Goal: Complete application form: Complete application form

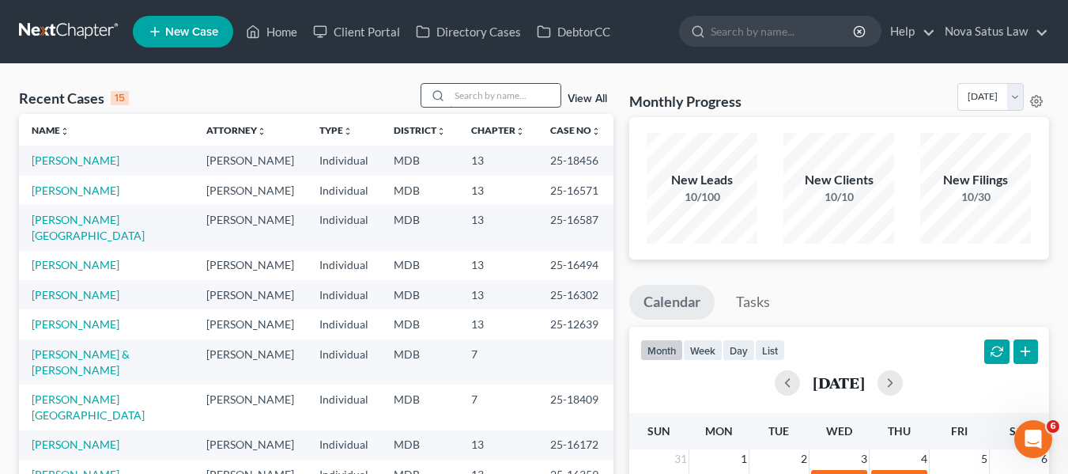
click at [474, 96] on input "search" at bounding box center [505, 95] width 111 height 23
click at [185, 31] on span "New Case" at bounding box center [191, 32] width 53 height 12
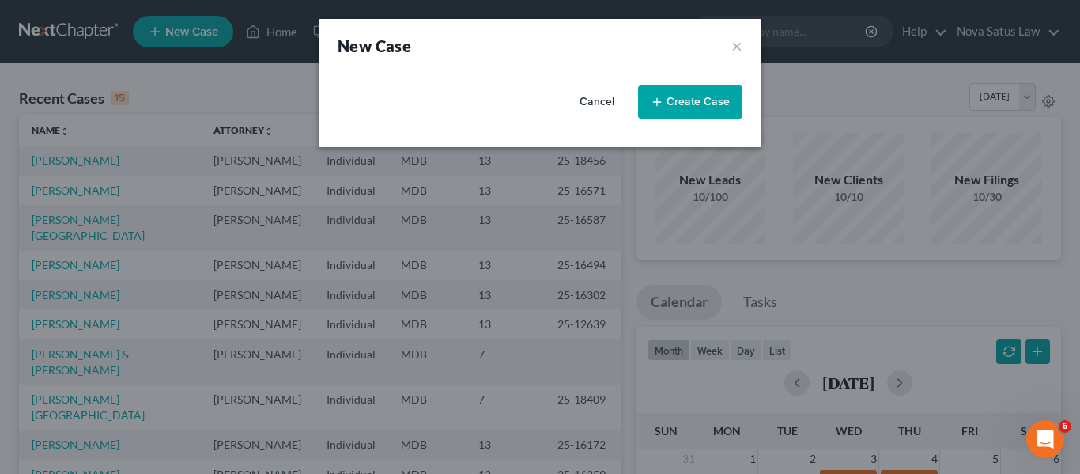
select select "38"
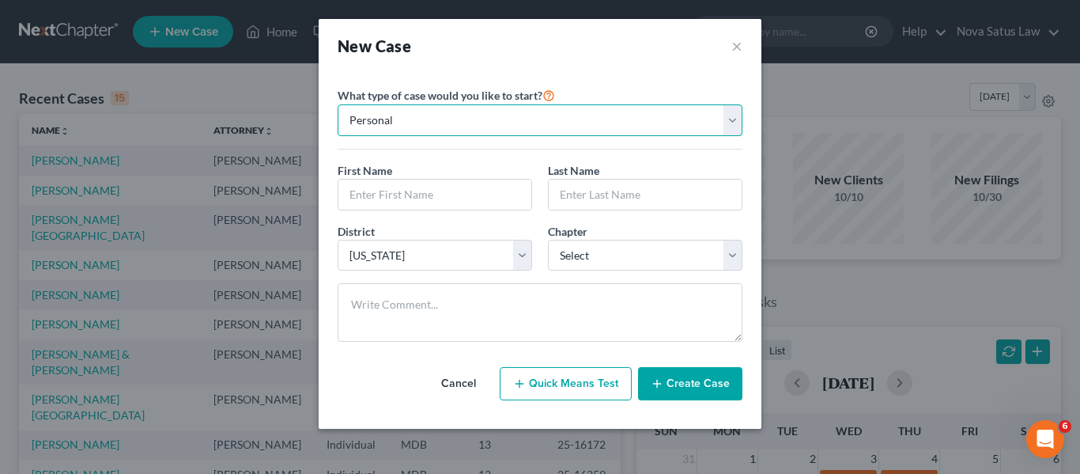
click at [643, 129] on select "Personal Business" at bounding box center [540, 120] width 405 height 32
click at [338, 104] on select "Personal Business" at bounding box center [540, 120] width 405 height 32
click at [406, 202] on input "text" at bounding box center [434, 195] width 193 height 30
type input "[PERSON_NAME]"
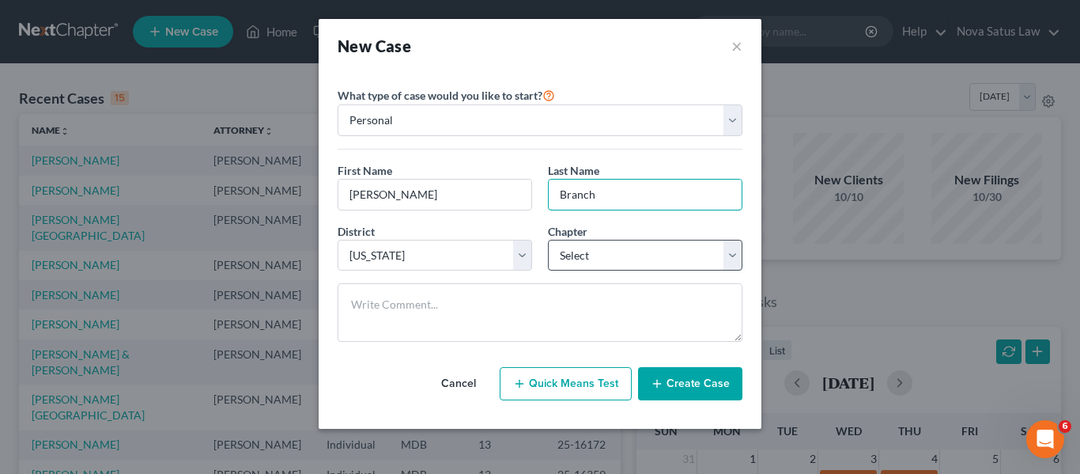
type input "Branch"
click at [610, 260] on select "Select 7 11 12 13" at bounding box center [645, 256] width 195 height 32
select select "0"
click at [548, 240] on select "Select 7 11 12 13" at bounding box center [645, 256] width 195 height 32
click at [666, 388] on button "Create Case" at bounding box center [690, 383] width 104 height 33
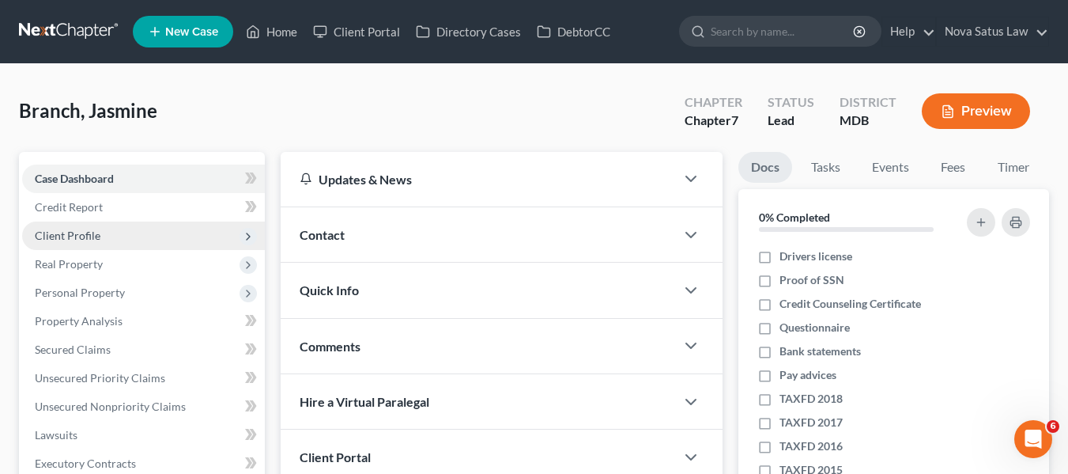
click at [83, 236] on span "Client Profile" at bounding box center [68, 235] width 66 height 13
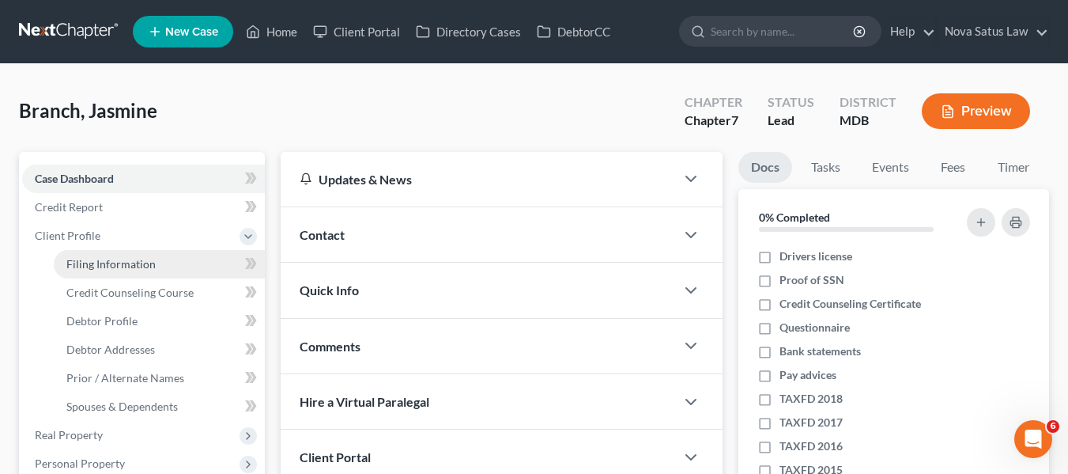
click at [100, 261] on span "Filing Information" at bounding box center [110, 263] width 89 height 13
select select "1"
select select "0"
select select "38"
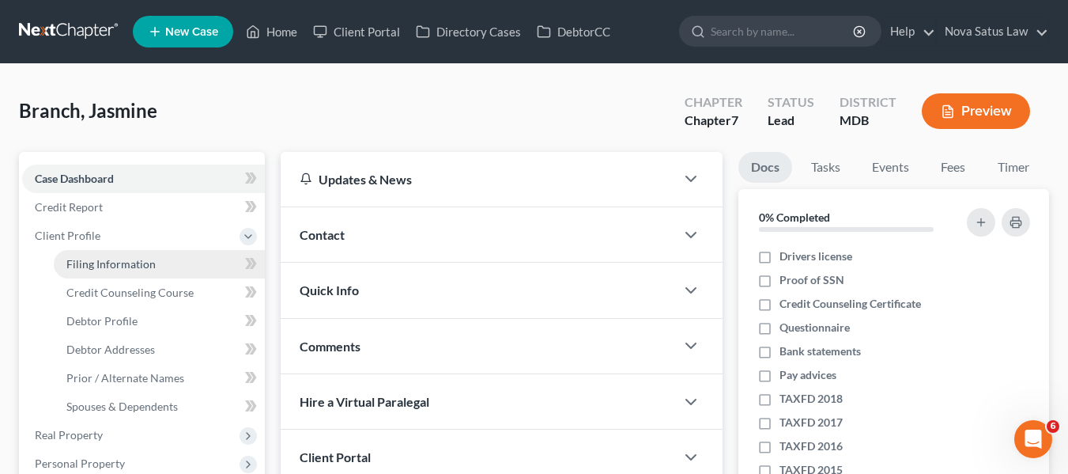
select select "21"
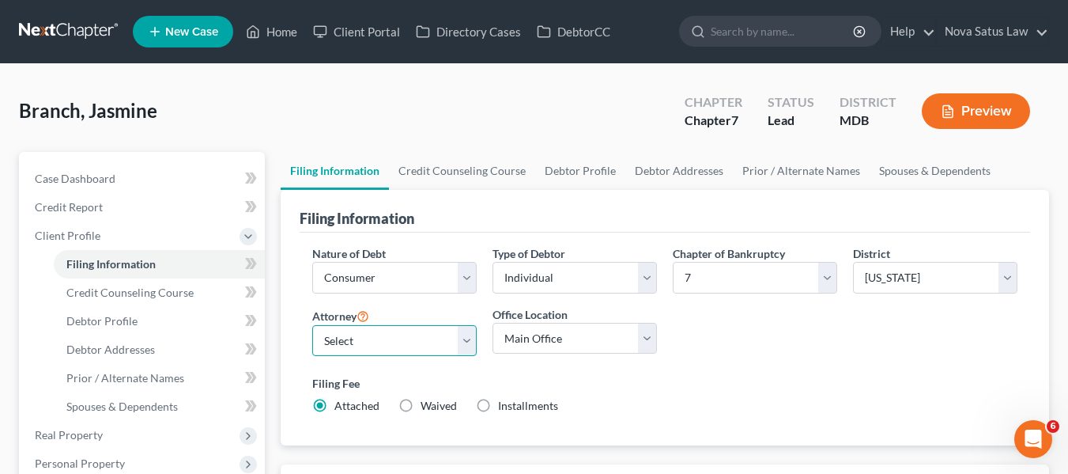
click at [414, 340] on select "Select [PERSON_NAME] - MDB [PERSON_NAME] - MDB [PERSON_NAME] - null" at bounding box center [394, 341] width 164 height 32
select select "0"
click at [312, 325] on select "Select [PERSON_NAME] - MDB [PERSON_NAME] - MDB [PERSON_NAME] - null" at bounding box center [394, 341] width 164 height 32
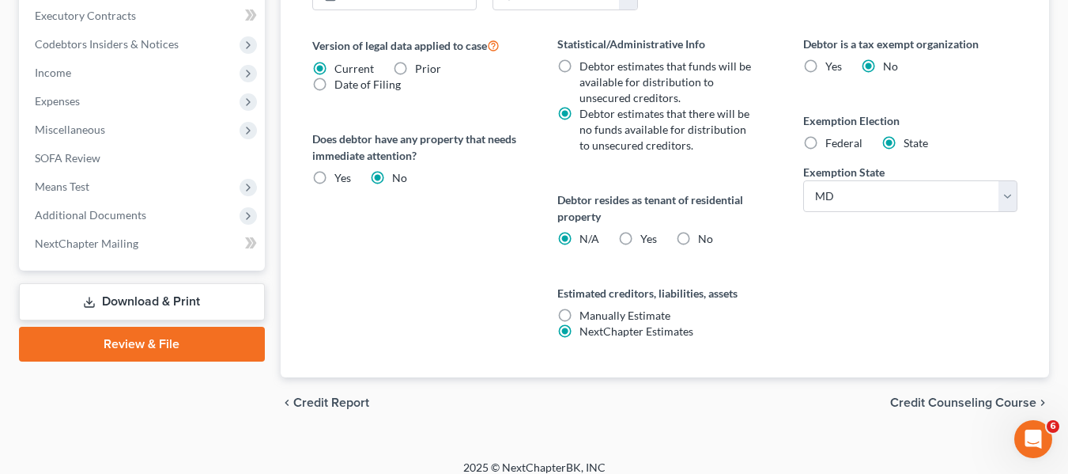
scroll to position [633, 0]
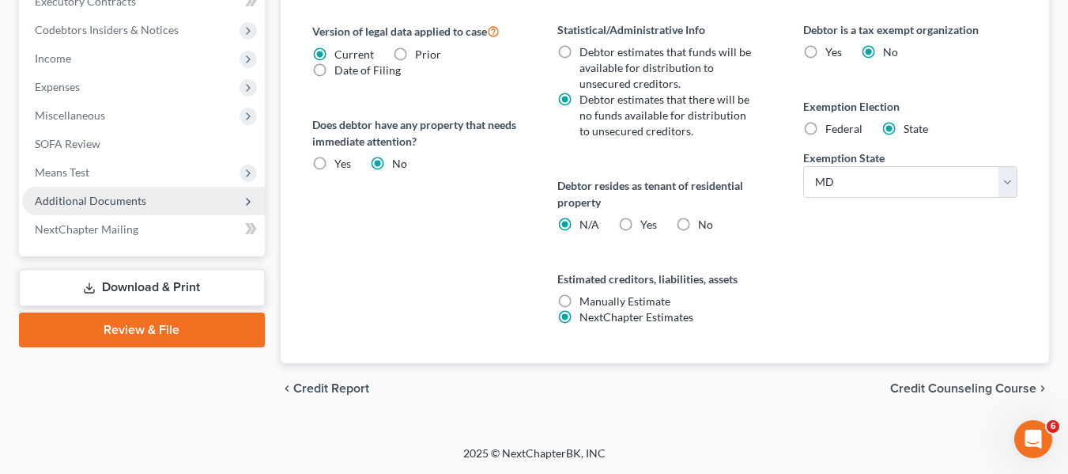
click at [87, 196] on span "Additional Documents" at bounding box center [91, 200] width 112 height 13
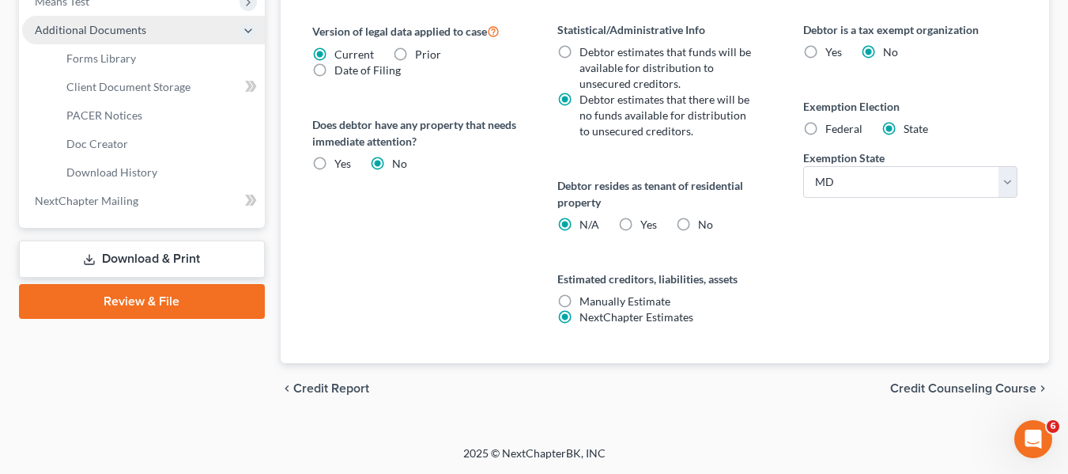
scroll to position [462, 0]
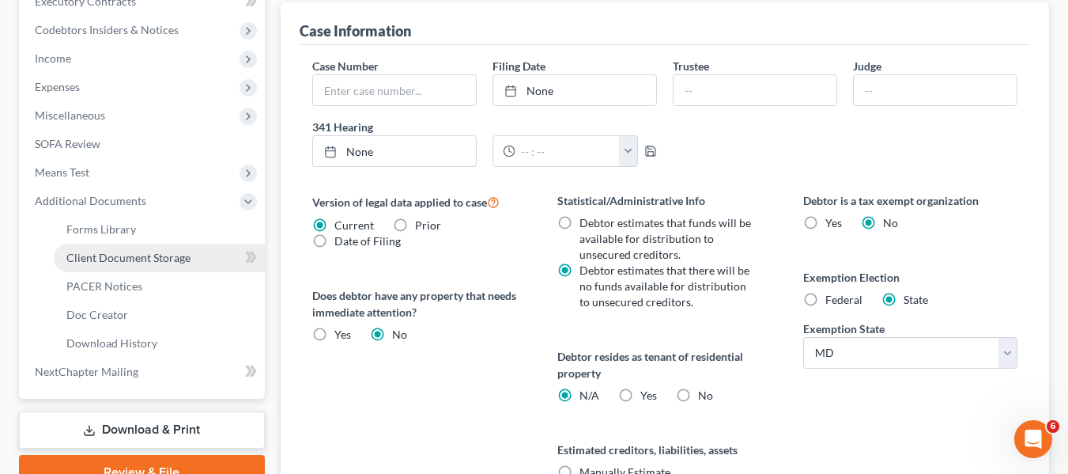
click at [108, 258] on span "Client Document Storage" at bounding box center [128, 257] width 124 height 13
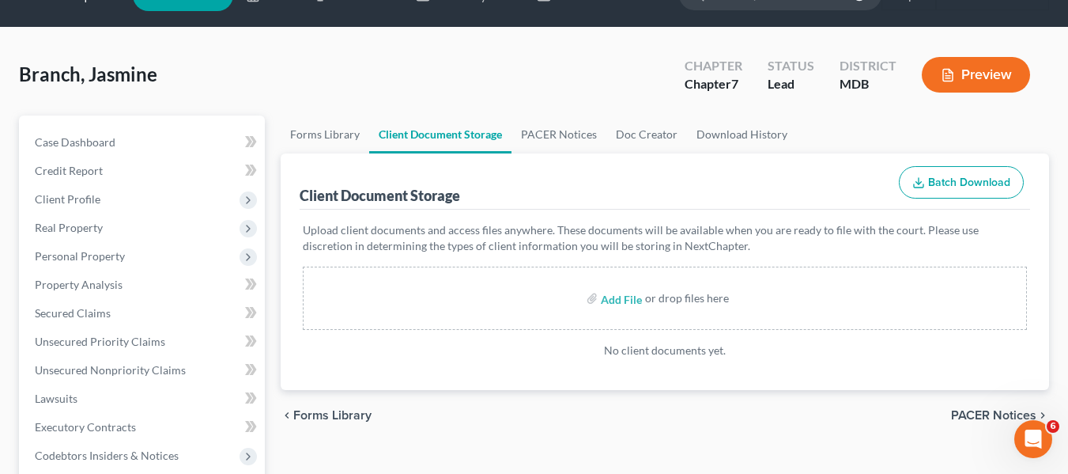
scroll to position [37, 0]
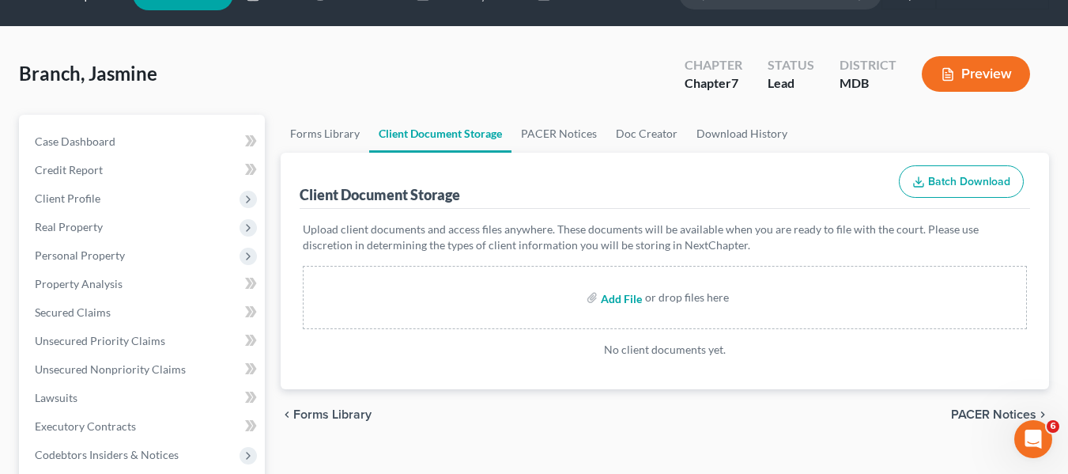
click at [626, 300] on input "file" at bounding box center [620, 297] width 38 height 28
type input "C:\fakepath\49268 BRANC CCOUN.pdf"
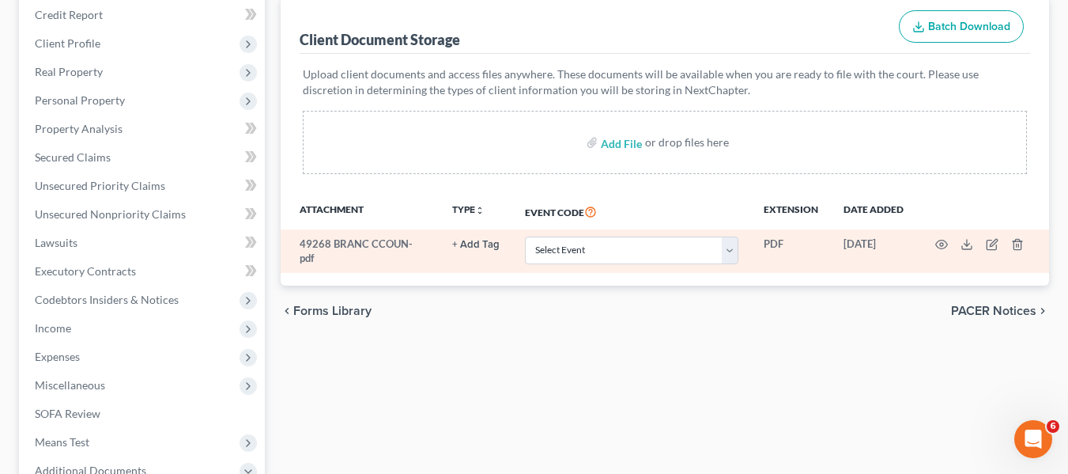
scroll to position [193, 0]
click at [554, 263] on select "Select Event Affidavit Affidavit of Adequate Protection and Lease Payments Affi…" at bounding box center [632, 250] width 214 height 28
select select "14"
click at [525, 236] on select "Select Event Affidavit Affidavit of Adequate Protection and Lease Payments Affi…" at bounding box center [632, 250] width 214 height 28
click at [939, 242] on icon "button" at bounding box center [942, 243] width 13 height 13
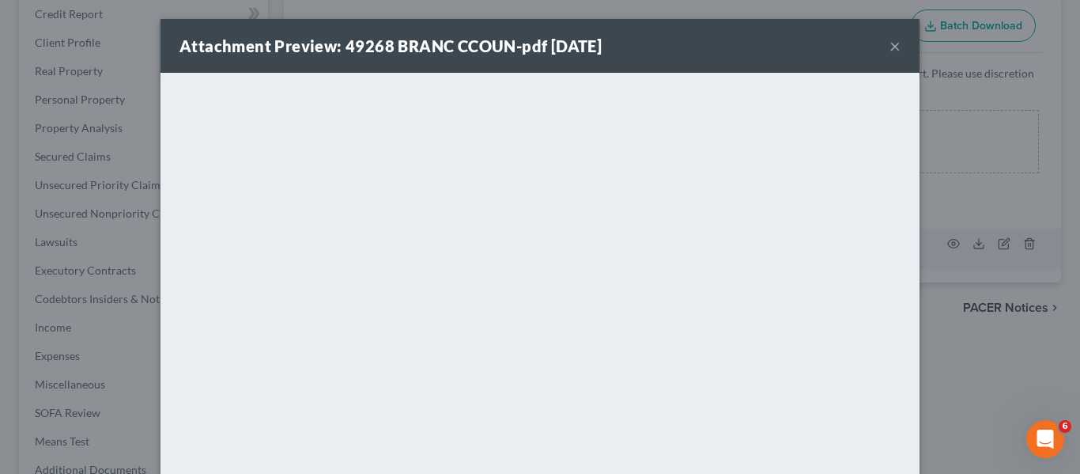
click at [891, 44] on button "×" at bounding box center [895, 45] width 11 height 19
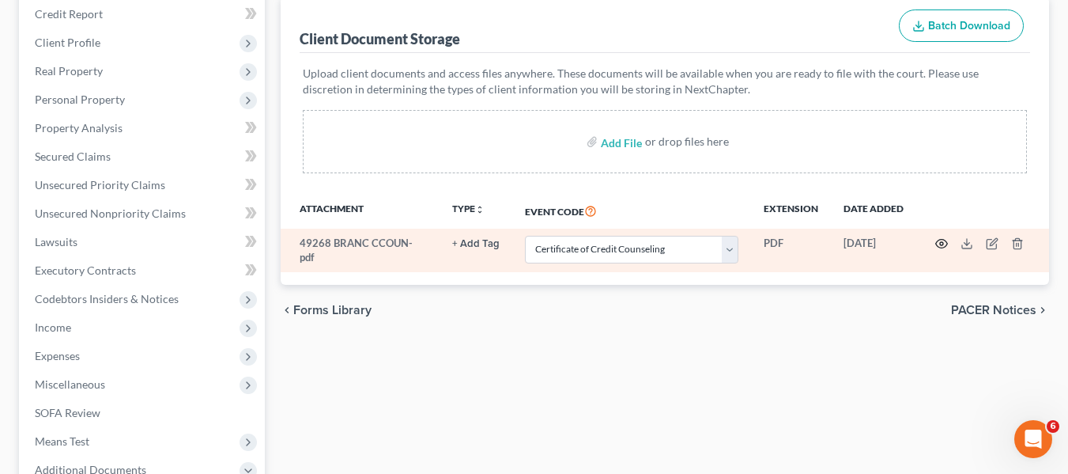
click at [943, 244] on icon "button" at bounding box center [942, 243] width 13 height 13
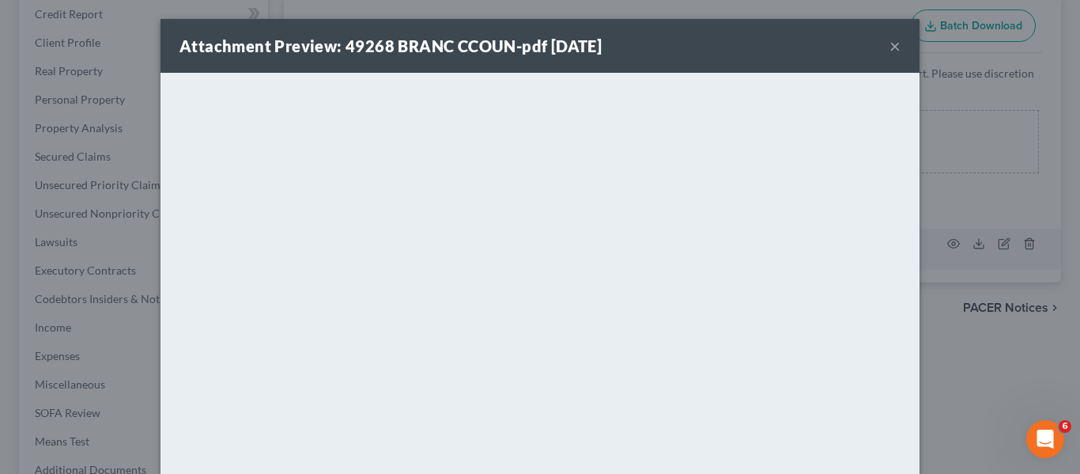
click at [890, 46] on button "×" at bounding box center [895, 45] width 11 height 19
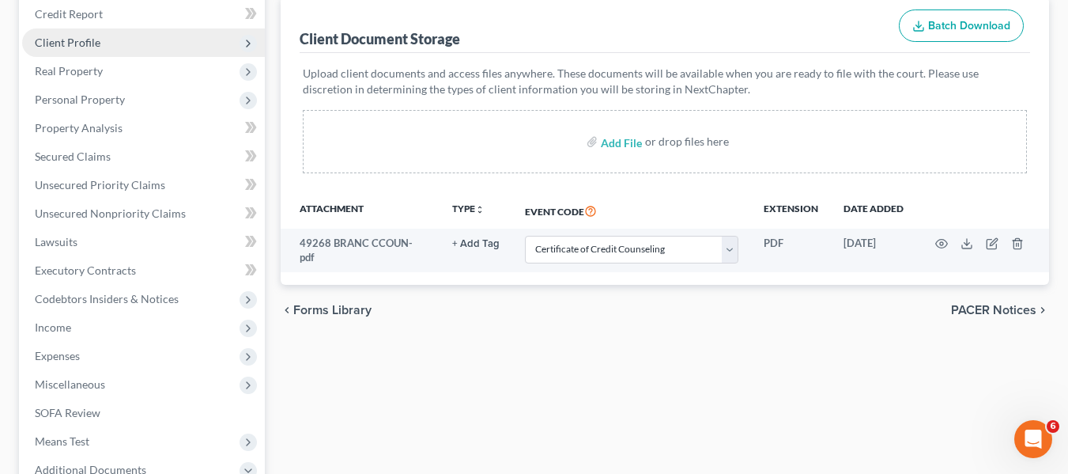
click at [79, 40] on span "Client Profile" at bounding box center [68, 42] width 66 height 13
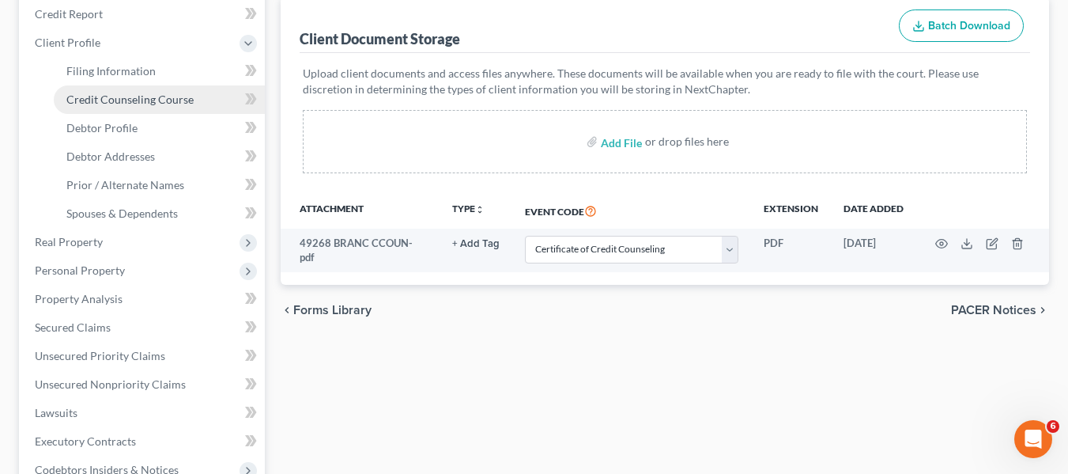
click at [98, 101] on span "Credit Counseling Course" at bounding box center [129, 99] width 127 height 13
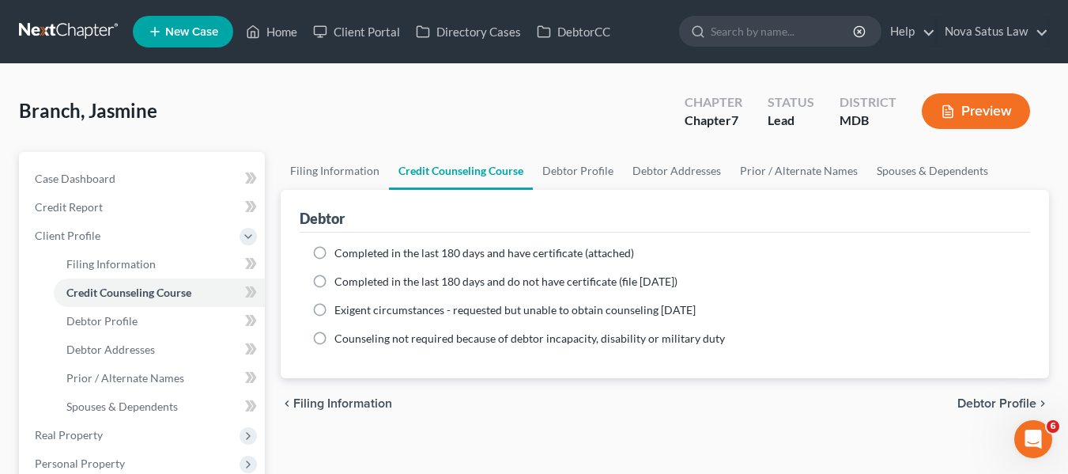
click at [335, 248] on label "Completed in the last 180 days and have certificate (attached)" at bounding box center [485, 253] width 300 height 16
click at [341, 248] on input "Completed in the last 180 days and have certificate (attached)" at bounding box center [346, 250] width 10 height 10
radio input "true"
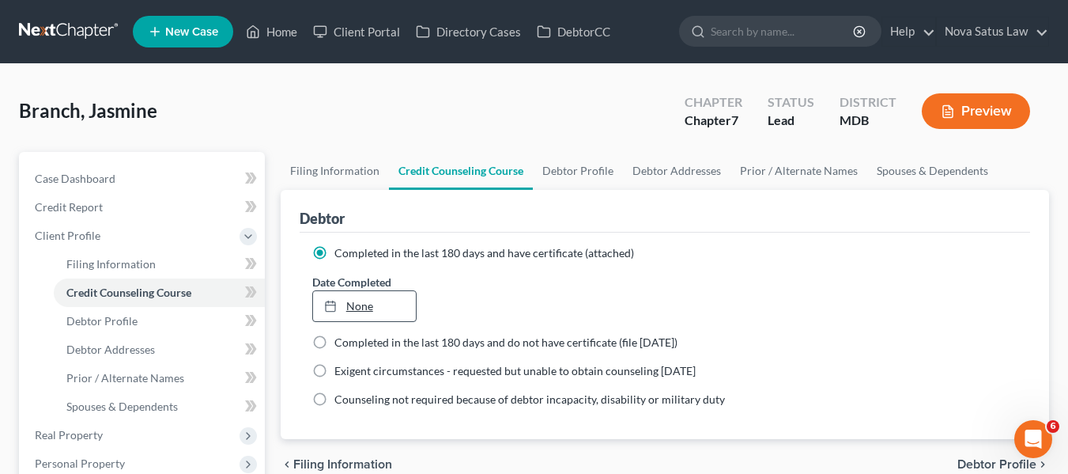
type input "[DATE]"
click at [357, 312] on link "[DATE]" at bounding box center [364, 306] width 103 height 30
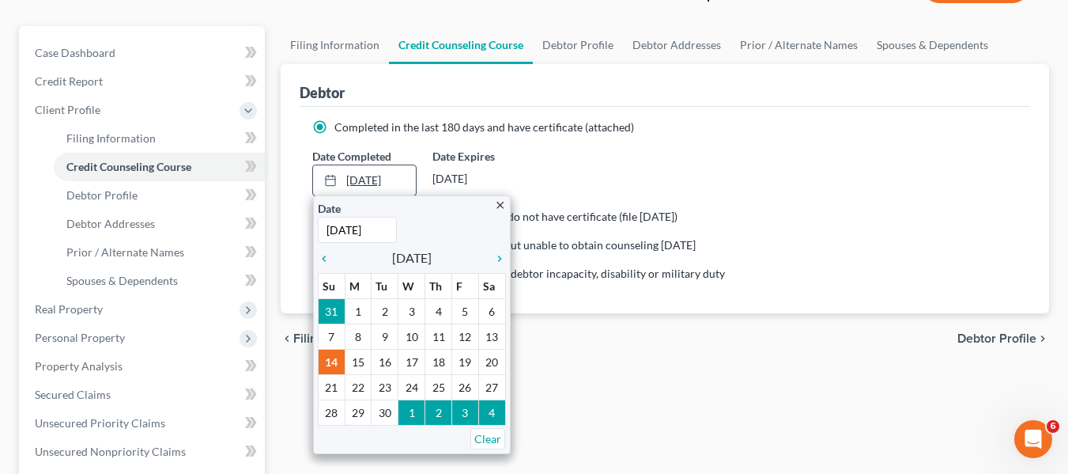
scroll to position [127, 0]
click at [323, 259] on icon "chevron_left" at bounding box center [328, 257] width 21 height 13
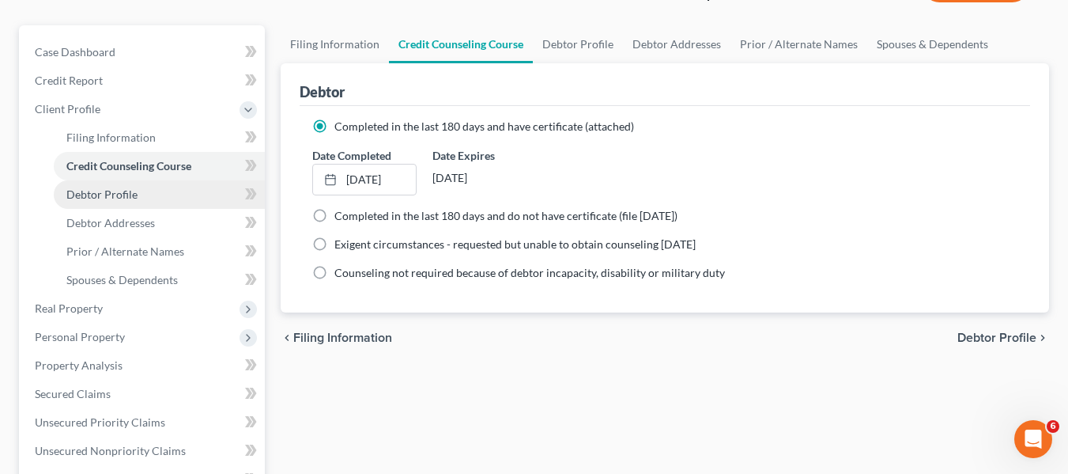
click at [108, 195] on span "Debtor Profile" at bounding box center [101, 193] width 71 height 13
select select "0"
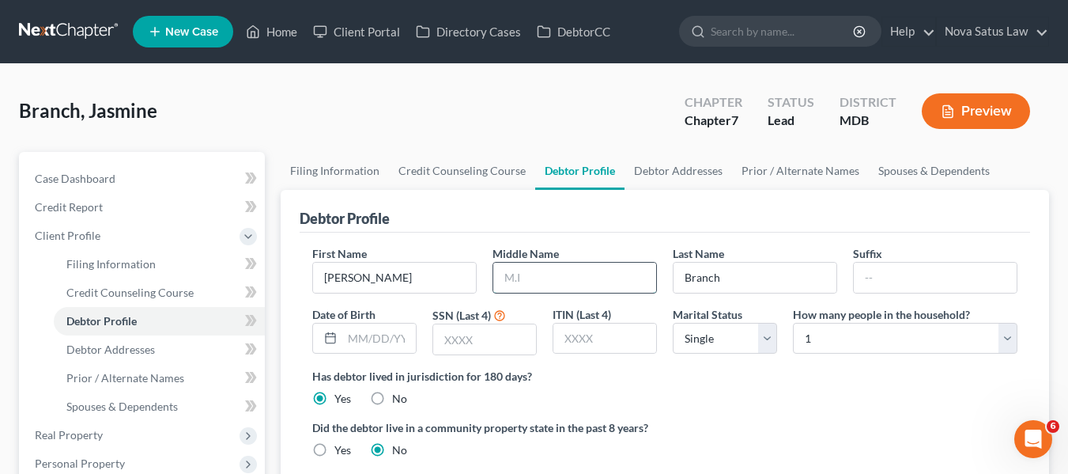
click at [524, 278] on input "text" at bounding box center [574, 278] width 163 height 30
type input "[PERSON_NAME]"
type input "[DATE]"
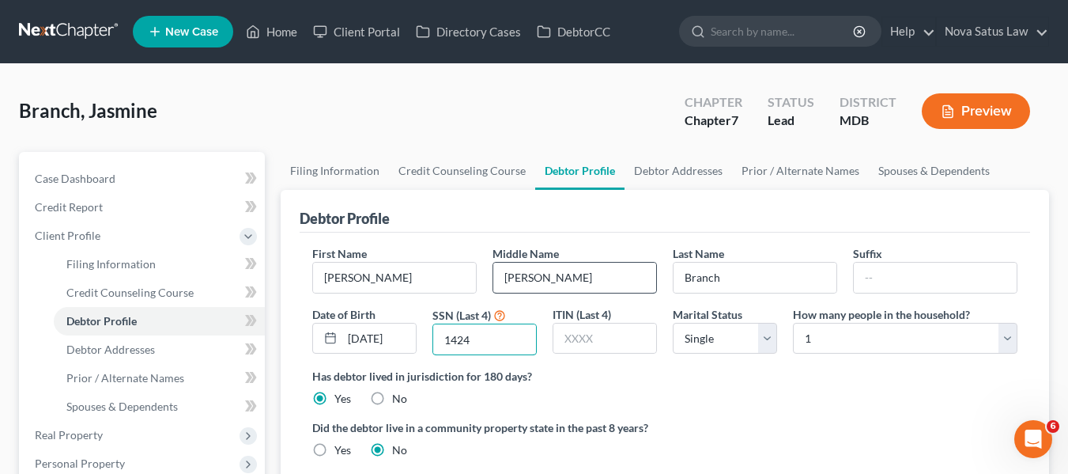
type input "1424"
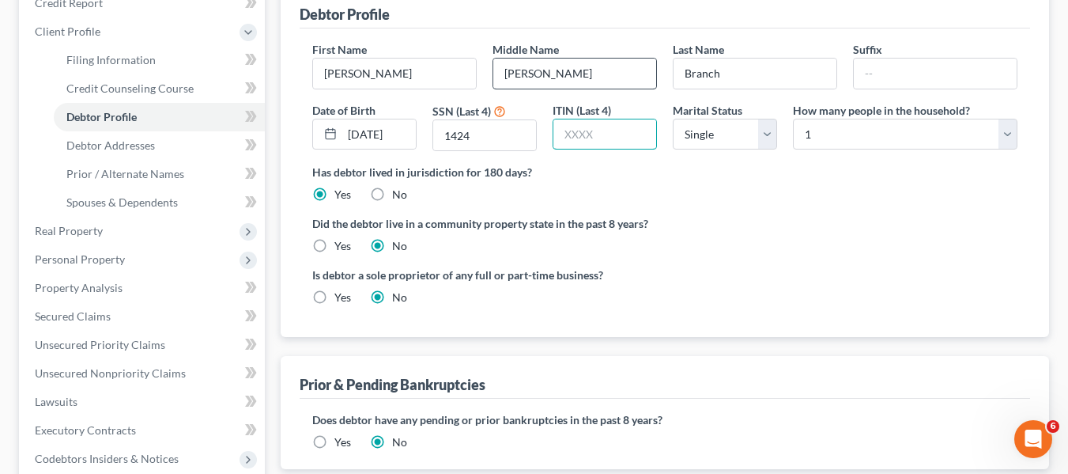
scroll to position [206, 0]
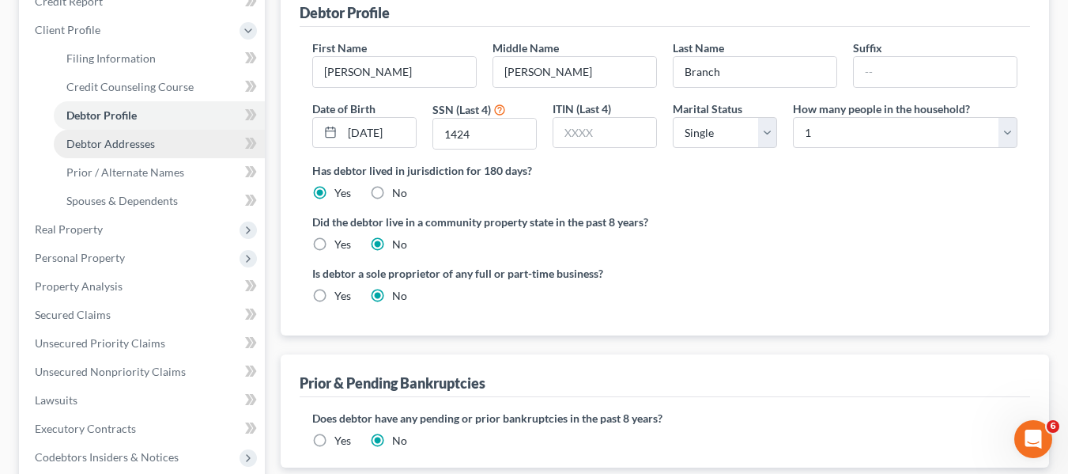
click at [121, 151] on link "Debtor Addresses" at bounding box center [159, 144] width 211 height 28
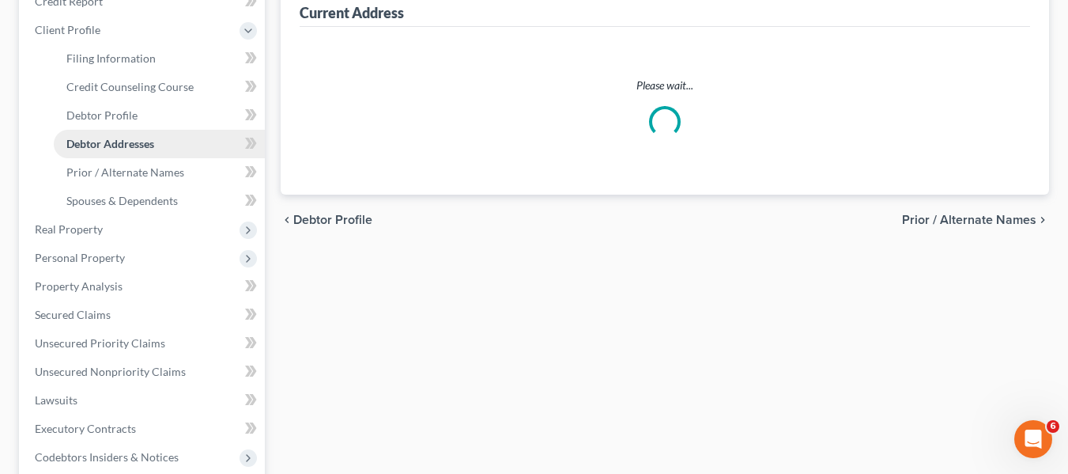
scroll to position [21, 0]
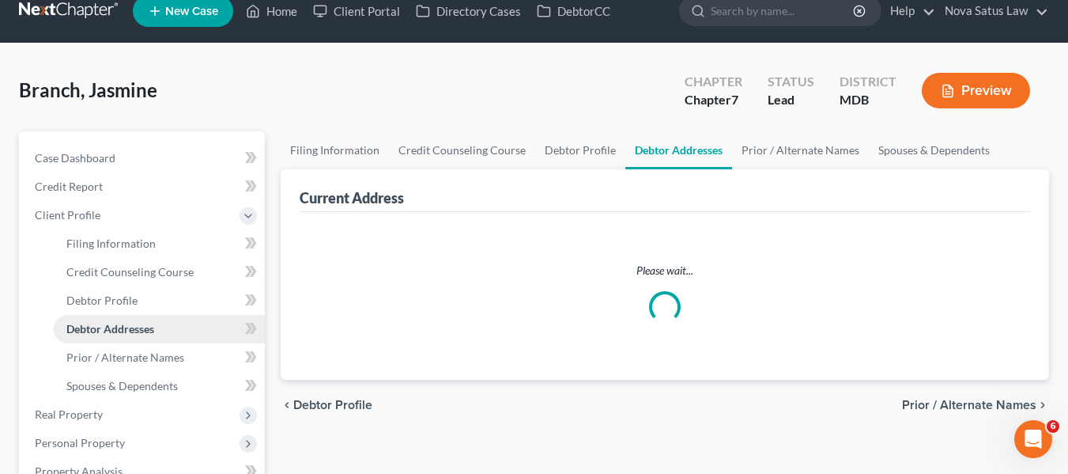
select select "0"
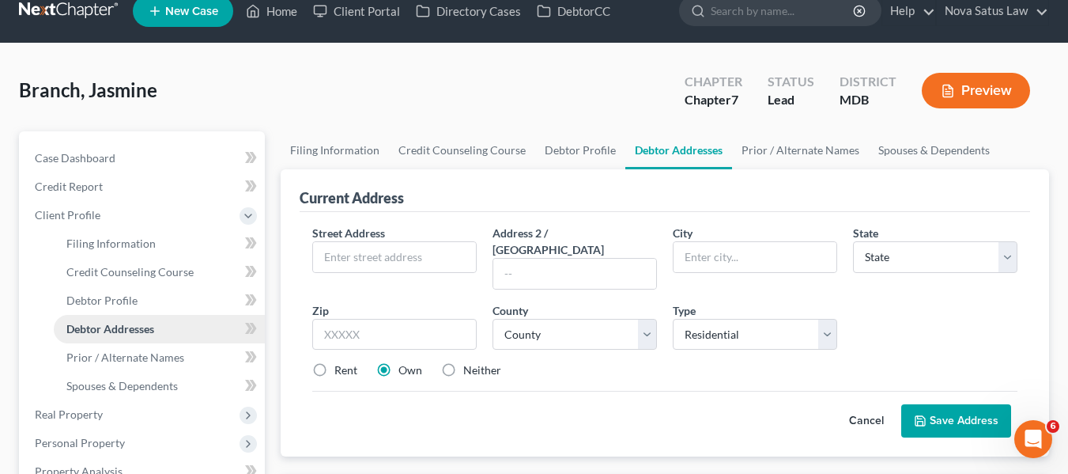
scroll to position [0, 0]
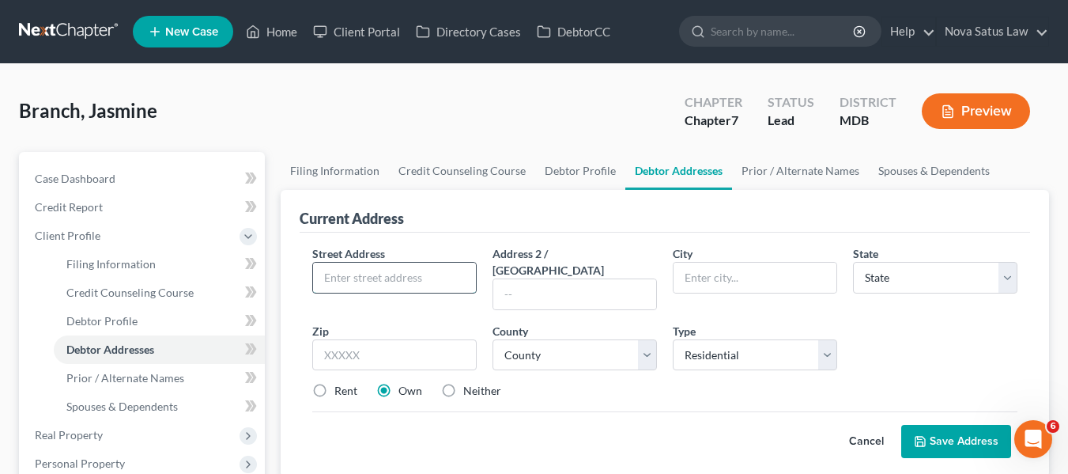
click at [321, 285] on input "text" at bounding box center [394, 278] width 163 height 30
type input "[STREET_ADDRESS][PERSON_NAME]"
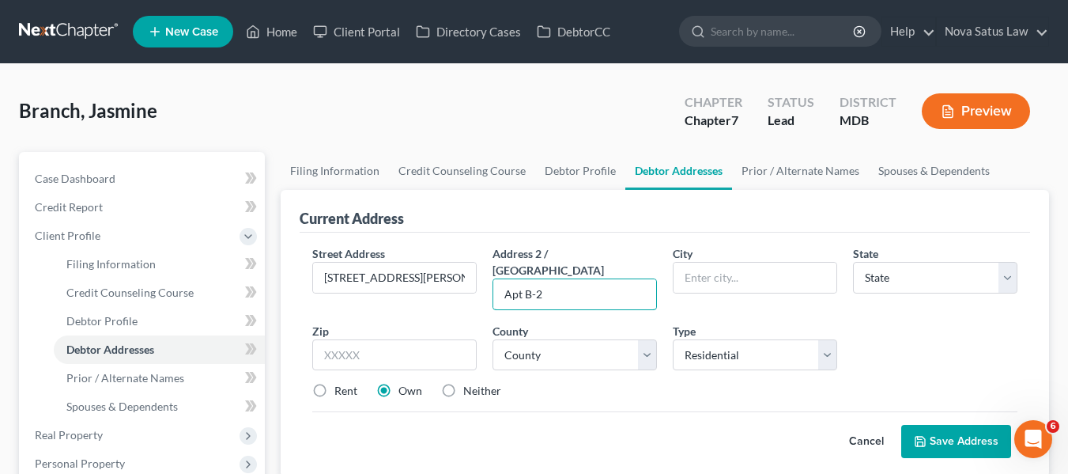
type input "Apt B-2"
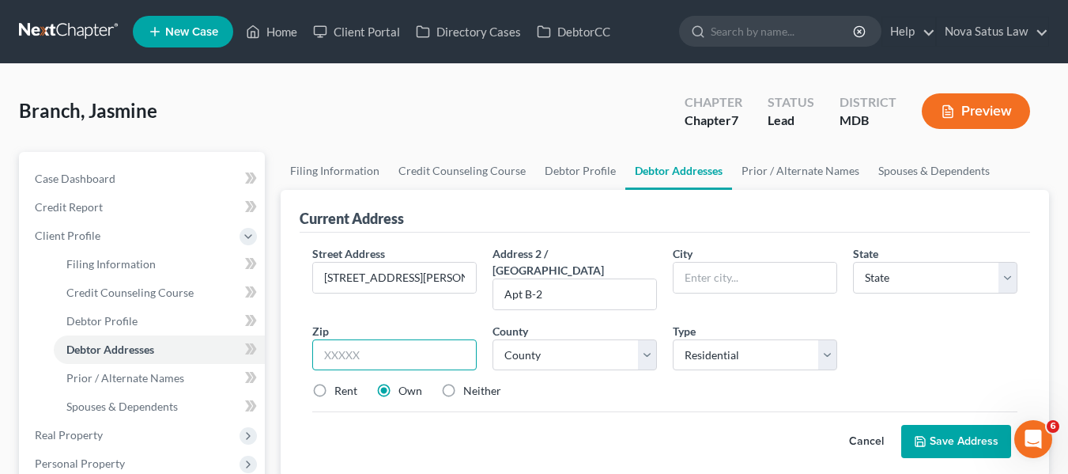
click at [356, 339] on input "text" at bounding box center [394, 355] width 164 height 32
type input "21234"
type input "[GEOGRAPHIC_DATA]"
select select "21"
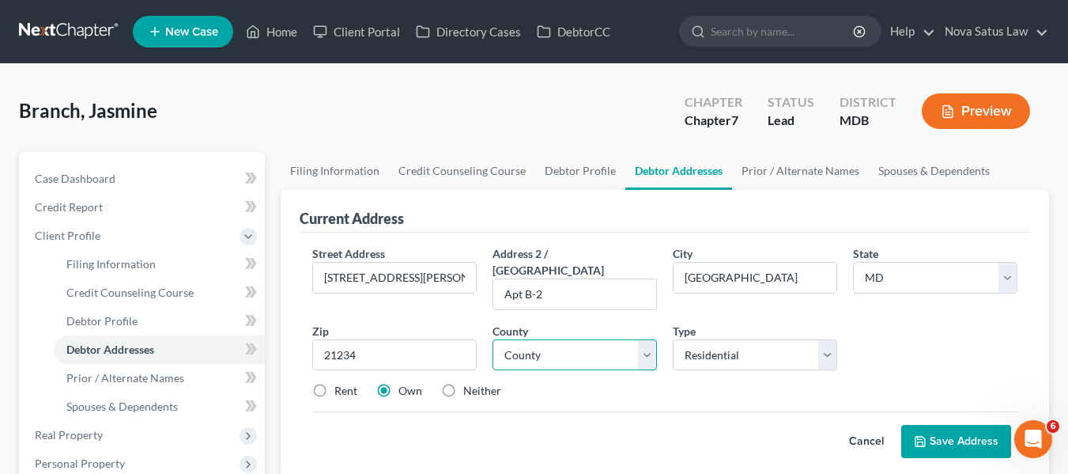
click at [530, 343] on select "County [GEOGRAPHIC_DATA] [GEOGRAPHIC_DATA] [GEOGRAPHIC_DATA] [GEOGRAPHIC_DATA] …" at bounding box center [575, 355] width 164 height 32
select select "2"
click at [493, 339] on select "County [GEOGRAPHIC_DATA] [GEOGRAPHIC_DATA] [GEOGRAPHIC_DATA] [GEOGRAPHIC_DATA] …" at bounding box center [575, 355] width 164 height 32
click at [335, 383] on label "Rent" at bounding box center [346, 391] width 23 height 16
click at [341, 383] on input "Rent" at bounding box center [346, 388] width 10 height 10
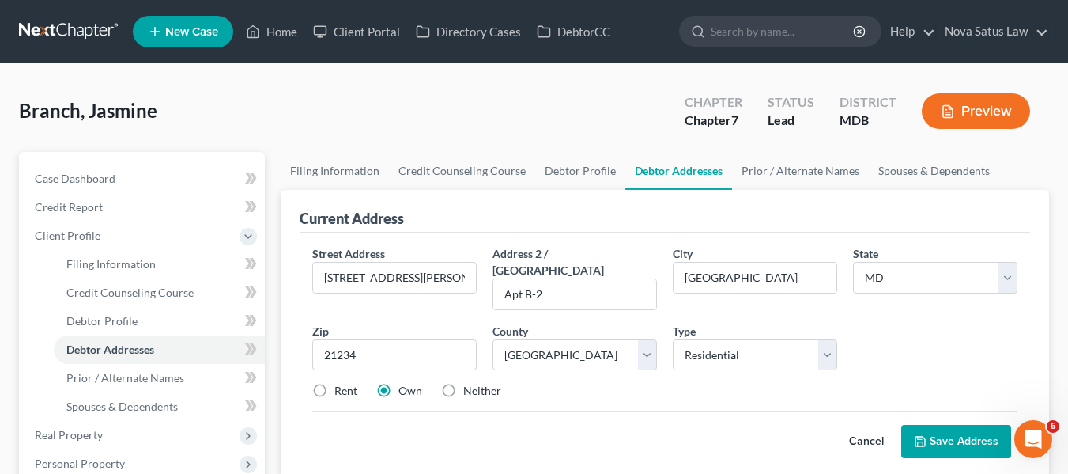
radio input "true"
click at [939, 425] on button "Save Address" at bounding box center [957, 441] width 110 height 33
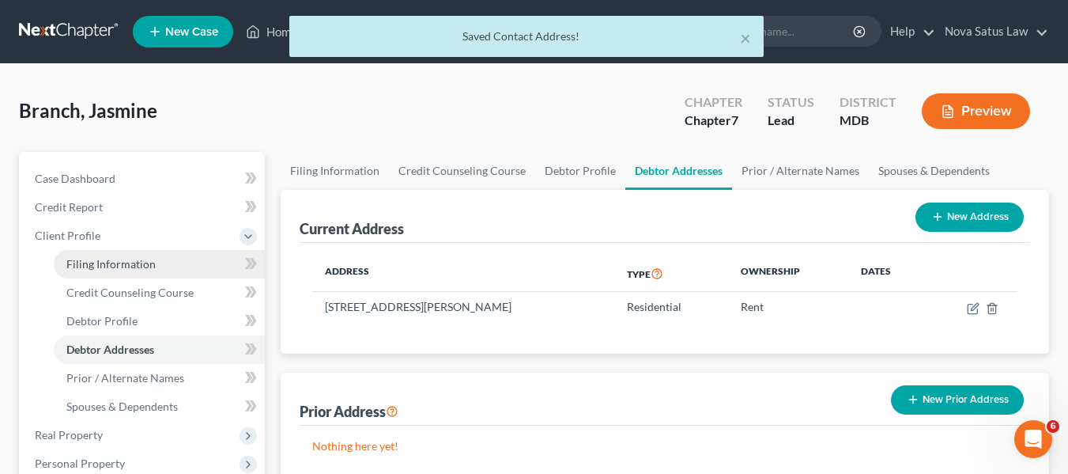
click at [156, 257] on link "Filing Information" at bounding box center [159, 264] width 211 height 28
select select "1"
select select "0"
select select "38"
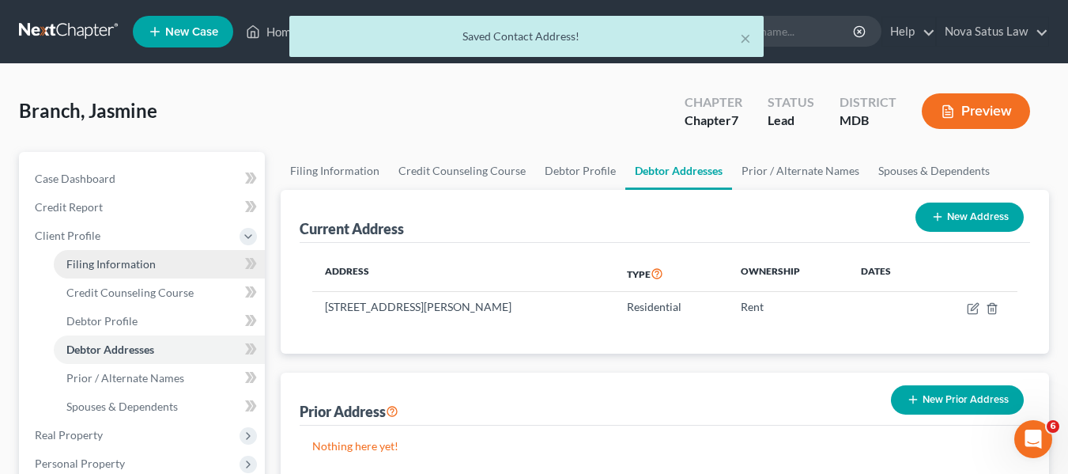
select select "0"
select select "21"
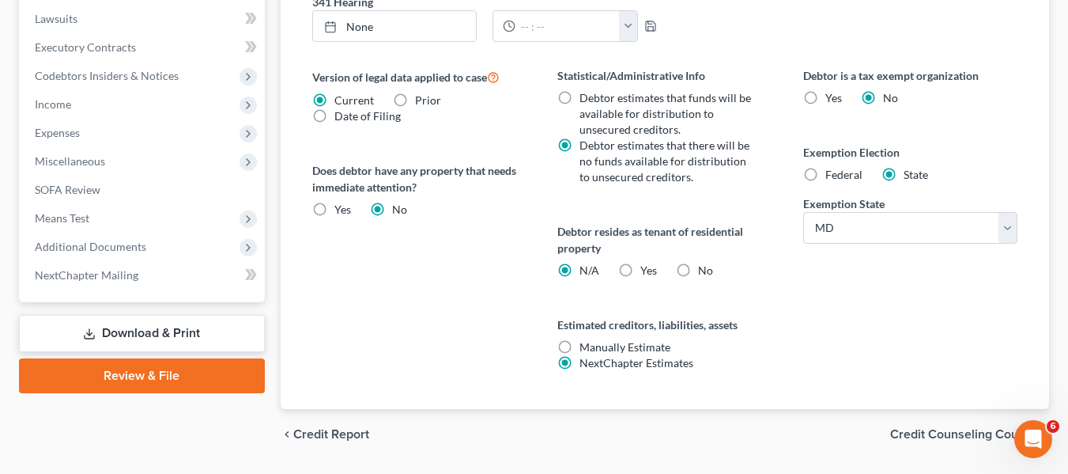
scroll to position [588, 0]
click at [641, 267] on label "Yes Yes" at bounding box center [649, 270] width 17 height 16
click at [647, 267] on input "Yes Yes" at bounding box center [652, 267] width 10 height 10
radio input "true"
radio input "false"
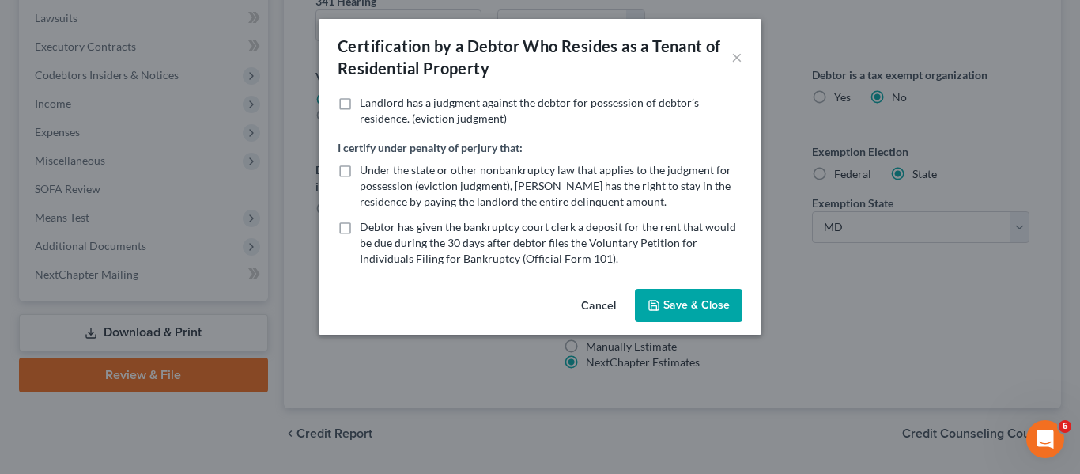
click at [656, 304] on icon "button" at bounding box center [654, 305] width 13 height 13
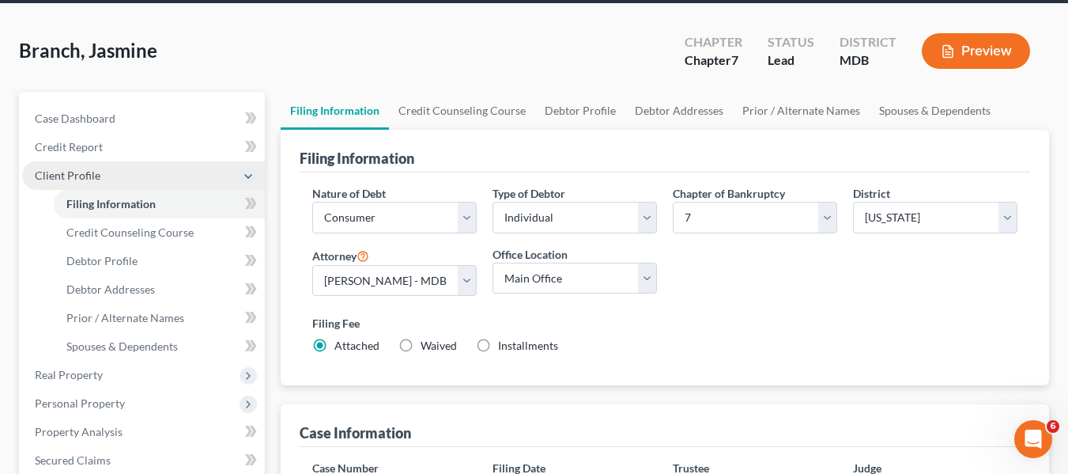
scroll to position [59, 0]
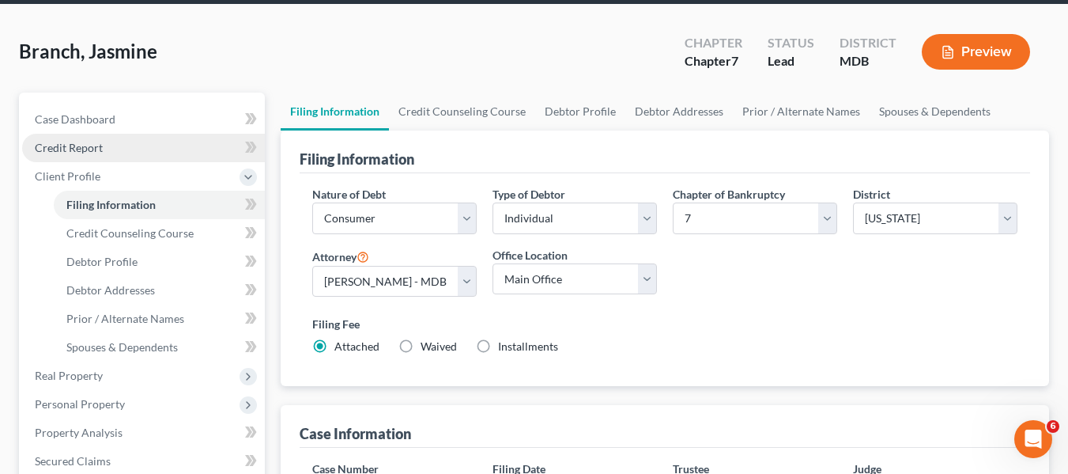
click at [64, 149] on span "Credit Report" at bounding box center [69, 147] width 68 height 13
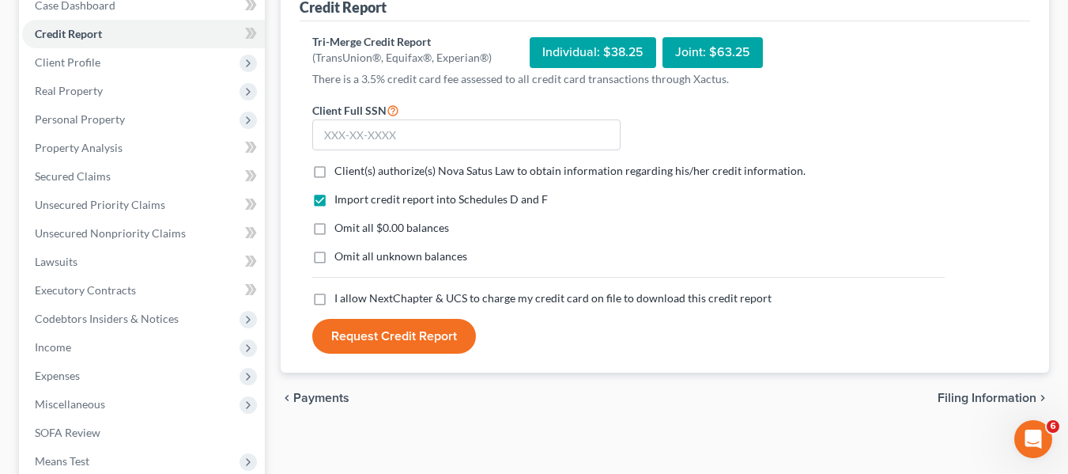
scroll to position [174, 0]
click at [335, 171] on label "Client(s) authorize(s) Nova Satus Law to obtain information regarding his/her c…" at bounding box center [570, 170] width 471 height 16
click at [341, 171] on input "Client(s) authorize(s) Nova Satus Law to obtain information regarding his/her c…" at bounding box center [346, 167] width 10 height 10
checkbox input "true"
click at [335, 304] on label "I allow NextChapter & UCS to charge my credit card on file to download this cre…" at bounding box center [553, 297] width 437 height 16
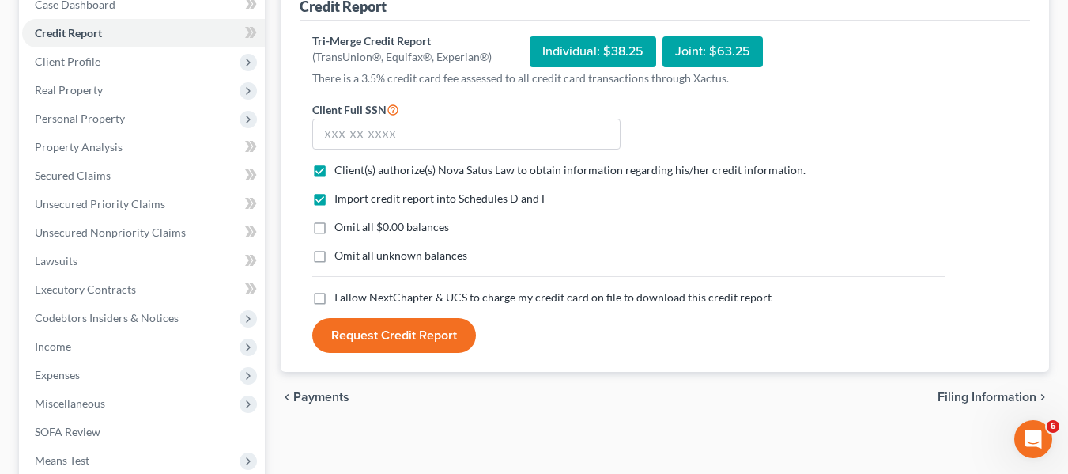
click at [341, 300] on input "I allow NextChapter & UCS to charge my credit card on file to download this cre…" at bounding box center [346, 294] width 10 height 10
checkbox input "true"
click at [358, 134] on input "text" at bounding box center [466, 135] width 308 height 32
type input "216-39-1424"
click at [384, 340] on button "Request Credit Report" at bounding box center [394, 335] width 164 height 35
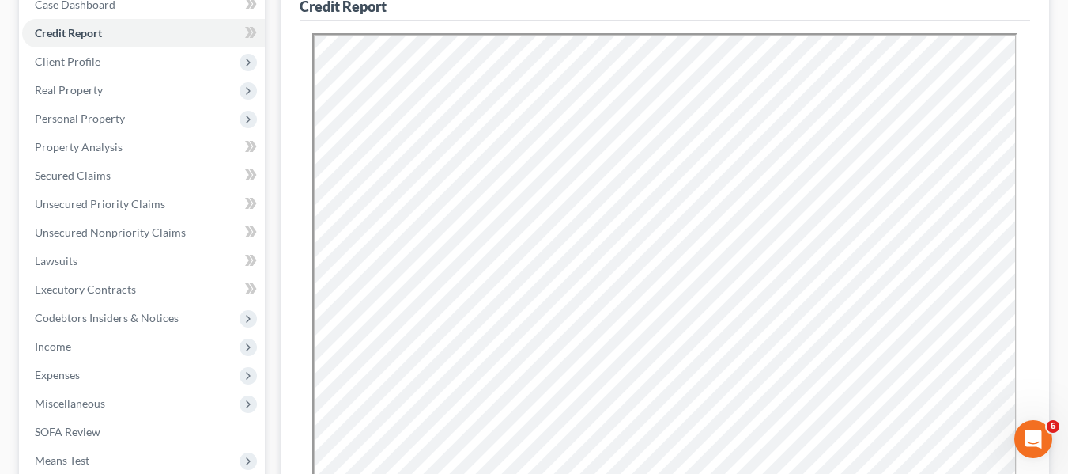
scroll to position [0, 0]
click at [108, 181] on span "Secured Claims" at bounding box center [73, 174] width 76 height 13
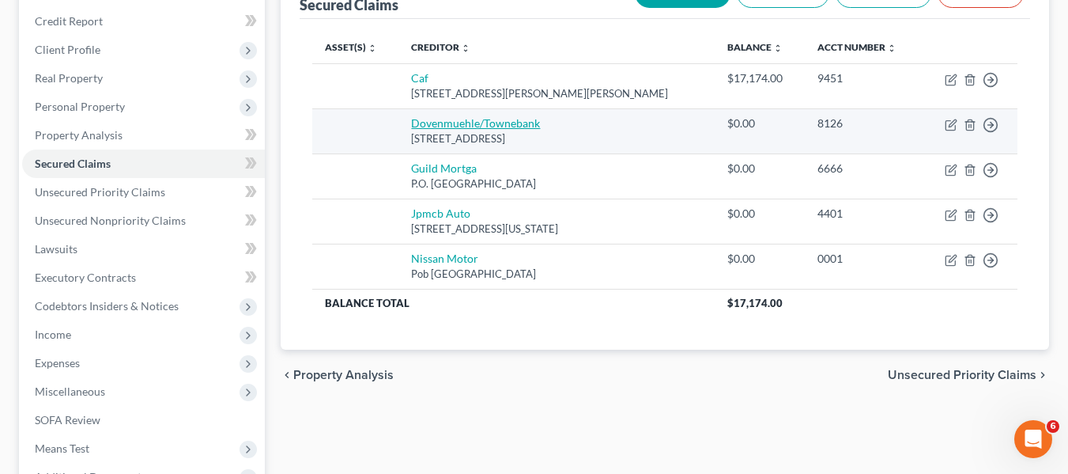
scroll to position [187, 0]
click at [973, 126] on icon "button" at bounding box center [969, 124] width 7 height 10
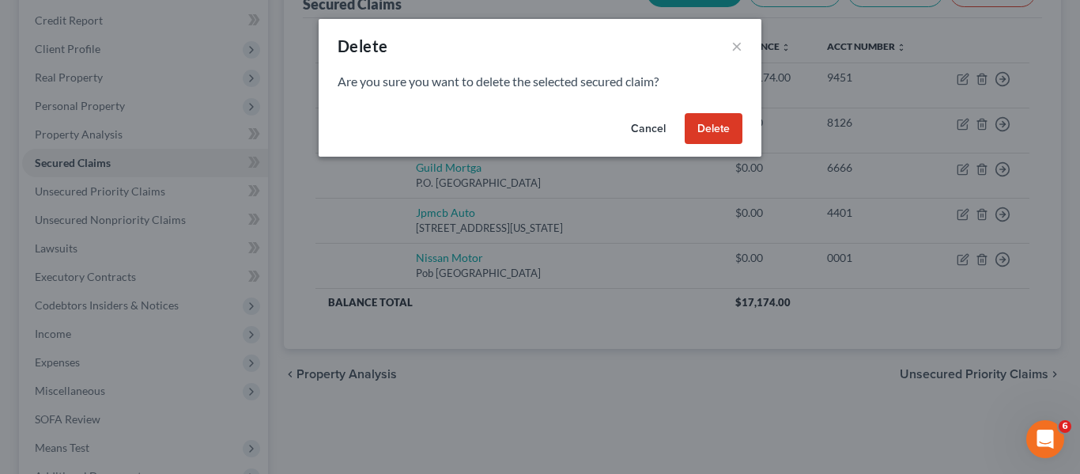
click at [720, 122] on button "Delete" at bounding box center [714, 129] width 58 height 32
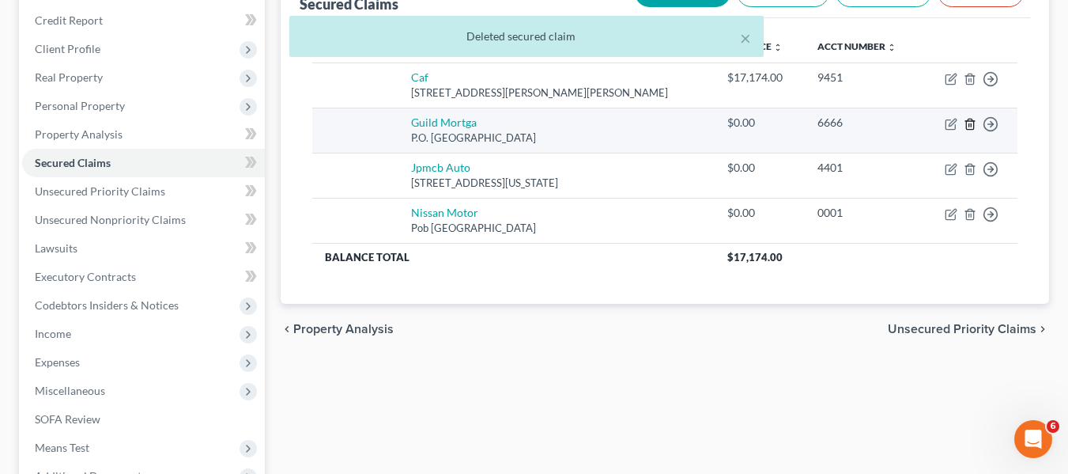
click at [965, 127] on icon "button" at bounding box center [970, 124] width 13 height 13
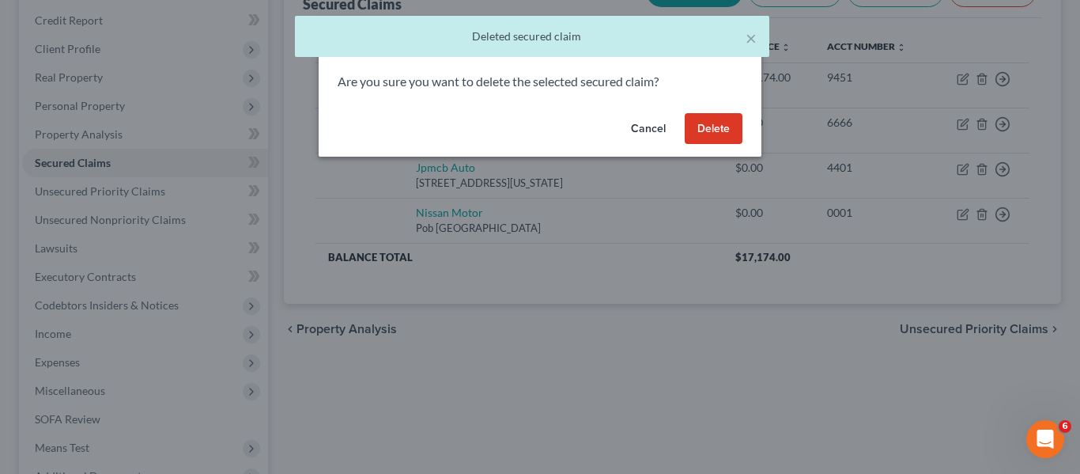
click at [722, 123] on button "Delete" at bounding box center [714, 129] width 58 height 32
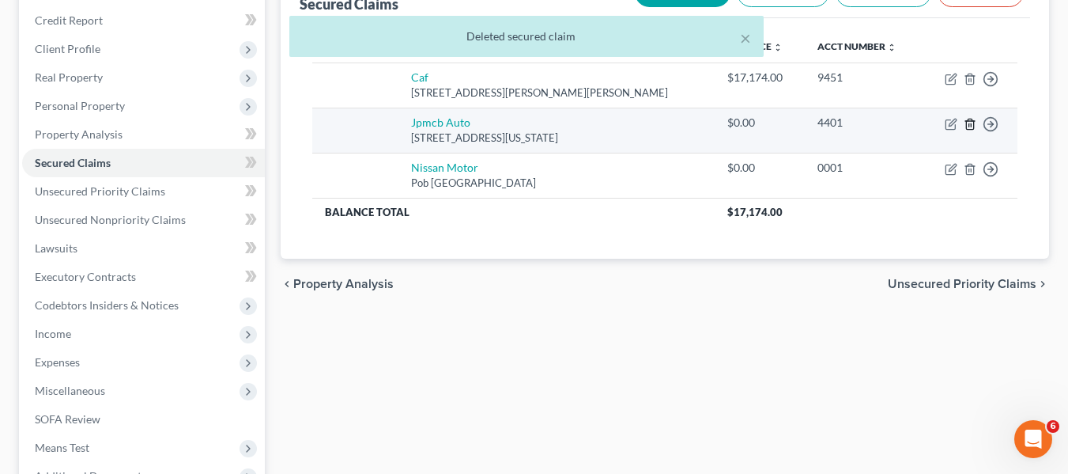
click at [966, 127] on icon "button" at bounding box center [970, 124] width 13 height 13
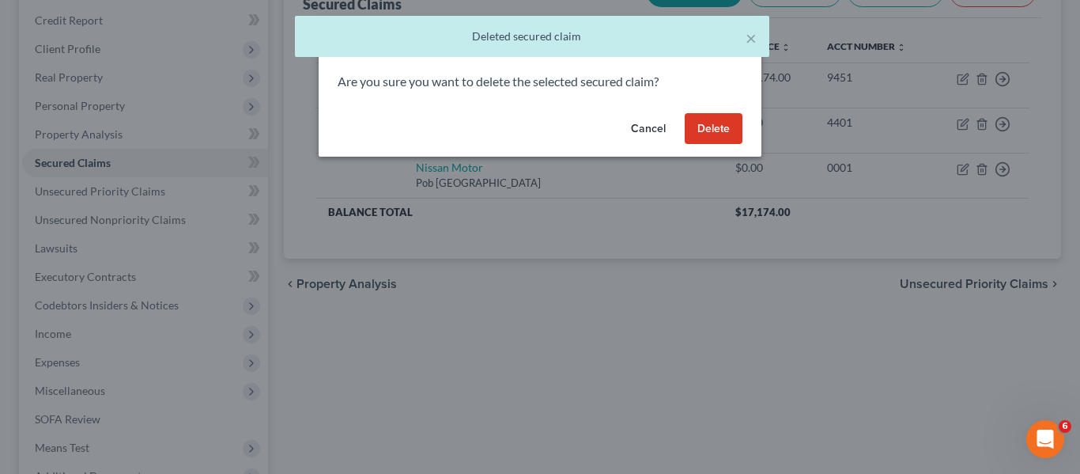
click at [689, 123] on button "Delete" at bounding box center [714, 129] width 58 height 32
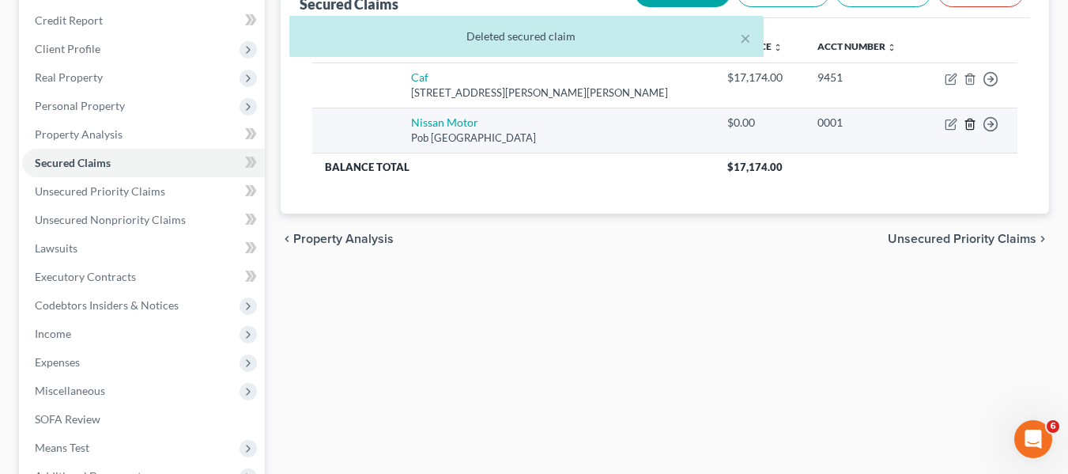
click at [972, 120] on icon "button" at bounding box center [969, 124] width 7 height 10
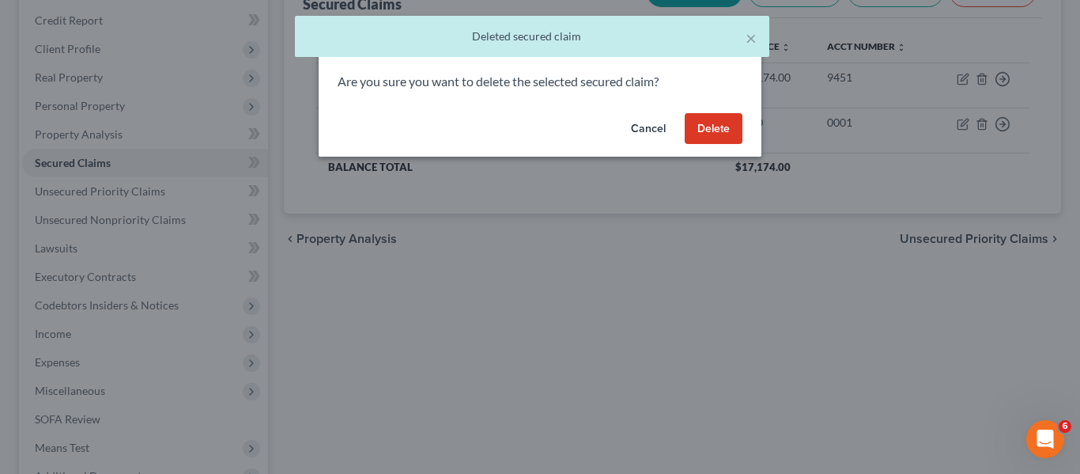
click at [724, 120] on button "Delete" at bounding box center [714, 129] width 58 height 32
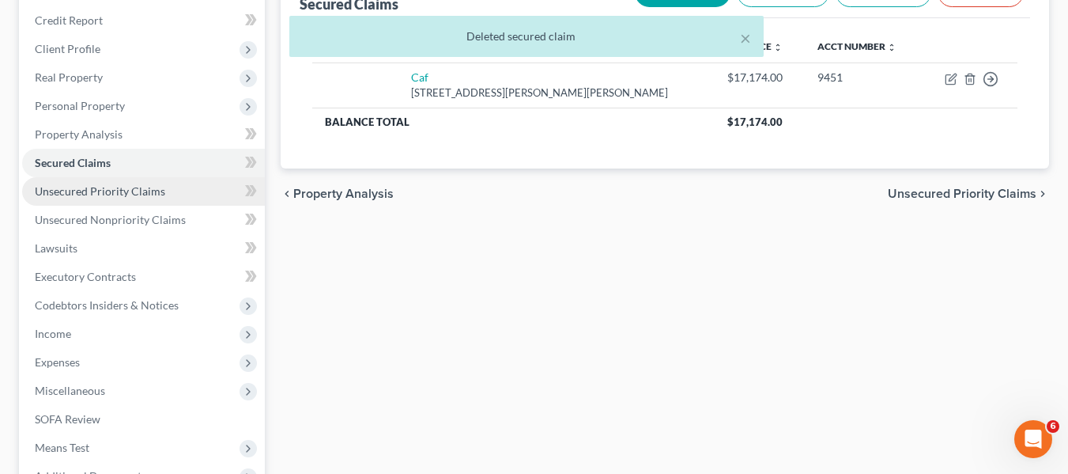
click at [134, 187] on span "Unsecured Priority Claims" at bounding box center [100, 190] width 130 height 13
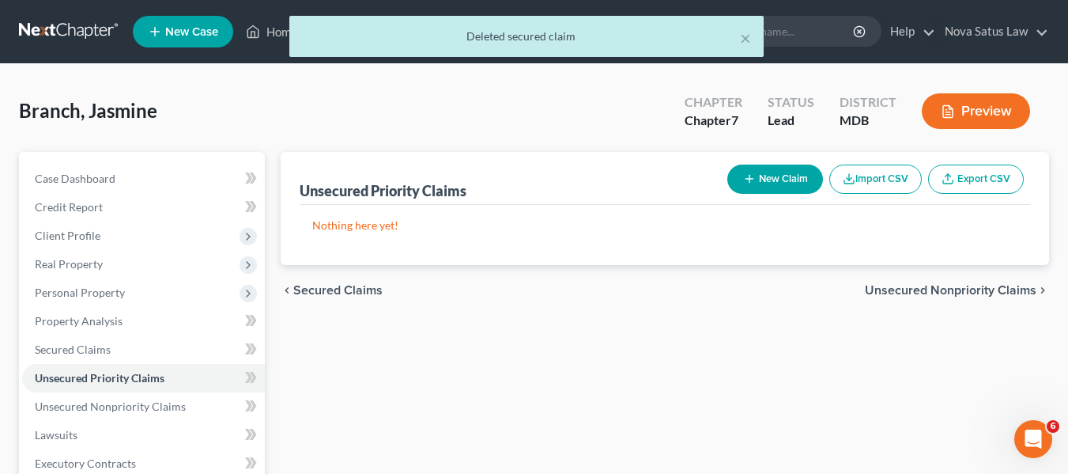
click at [760, 183] on button "New Claim" at bounding box center [776, 178] width 96 height 29
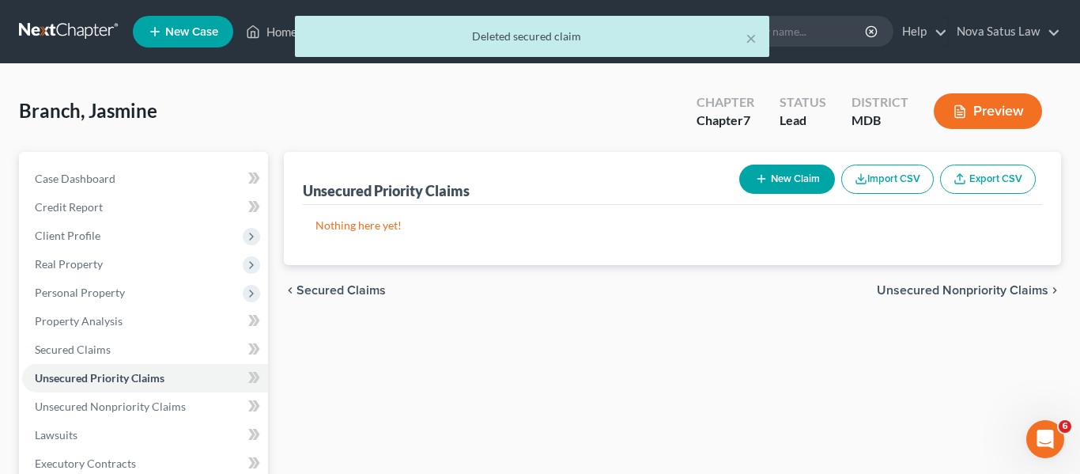
select select "0"
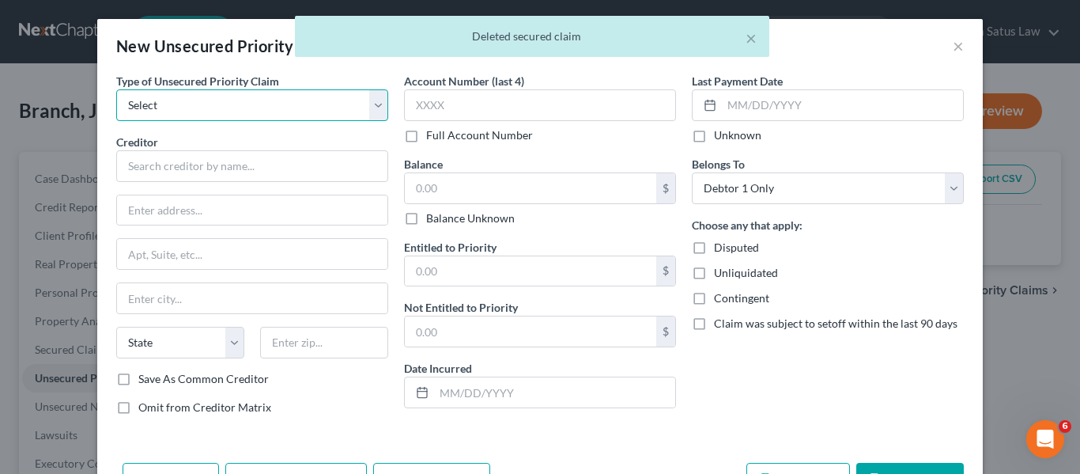
click at [285, 98] on select "Select Taxes & Other Government Units Domestic Support Obligations Extensions o…" at bounding box center [252, 105] width 272 height 32
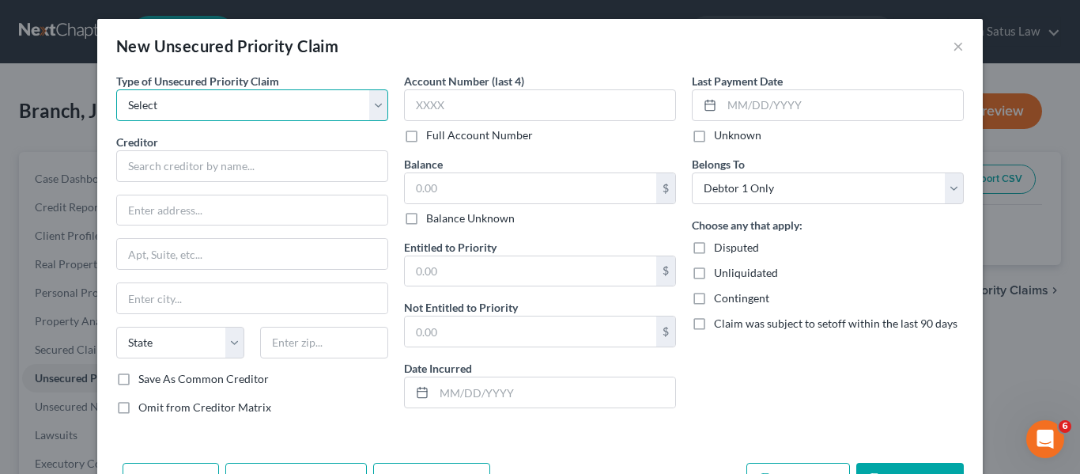
select select "0"
click at [116, 89] on select "Select Taxes & Other Government Units Domestic Support Obligations Extensions o…" at bounding box center [252, 105] width 272 height 32
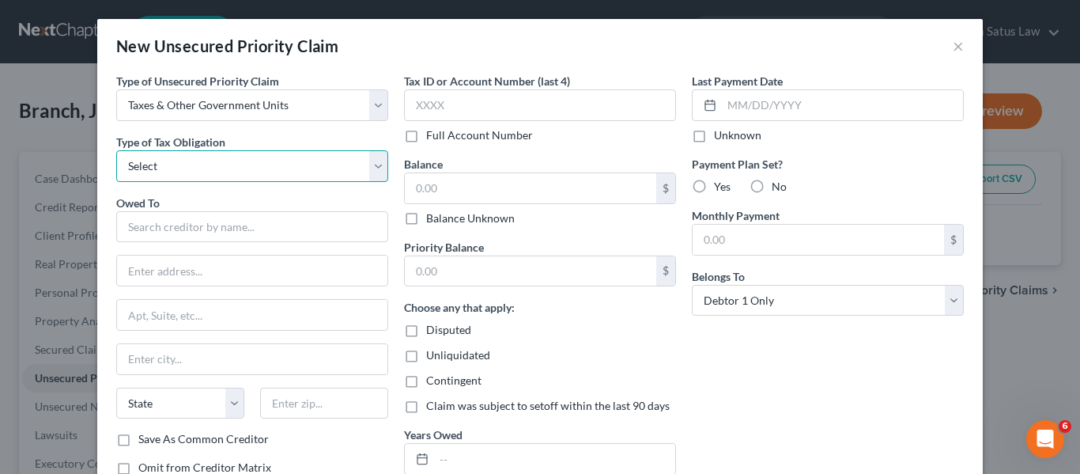
click at [268, 161] on select "Select Federal City State Franchise Tax Board Other" at bounding box center [252, 166] width 272 height 32
select select "0"
click at [116, 150] on select "Select Federal City State Franchise Tax Board Other" at bounding box center [252, 166] width 272 height 32
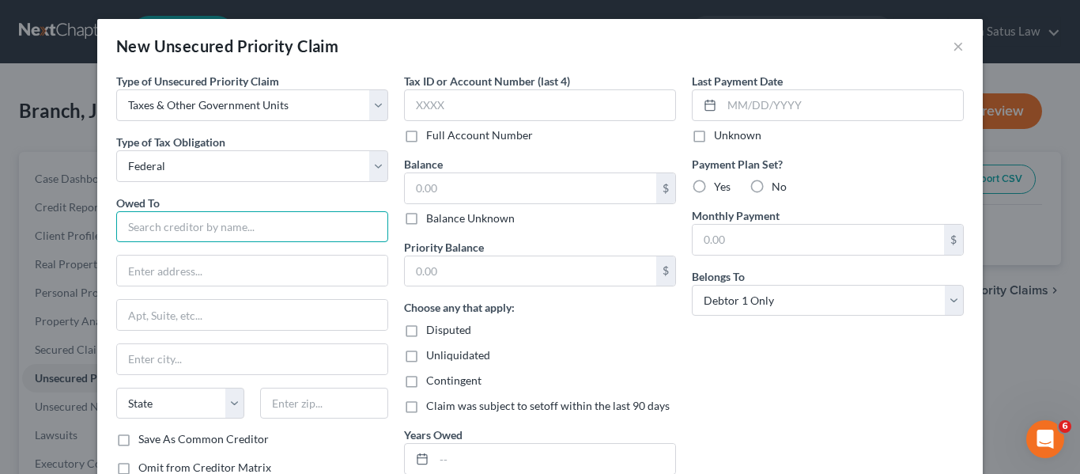
click at [204, 227] on input "text" at bounding box center [252, 227] width 272 height 32
type input "F"
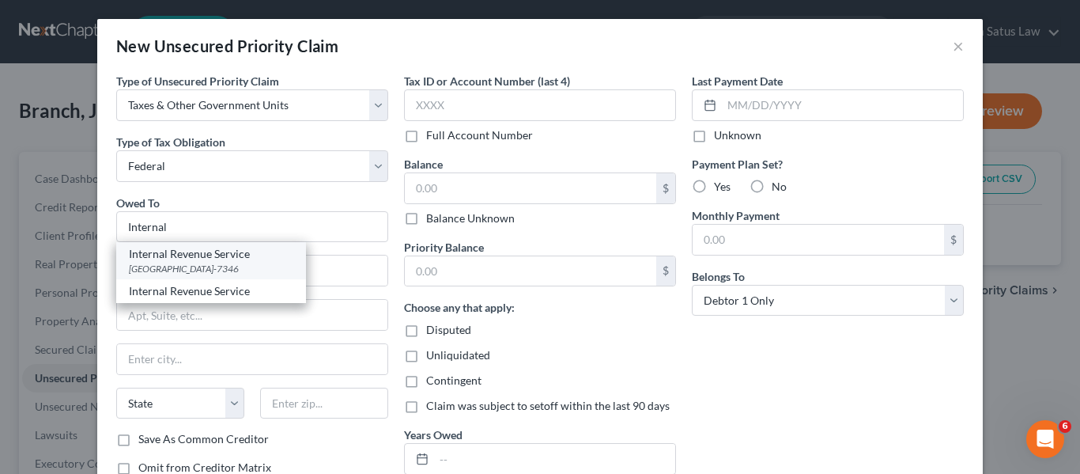
click at [226, 268] on div "[GEOGRAPHIC_DATA]-7346" at bounding box center [211, 268] width 164 height 13
type input "Internal Revenue Service"
type input "PO Box 7346"
type input "[GEOGRAPHIC_DATA]"
select select "39"
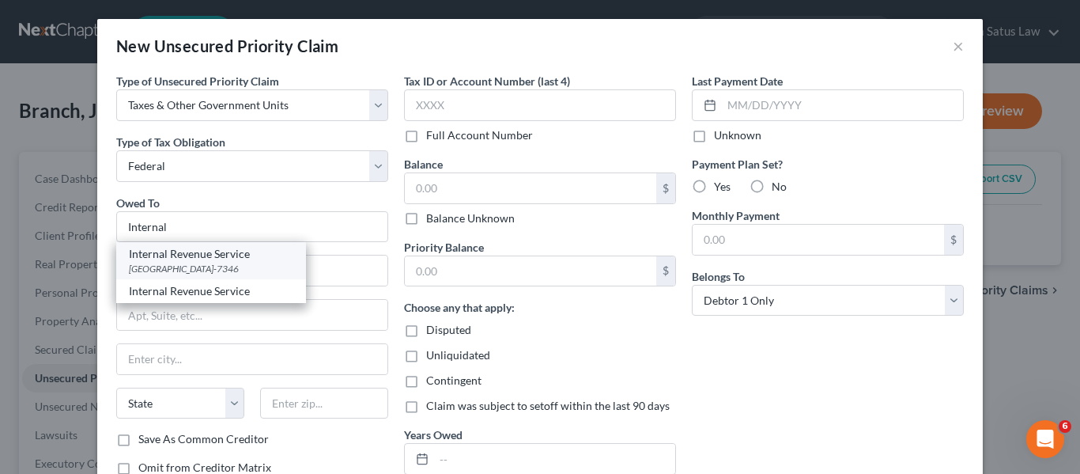
type input "19101-7346"
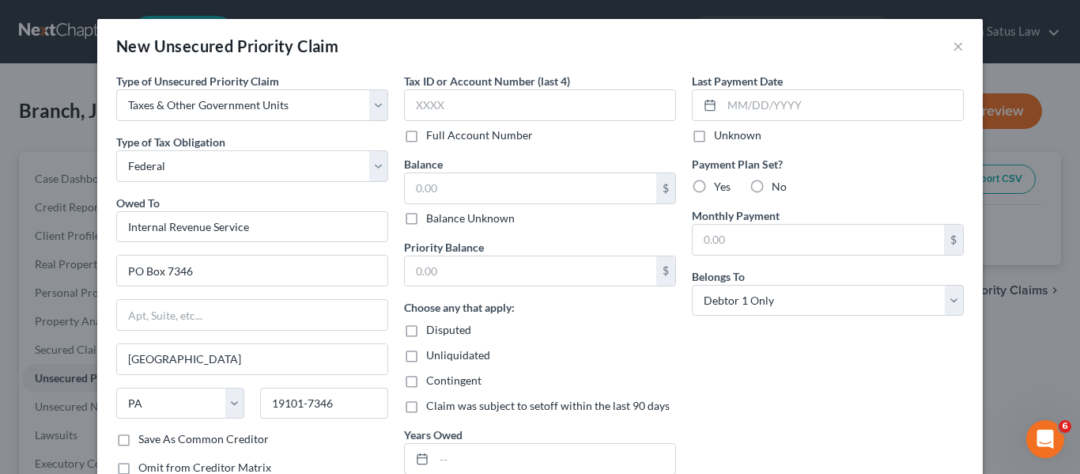
scroll to position [114, 0]
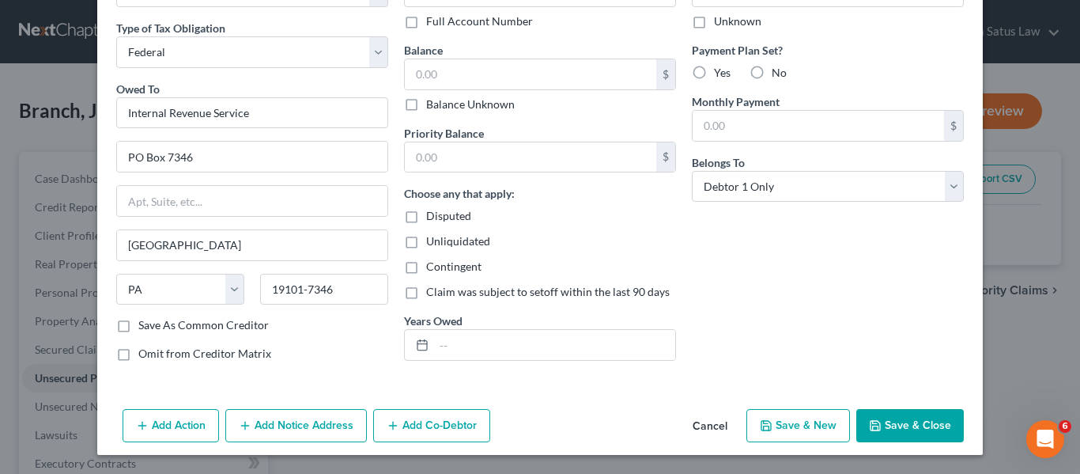
click at [864, 434] on button "Save & Close" at bounding box center [910, 425] width 108 height 33
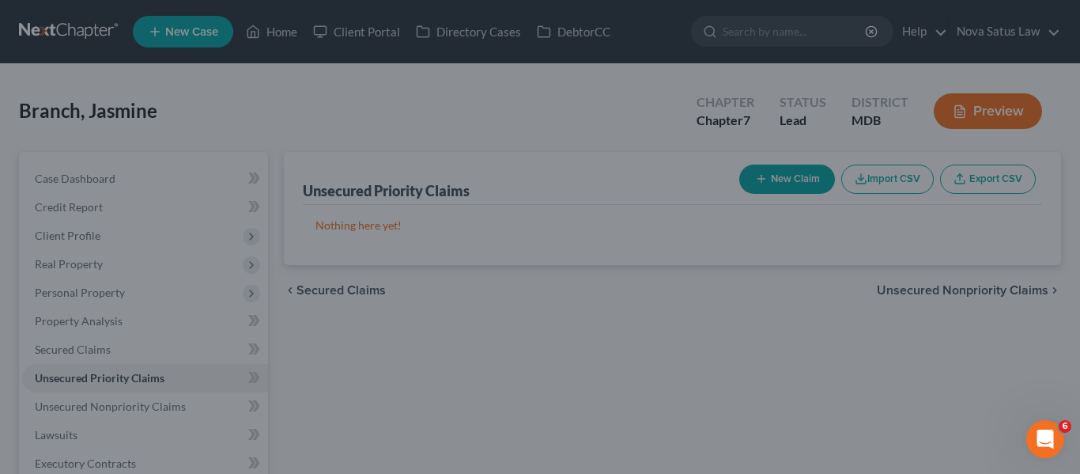
type input "0.00"
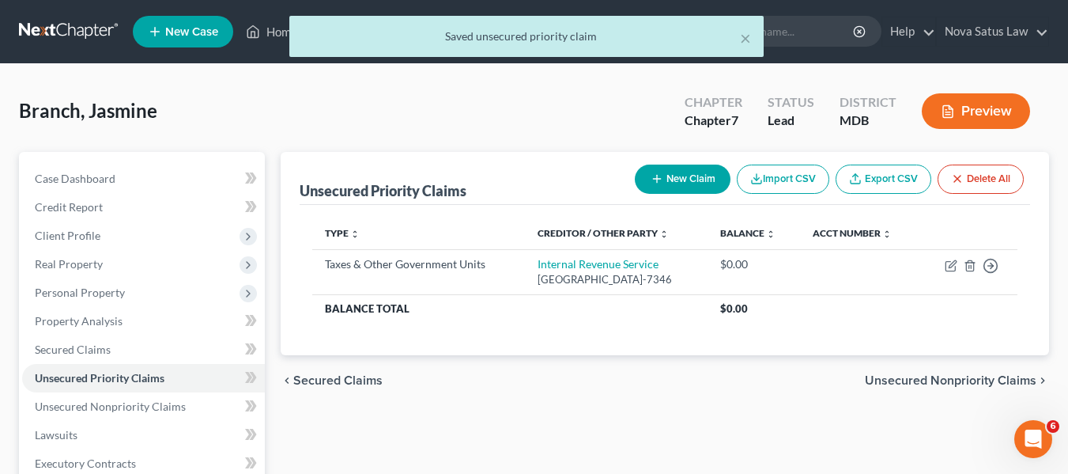
click at [661, 175] on button "New Claim" at bounding box center [683, 178] width 96 height 29
select select "0"
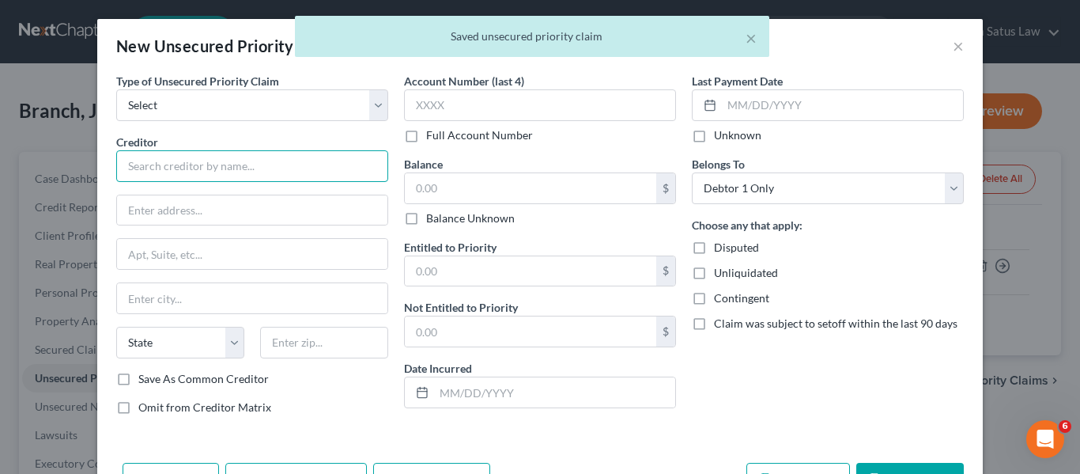
click at [248, 168] on input "text" at bounding box center [252, 166] width 272 height 32
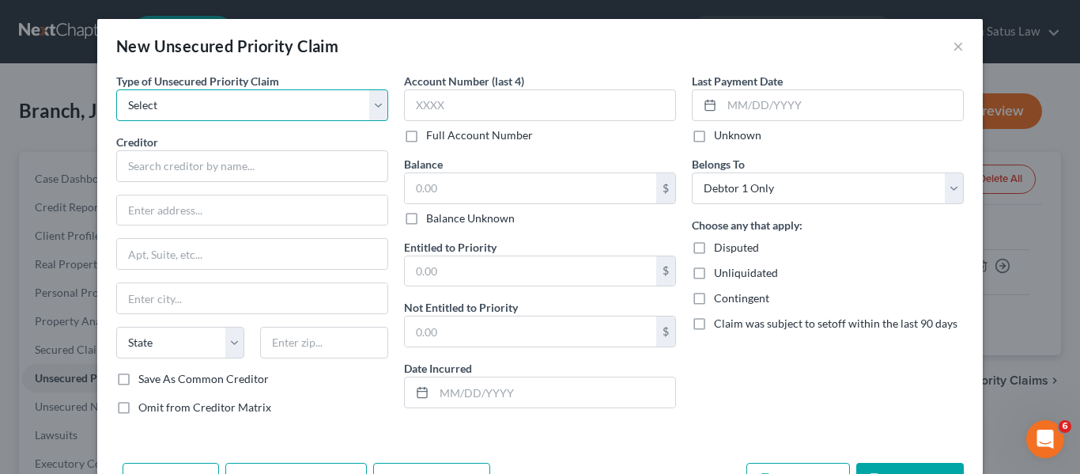
click at [225, 112] on select "Select Taxes & Other Government Units Domestic Support Obligations Extensions o…" at bounding box center [252, 105] width 272 height 32
select select "0"
click at [116, 89] on select "Select Taxes & Other Government Units Domestic Support Obligations Extensions o…" at bounding box center [252, 105] width 272 height 32
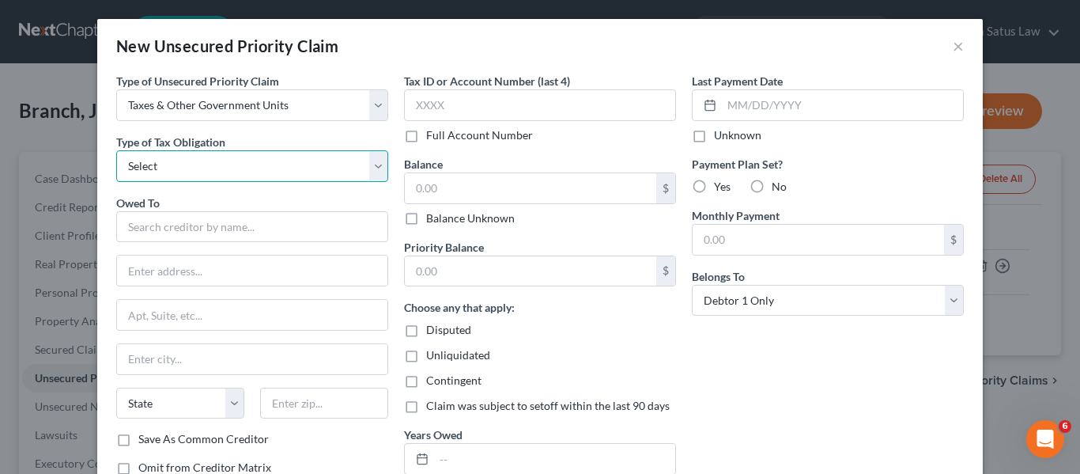
click at [214, 162] on select "Select Federal City State Franchise Tax Board Other" at bounding box center [252, 166] width 272 height 32
select select "2"
click at [116, 150] on select "Select Federal City State Franchise Tax Board Other" at bounding box center [252, 166] width 272 height 32
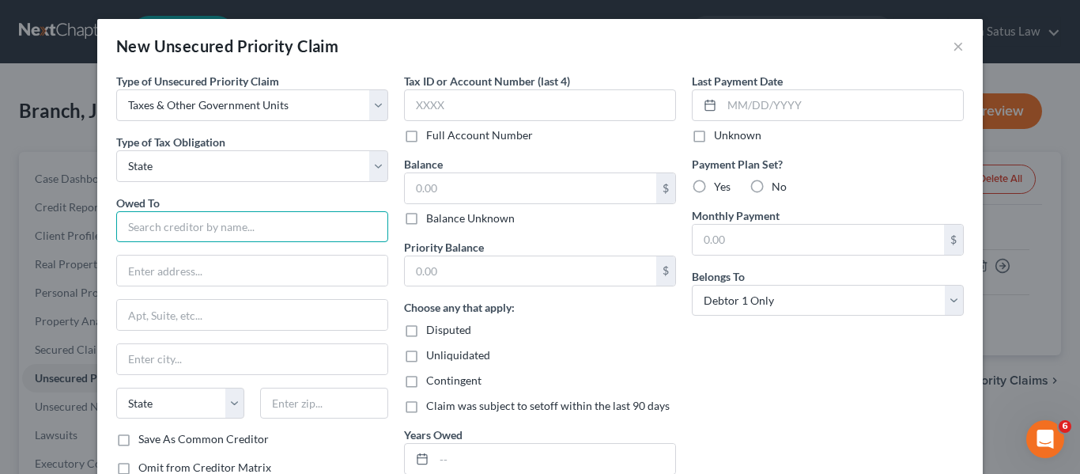
click at [155, 233] on input "text" at bounding box center [252, 227] width 272 height 32
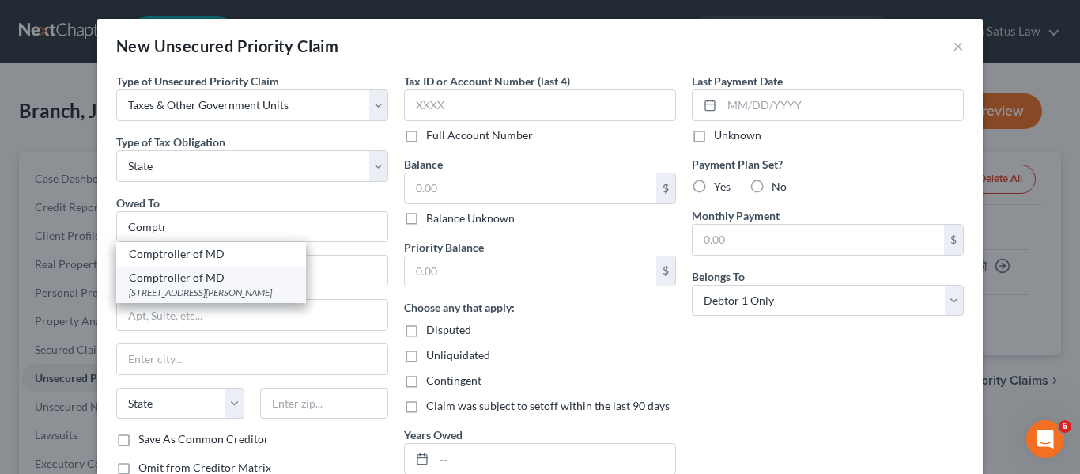
click at [176, 287] on div "[STREET_ADDRESS][PERSON_NAME]" at bounding box center [211, 291] width 164 height 13
type input "Comptroller of MD"
type input "[STREET_ADDRESS][PERSON_NAME]"
type input "[GEOGRAPHIC_DATA]"
select select "21"
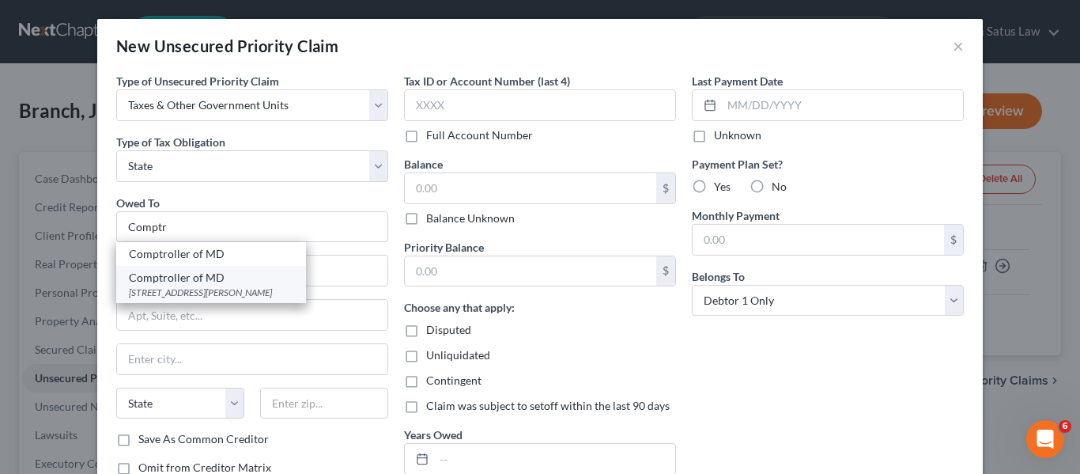
type input "21201"
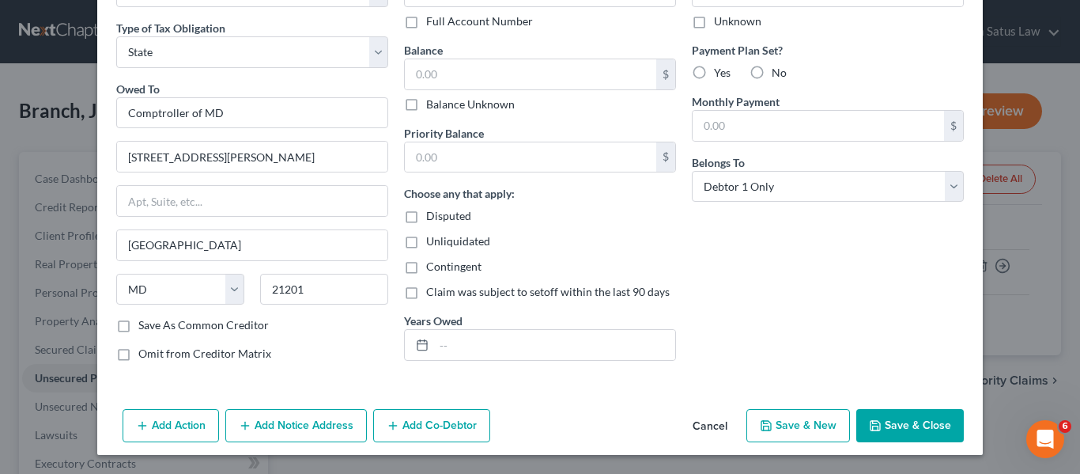
click at [880, 423] on button "Save & Close" at bounding box center [910, 425] width 108 height 33
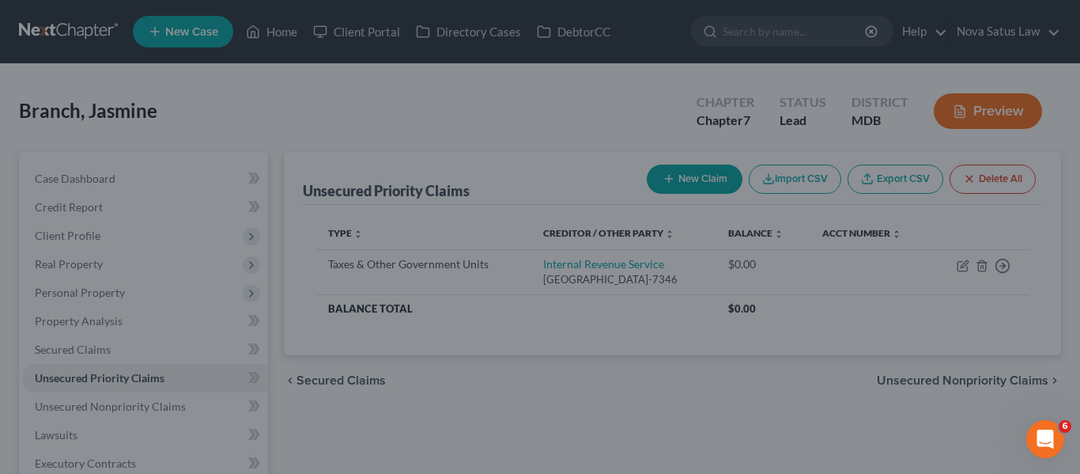
type input "0.00"
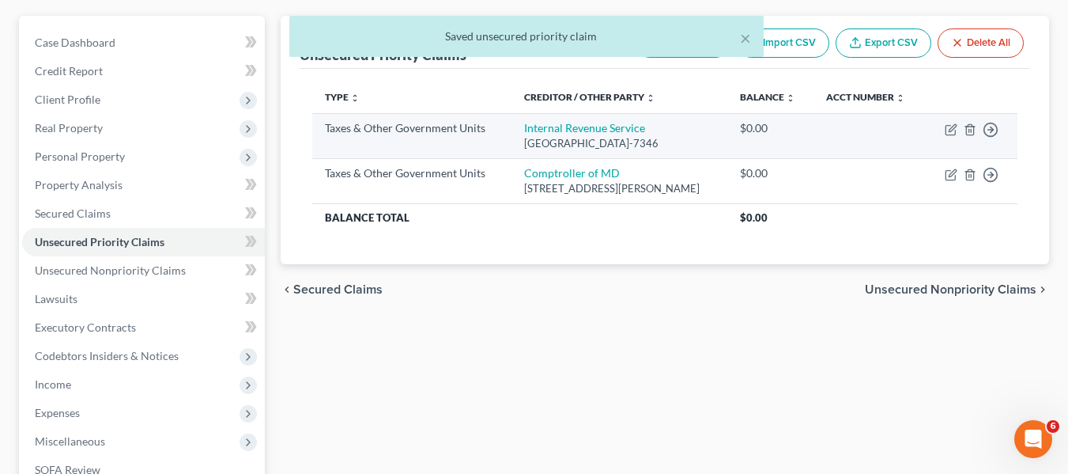
scroll to position [137, 0]
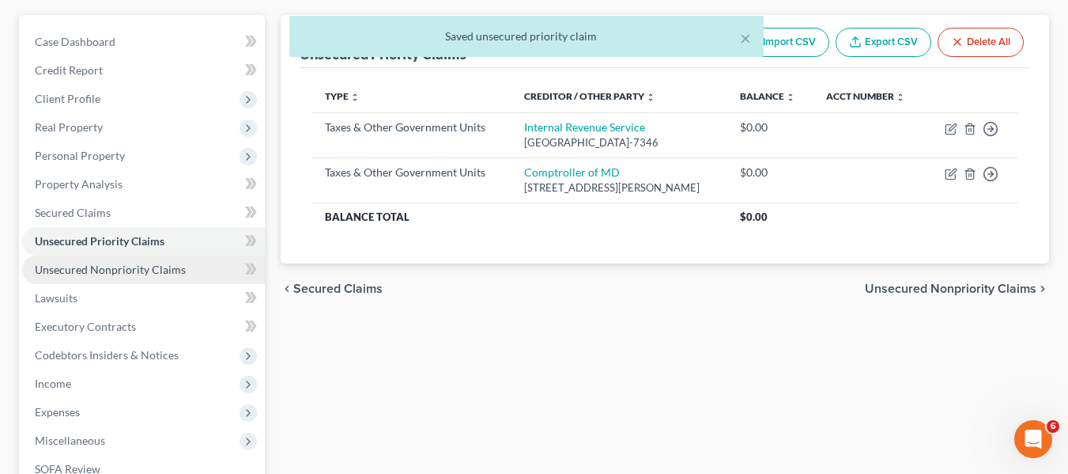
click at [134, 266] on span "Unsecured Nonpriority Claims" at bounding box center [110, 269] width 151 height 13
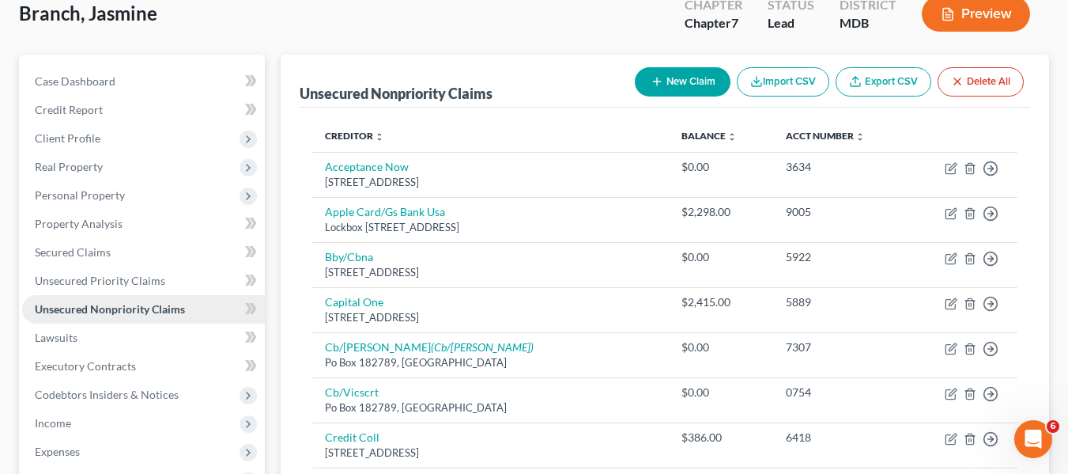
scroll to position [153, 0]
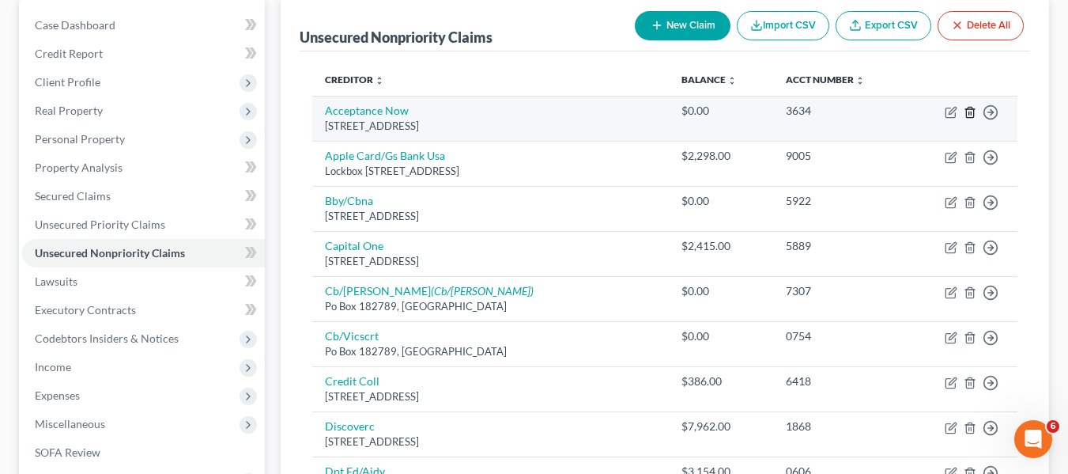
click at [970, 115] on line "button" at bounding box center [970, 113] width 0 height 3
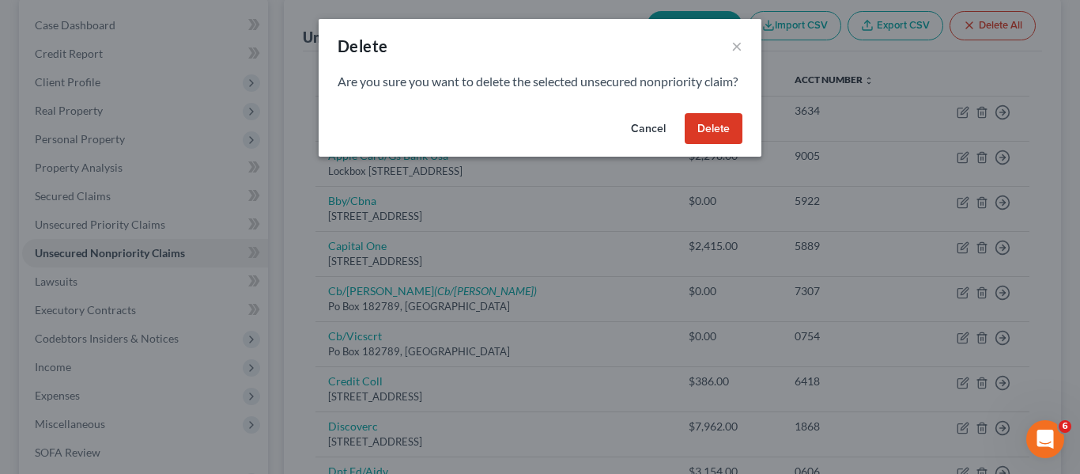
click at [719, 138] on button "Delete" at bounding box center [714, 129] width 58 height 32
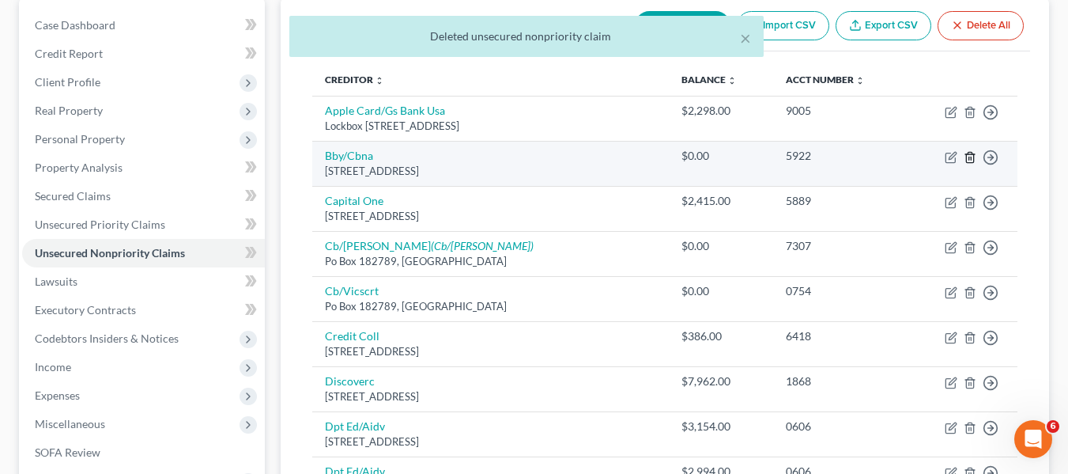
click at [971, 155] on icon "button" at bounding box center [970, 157] width 13 height 13
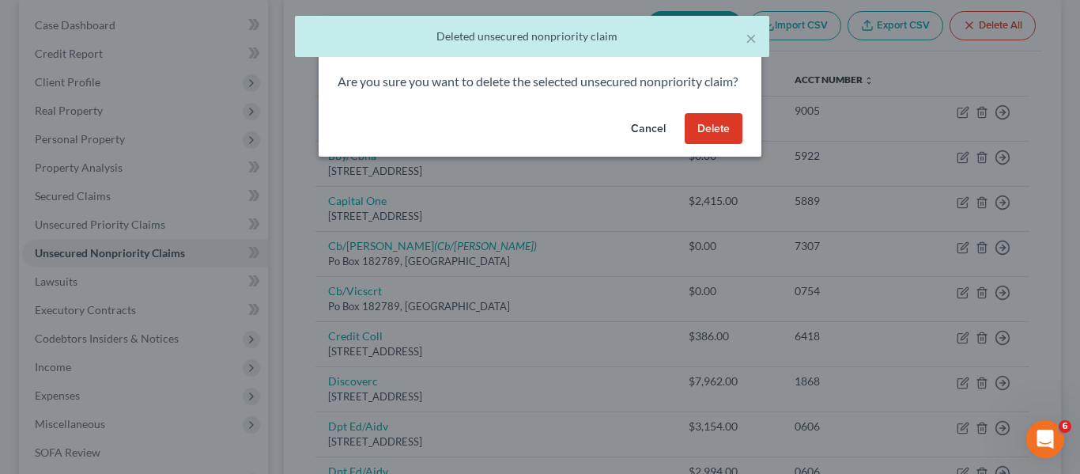
click at [700, 142] on button "Delete" at bounding box center [714, 129] width 58 height 32
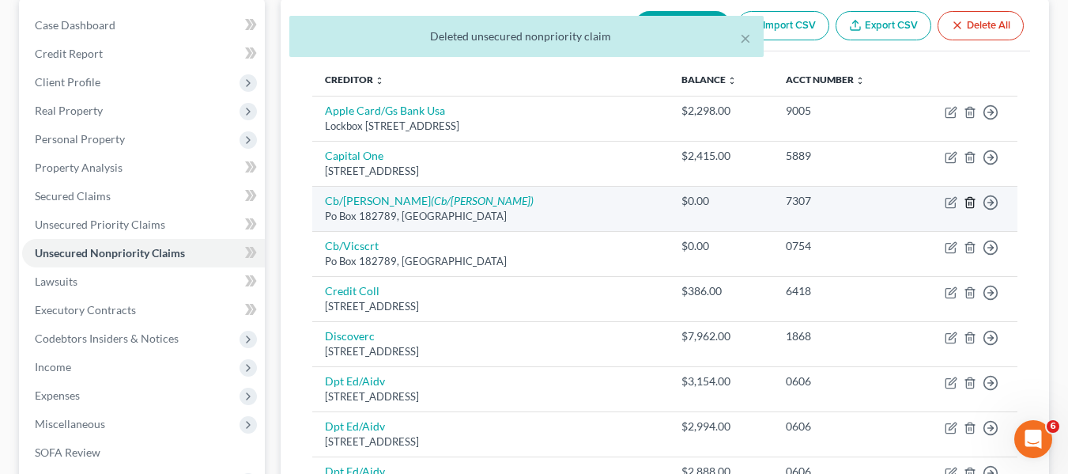
click at [968, 203] on icon "button" at bounding box center [970, 202] width 13 height 13
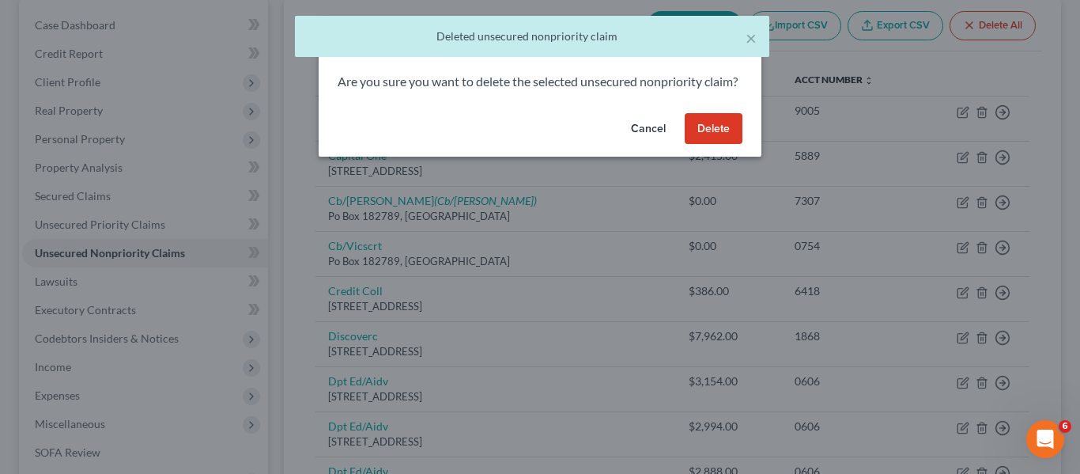
click at [729, 145] on button "Delete" at bounding box center [714, 129] width 58 height 32
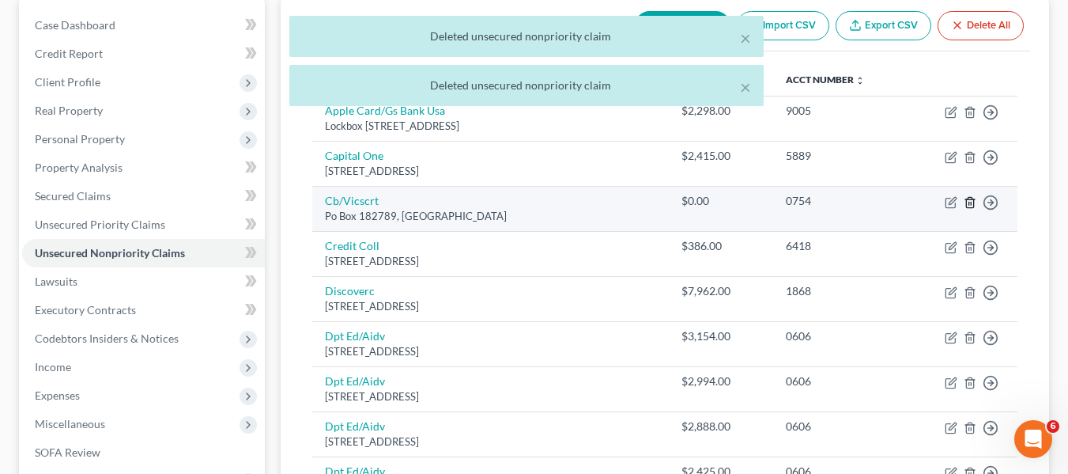
click at [965, 204] on icon "button" at bounding box center [970, 202] width 13 height 13
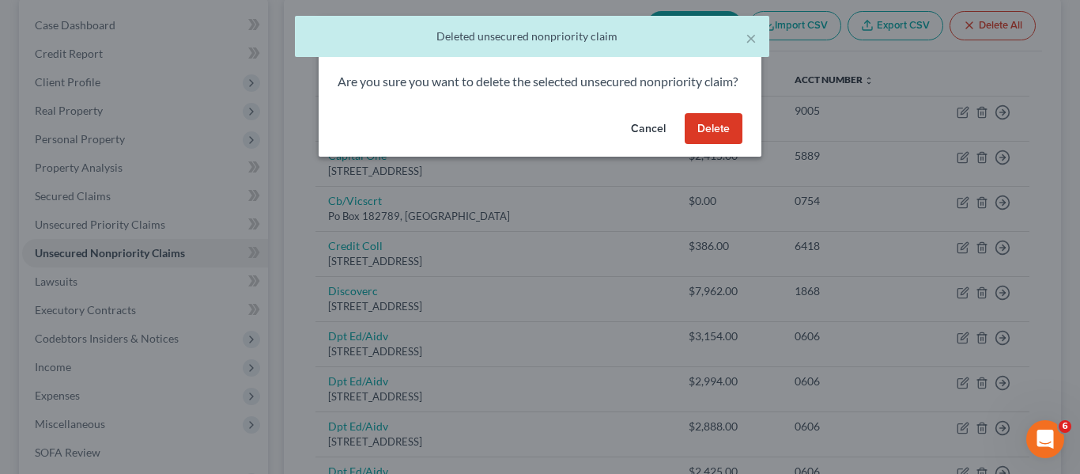
click at [699, 145] on button "Delete" at bounding box center [714, 129] width 58 height 32
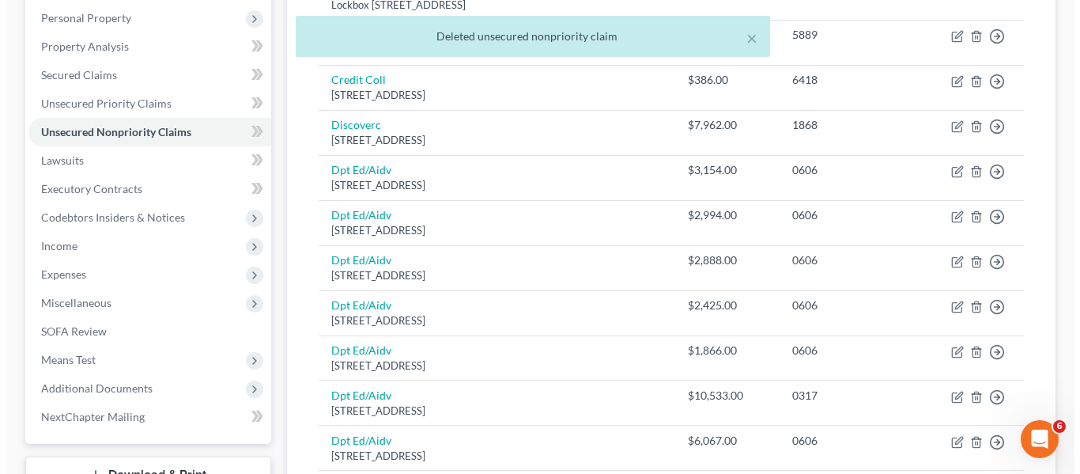
scroll to position [275, 0]
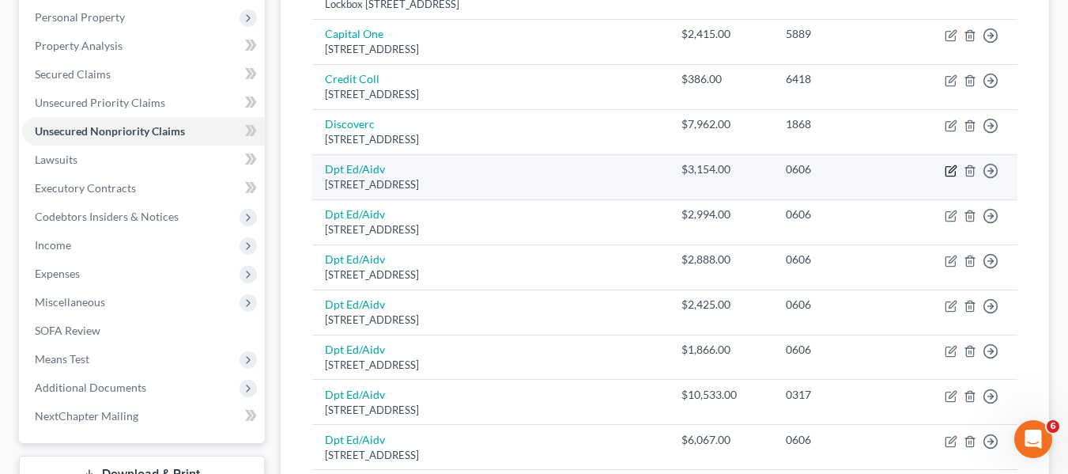
click at [949, 172] on icon "button" at bounding box center [952, 168] width 7 height 7
select select "45"
select select "17"
select select "0"
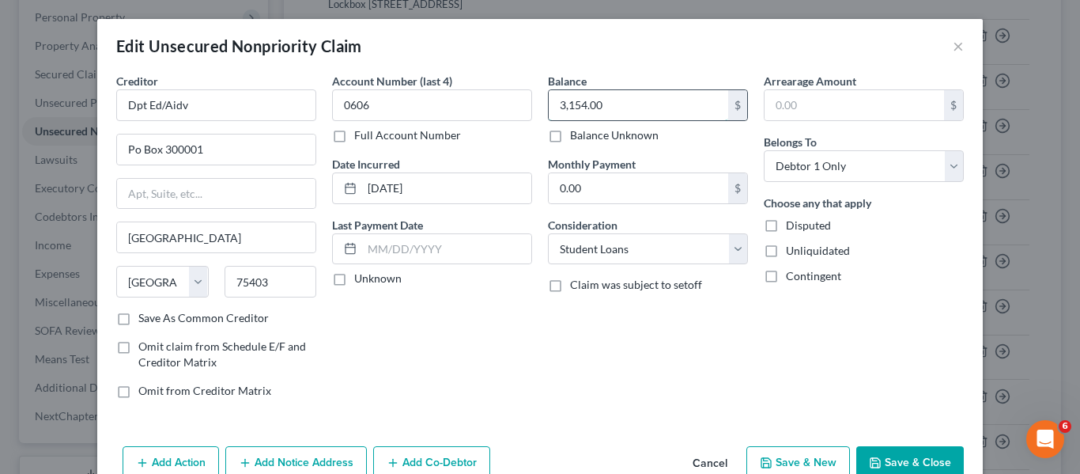
click at [626, 108] on input "3,154.00" at bounding box center [639, 105] width 180 height 30
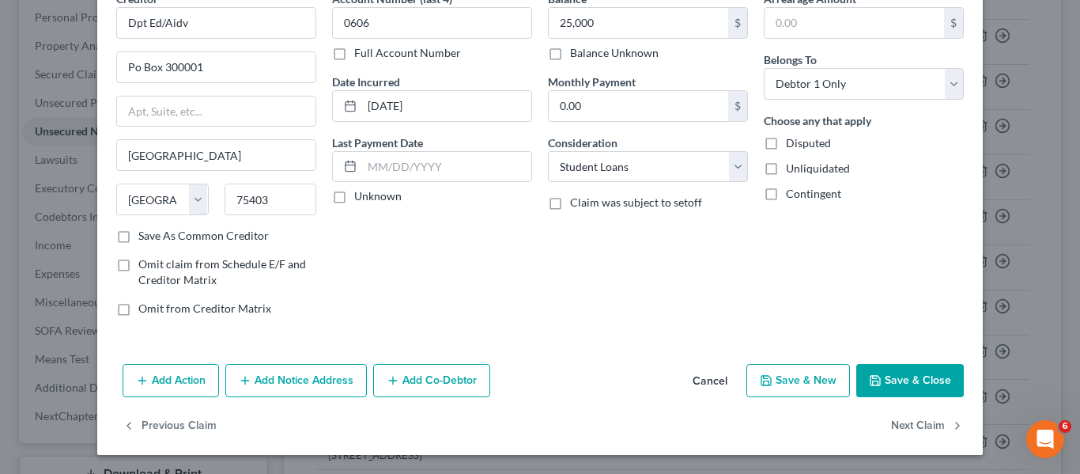
click at [901, 366] on button "Save & Close" at bounding box center [910, 380] width 108 height 33
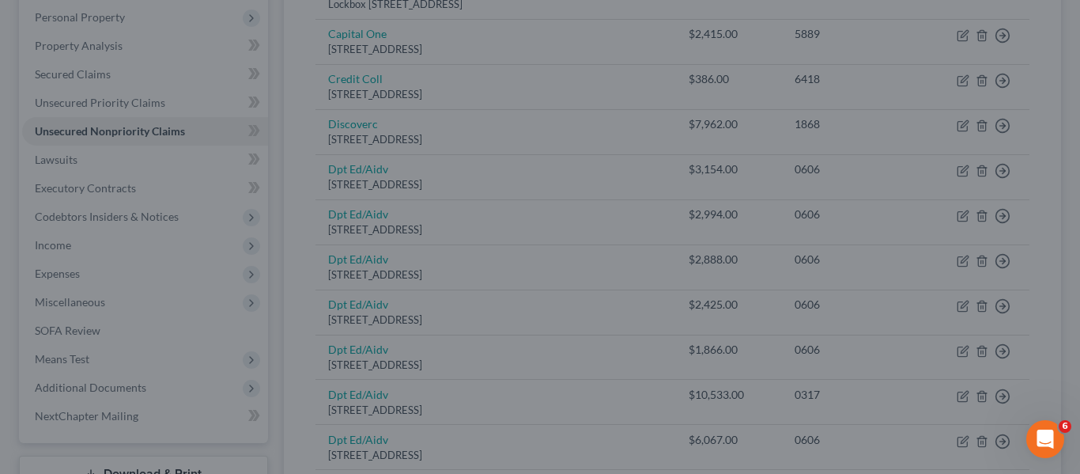
type input "25,000.00"
type input "0"
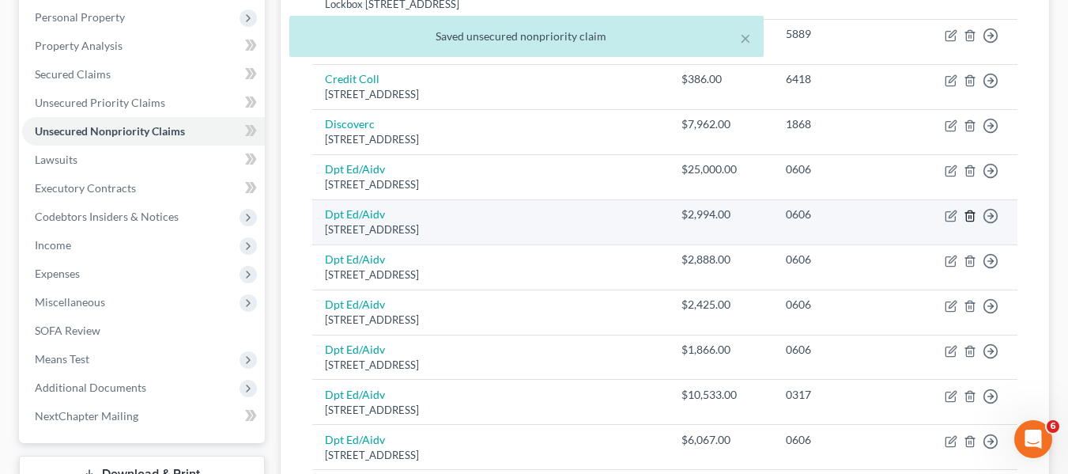
click at [972, 220] on icon "button" at bounding box center [970, 216] width 13 height 13
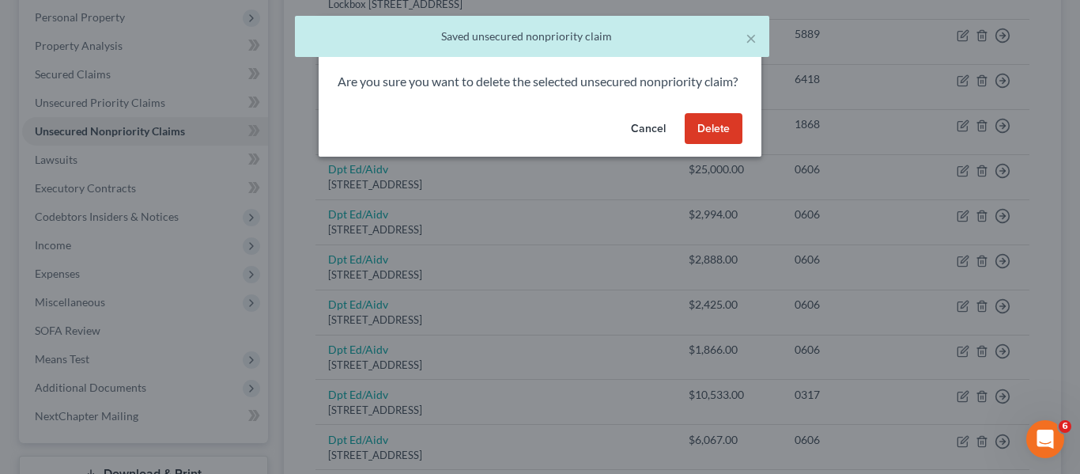
click at [721, 142] on button "Delete" at bounding box center [714, 129] width 58 height 32
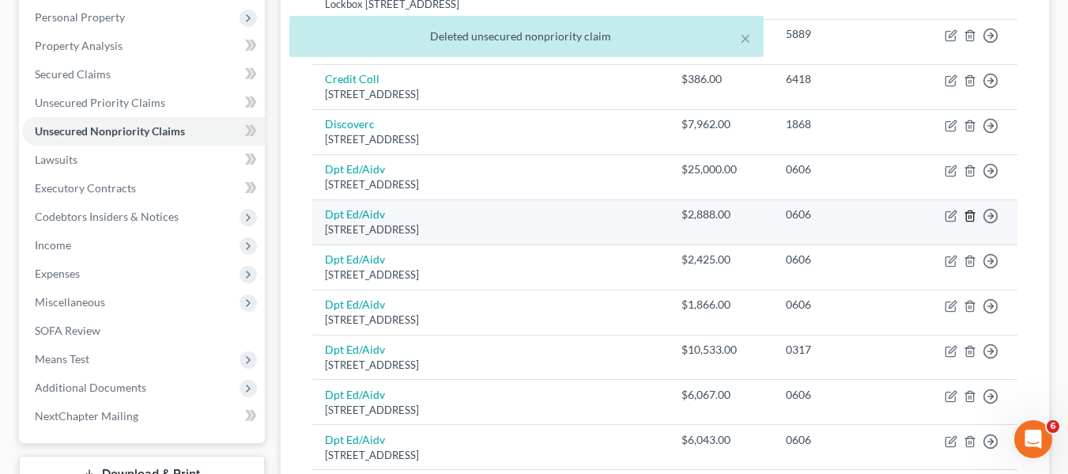
click at [973, 213] on icon "button" at bounding box center [969, 215] width 7 height 10
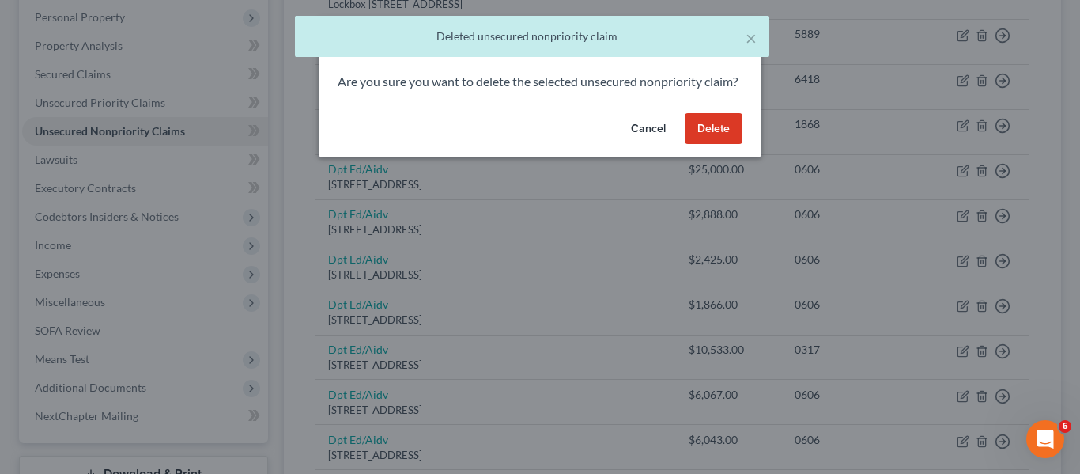
click at [729, 143] on button "Delete" at bounding box center [714, 129] width 58 height 32
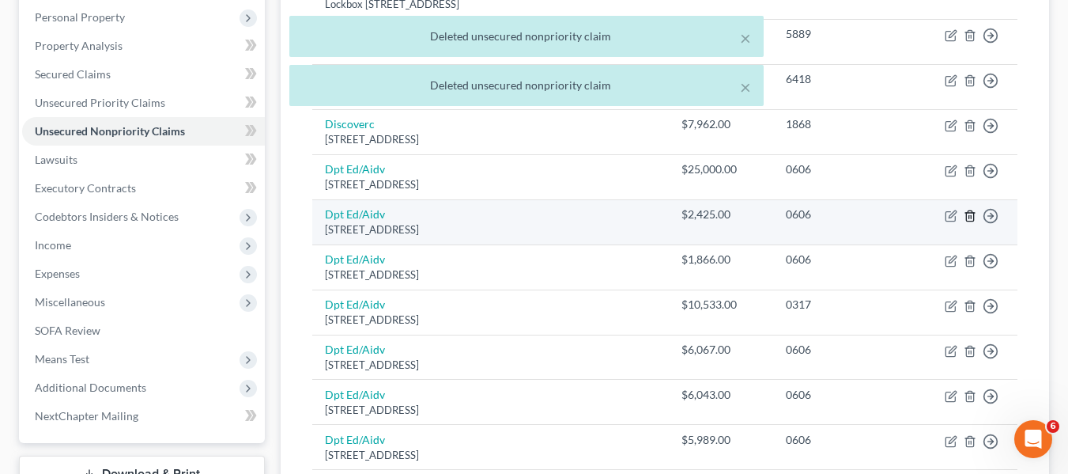
click at [973, 218] on icon "button" at bounding box center [970, 216] width 13 height 13
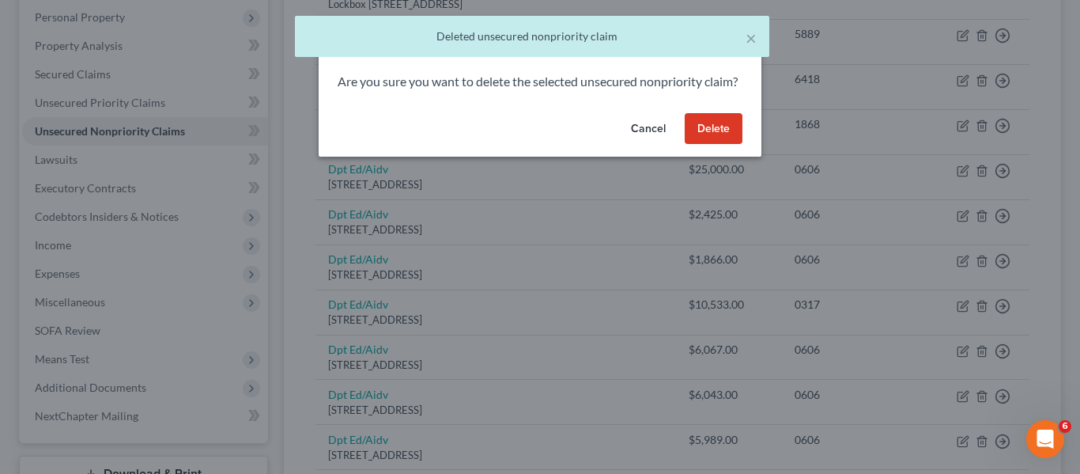
click at [716, 143] on button "Delete" at bounding box center [714, 129] width 58 height 32
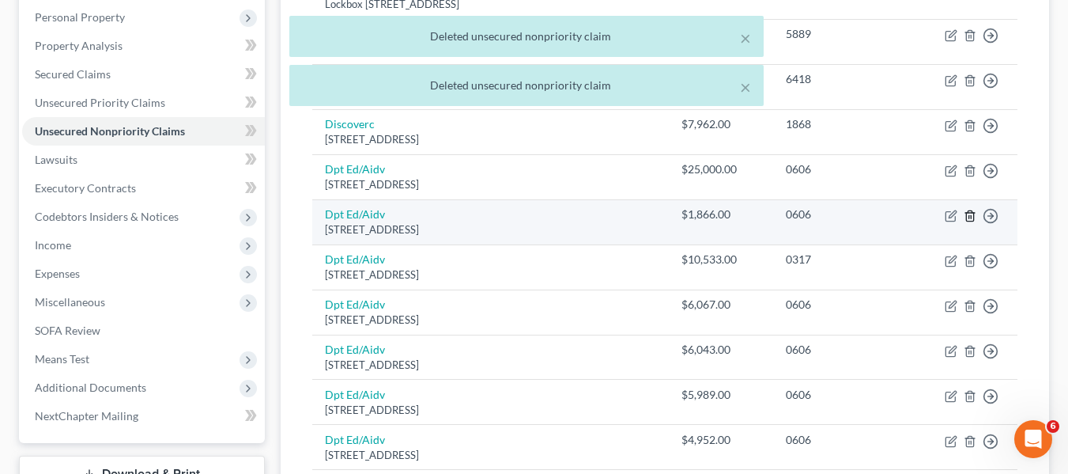
click at [970, 216] on line "button" at bounding box center [970, 216] width 0 height 3
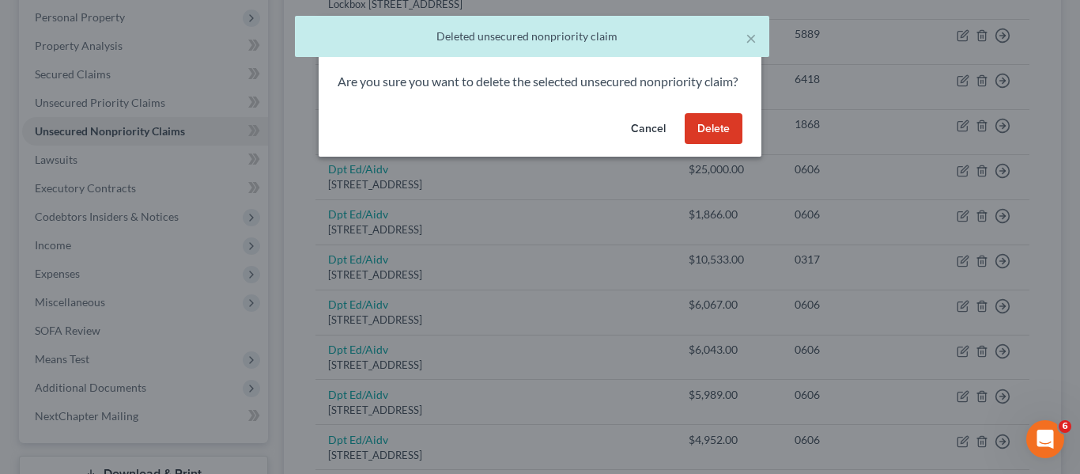
click at [708, 145] on button "Delete" at bounding box center [714, 129] width 58 height 32
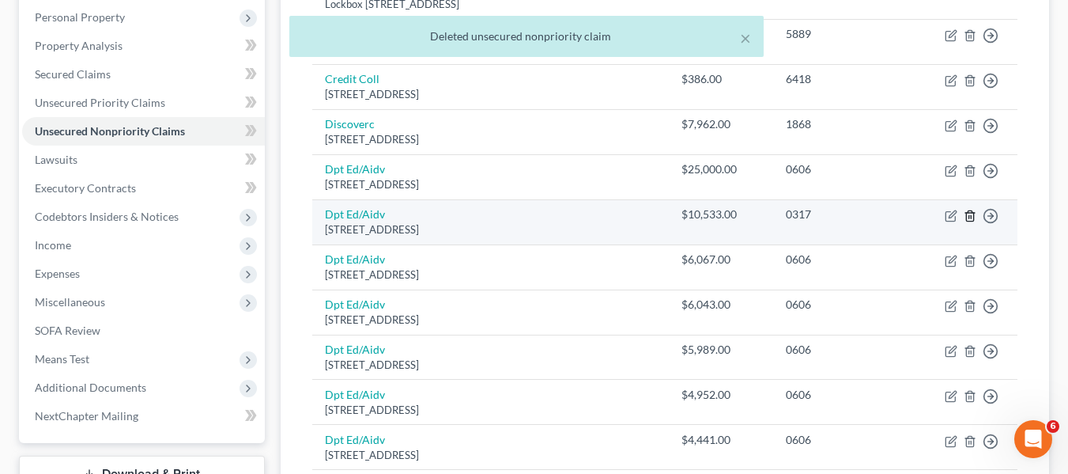
click at [967, 219] on icon "button" at bounding box center [969, 215] width 7 height 10
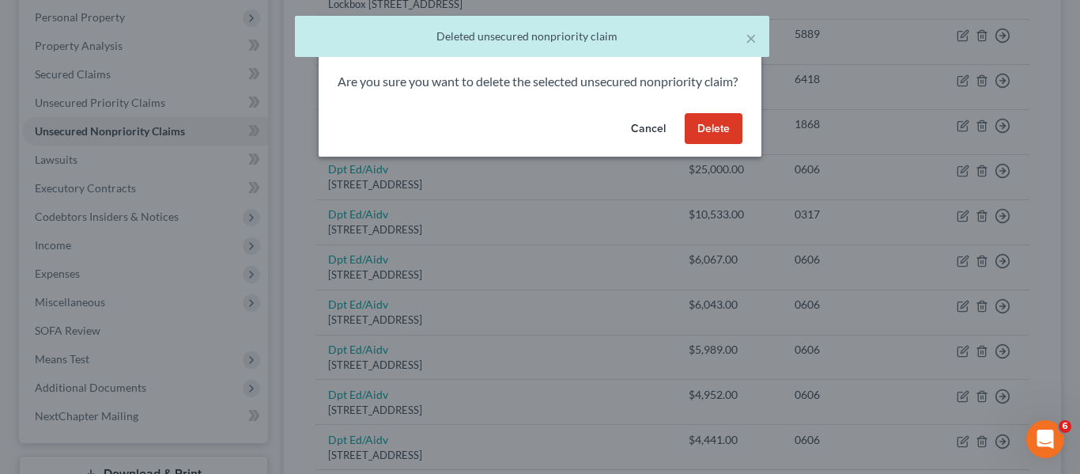
click at [699, 145] on button "Delete" at bounding box center [714, 129] width 58 height 32
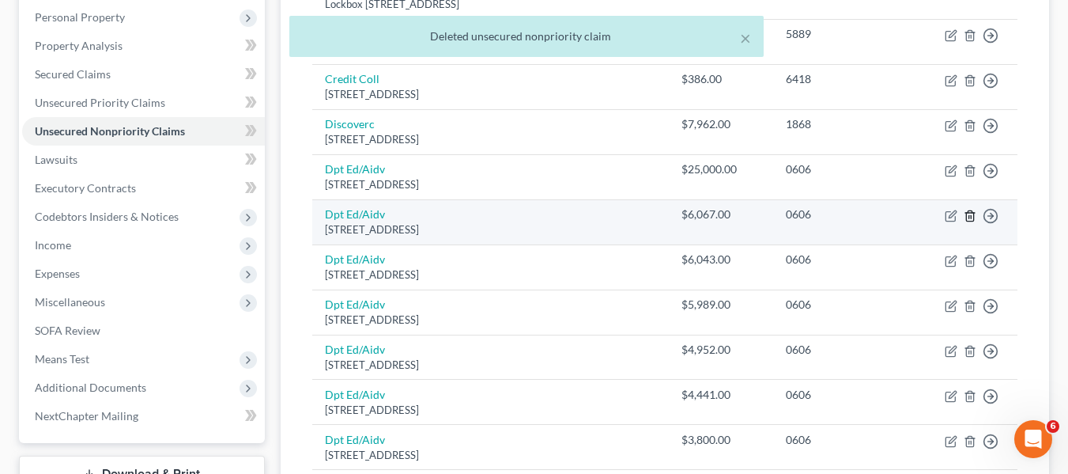
click at [966, 217] on icon "button" at bounding box center [969, 215] width 7 height 10
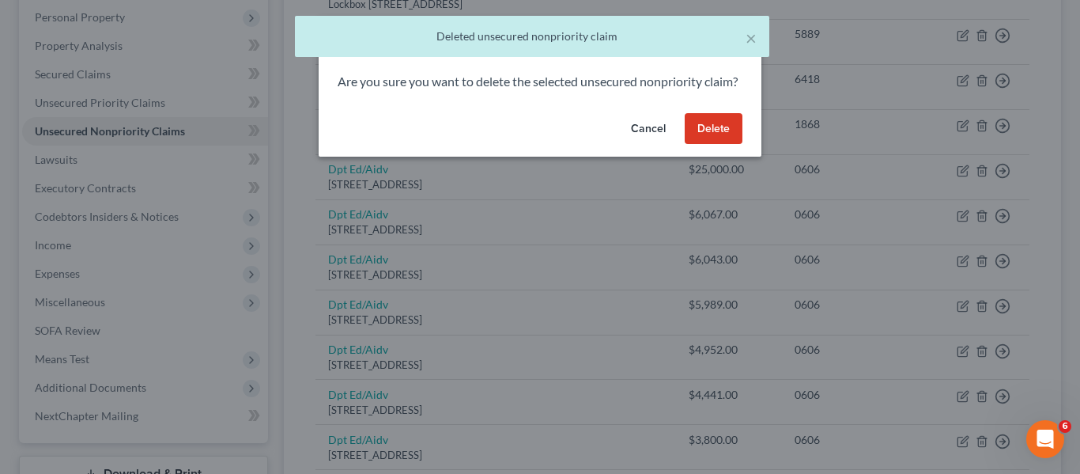
click at [705, 145] on button "Delete" at bounding box center [714, 129] width 58 height 32
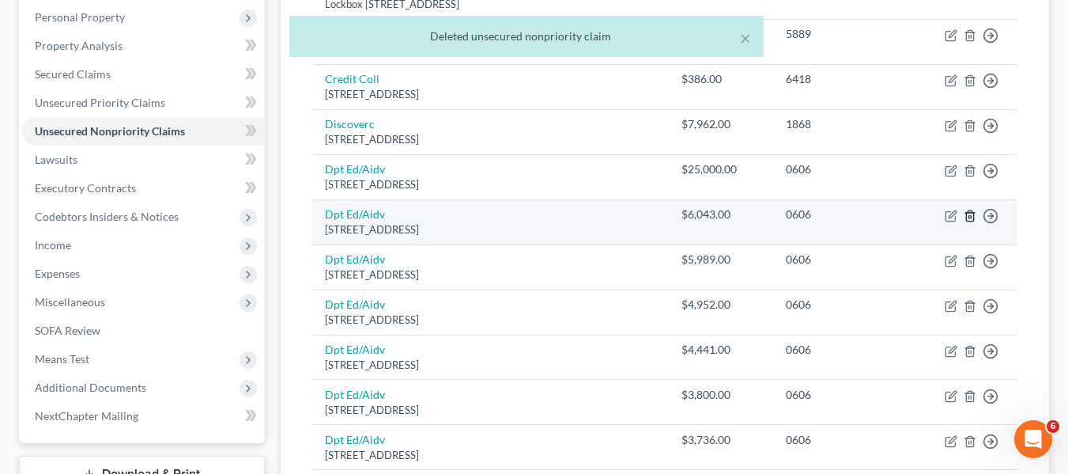
click at [973, 210] on icon "button" at bounding box center [970, 216] width 13 height 13
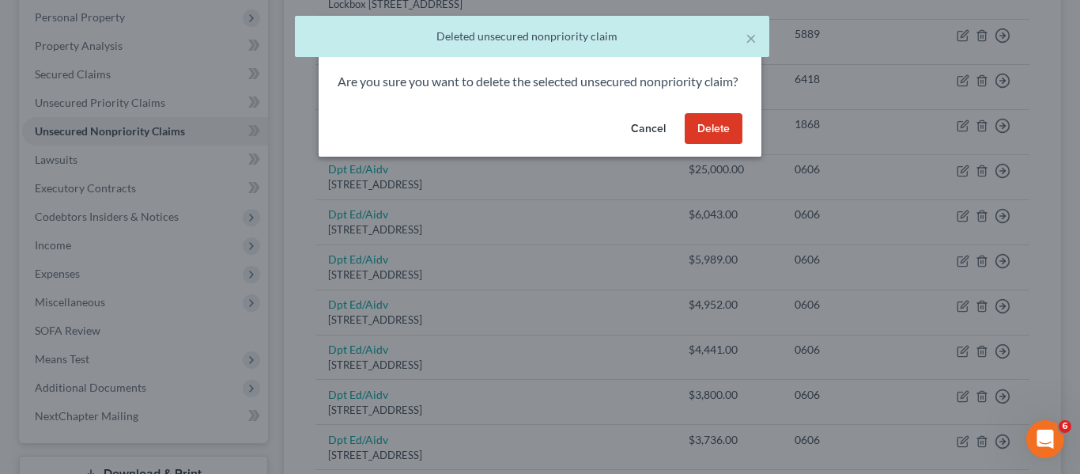
click at [710, 145] on button "Delete" at bounding box center [714, 129] width 58 height 32
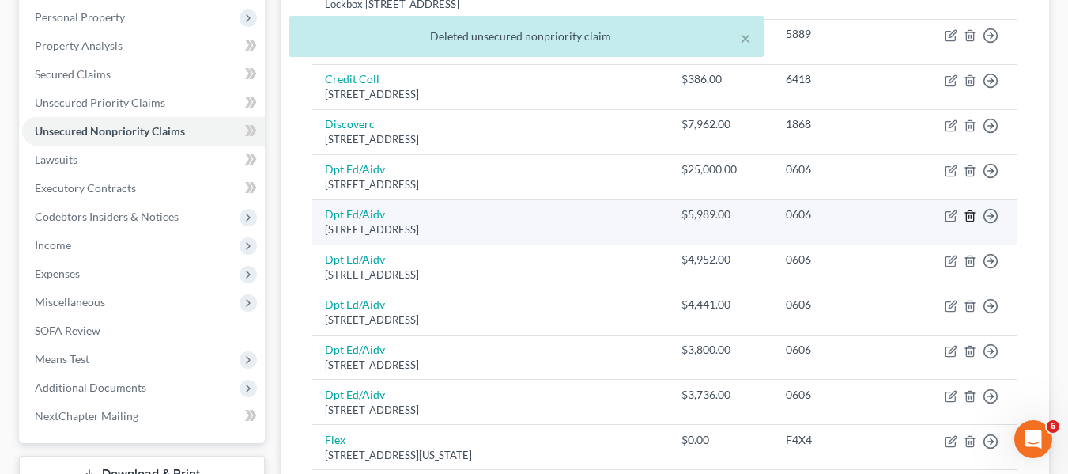
click at [966, 217] on icon "button" at bounding box center [969, 215] width 7 height 10
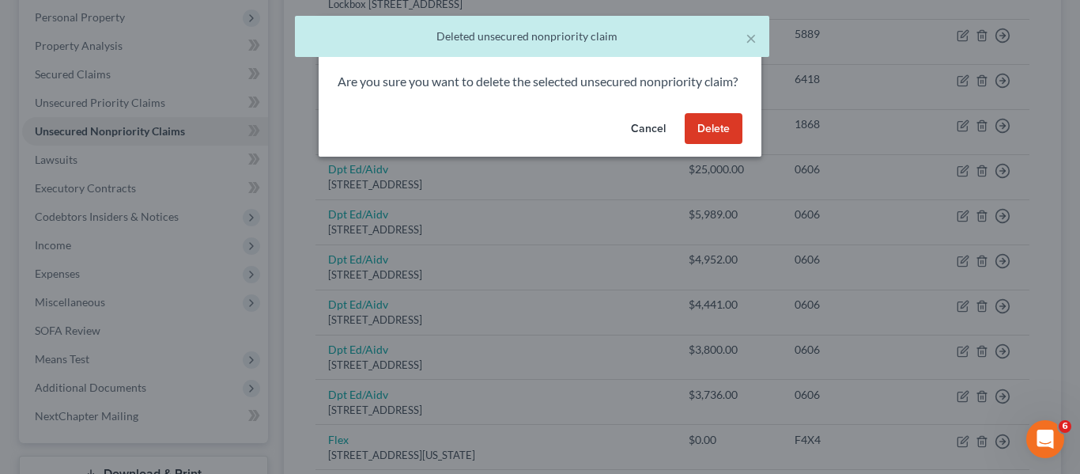
click at [701, 138] on button "Delete" at bounding box center [714, 129] width 58 height 32
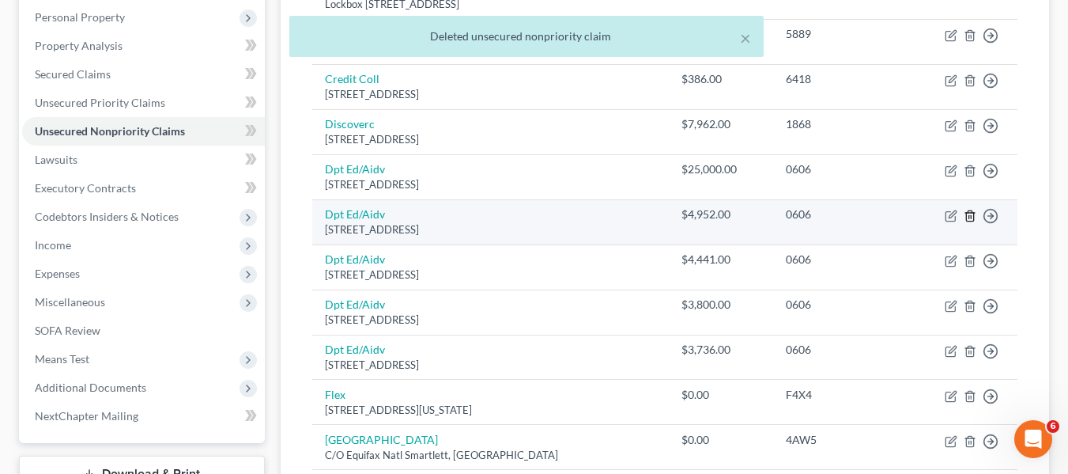
click at [971, 218] on line "button" at bounding box center [971, 216] width 0 height 3
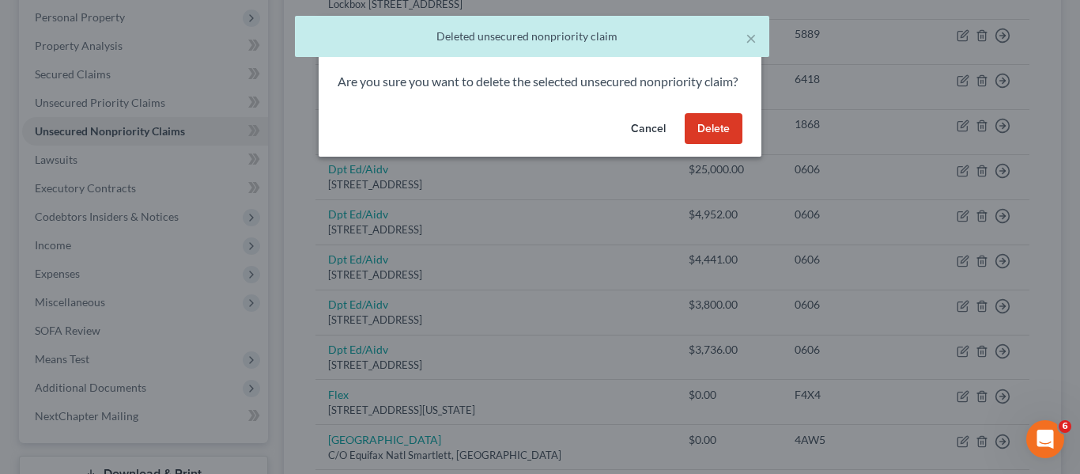
click at [716, 145] on button "Delete" at bounding box center [714, 129] width 58 height 32
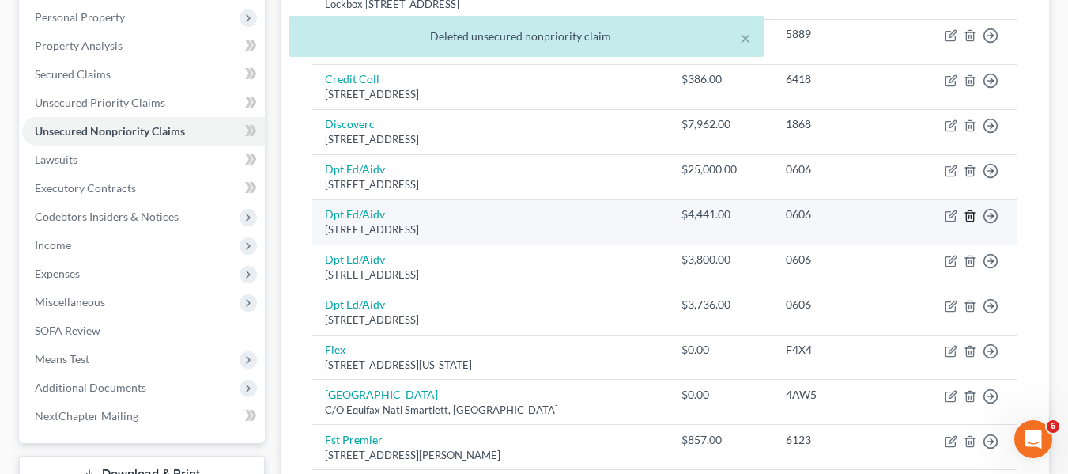
click at [975, 219] on icon "button" at bounding box center [970, 216] width 13 height 13
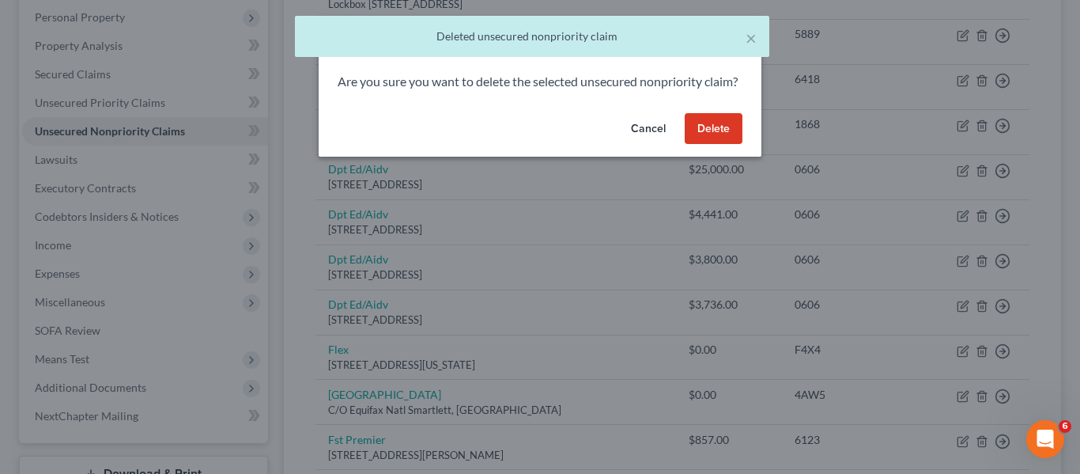
click at [686, 145] on button "Delete" at bounding box center [714, 129] width 58 height 32
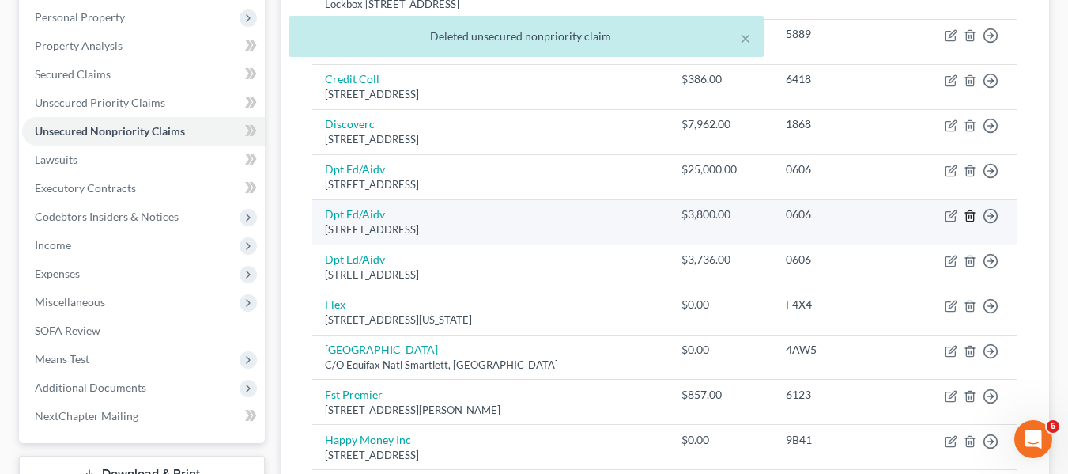
click at [967, 216] on icon "button" at bounding box center [969, 215] width 7 height 10
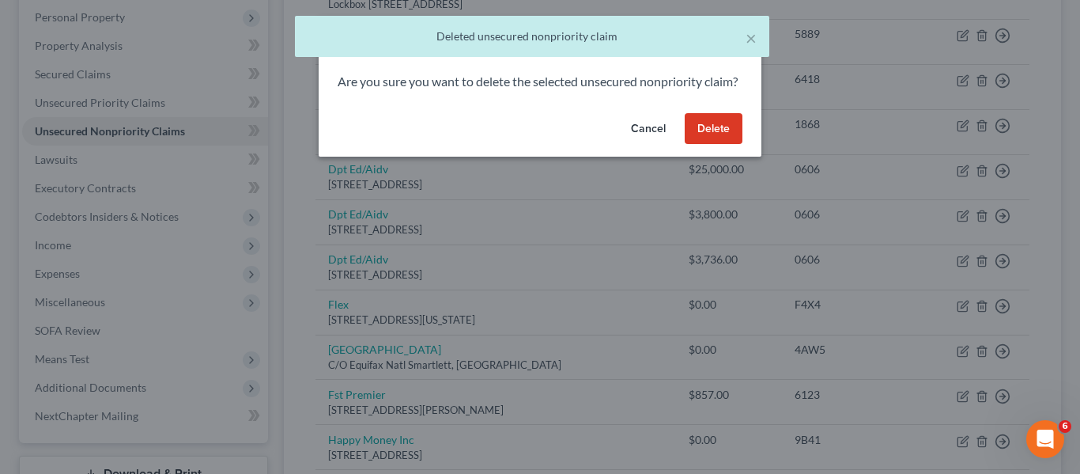
click at [697, 145] on button "Delete" at bounding box center [714, 129] width 58 height 32
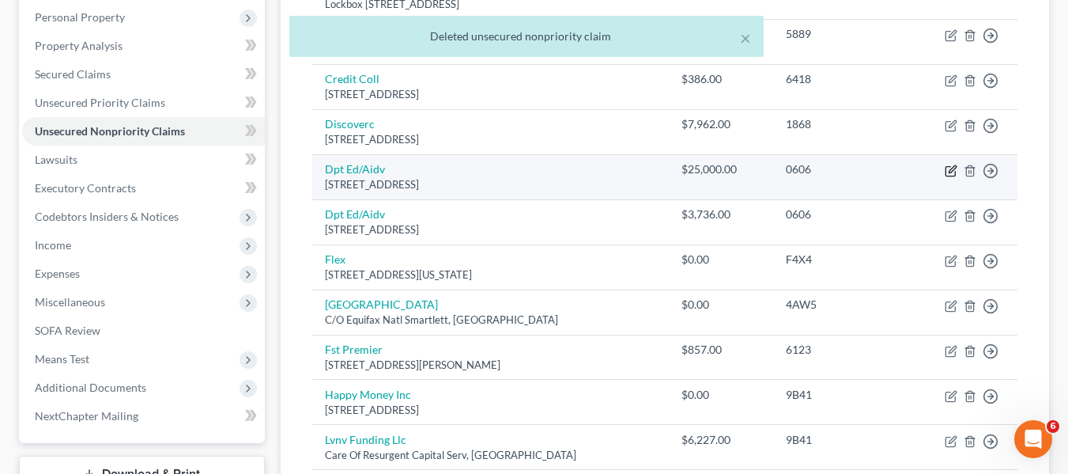
click at [948, 168] on icon "button" at bounding box center [951, 170] width 13 height 13
select select "45"
select select "17"
select select "0"
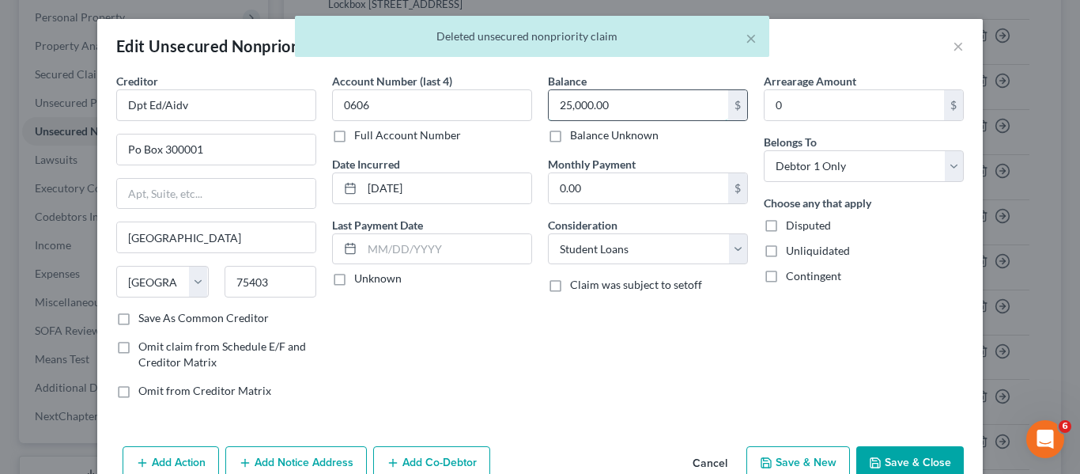
click at [613, 102] on input "25,000.00" at bounding box center [639, 105] width 180 height 30
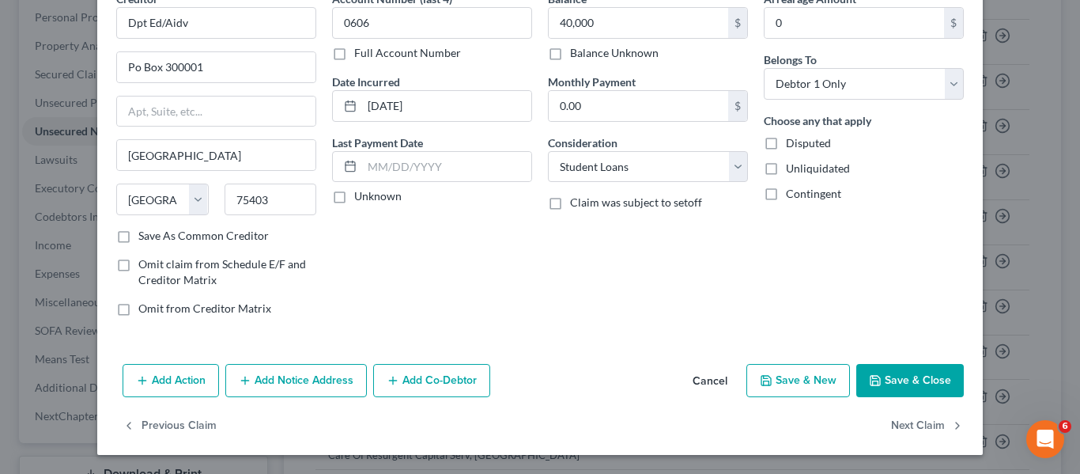
click at [880, 369] on button "Save & Close" at bounding box center [910, 380] width 108 height 33
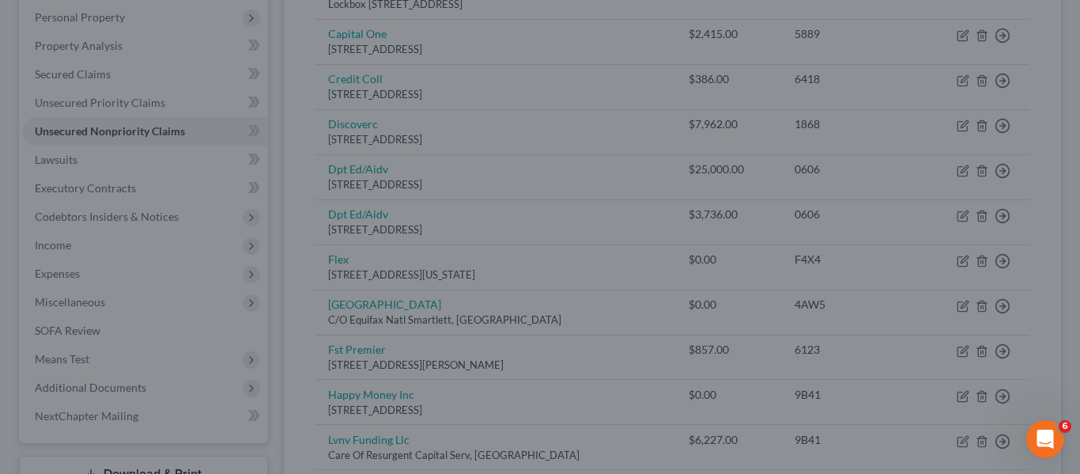
type input "40,000.00"
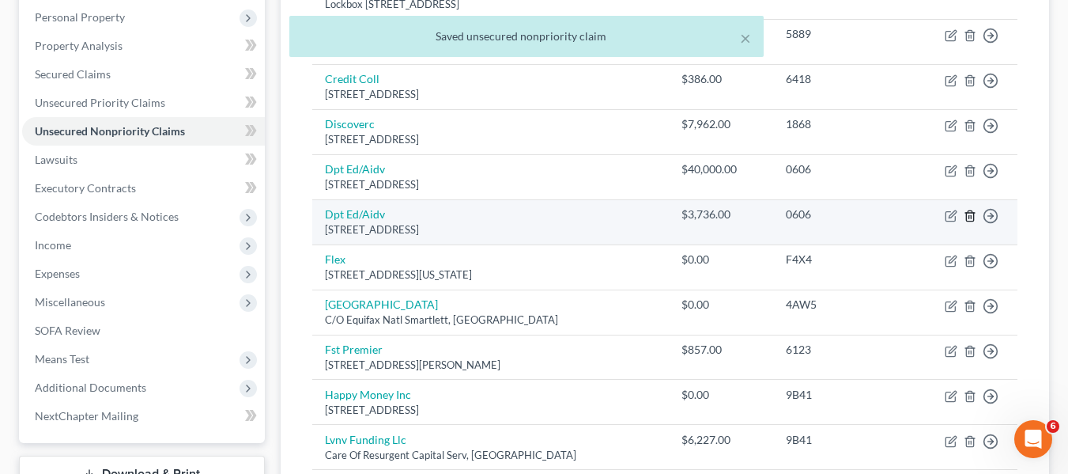
click at [970, 217] on line "button" at bounding box center [970, 216] width 0 height 3
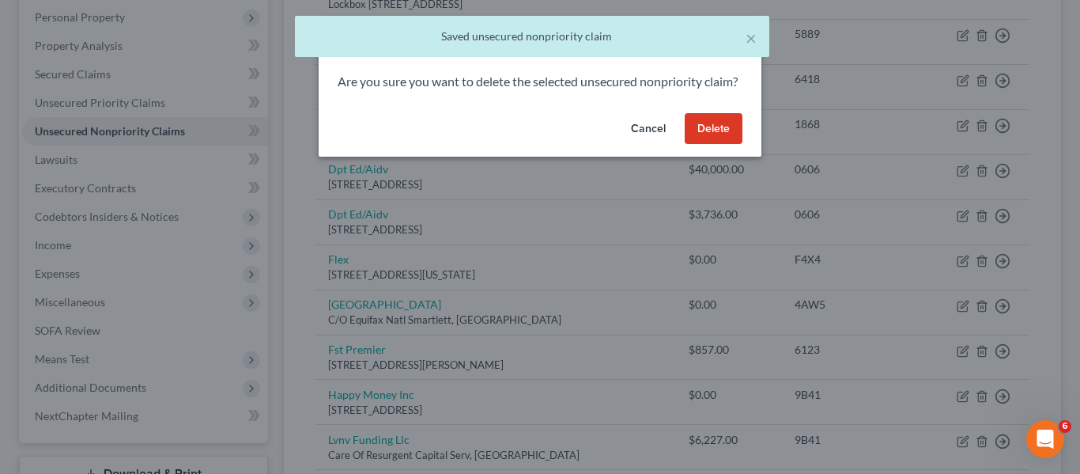
click at [699, 136] on button "Delete" at bounding box center [714, 129] width 58 height 32
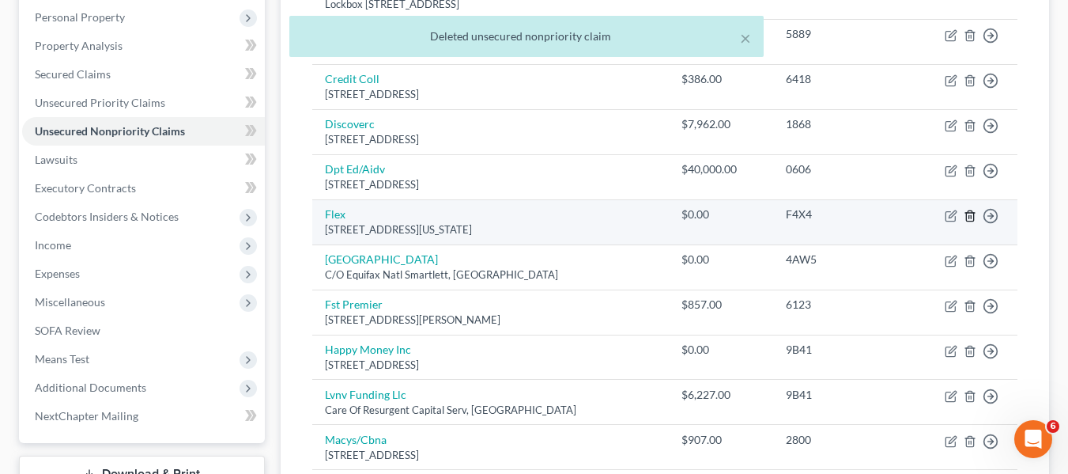
click at [966, 216] on icon "button" at bounding box center [970, 216] width 13 height 13
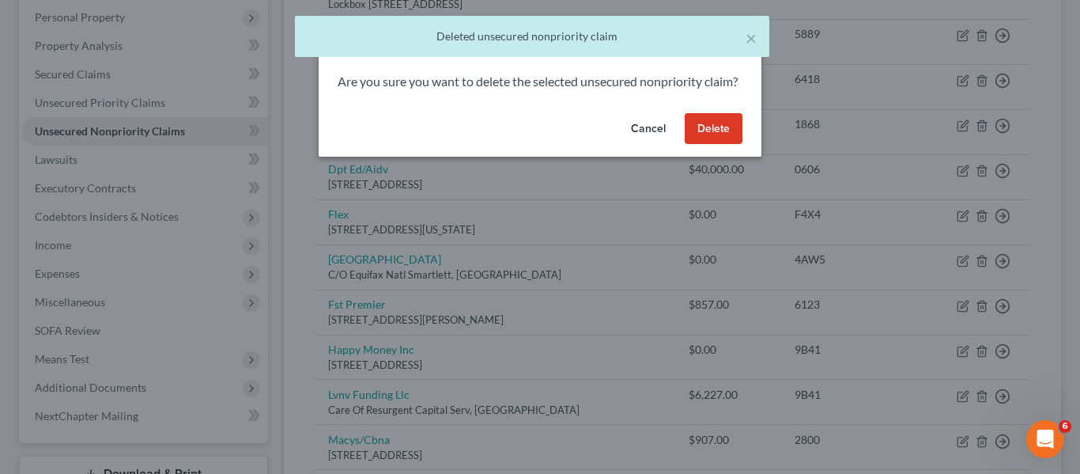
click at [705, 145] on button "Delete" at bounding box center [714, 129] width 58 height 32
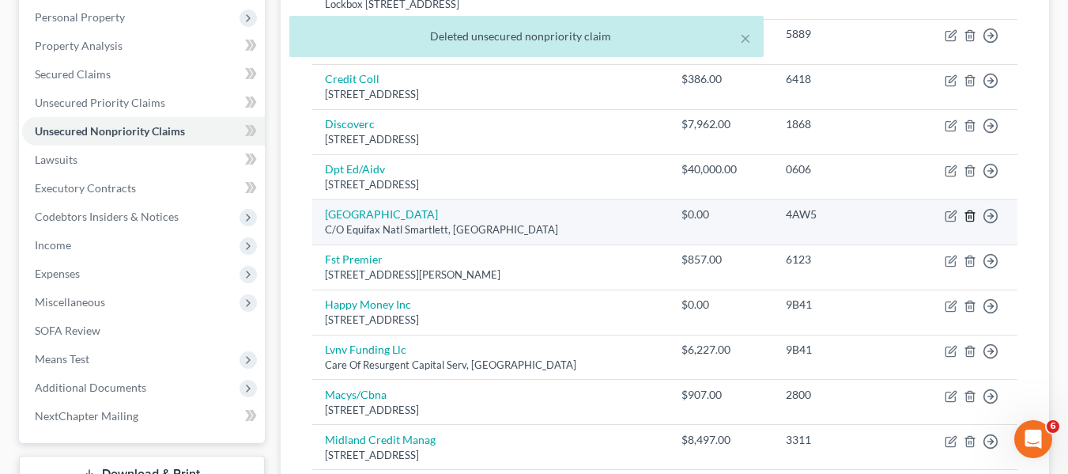
click at [966, 216] on icon "button" at bounding box center [970, 216] width 13 height 13
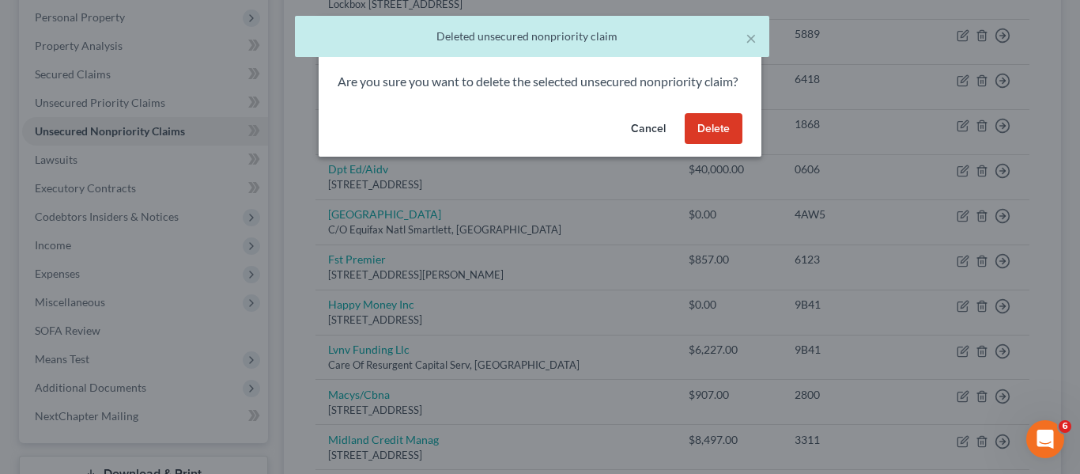
click at [713, 142] on button "Delete" at bounding box center [714, 129] width 58 height 32
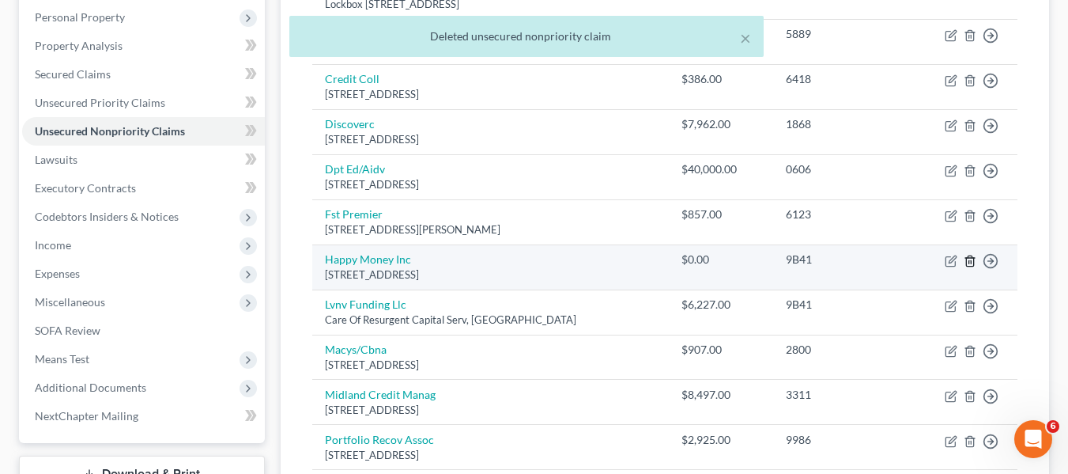
click at [976, 261] on icon "button" at bounding box center [970, 261] width 13 height 13
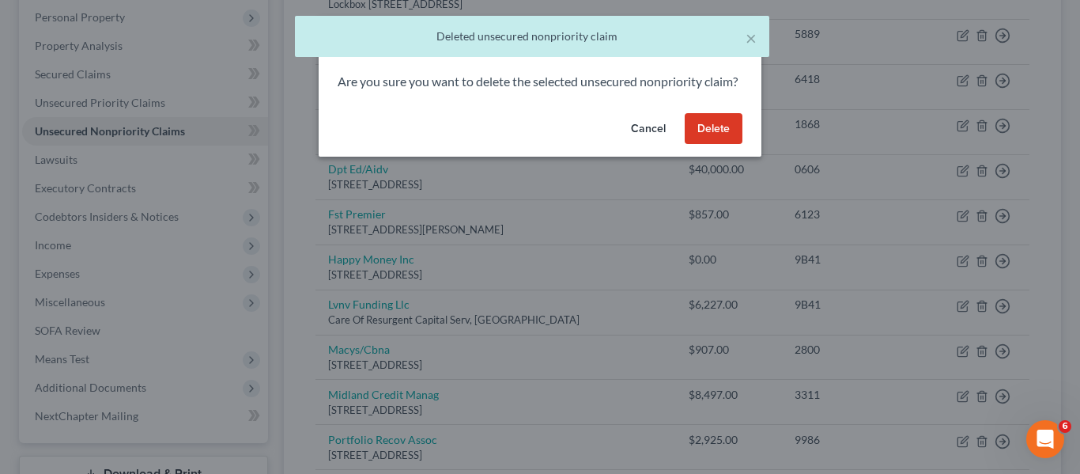
click at [700, 145] on button "Delete" at bounding box center [714, 129] width 58 height 32
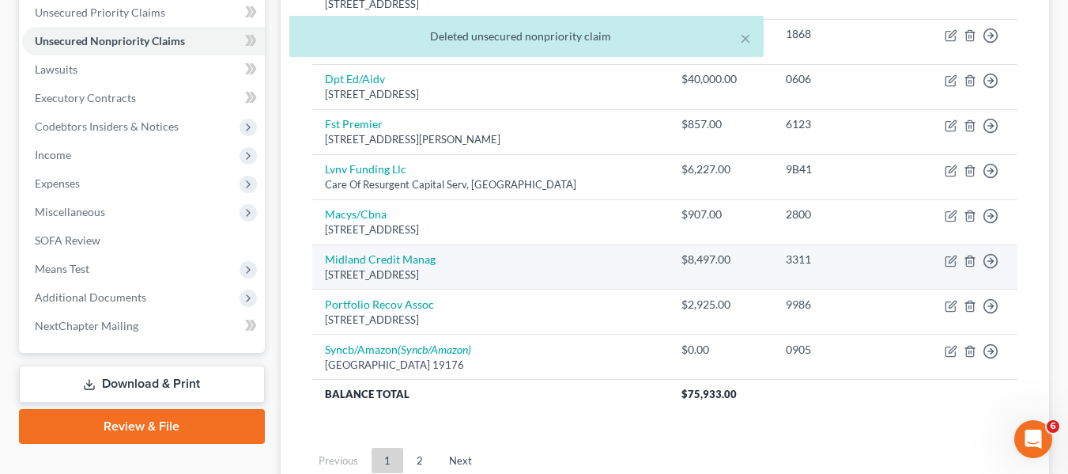
scroll to position [410, 0]
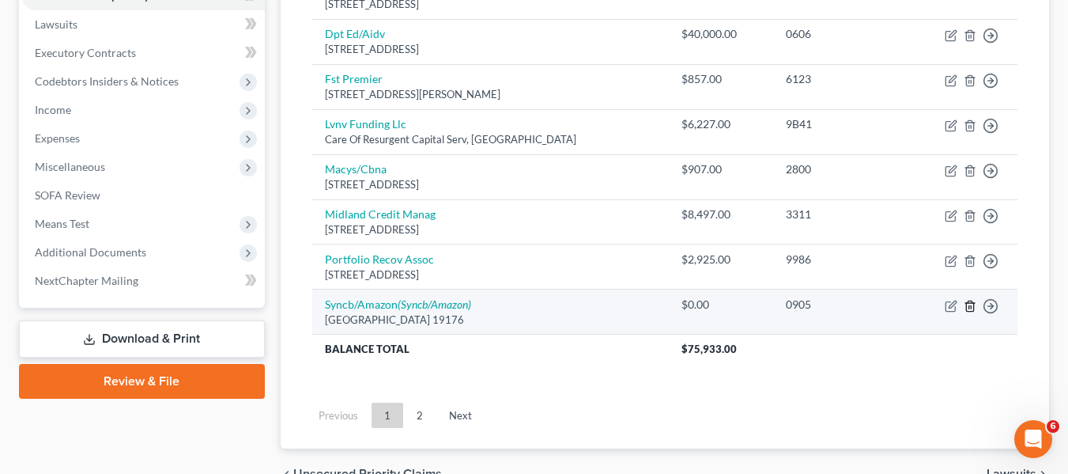
click at [967, 305] on icon "button" at bounding box center [969, 306] width 7 height 10
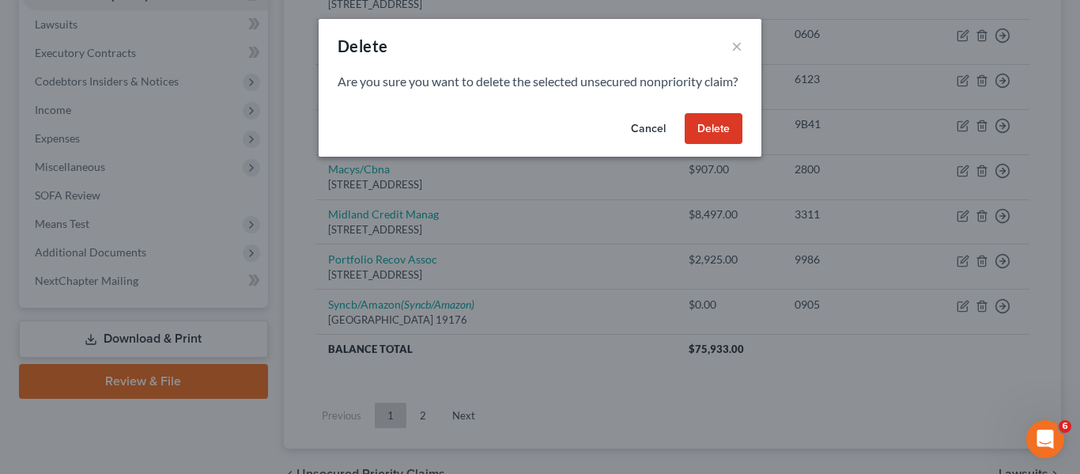
click at [690, 145] on button "Delete" at bounding box center [714, 129] width 58 height 32
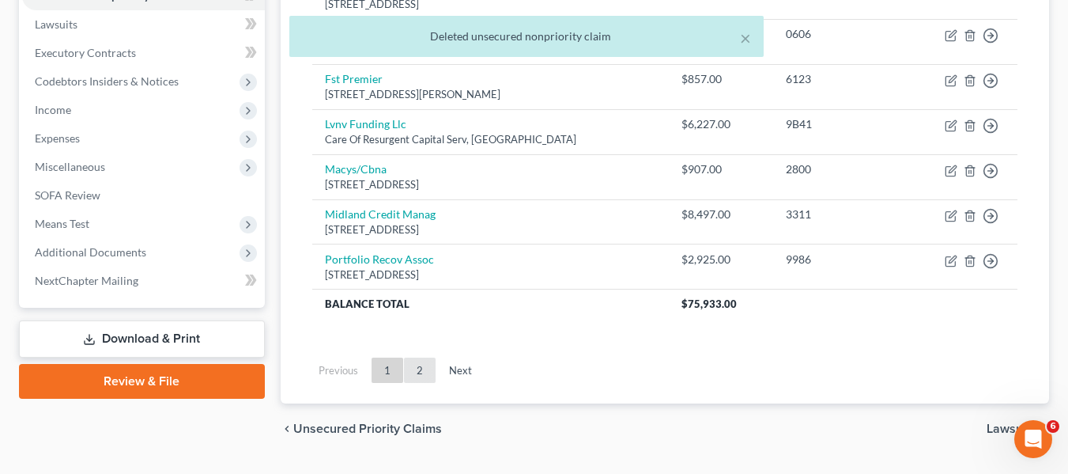
click at [418, 369] on link "2" at bounding box center [420, 369] width 32 height 25
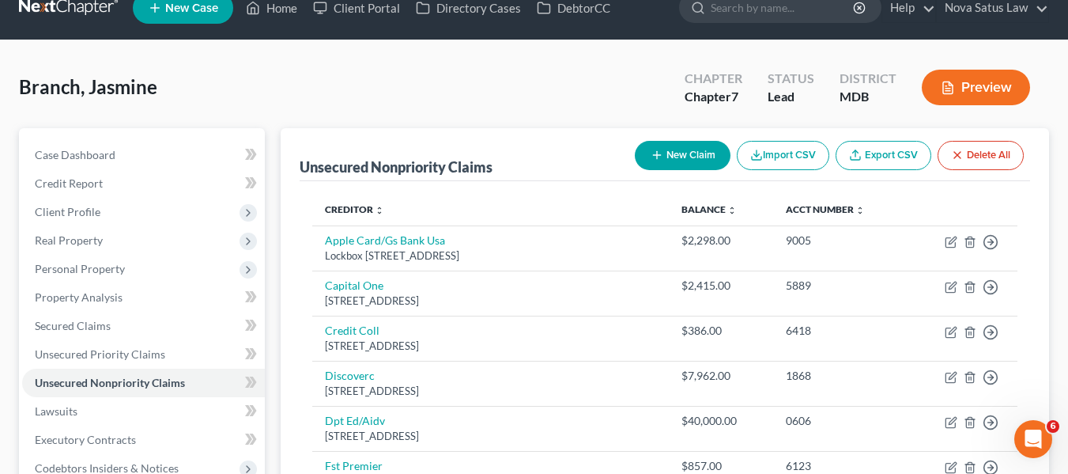
scroll to position [23, 0]
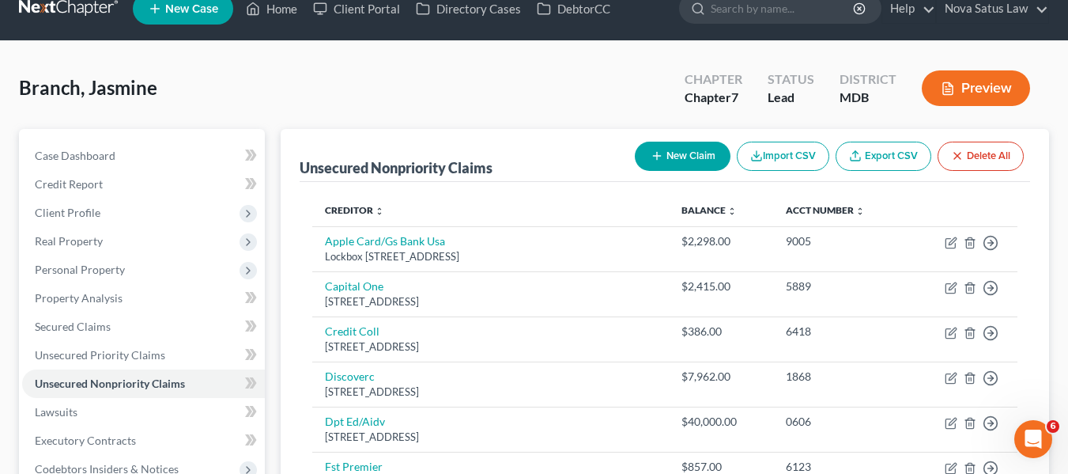
click at [680, 153] on button "New Claim" at bounding box center [683, 156] width 96 height 29
select select "0"
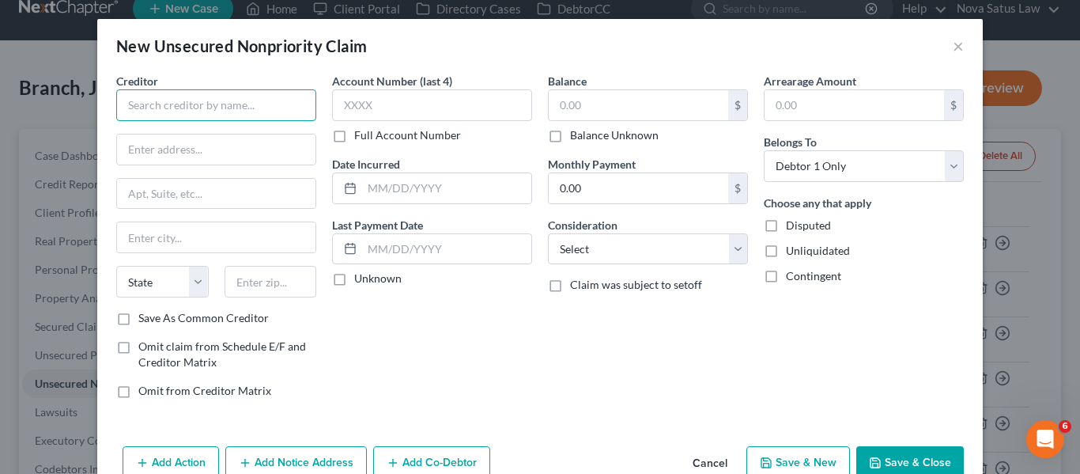
click at [216, 116] on input "text" at bounding box center [216, 105] width 200 height 32
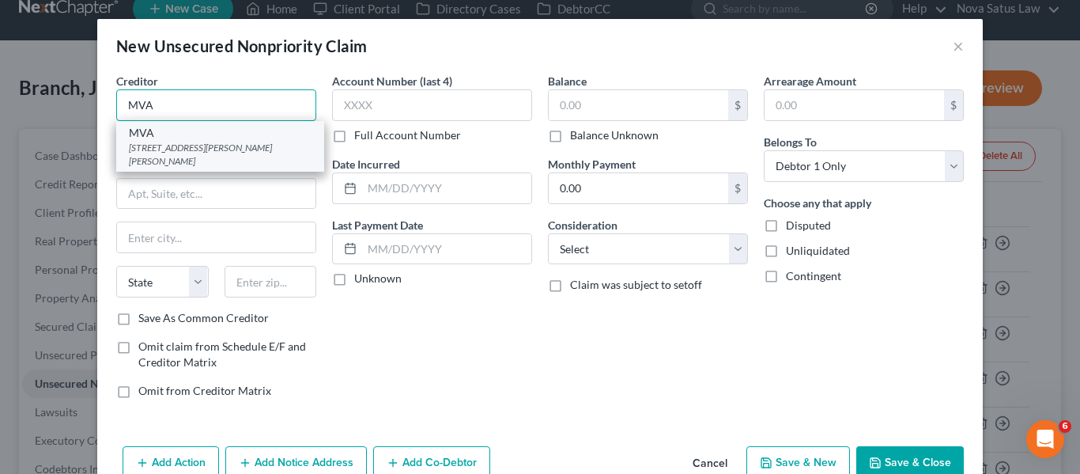
type input "MVA"
click at [220, 138] on div "MVA" at bounding box center [220, 133] width 183 height 16
type input "[STREET_ADDRESS][PERSON_NAME]"
type input "[PERSON_NAME]"
select select "21"
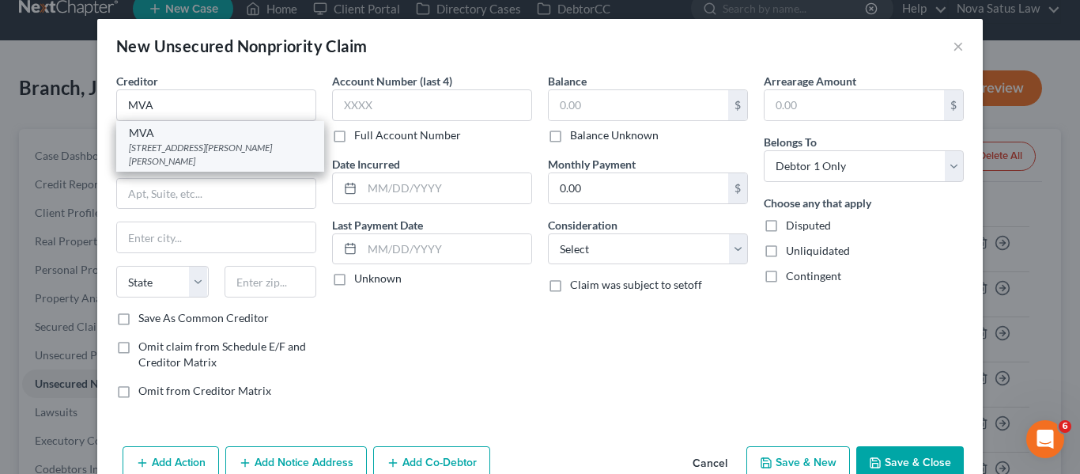
type input "21062"
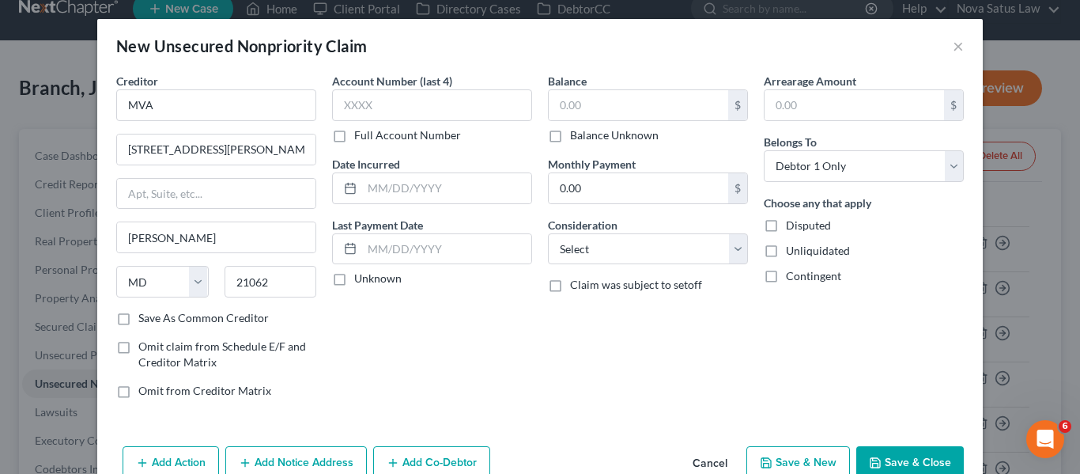
click at [890, 456] on button "Save & Close" at bounding box center [910, 462] width 108 height 33
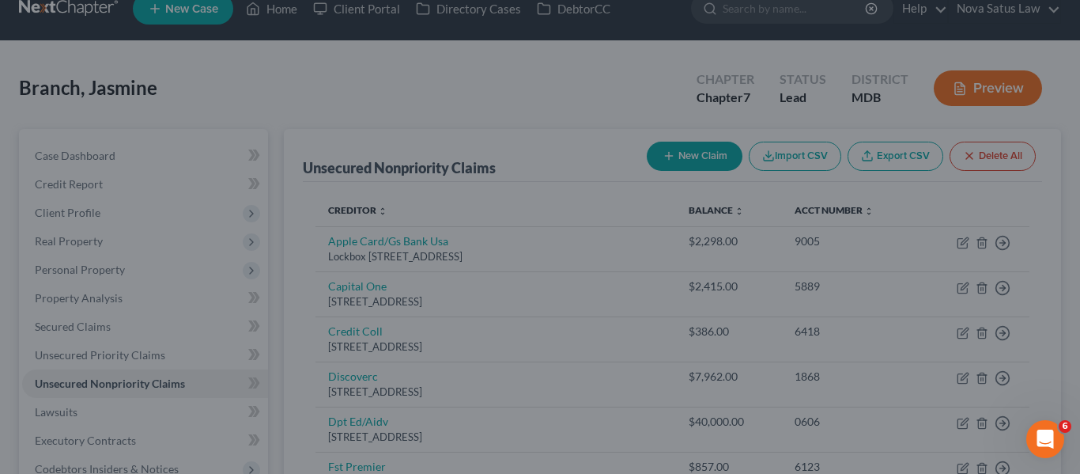
type input "0.00"
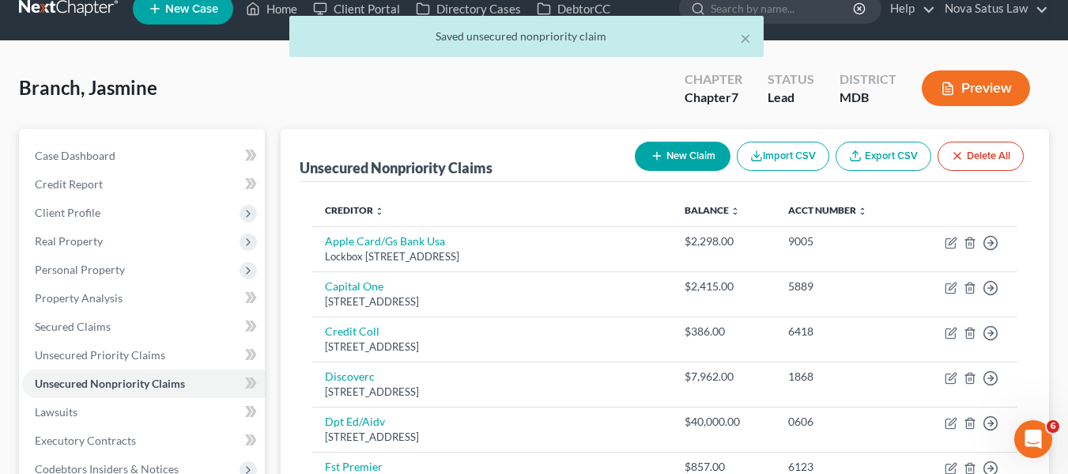
click at [679, 153] on button "New Claim" at bounding box center [683, 156] width 96 height 29
select select "0"
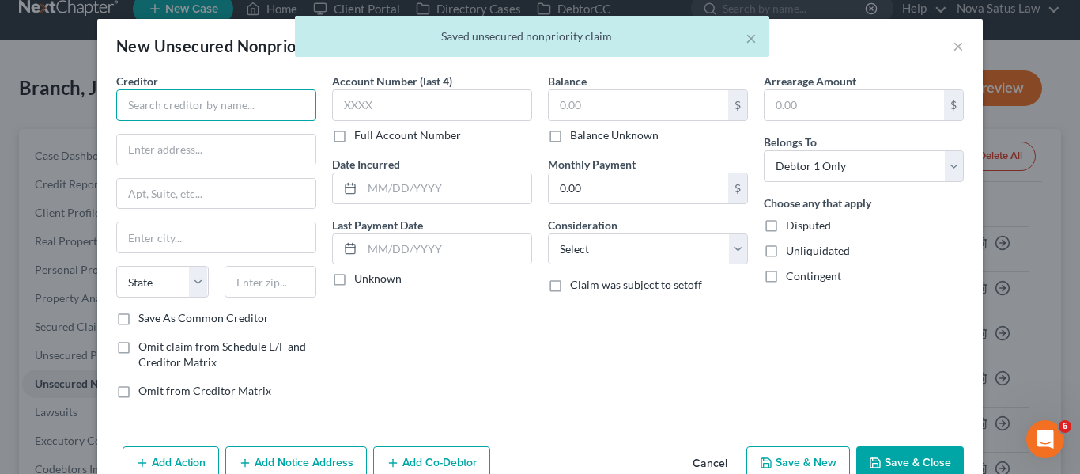
click at [193, 108] on input "text" at bounding box center [216, 105] width 200 height 32
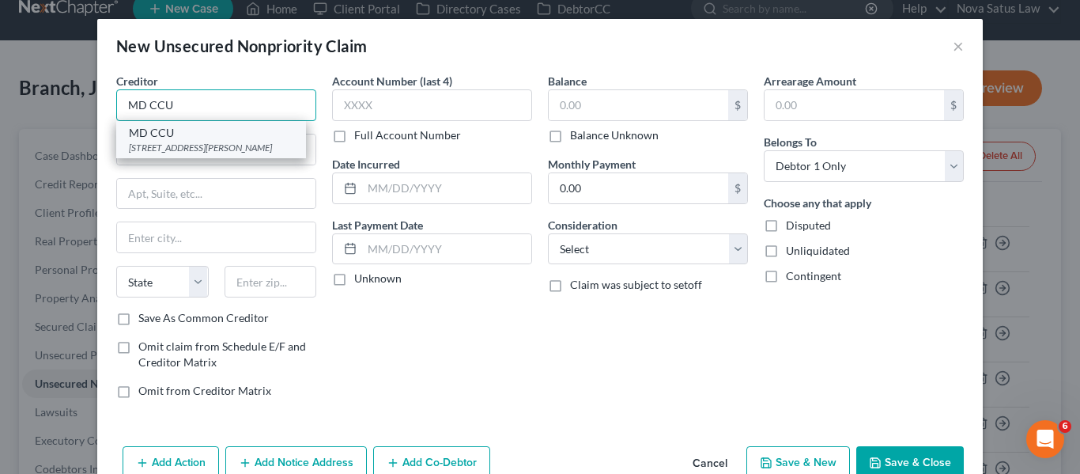
type input "MD CCU"
click at [204, 125] on div "MD CCU" at bounding box center [211, 133] width 164 height 16
type input "[STREET_ADDRESS][PERSON_NAME]"
type input "[GEOGRAPHIC_DATA]"
select select "21"
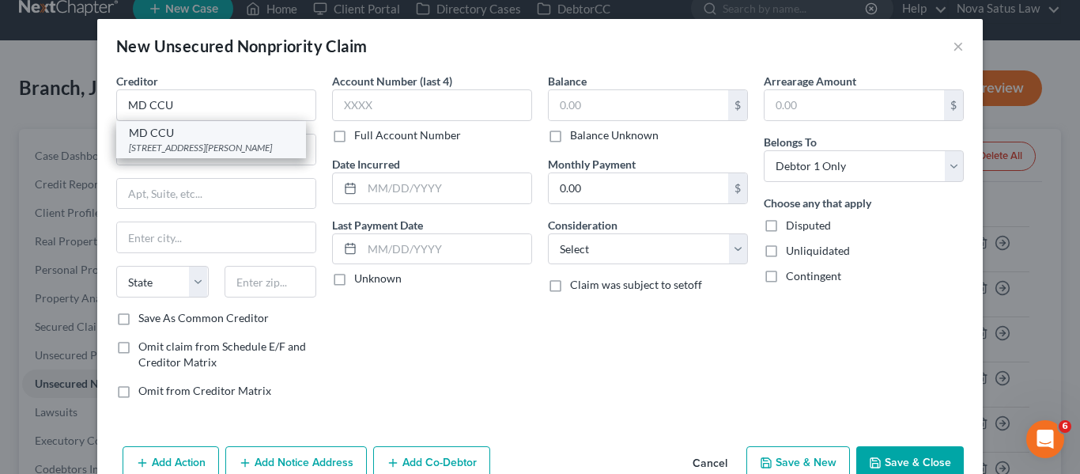
type input "21201"
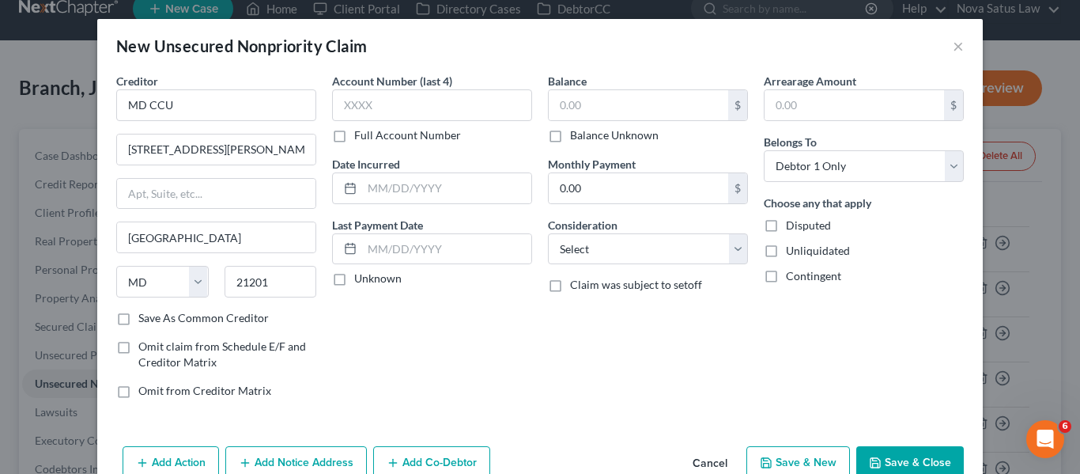
click at [866, 455] on button "Save & Close" at bounding box center [910, 462] width 108 height 33
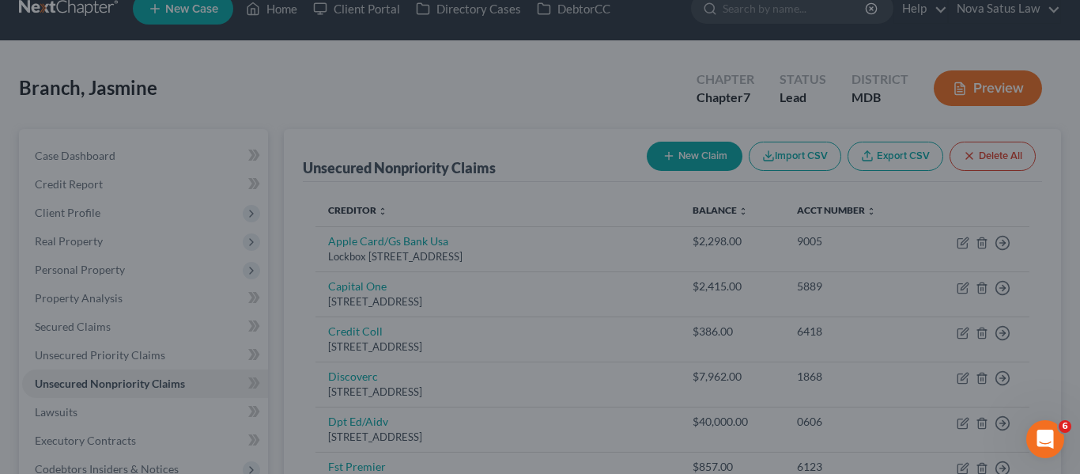
type input "0.00"
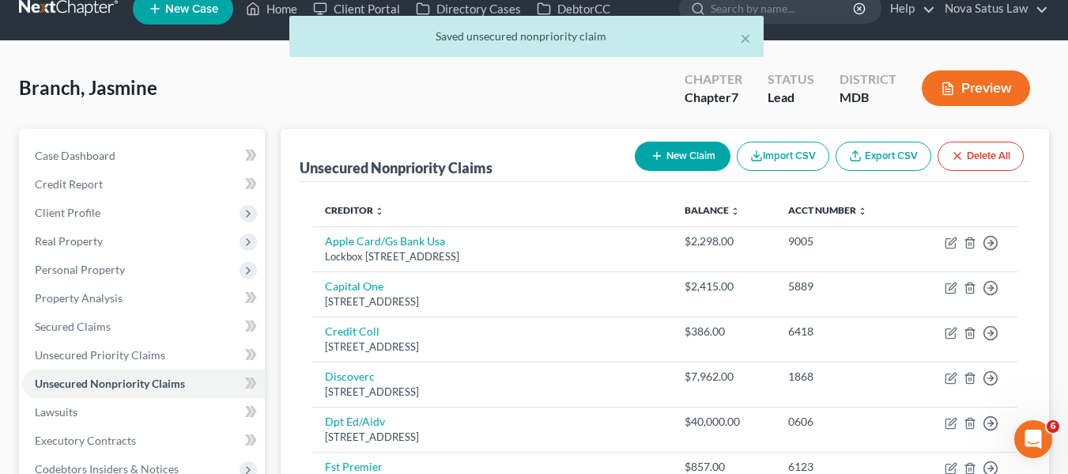
click at [663, 155] on button "New Claim" at bounding box center [683, 156] width 96 height 29
select select "0"
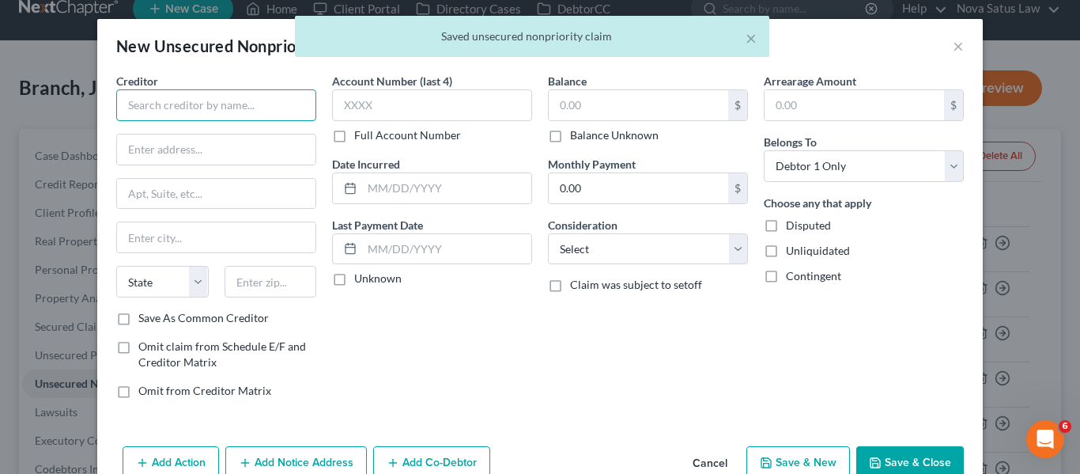
click at [228, 112] on input "text" at bounding box center [216, 105] width 200 height 32
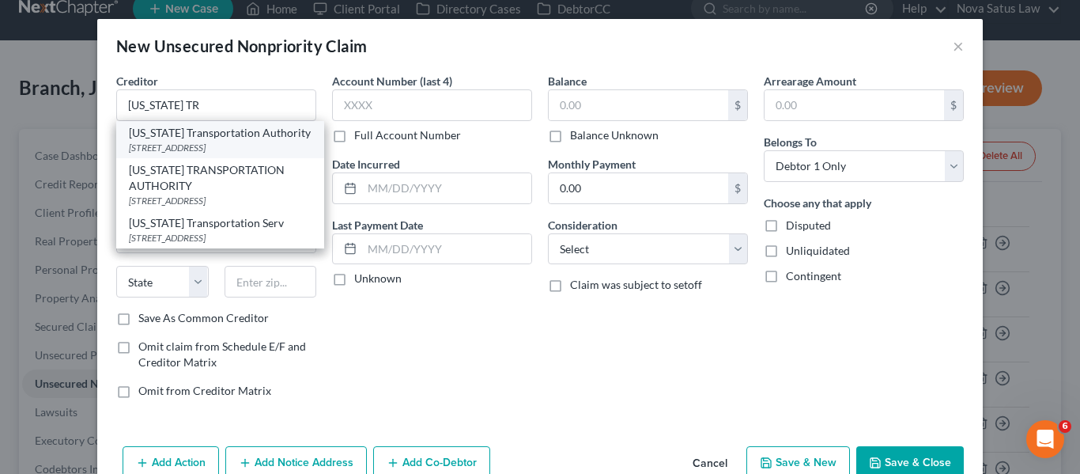
click at [235, 138] on div "[US_STATE] Transportation Authority" at bounding box center [220, 133] width 183 height 16
type input "[US_STATE] Transportation Authority"
type input "[STREET_ADDRESS]"
type input "[GEOGRAPHIC_DATA]"
select select "21"
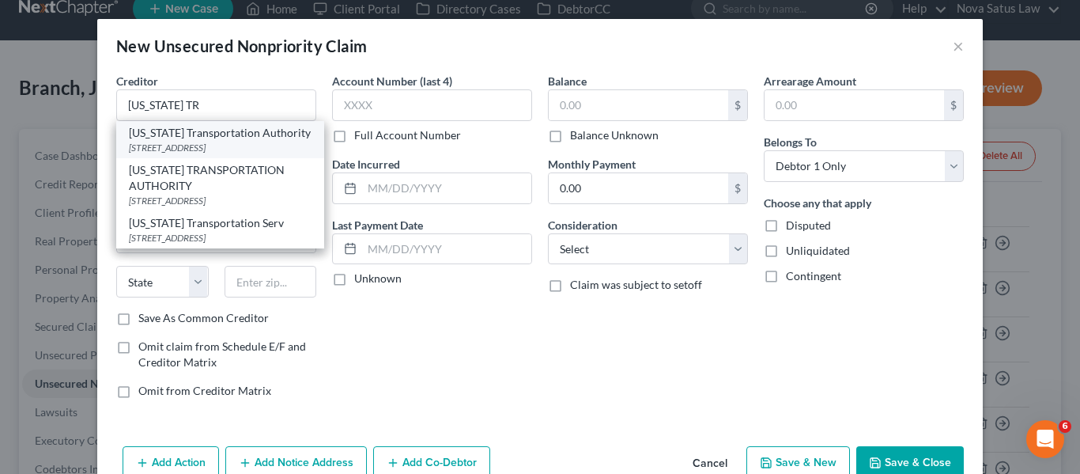
type input "21224"
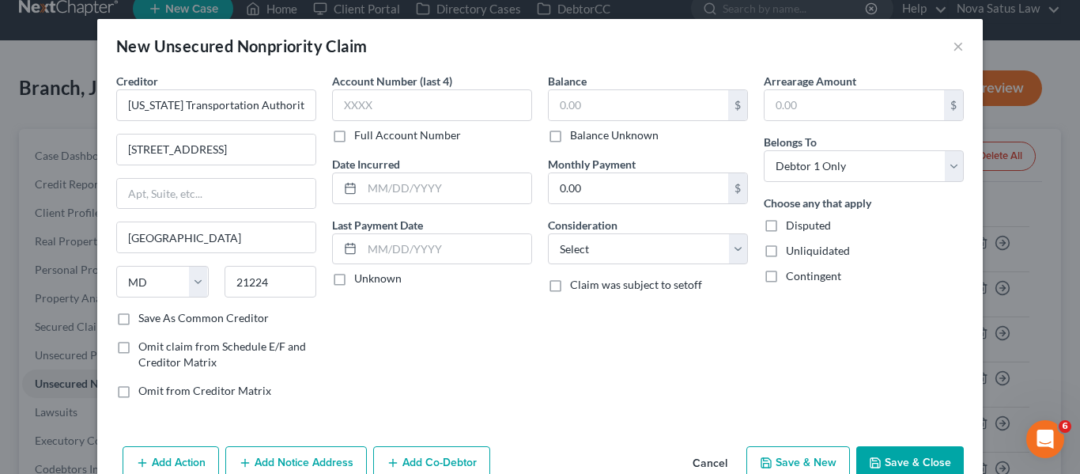
click at [921, 452] on button "Save & Close" at bounding box center [910, 462] width 108 height 33
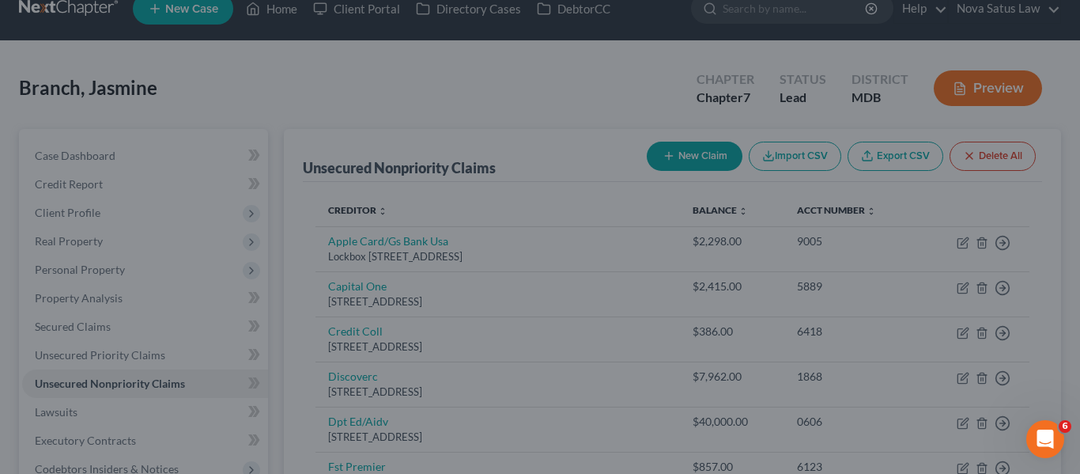
type input "0.00"
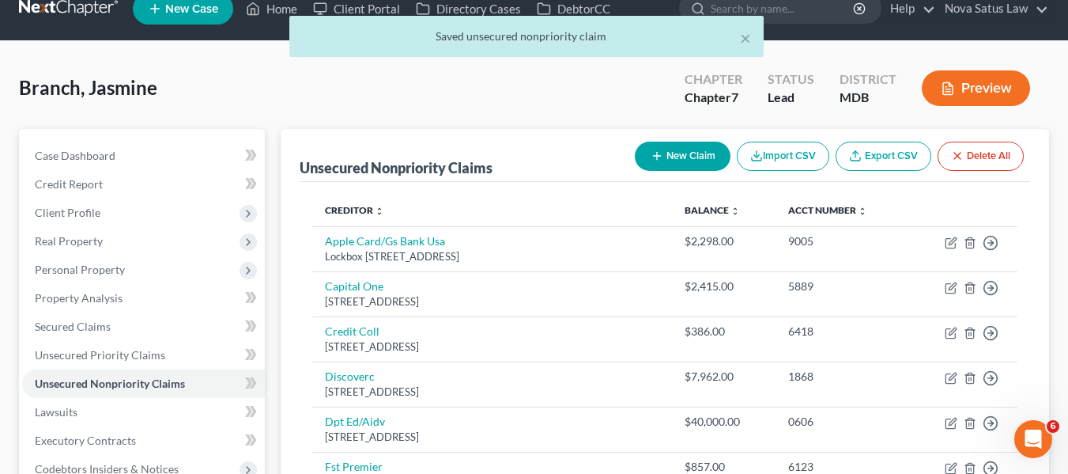
click at [673, 164] on button "New Claim" at bounding box center [683, 156] width 96 height 29
select select "0"
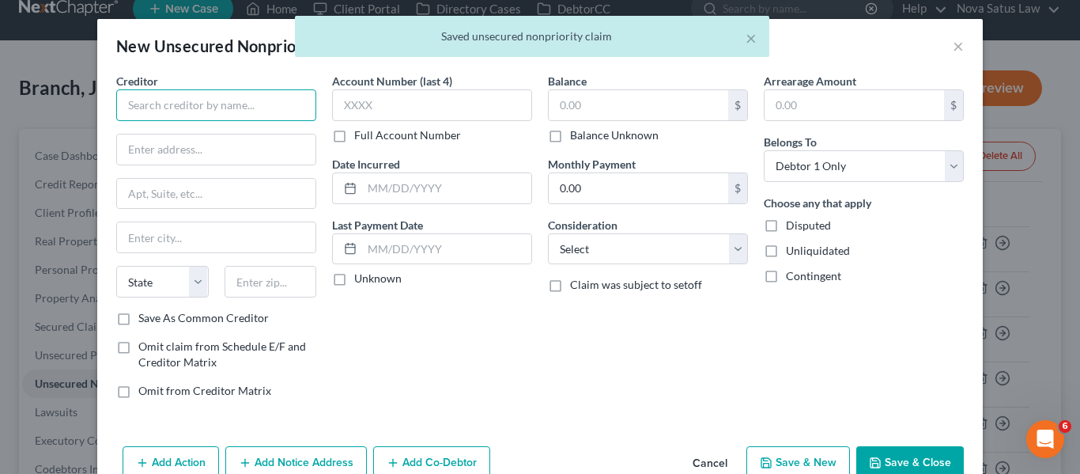
click at [204, 107] on input "text" at bounding box center [216, 105] width 200 height 32
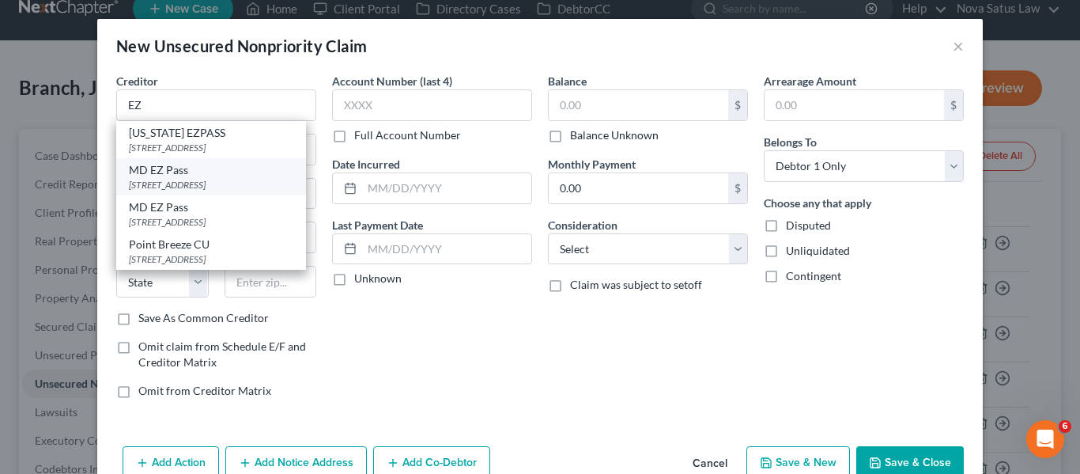
click at [167, 178] on div "[STREET_ADDRESS]" at bounding box center [211, 184] width 164 height 13
type input "MD EZ Pass"
type input "1 Turnpike Dr"
type input "[GEOGRAPHIC_DATA]"
select select "21"
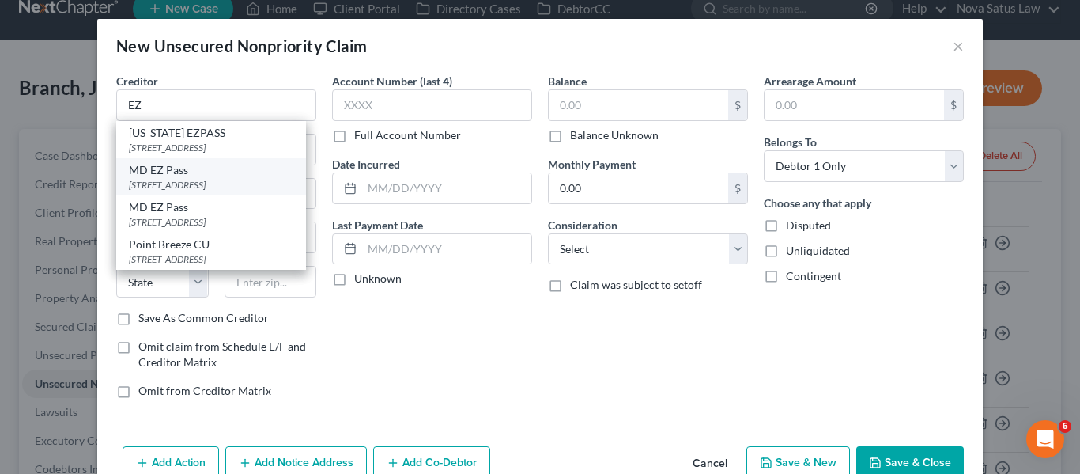
type input "21903"
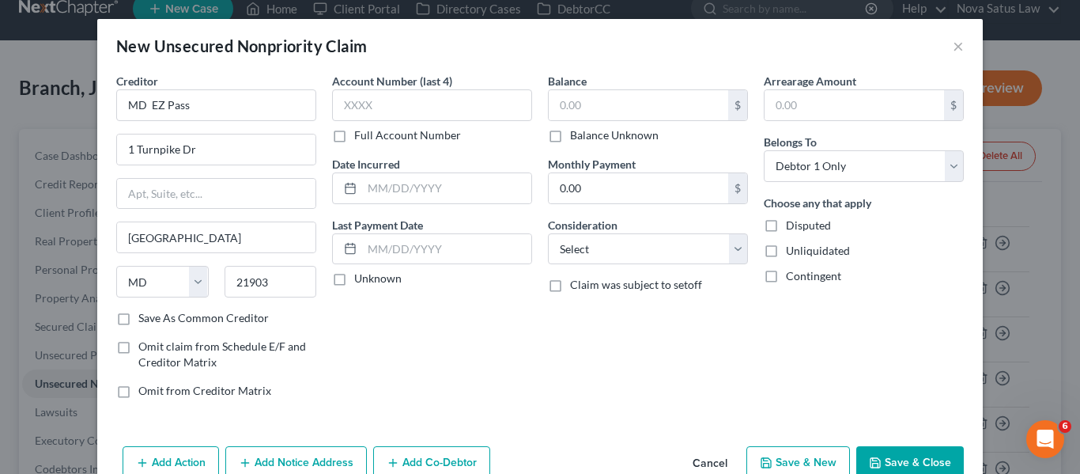
click at [896, 459] on button "Save & Close" at bounding box center [910, 462] width 108 height 33
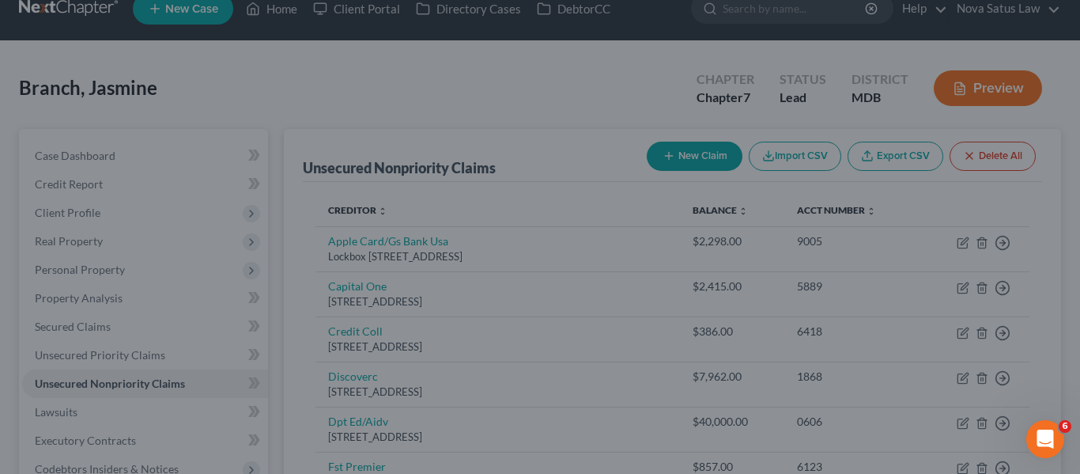
type input "0.00"
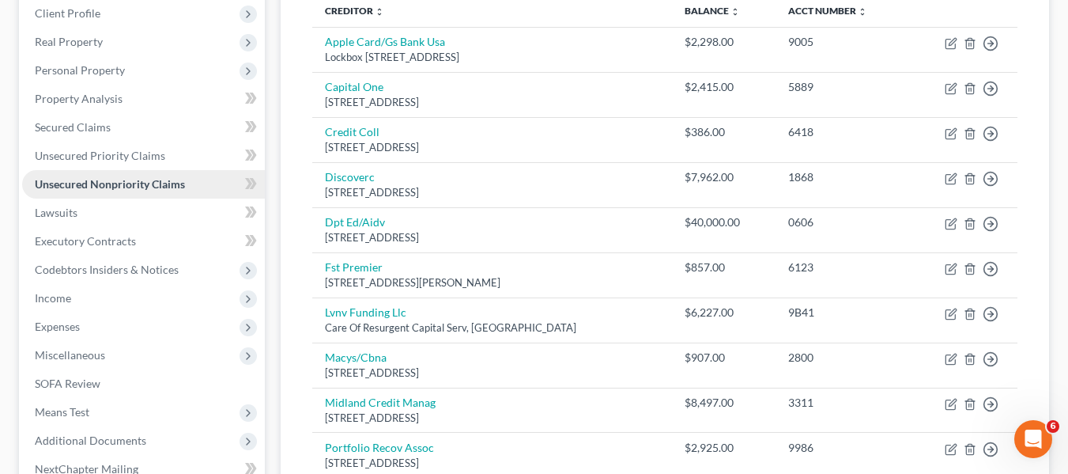
scroll to position [216, 0]
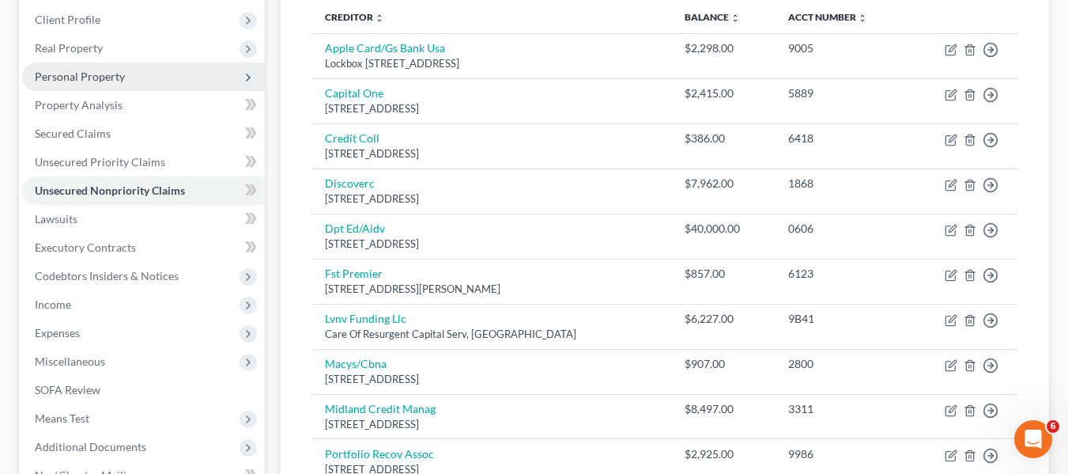
click at [88, 70] on span "Personal Property" at bounding box center [80, 76] width 90 height 13
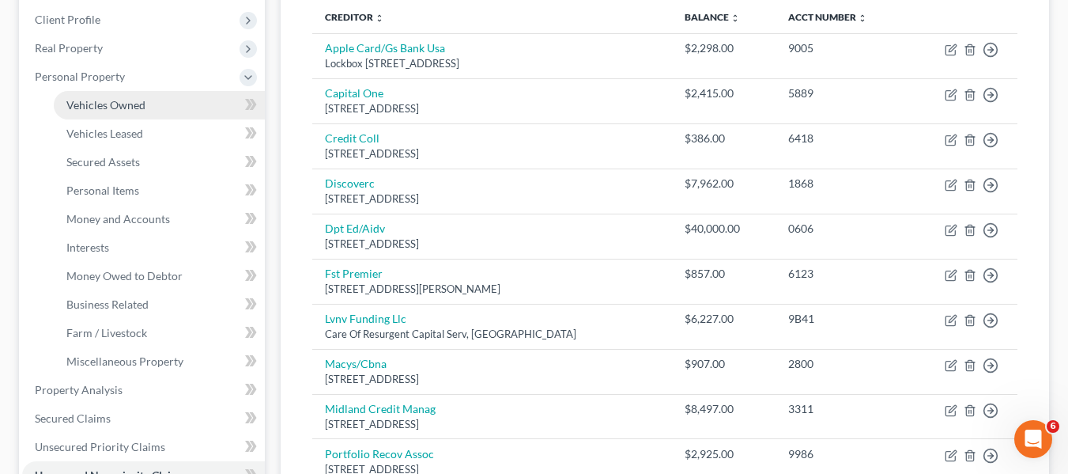
click at [106, 99] on span "Vehicles Owned" at bounding box center [105, 104] width 79 height 13
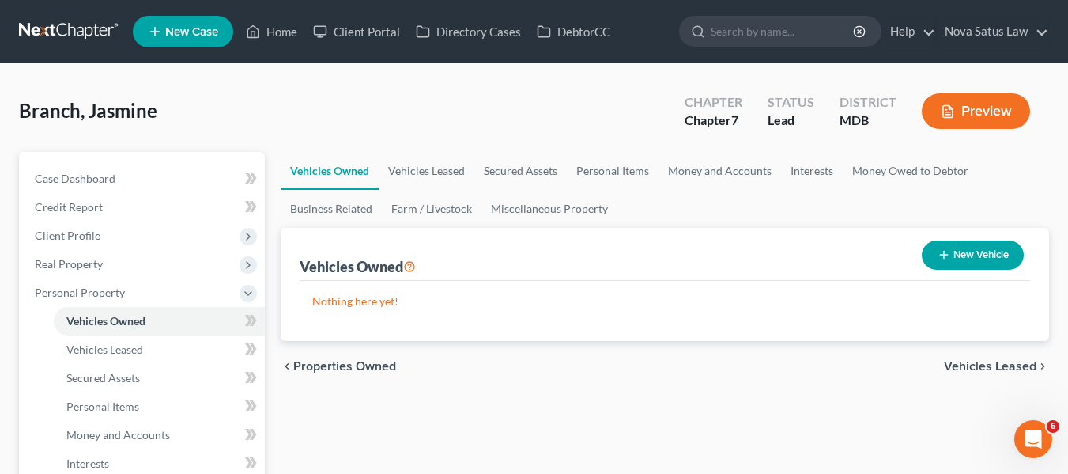
click at [940, 251] on icon "button" at bounding box center [944, 254] width 13 height 13
select select "0"
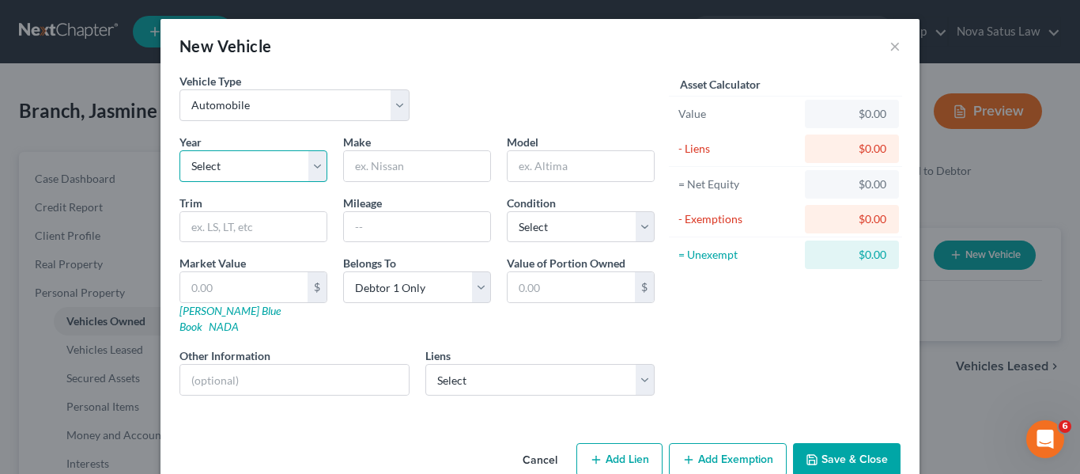
click at [283, 172] on select "Select 2026 2025 2024 2023 2022 2021 2020 2019 2018 2017 2016 2015 2014 2013 20…" at bounding box center [254, 166] width 148 height 32
select select "7"
click at [180, 150] on select "Select 2026 2025 2024 2023 2022 2021 2020 2019 2018 2017 2016 2015 2014 2013 20…" at bounding box center [254, 166] width 148 height 32
click at [413, 168] on input "text" at bounding box center [417, 166] width 146 height 30
type input "Honda"
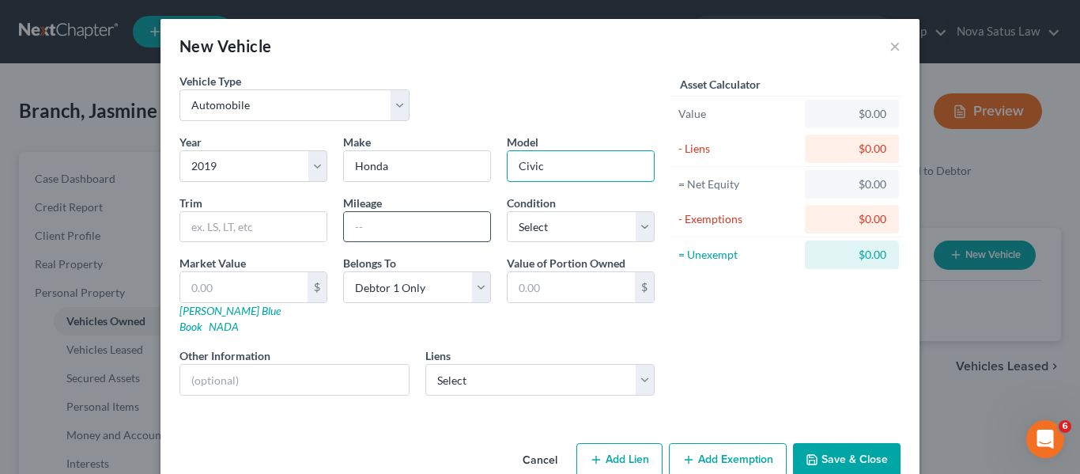
type input "Civic"
click at [344, 235] on input "text" at bounding box center [417, 227] width 146 height 30
type input "50000"
click at [600, 223] on select "Select Excellent Very Good Good Fair Poor" at bounding box center [581, 227] width 148 height 32
select select "2"
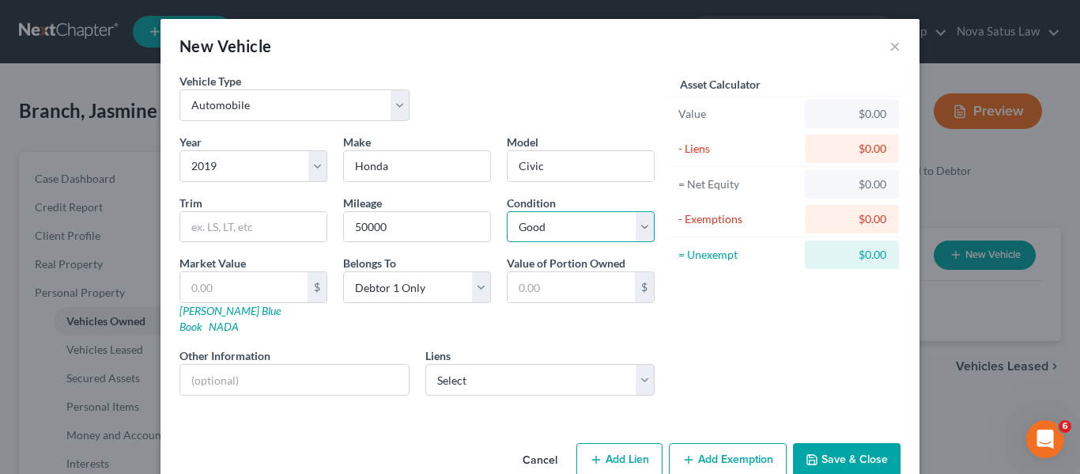
click at [507, 211] on select "Select Excellent Very Good Good Fair Poor" at bounding box center [581, 227] width 148 height 32
click at [191, 312] on link "[PERSON_NAME] Blue Book" at bounding box center [230, 318] width 101 height 29
click at [232, 284] on input "text" at bounding box center [243, 287] width 127 height 30
type input "1"
type input "1.00"
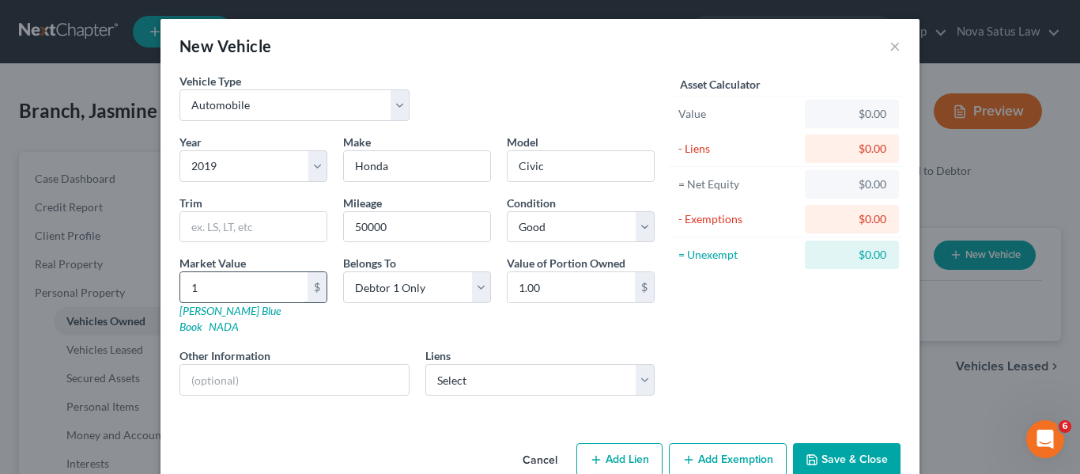
type input "15"
type input "15.00"
type input "150"
type input "150.00"
type input "1500"
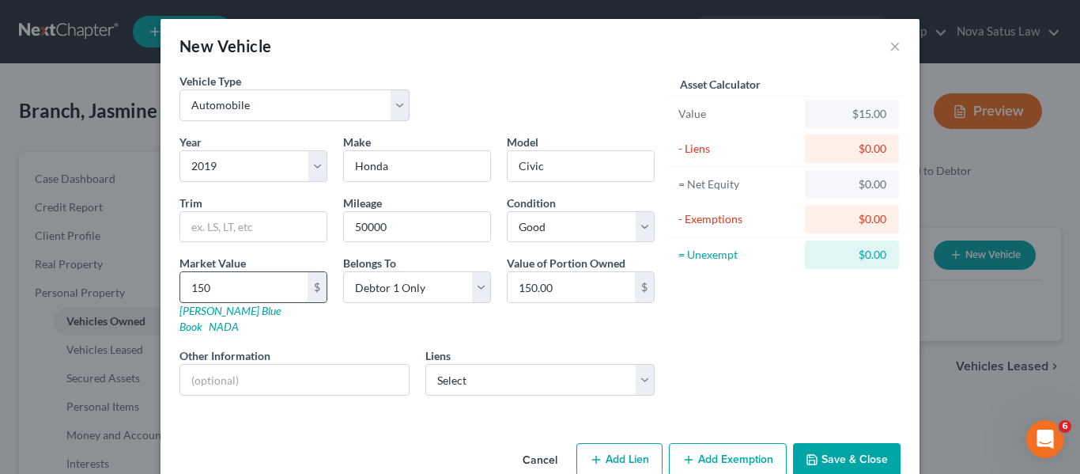
type input "1,500.00"
type input "1,5000"
type input "15,000.00"
type input "15,000"
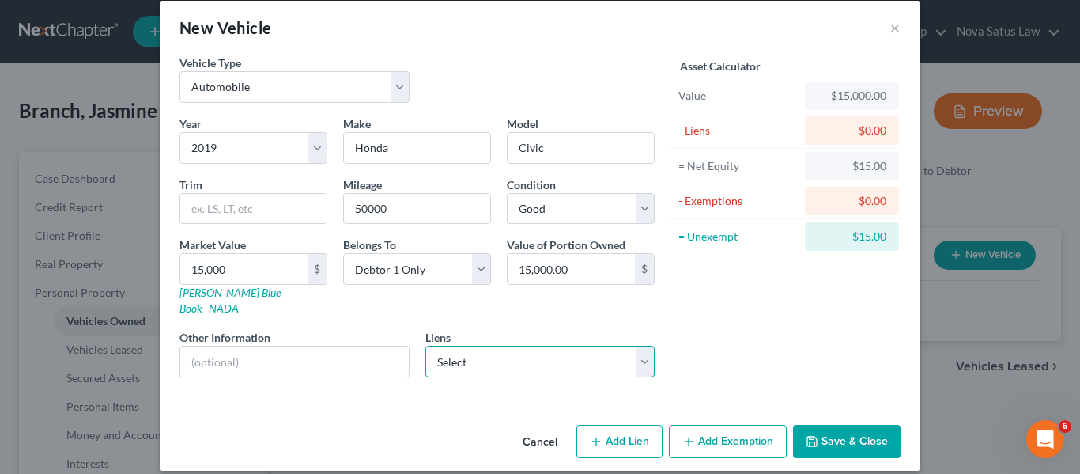
click at [498, 349] on select "Select Caf - $17,174.00" at bounding box center [540, 362] width 230 height 32
select select "10"
select select "0"
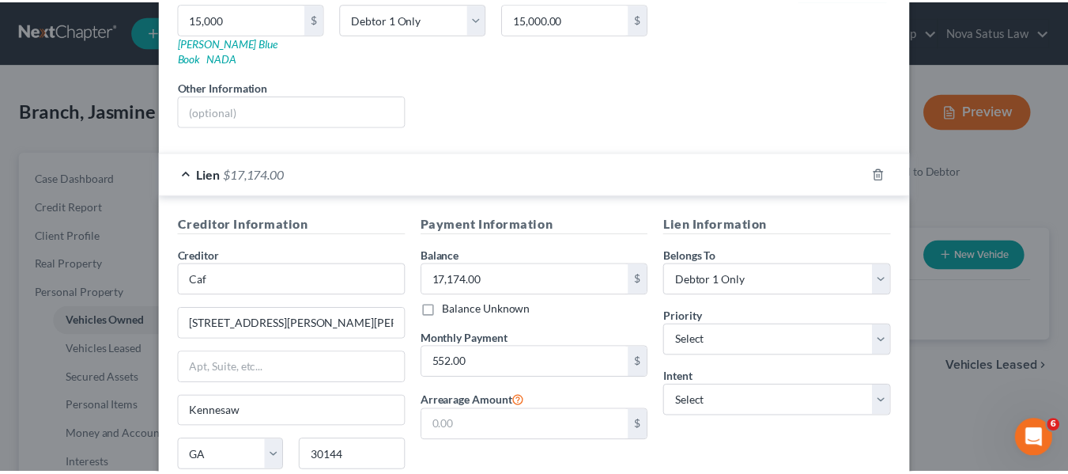
scroll to position [391, 0]
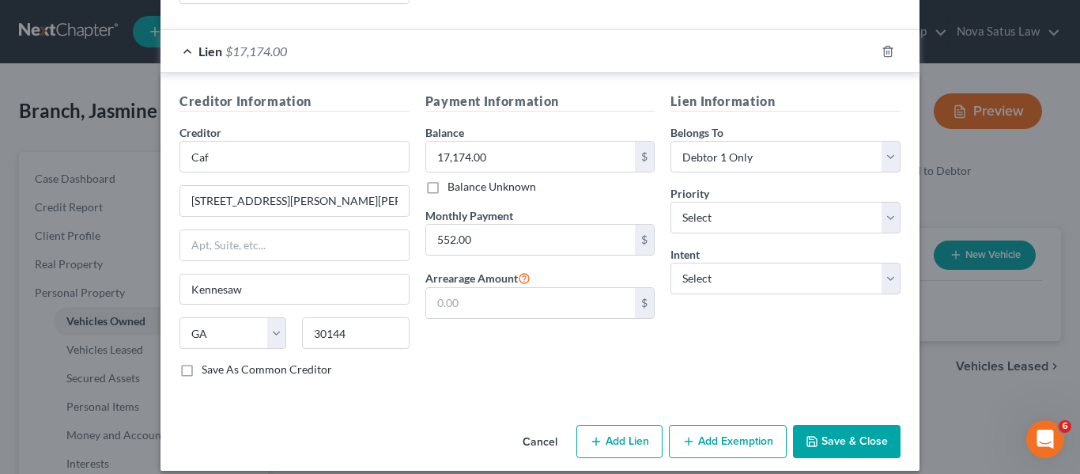
click at [812, 435] on icon "button" at bounding box center [812, 441] width 13 height 13
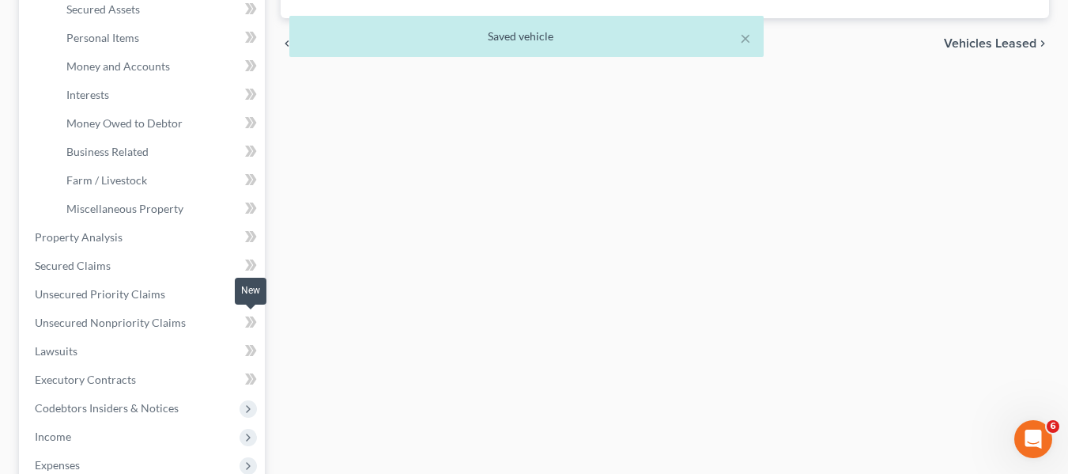
scroll to position [379, 0]
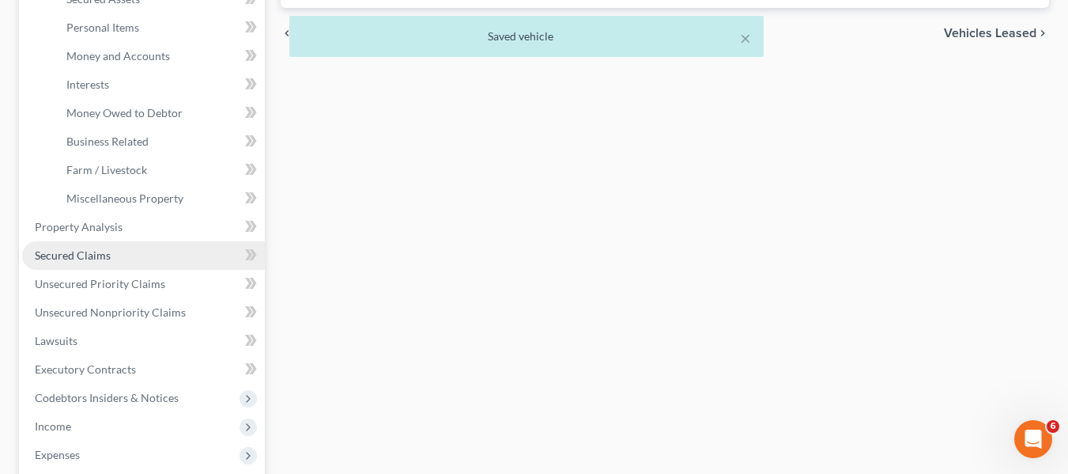
click at [90, 256] on span "Secured Claims" at bounding box center [73, 254] width 76 height 13
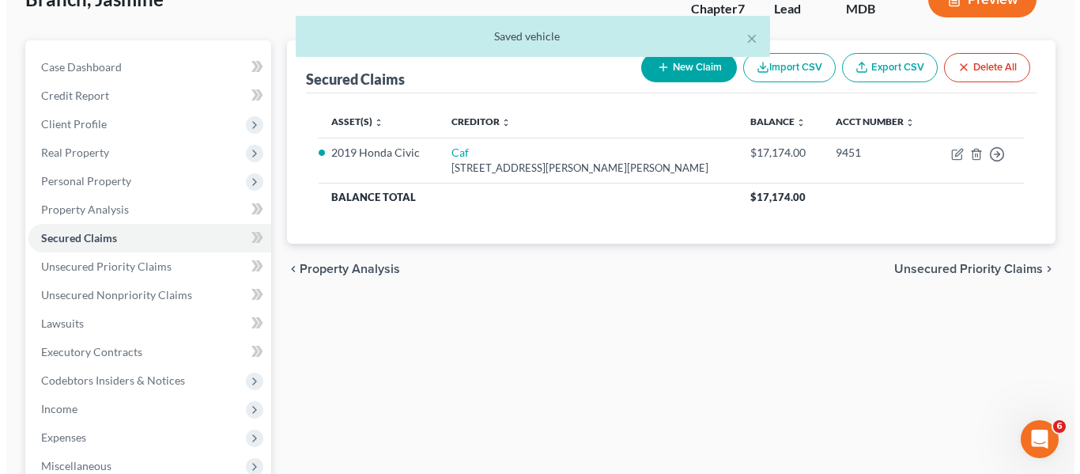
scroll to position [112, 0]
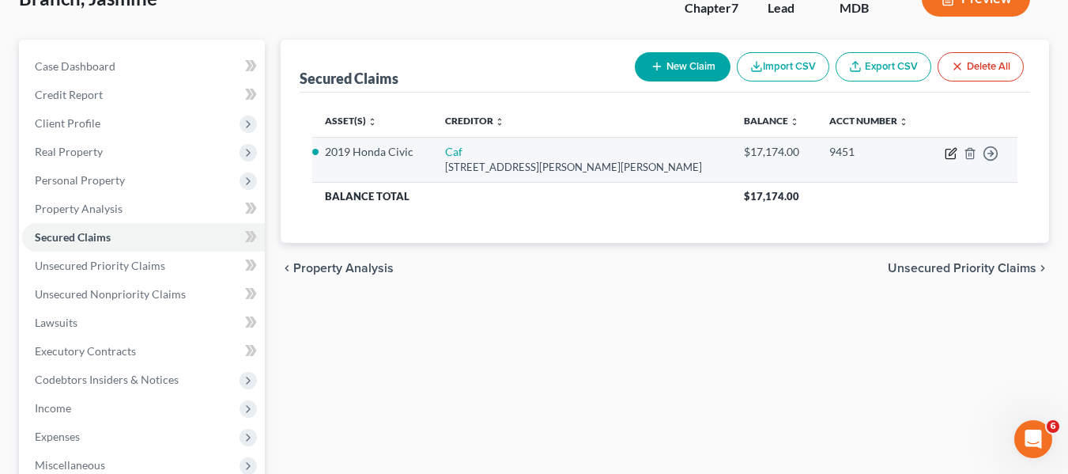
click at [952, 153] on icon "button" at bounding box center [952, 151] width 7 height 7
select select "10"
select select "0"
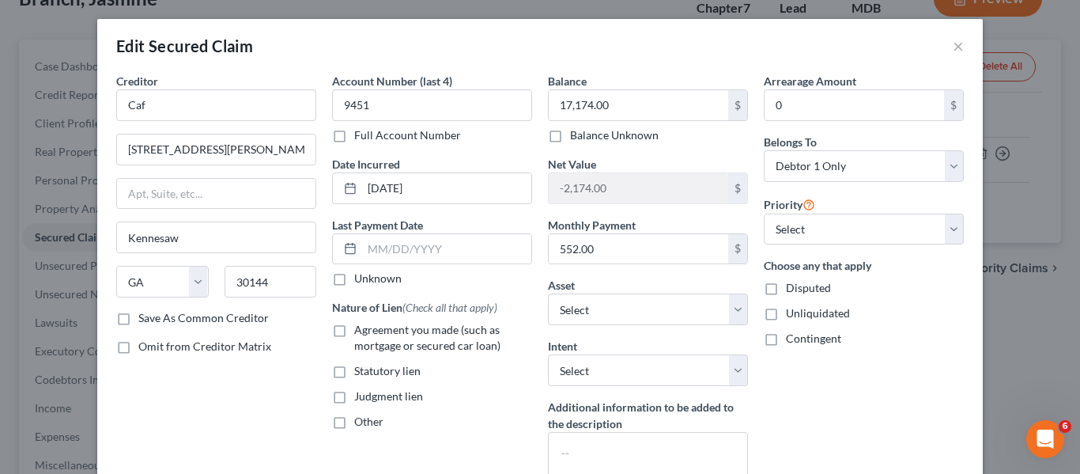
scroll to position [142, 0]
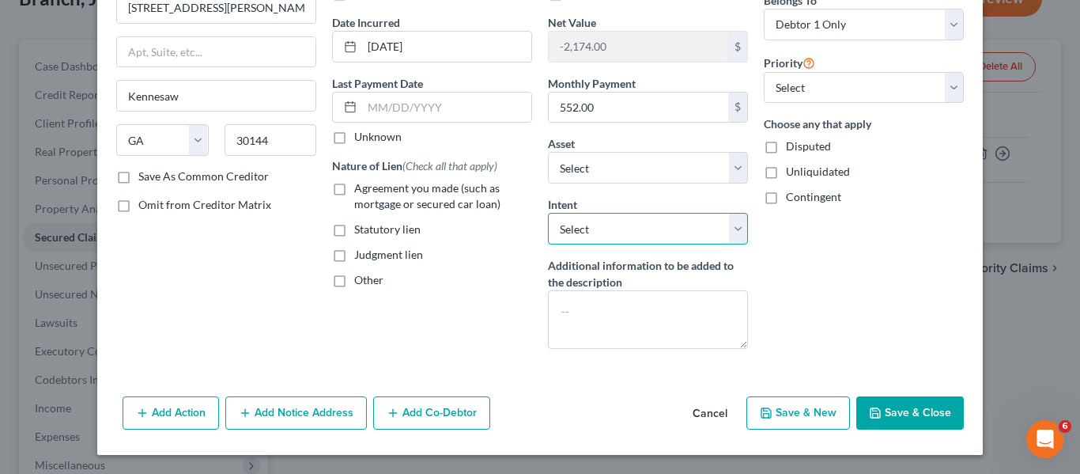
click at [626, 237] on select "Select Surrender Redeem Reaffirm Avoid Other" at bounding box center [648, 229] width 200 height 32
select select "4"
click at [548, 213] on select "Select Surrender Redeem Reaffirm Avoid Other" at bounding box center [648, 229] width 200 height 32
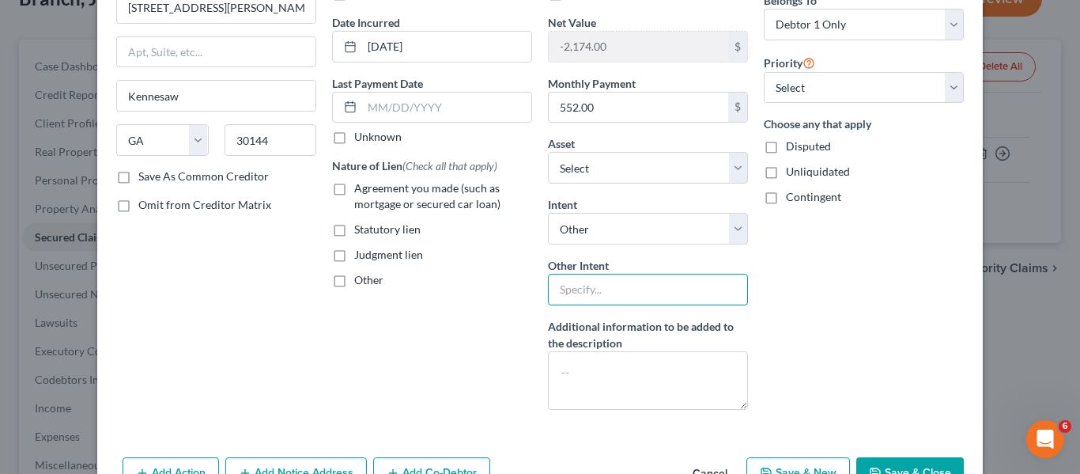
click at [604, 301] on input "text" at bounding box center [648, 290] width 200 height 32
type input "Retain and pay"
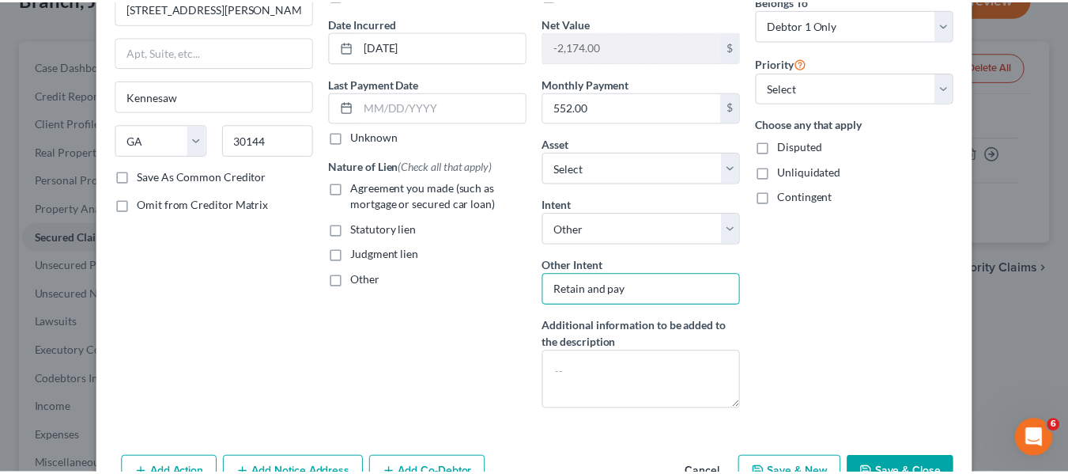
scroll to position [202, 0]
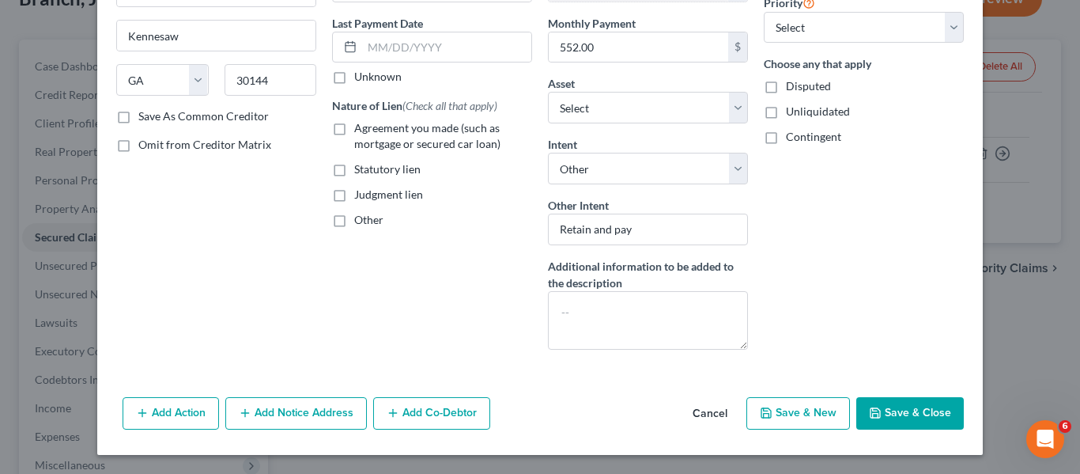
click at [904, 424] on button "Save & Close" at bounding box center [910, 413] width 108 height 33
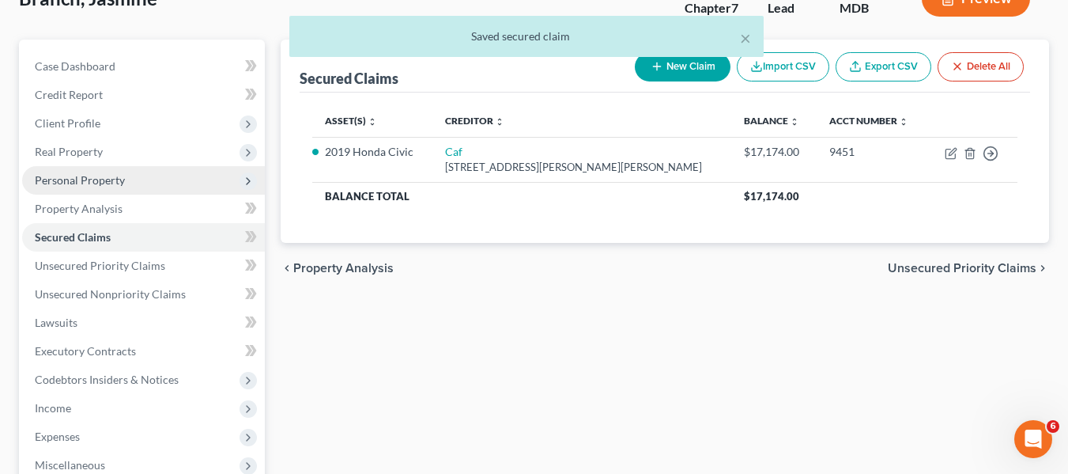
click at [77, 180] on span "Personal Property" at bounding box center [80, 179] width 90 height 13
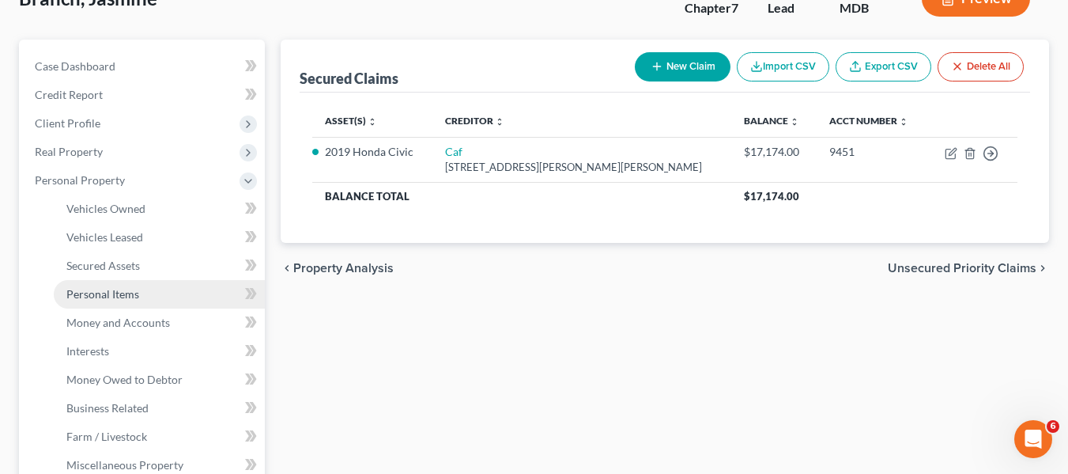
click at [91, 301] on link "Personal Items" at bounding box center [159, 294] width 211 height 28
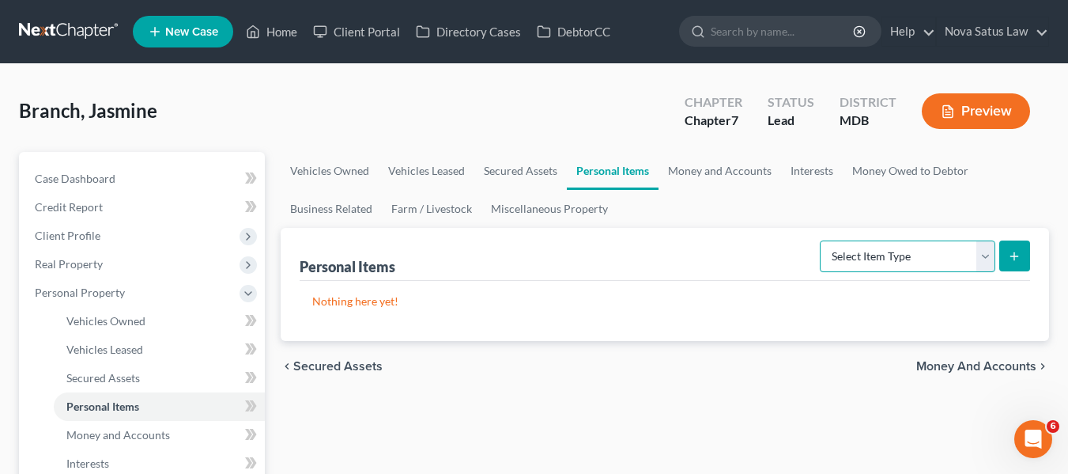
click at [905, 250] on select "Select Item Type Clothing Collectibles Of Value Electronics Firearms Household …" at bounding box center [908, 256] width 176 height 32
select select "household_goods"
click at [822, 240] on select "Select Item Type Clothing Collectibles Of Value Electronics Firearms Household …" at bounding box center [908, 256] width 176 height 32
click at [1014, 250] on icon "submit" at bounding box center [1014, 256] width 13 height 13
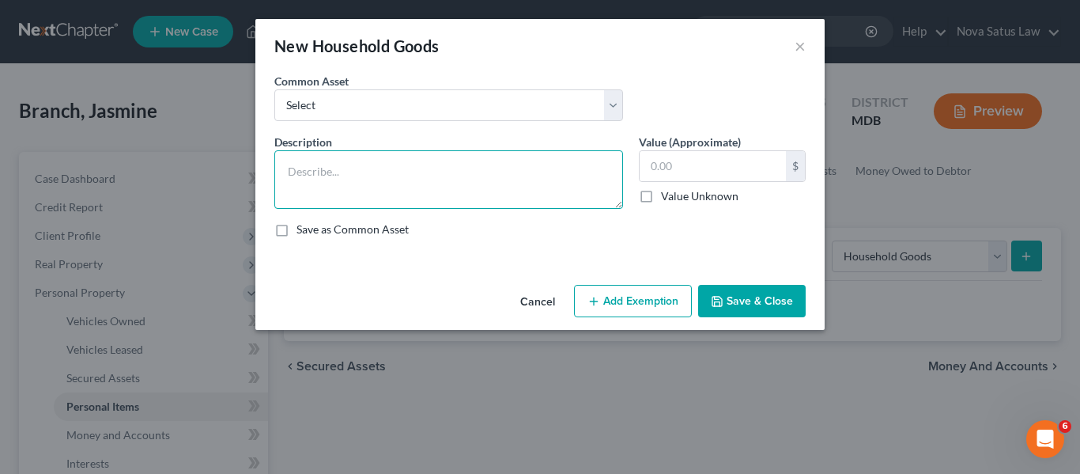
click at [398, 157] on textarea at bounding box center [448, 179] width 349 height 59
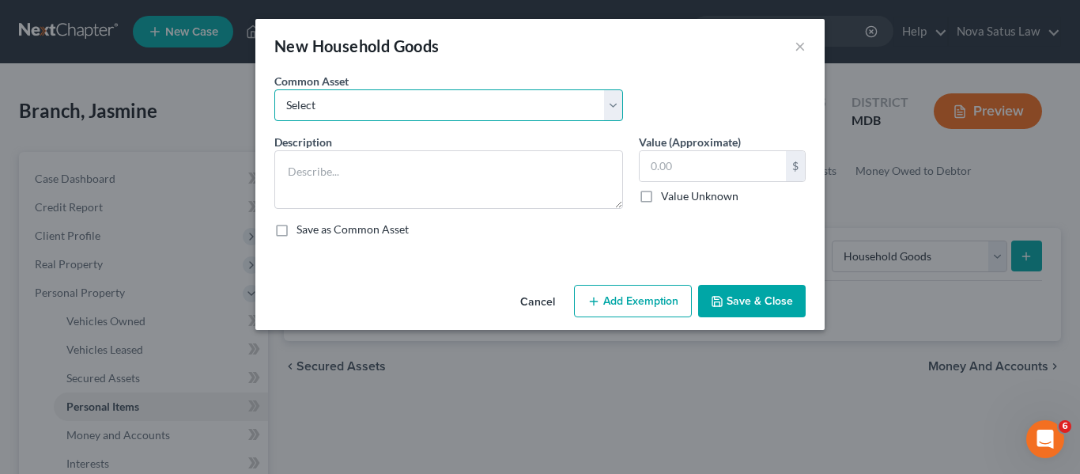
click at [401, 98] on select "Select All household goods and furnishings" at bounding box center [448, 105] width 349 height 32
select select "0"
click at [274, 89] on select "Select All household goods and furnishings" at bounding box center [448, 105] width 349 height 32
type textarea "All household goods and furnishings"
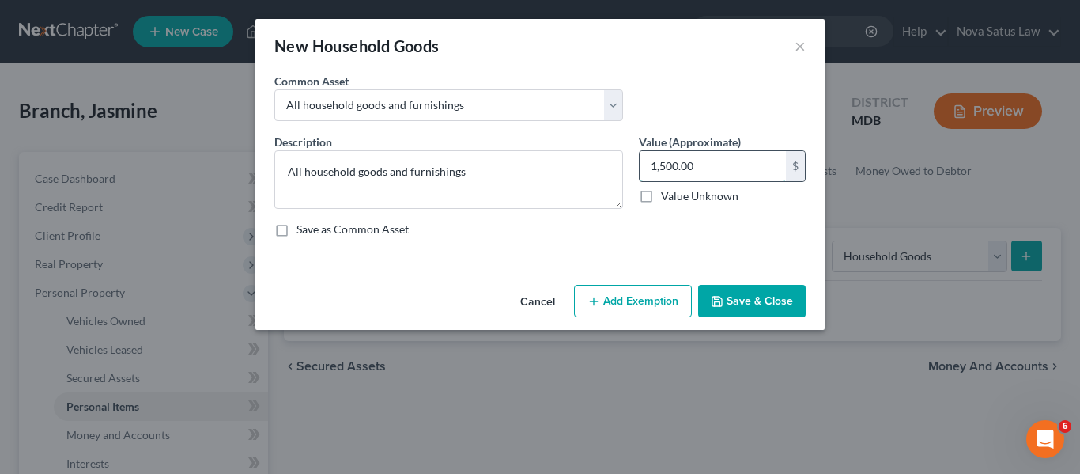
click at [711, 175] on input "1,500.00" at bounding box center [713, 166] width 146 height 30
type input "900"
click at [645, 290] on button "Add Exemption" at bounding box center [633, 301] width 118 height 33
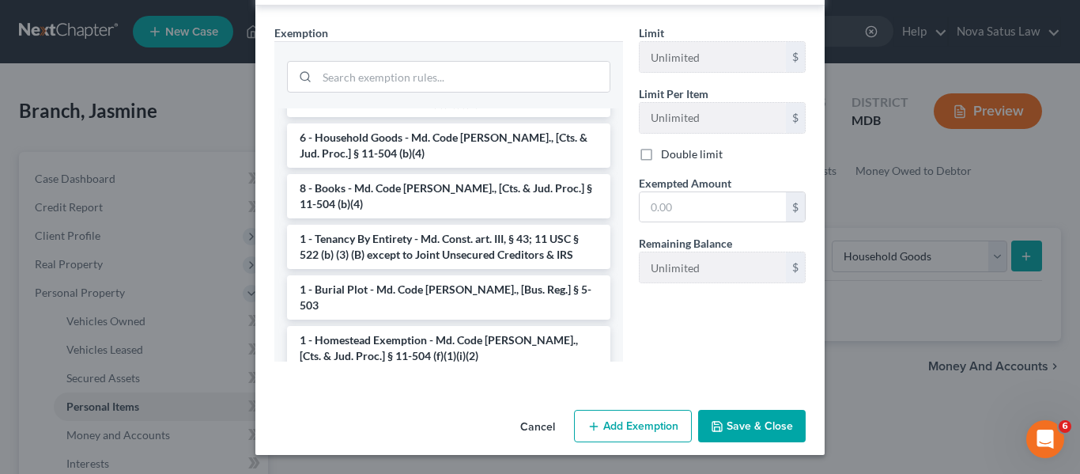
scroll to position [153, 0]
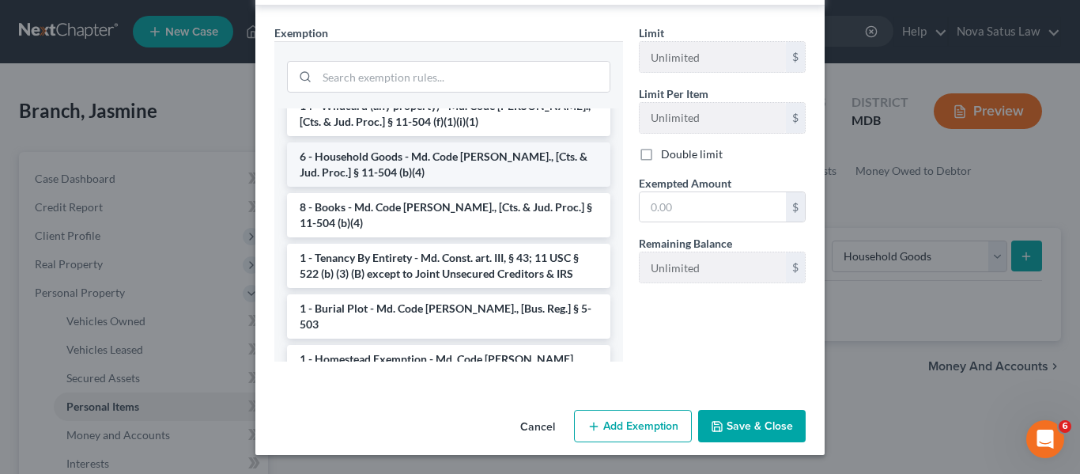
click at [399, 172] on li "6 - Household Goods - Md. Code [PERSON_NAME]., [Cts. & Jud. Proc.] § 11-504 (b)…" at bounding box center [448, 164] width 323 height 44
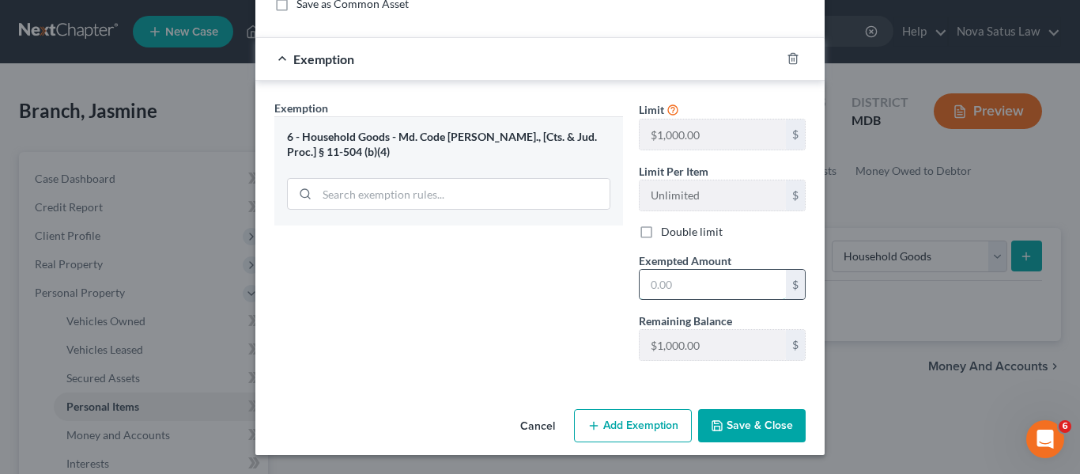
click at [720, 295] on input "text" at bounding box center [713, 285] width 146 height 30
type input "6"
type input "900"
click at [735, 418] on button "Save & Close" at bounding box center [752, 425] width 108 height 33
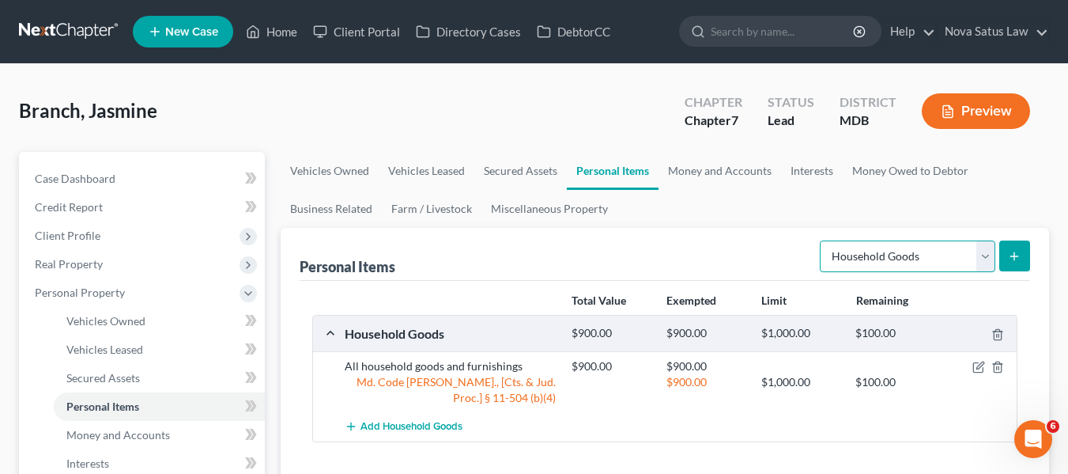
click at [872, 268] on select "Select Item Type Clothing Collectibles Of Value Electronics Firearms Household …" at bounding box center [908, 256] width 176 height 32
select select "electronics"
click at [822, 240] on select "Select Item Type Clothing Collectibles Of Value Electronics Firearms Household …" at bounding box center [908, 256] width 176 height 32
click at [1010, 253] on icon "submit" at bounding box center [1014, 256] width 13 height 13
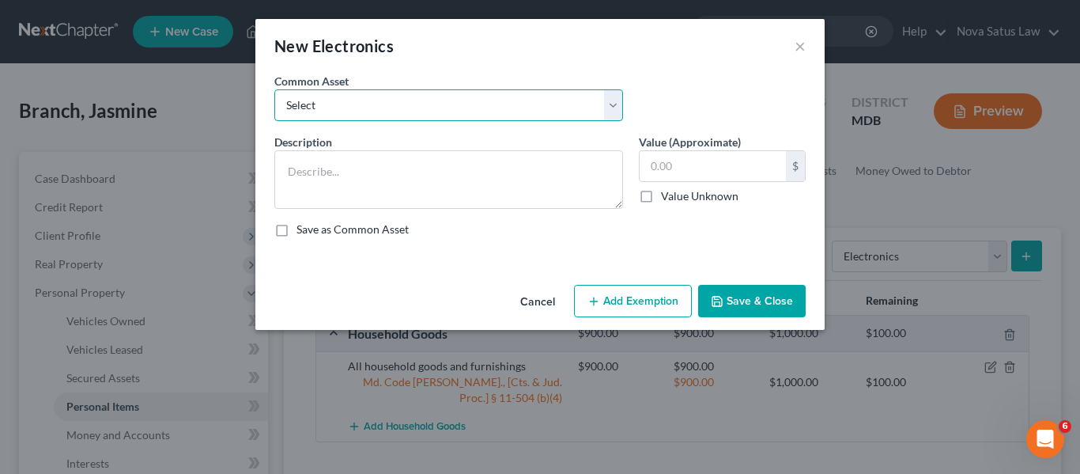
click at [472, 98] on select "Select All electronics including TV's computers music equipment etc" at bounding box center [448, 105] width 349 height 32
select select "0"
click at [274, 89] on select "Select All electronics including TV's computers music equipment etc" at bounding box center [448, 105] width 349 height 32
type textarea "All electronics including TV's computers music equipment etc"
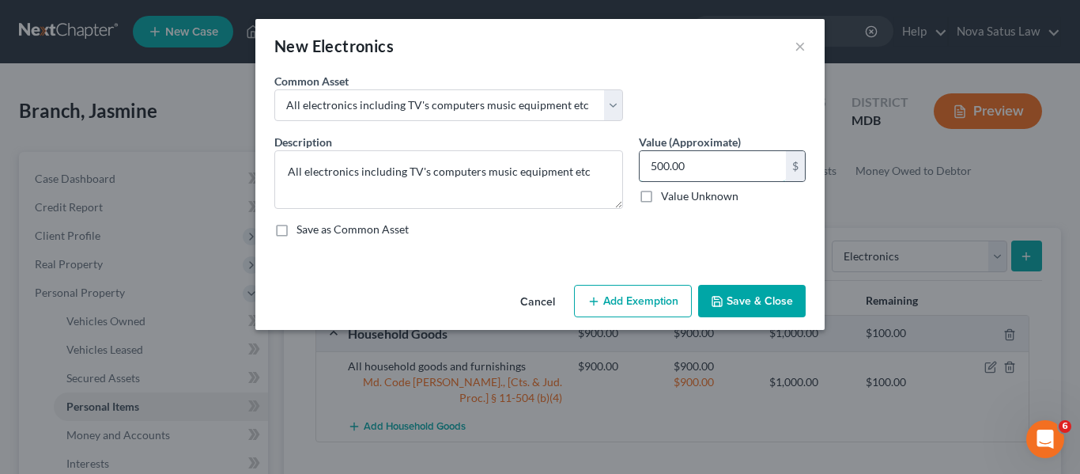
click at [732, 170] on input "500.00" at bounding box center [713, 166] width 146 height 30
type input "750"
click at [667, 300] on button "Add Exemption" at bounding box center [633, 301] width 118 height 33
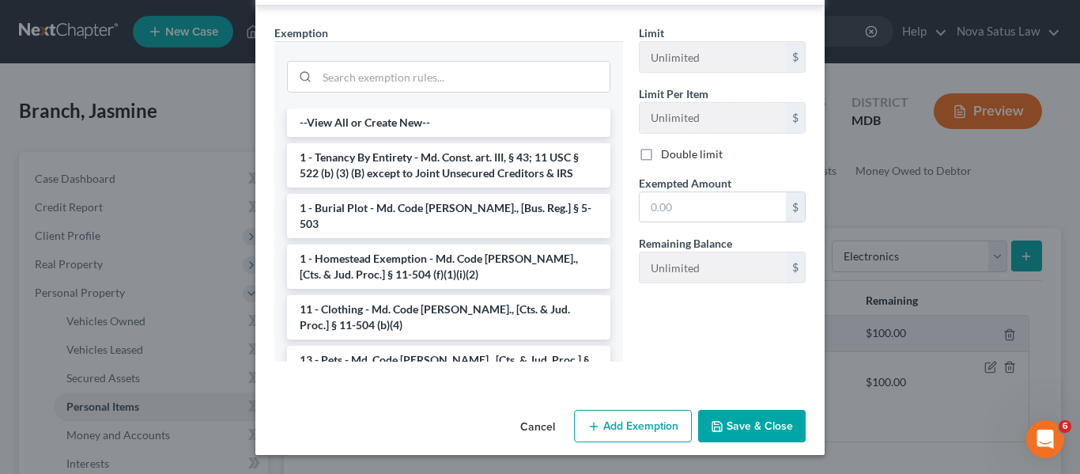
scroll to position [162, 0]
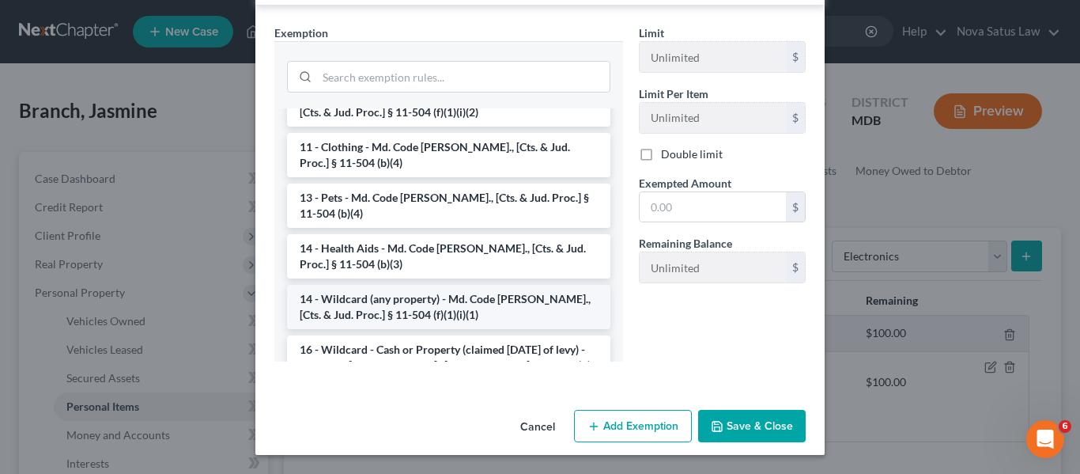
click at [477, 285] on li "14 - Wildcard (any property) - Md. Code [PERSON_NAME]., [Cts. & Jud. Proc.] § 1…" at bounding box center [448, 307] width 323 height 44
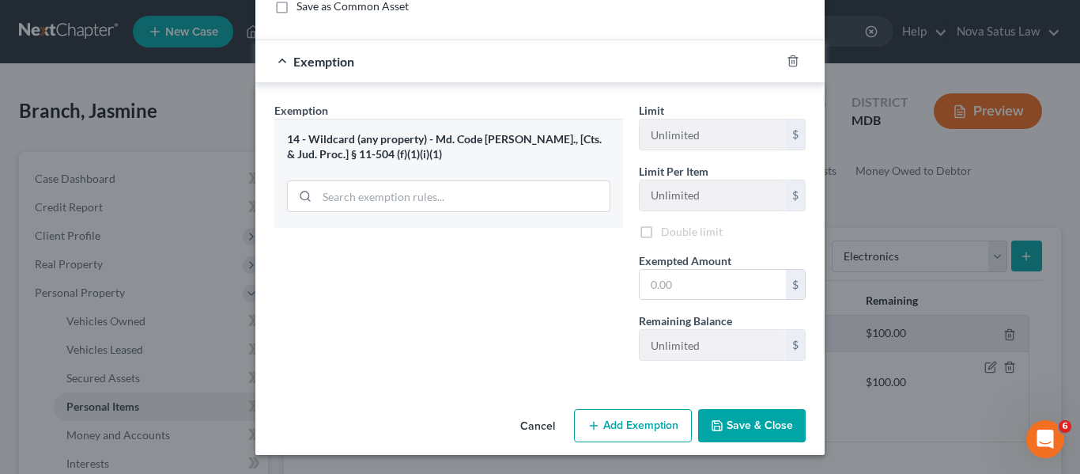
scroll to position [225, 0]
click at [697, 288] on input "text" at bounding box center [713, 285] width 146 height 30
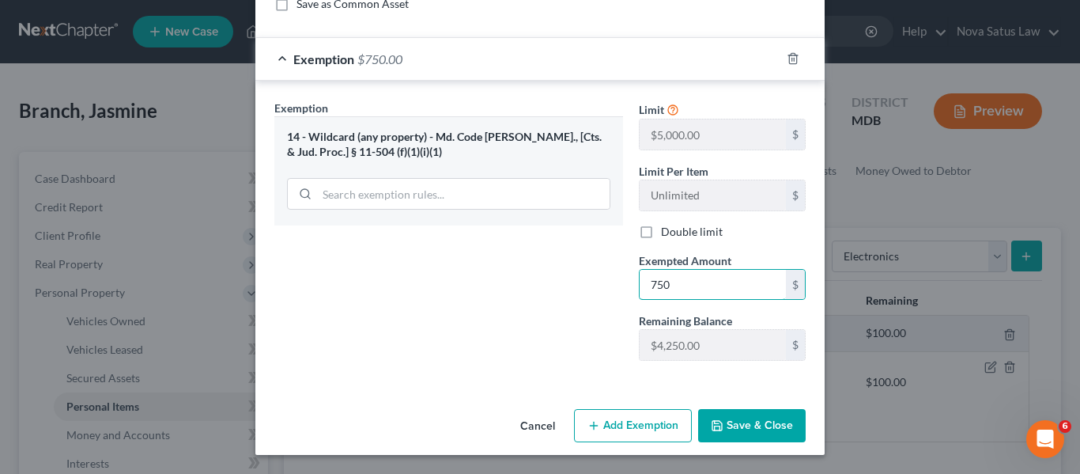
type input "750"
click at [713, 418] on button "Save & Close" at bounding box center [752, 425] width 108 height 33
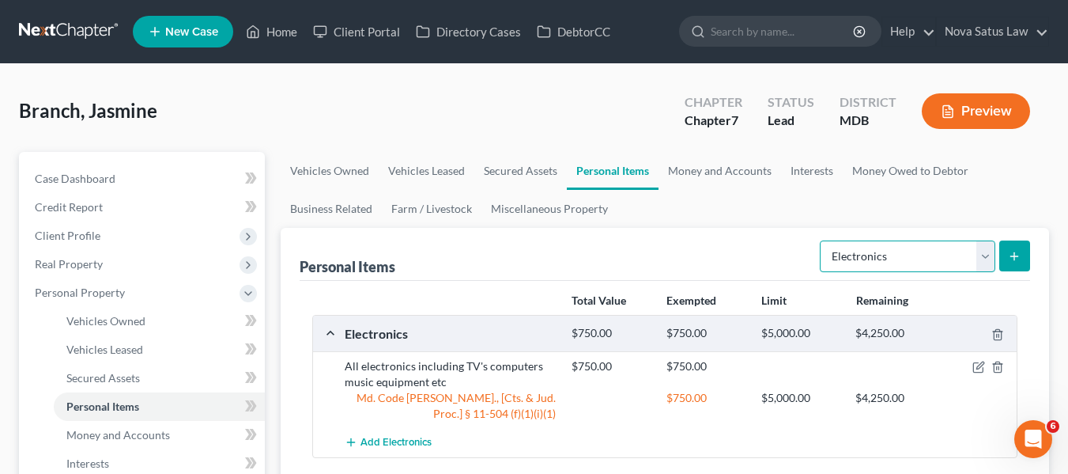
click at [853, 248] on select "Select Item Type Clothing Collectibles Of Value Electronics Firearms Household …" at bounding box center [908, 256] width 176 height 32
select select "clothing"
click at [822, 240] on select "Select Item Type Clothing Collectibles Of Value Electronics Firearms Household …" at bounding box center [908, 256] width 176 height 32
click at [1015, 248] on button "submit" at bounding box center [1015, 255] width 31 height 31
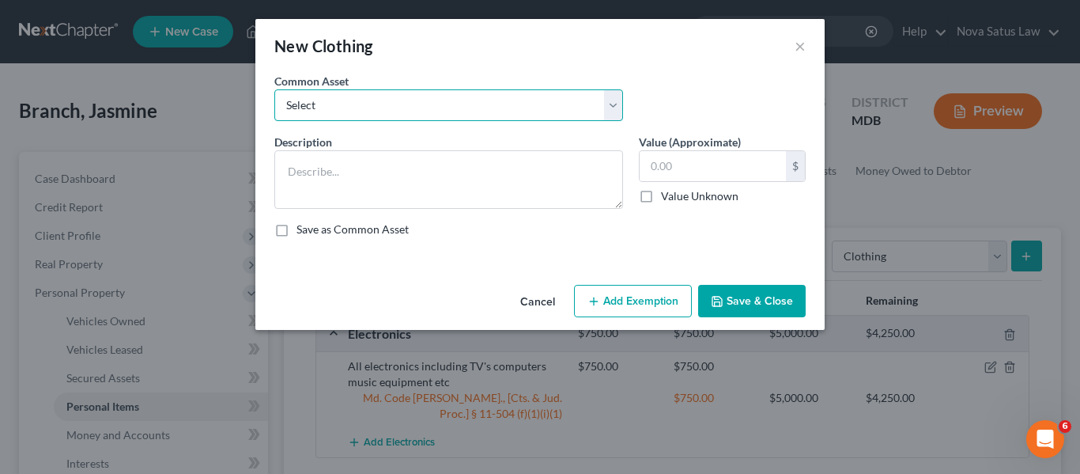
click at [482, 112] on select "Select All articles of clothing including shoes and outerwear" at bounding box center [448, 105] width 349 height 32
select select "0"
click at [274, 89] on select "Select All articles of clothing including shoes and outerwear" at bounding box center [448, 105] width 349 height 32
type textarea "All articles of clothing including shoes and outerwear"
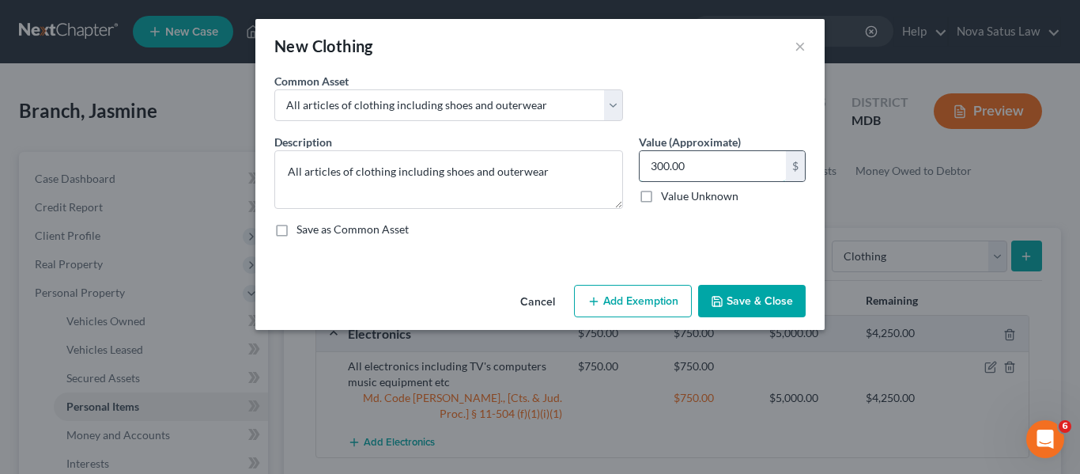
click at [724, 179] on input "300.00" at bounding box center [713, 166] width 146 height 30
type input "400"
click at [636, 295] on button "Add Exemption" at bounding box center [633, 301] width 118 height 33
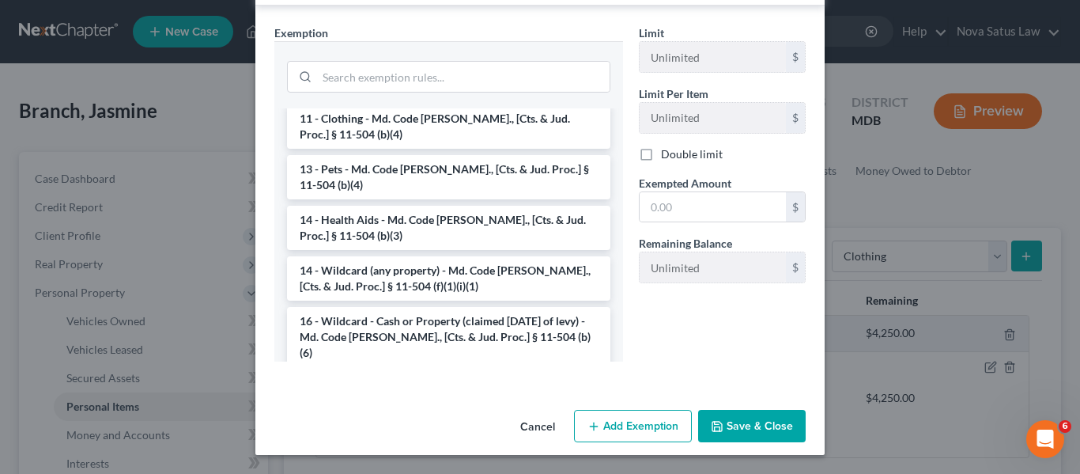
scroll to position [242, 0]
click at [502, 272] on li "14 - Wildcard (any property) - Md. Code [PERSON_NAME]., [Cts. & Jud. Proc.] § 1…" at bounding box center [448, 277] width 323 height 44
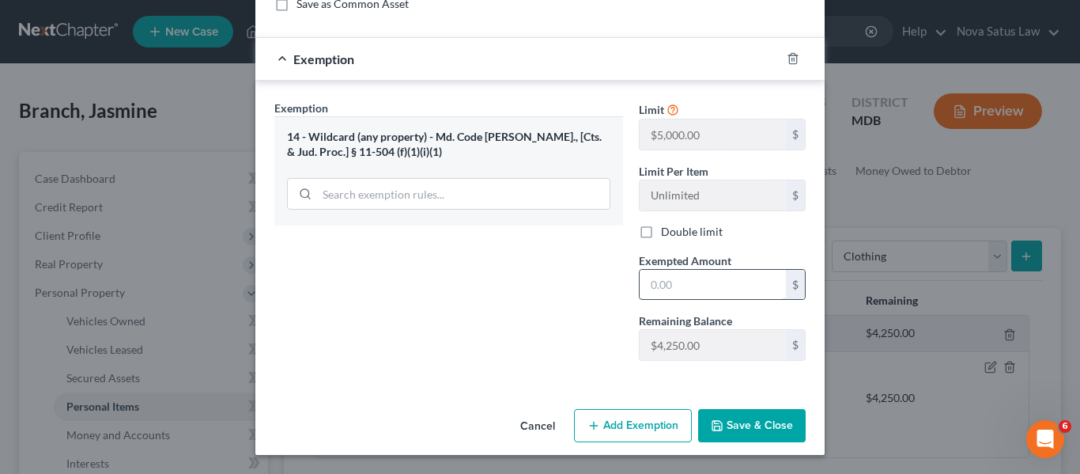
click at [707, 282] on input "text" at bounding box center [713, 285] width 146 height 30
type input "400"
click at [716, 429] on polyline "button" at bounding box center [718, 428] width 6 height 4
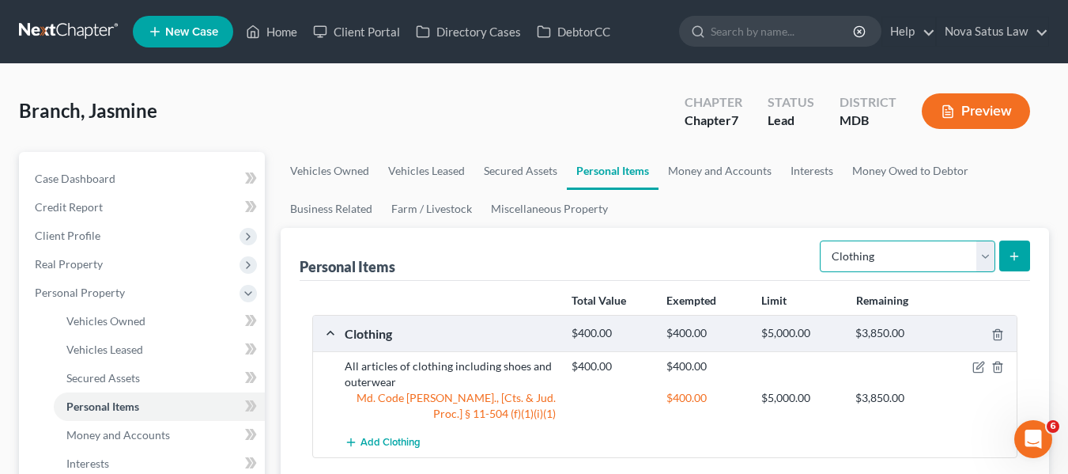
click at [867, 264] on select "Select Item Type Clothing Collectibles Of Value Electronics Firearms Household …" at bounding box center [908, 256] width 176 height 32
select select "jewelry"
click at [822, 240] on select "Select Item Type Clothing Collectibles Of Value Electronics Firearms Household …" at bounding box center [908, 256] width 176 height 32
click at [1013, 250] on icon "submit" at bounding box center [1014, 256] width 13 height 13
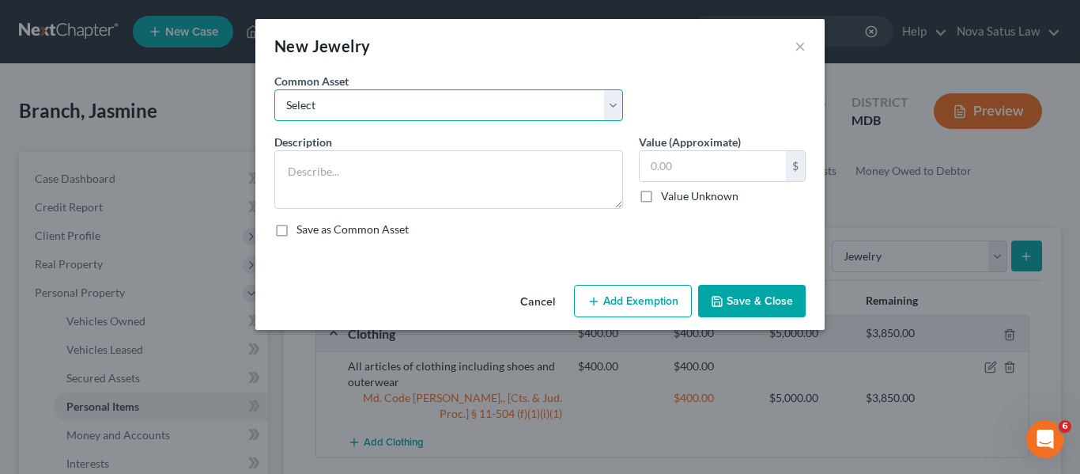
click at [430, 115] on select "Select All jewelry including rings watches bracelets earrings etc" at bounding box center [448, 105] width 349 height 32
select select "0"
click at [274, 89] on select "Select All jewelry including rings watches bracelets earrings etc" at bounding box center [448, 105] width 349 height 32
type textarea "All jewelry including rings watches bracelets earrings etc"
type input "150.00"
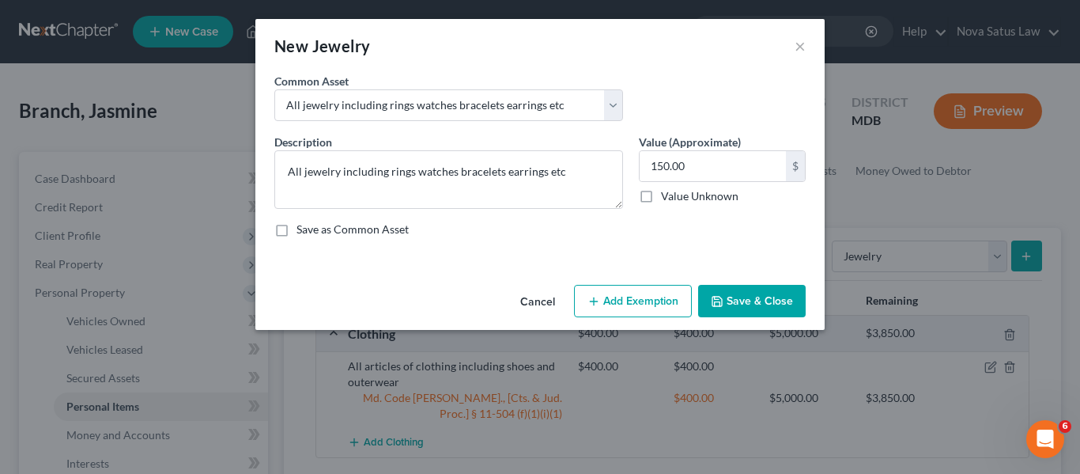
click at [602, 300] on button "Add Exemption" at bounding box center [633, 301] width 118 height 33
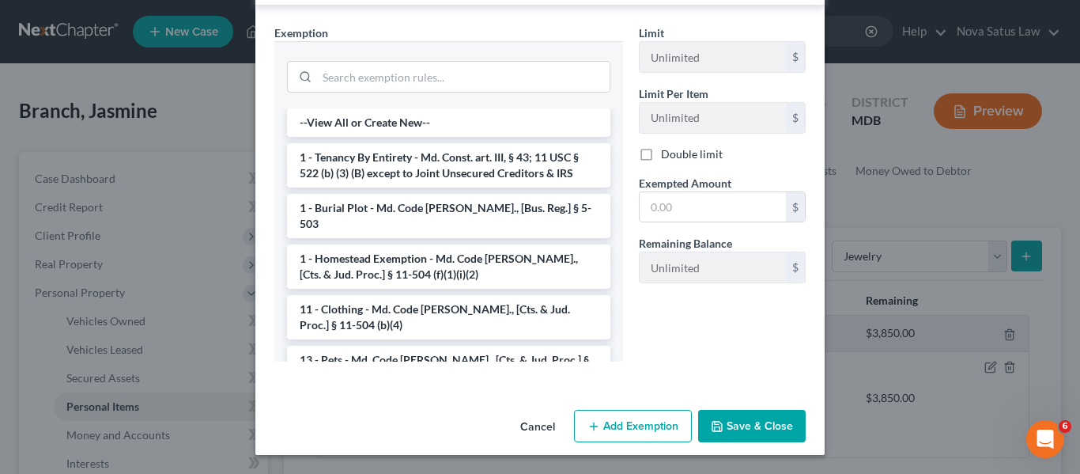
scroll to position [154, 0]
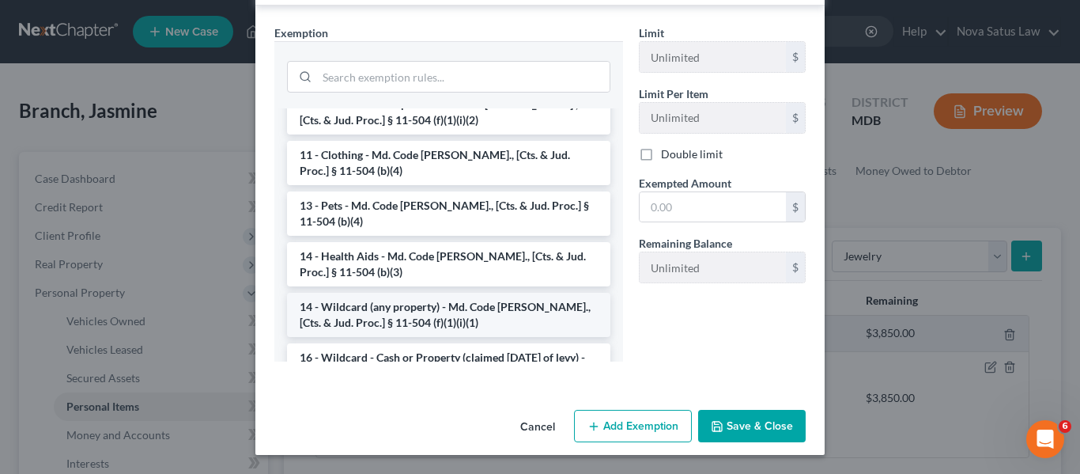
click at [474, 307] on li "14 - Wildcard (any property) - Md. Code [PERSON_NAME]., [Cts. & Jud. Proc.] § 1…" at bounding box center [448, 315] width 323 height 44
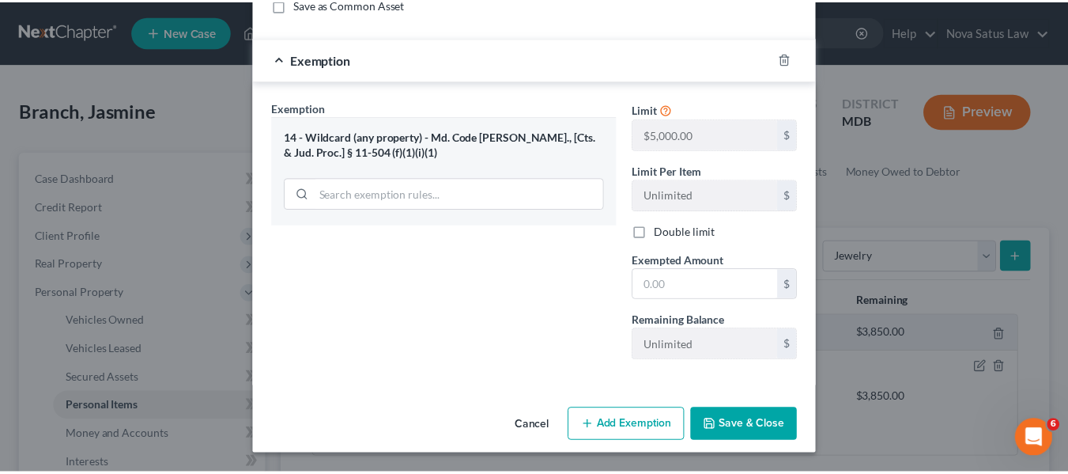
scroll to position [225, 0]
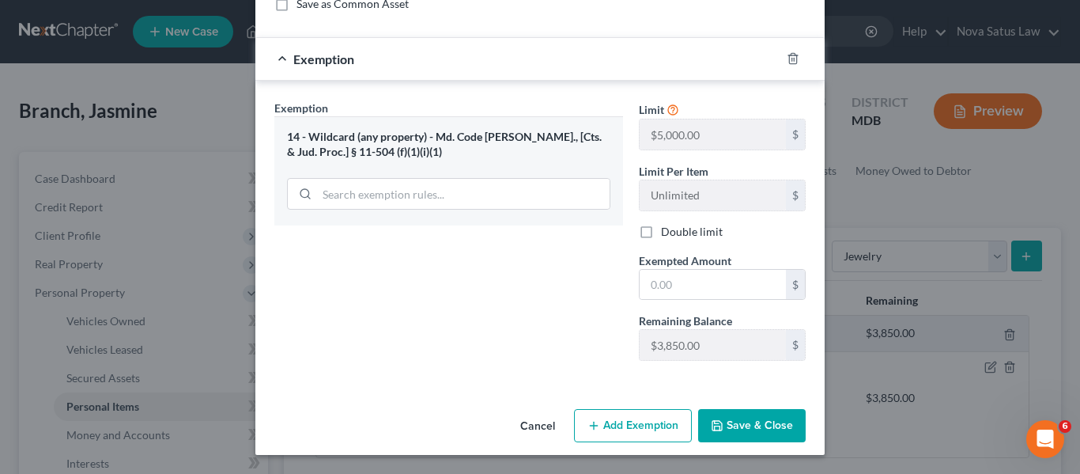
click at [762, 267] on div "Exempted Amount * $" at bounding box center [722, 276] width 183 height 48
click at [744, 274] on input "text" at bounding box center [713, 285] width 146 height 30
type input "150"
click at [747, 412] on button "Save & Close" at bounding box center [752, 425] width 108 height 33
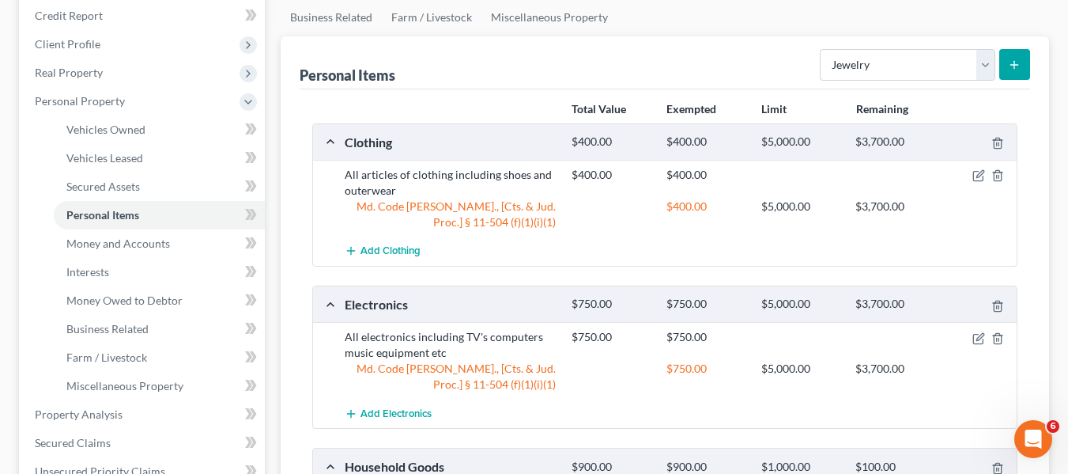
scroll to position [196, 0]
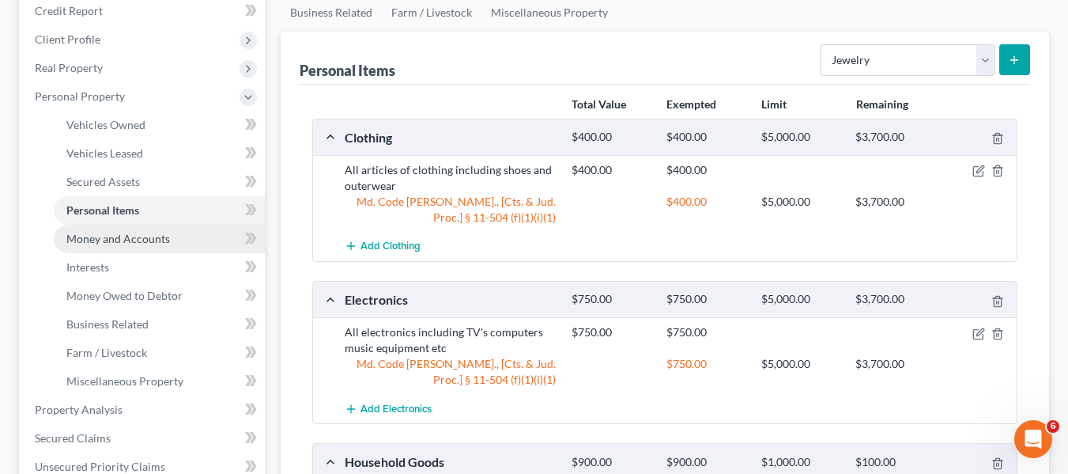
click at [125, 239] on span "Money and Accounts" at bounding box center [118, 238] width 104 height 13
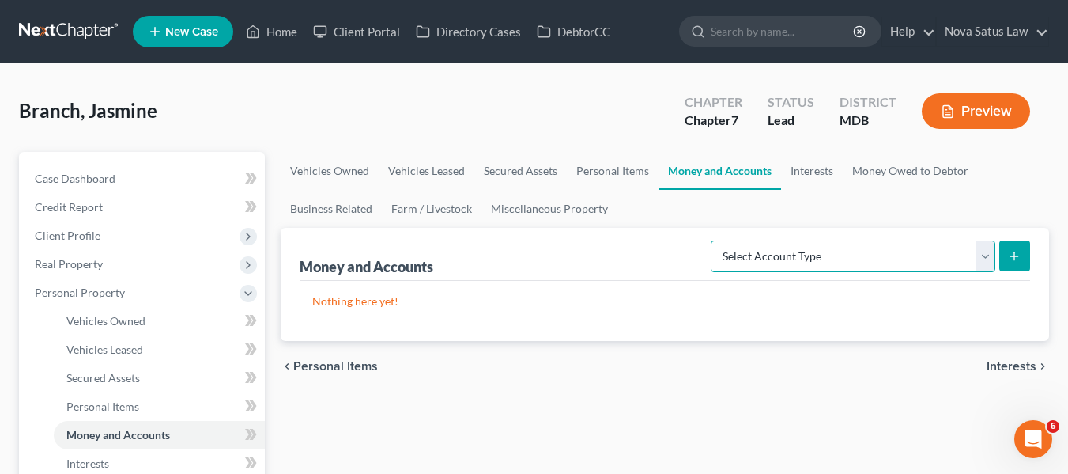
click at [917, 251] on select "Select Account Type Brokerage Cash on Hand Certificates of Deposit Checking Acc…" at bounding box center [853, 256] width 285 height 32
select select "checking"
click at [714, 240] on select "Select Account Type Brokerage Cash on Hand Certificates of Deposit Checking Acc…" at bounding box center [853, 256] width 285 height 32
click at [1014, 268] on button "submit" at bounding box center [1015, 255] width 31 height 31
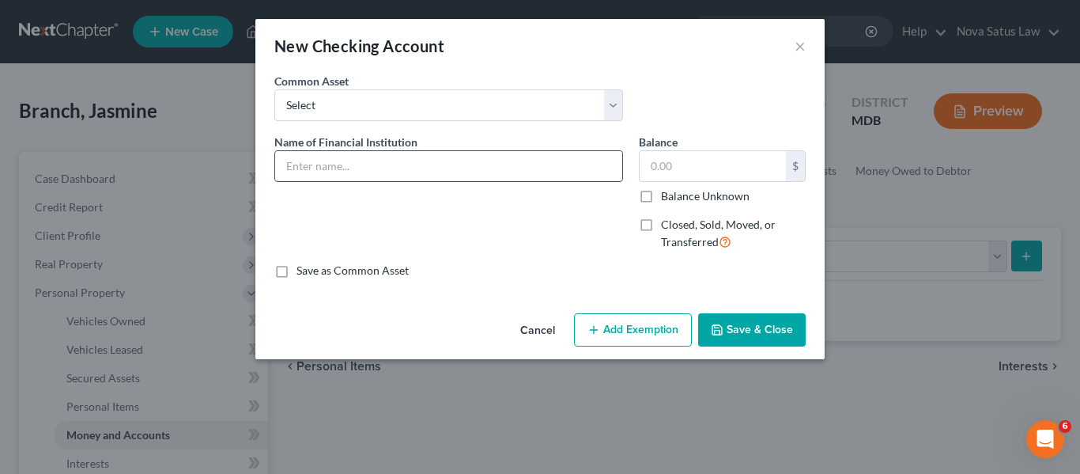
click at [382, 162] on input "text" at bounding box center [448, 166] width 347 height 30
type input "NFCU balance as of 072725"
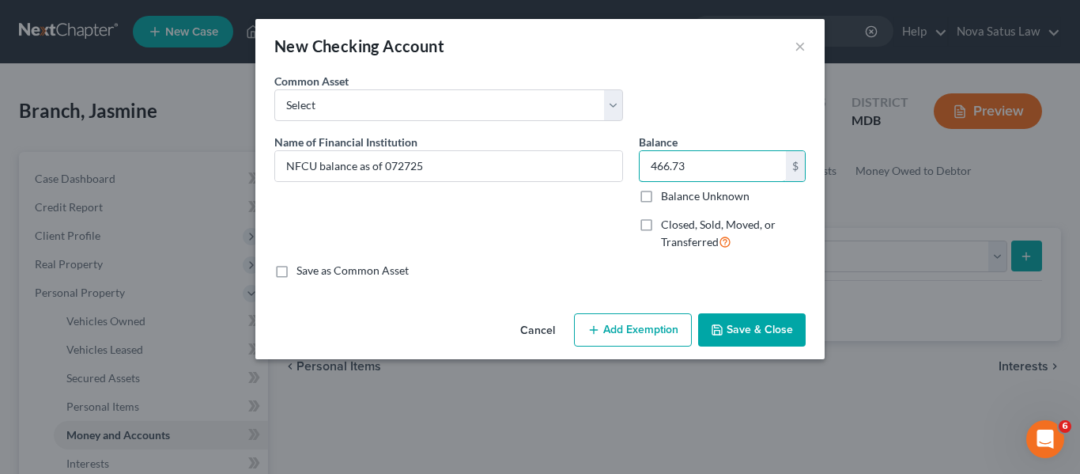
type input "466.73"
click at [633, 320] on button "Add Exemption" at bounding box center [633, 329] width 118 height 33
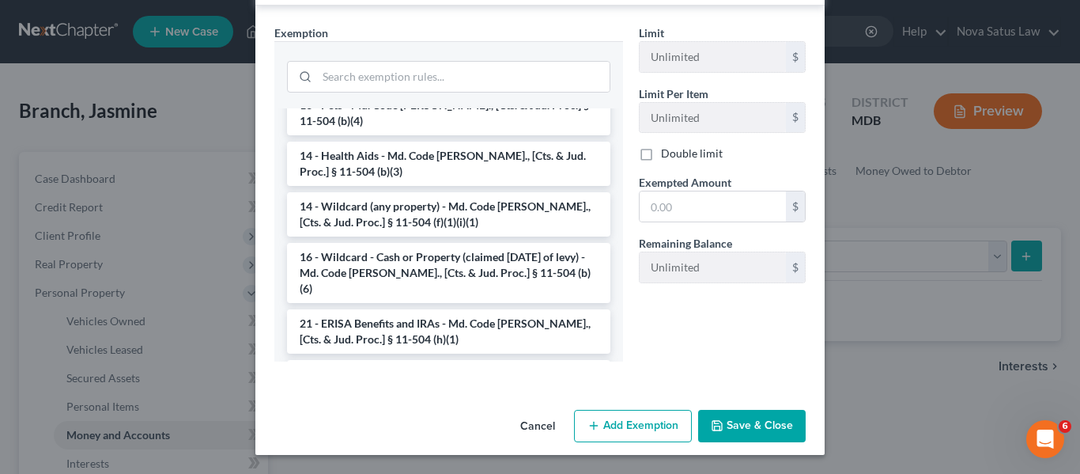
scroll to position [255, 0]
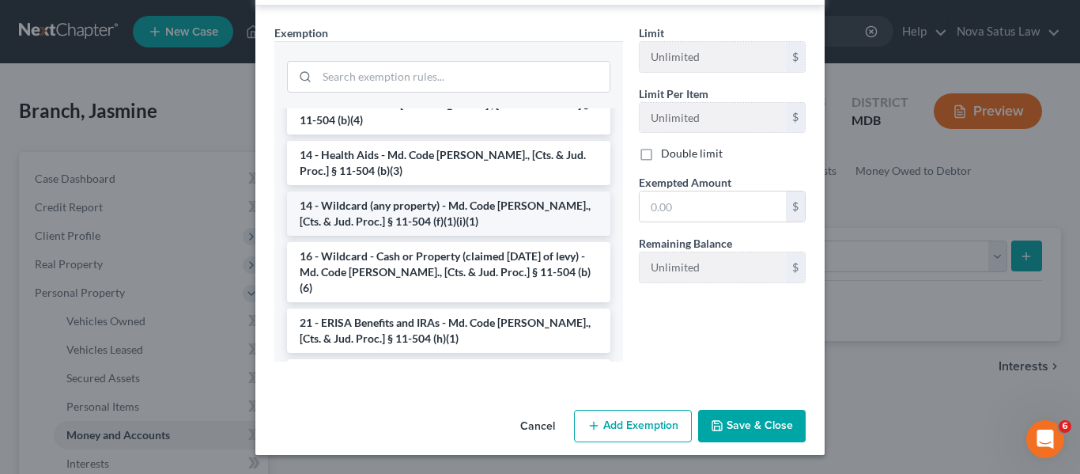
click at [412, 202] on li "14 - Wildcard (any property) - Md. Code [PERSON_NAME]., [Cts. & Jud. Proc.] § 1…" at bounding box center [448, 213] width 323 height 44
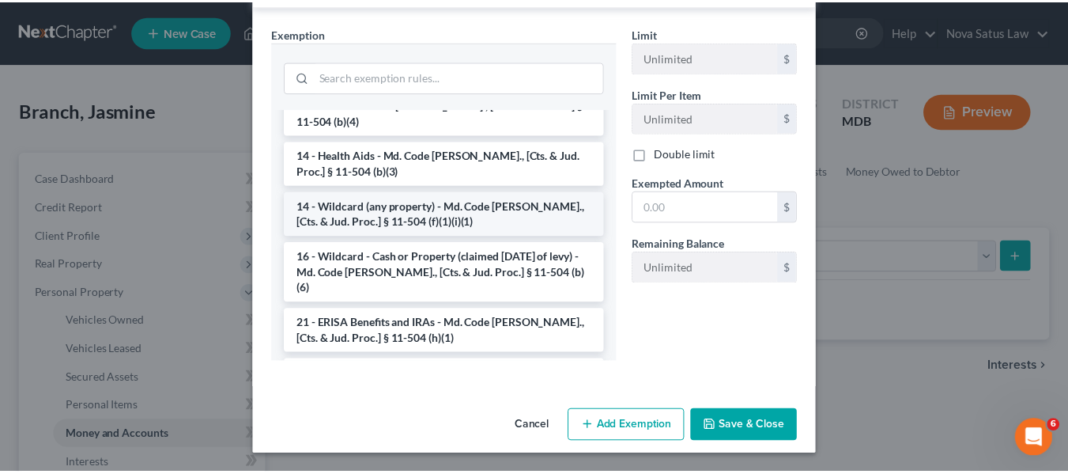
scroll to position [254, 0]
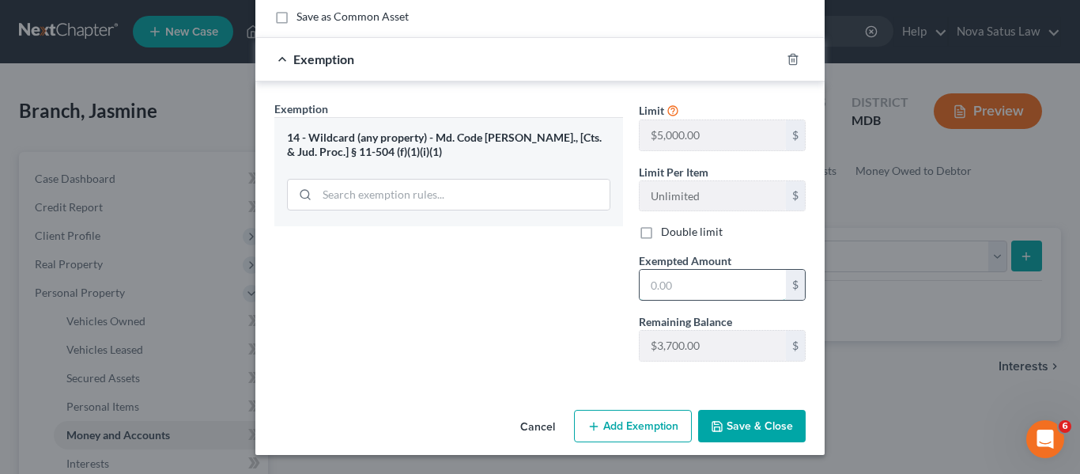
click at [720, 279] on input "text" at bounding box center [713, 285] width 146 height 30
type input "466.73"
click at [750, 420] on button "Save & Close" at bounding box center [752, 426] width 108 height 33
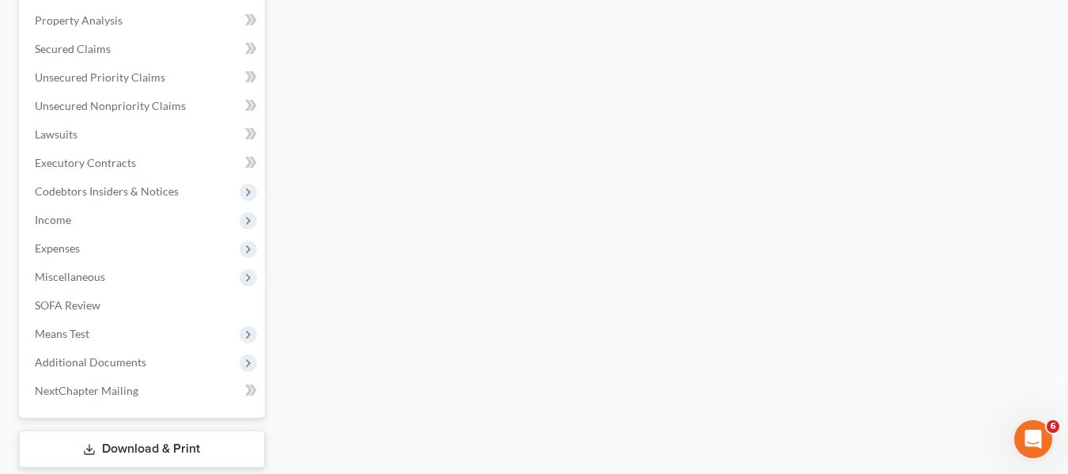
scroll to position [586, 0]
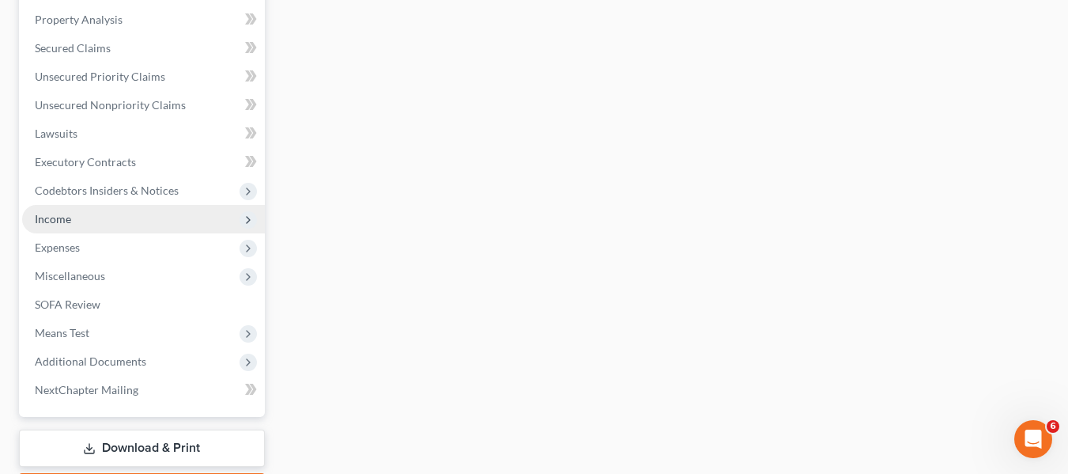
click at [93, 226] on span "Income" at bounding box center [143, 219] width 243 height 28
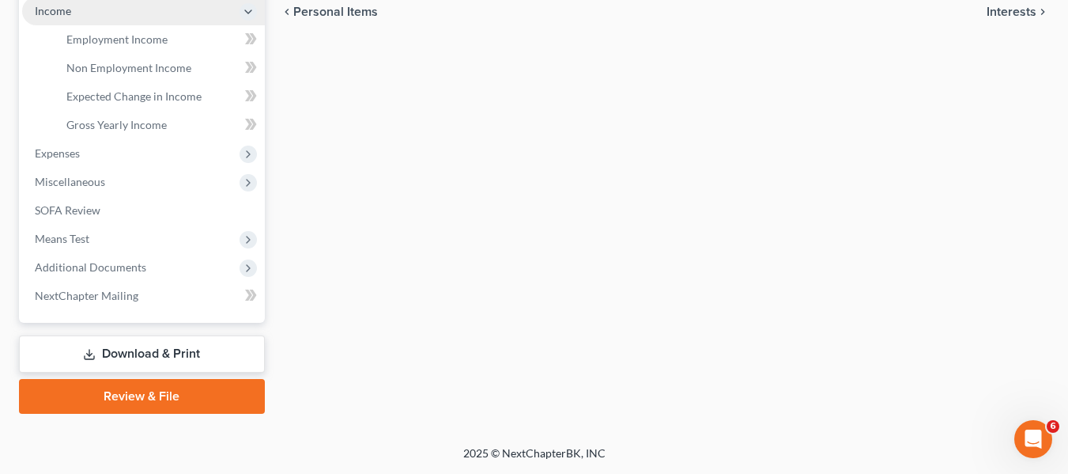
scroll to position [509, 0]
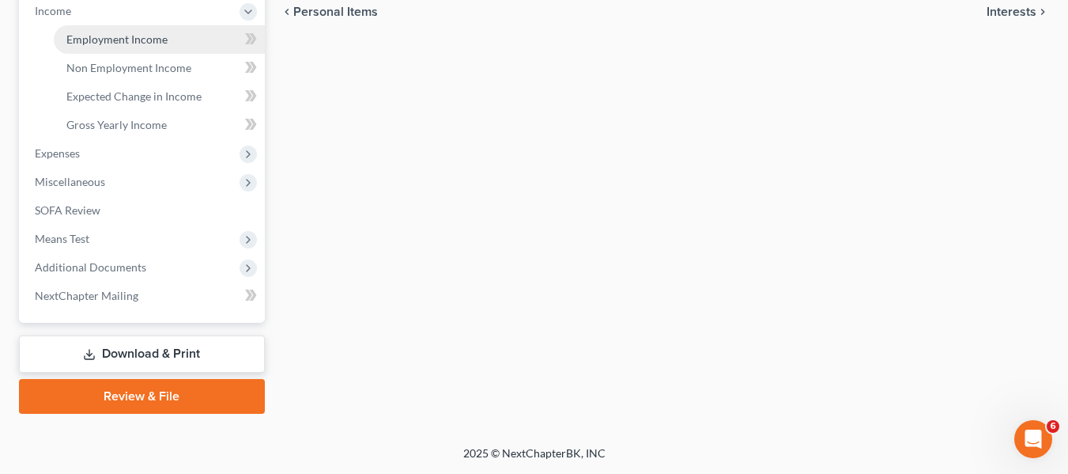
click at [123, 39] on span "Employment Income" at bounding box center [116, 38] width 101 height 13
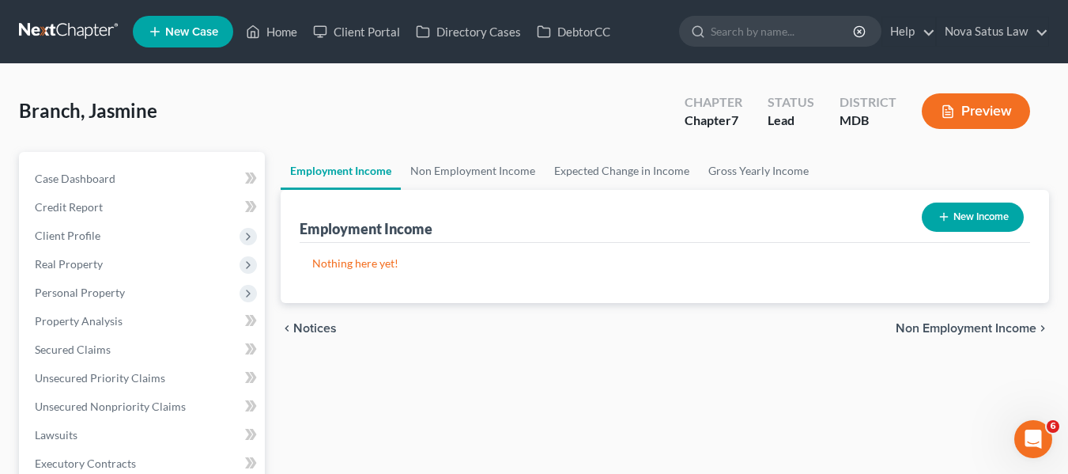
click at [963, 214] on button "New Income" at bounding box center [973, 216] width 102 height 29
select select "0"
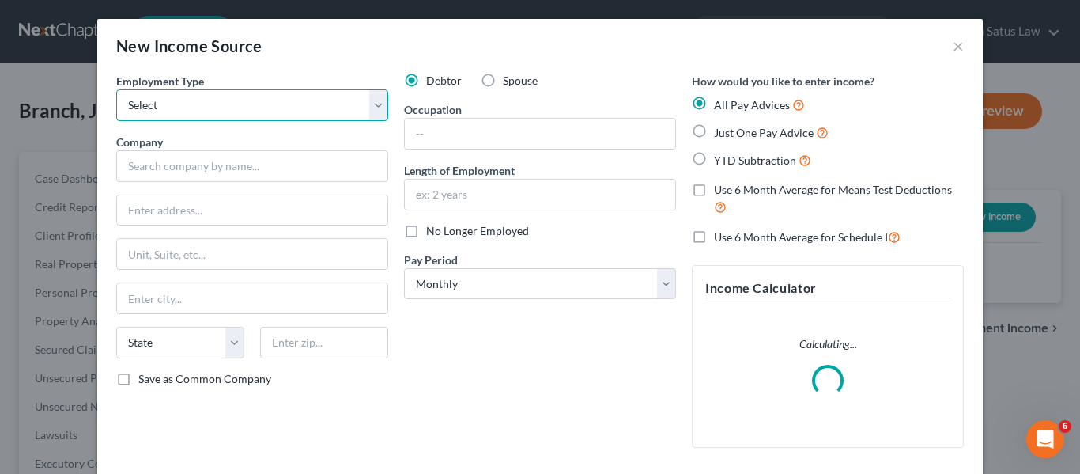
click at [285, 99] on select "Select Full or [DEMOGRAPHIC_DATA] Employment Self Employment" at bounding box center [252, 105] width 272 height 32
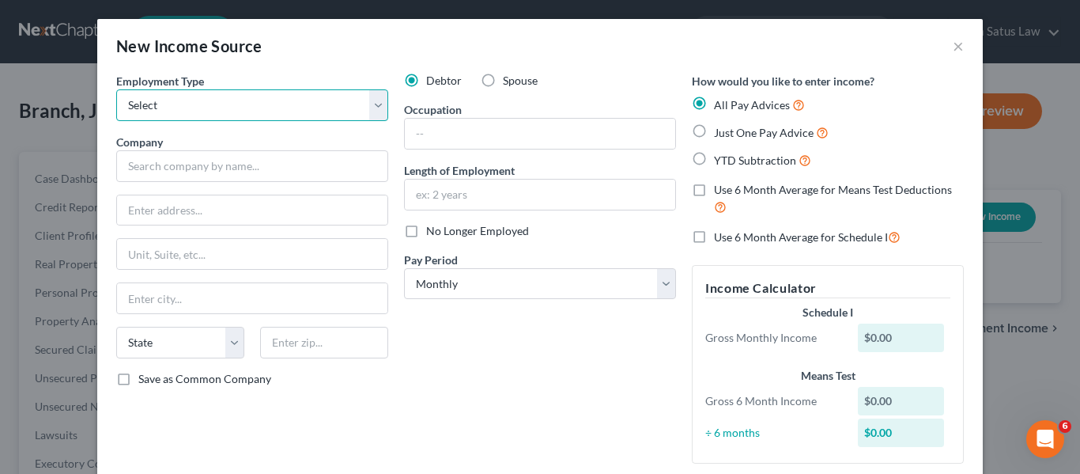
select select "0"
click at [116, 89] on select "Select Full or [DEMOGRAPHIC_DATA] Employment Self Employment" at bounding box center [252, 105] width 272 height 32
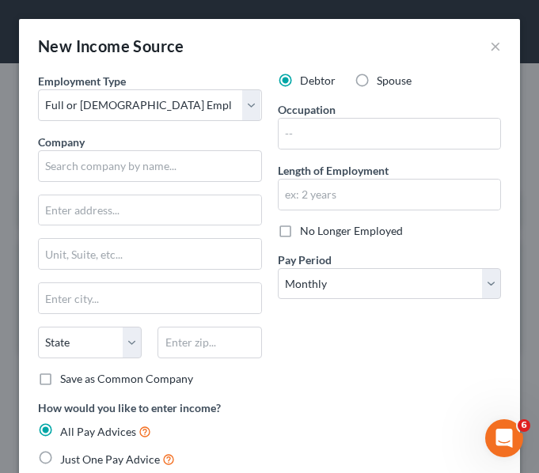
scroll to position [28, 0]
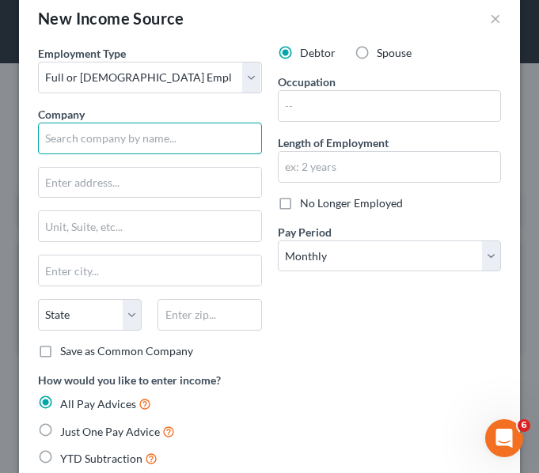
click at [115, 140] on input "text" at bounding box center [150, 139] width 224 height 32
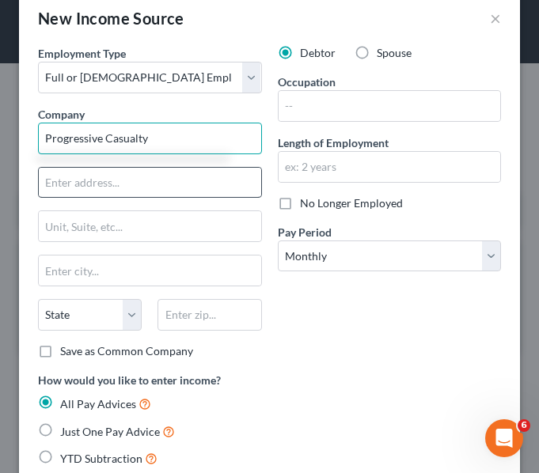
type input "Progressive Casualty"
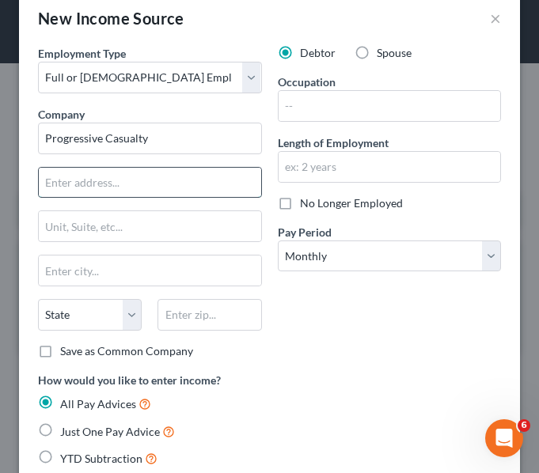
click at [49, 179] on input "text" at bounding box center [150, 183] width 222 height 30
type input "PO Box 94523"
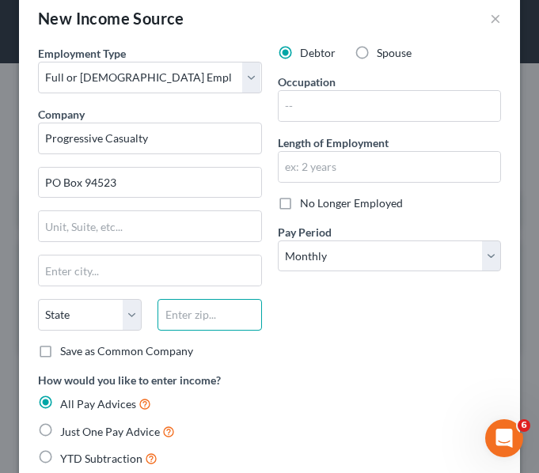
click at [176, 312] on input "text" at bounding box center [209, 315] width 104 height 32
type input "44101"
type input "[GEOGRAPHIC_DATA]"
select select "36"
click at [196, 313] on input "44101" at bounding box center [209, 315] width 104 height 32
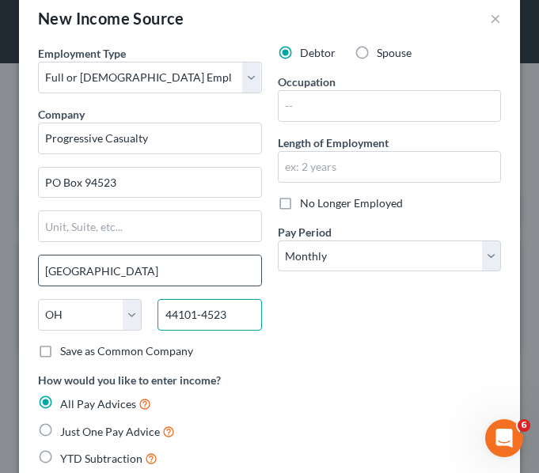
type input "44101-4523"
click at [145, 280] on input "[GEOGRAPHIC_DATA]" at bounding box center [150, 270] width 222 height 30
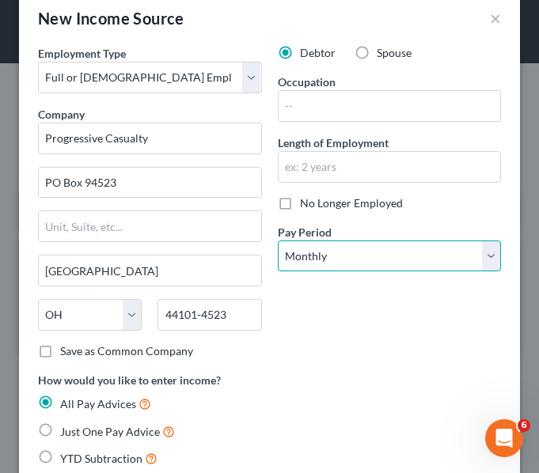
click at [447, 249] on select "Select Monthly Twice Monthly Every Other Week Weekly" at bounding box center [390, 256] width 224 height 32
select select "2"
click at [278, 240] on select "Select Monthly Twice Monthly Every Other Week Weekly" at bounding box center [390, 256] width 224 height 32
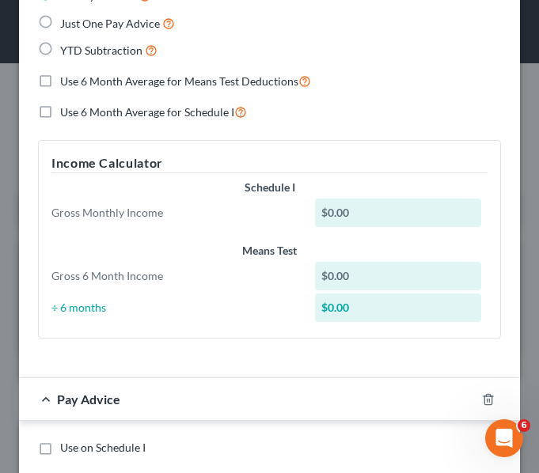
scroll to position [437, 0]
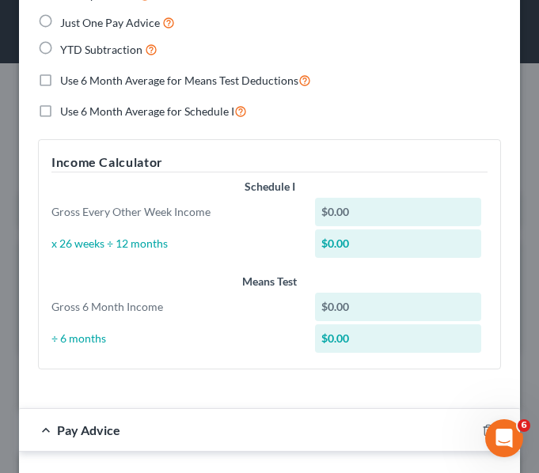
click at [60, 25] on label "Just One Pay Advice" at bounding box center [117, 22] width 115 height 18
click at [66, 24] on input "Just One Pay Advice" at bounding box center [71, 18] width 10 height 10
radio input "true"
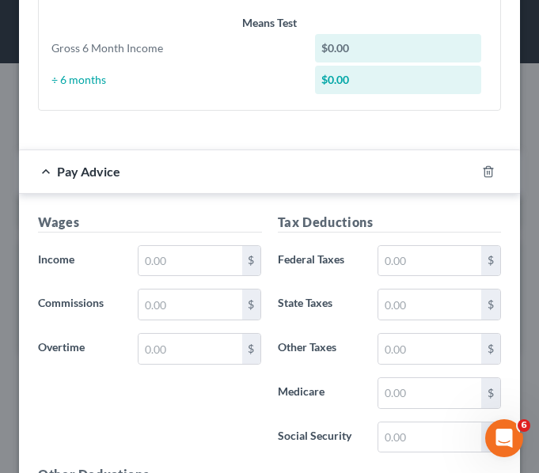
scroll to position [663, 0]
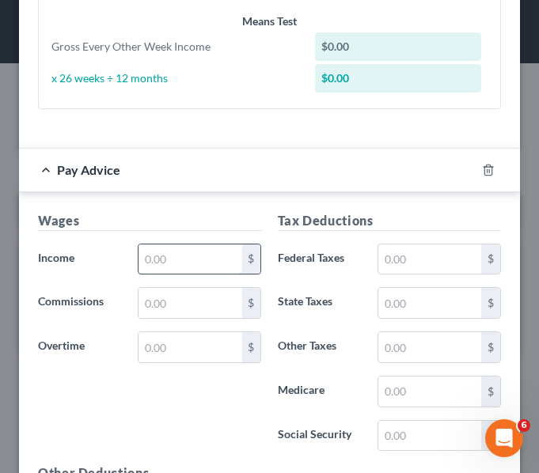
click at [170, 259] on input "text" at bounding box center [189, 259] width 103 height 30
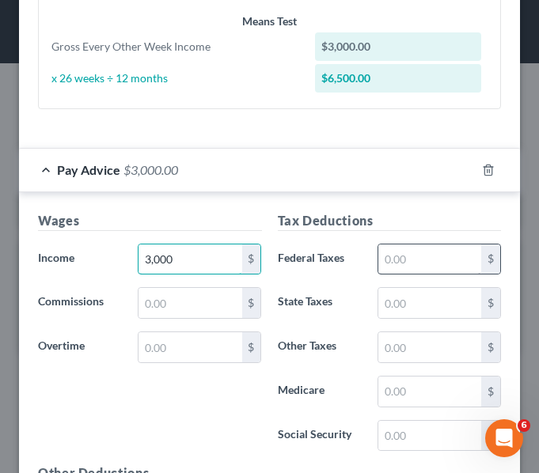
type input "3,000"
click at [463, 264] on input "text" at bounding box center [429, 259] width 103 height 30
type input "151"
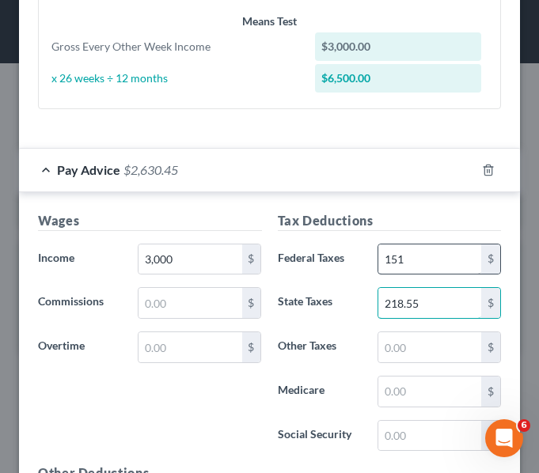
type input "218.55"
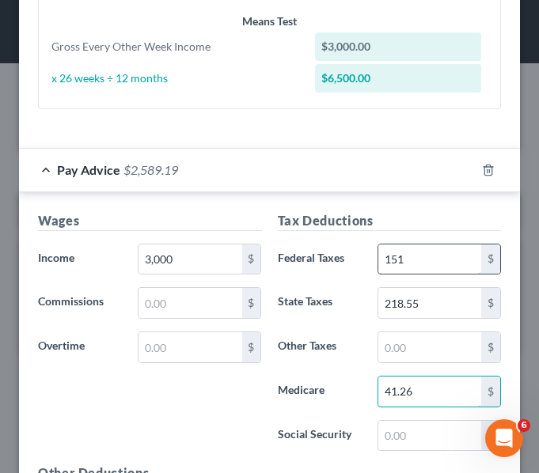
type input "41.26"
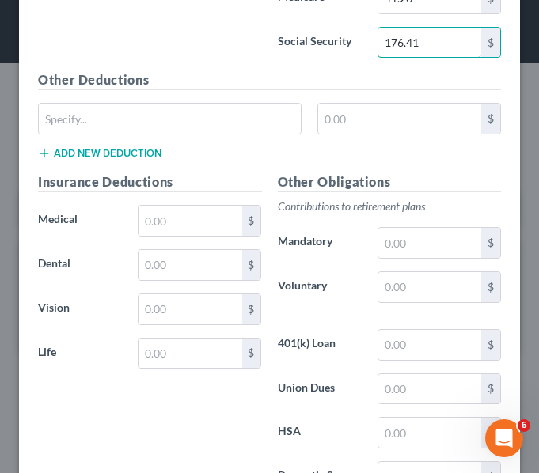
scroll to position [1057, 0]
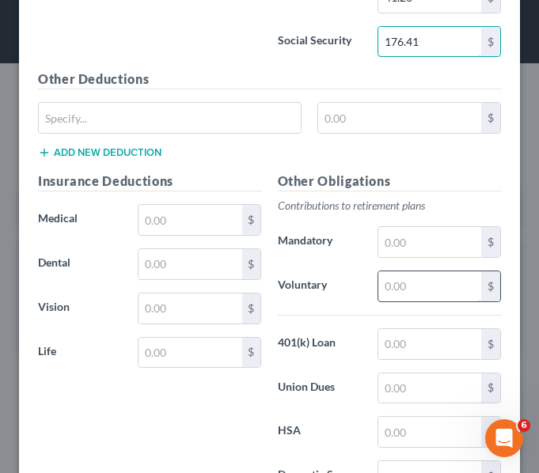
type input "176.41"
click at [380, 285] on input "text" at bounding box center [429, 286] width 103 height 30
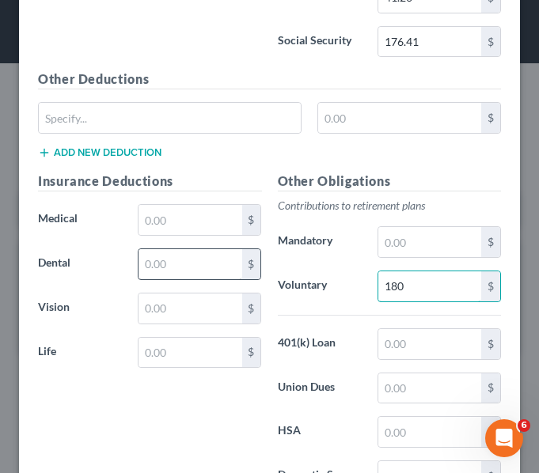
type input "180"
click at [154, 262] on input "text" at bounding box center [189, 264] width 103 height 30
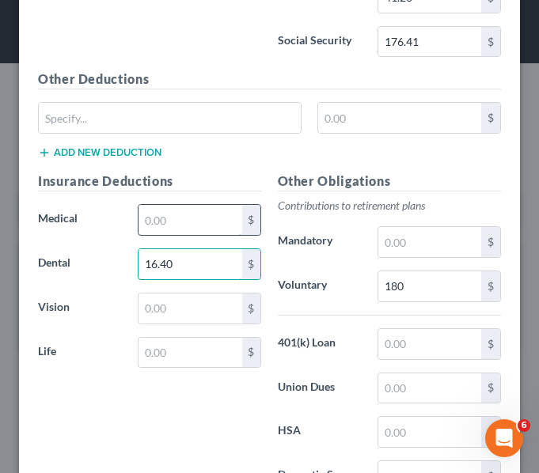
type input "16.40"
click at [175, 229] on input "text" at bounding box center [189, 220] width 103 height 30
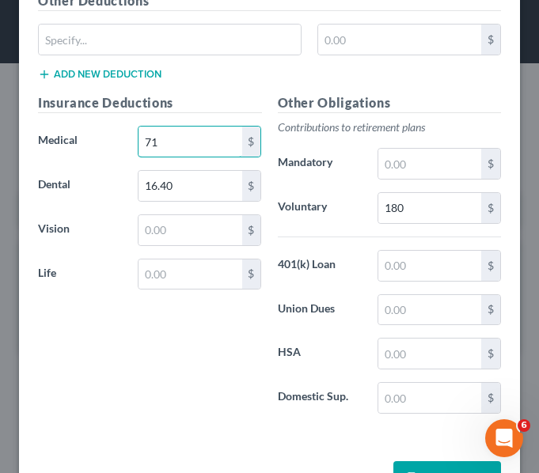
scroll to position [1138, 0]
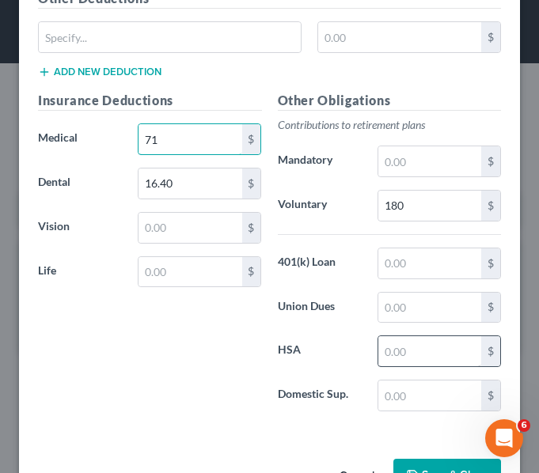
type input "71"
click at [390, 350] on input "text" at bounding box center [429, 351] width 103 height 30
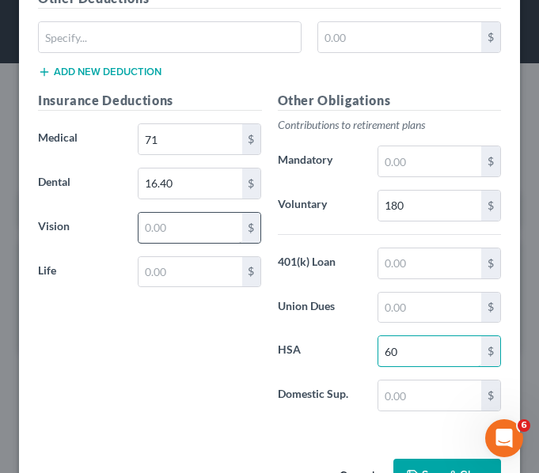
type input "60"
click at [160, 238] on input "text" at bounding box center [189, 228] width 103 height 30
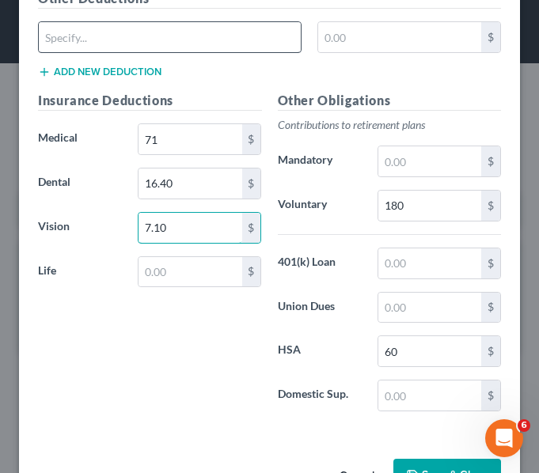
type input "7.10"
click at [108, 46] on input "text" at bounding box center [170, 37] width 262 height 30
type input "Legal"
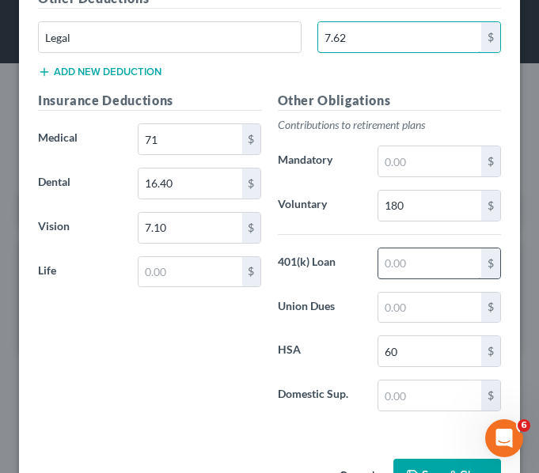
type input "7.62"
click at [380, 270] on input "text" at bounding box center [429, 263] width 103 height 30
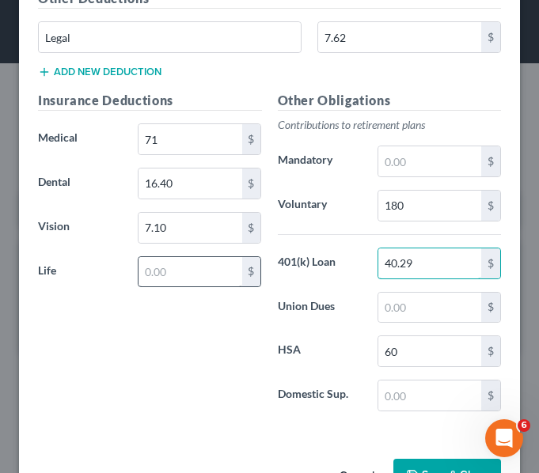
type input "40.29"
click at [157, 264] on input "text" at bounding box center [189, 272] width 103 height 30
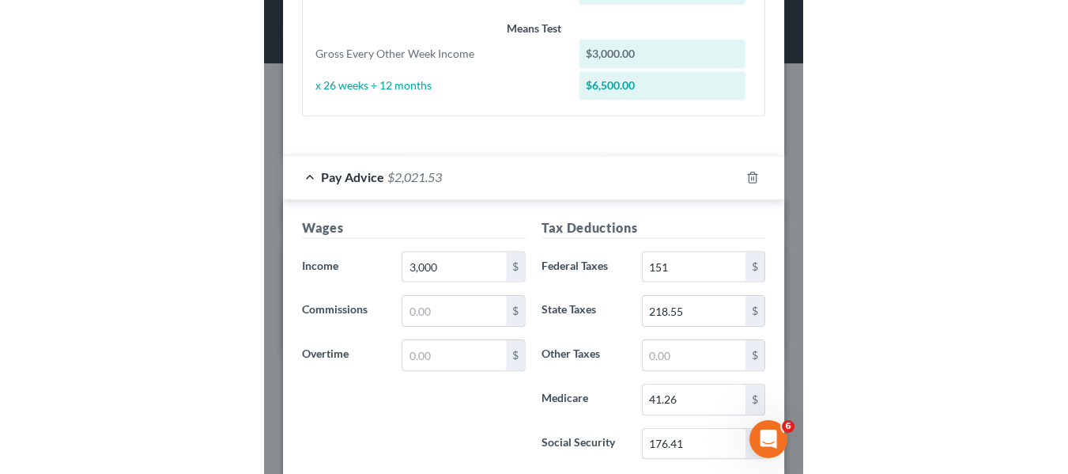
scroll to position [535, 0]
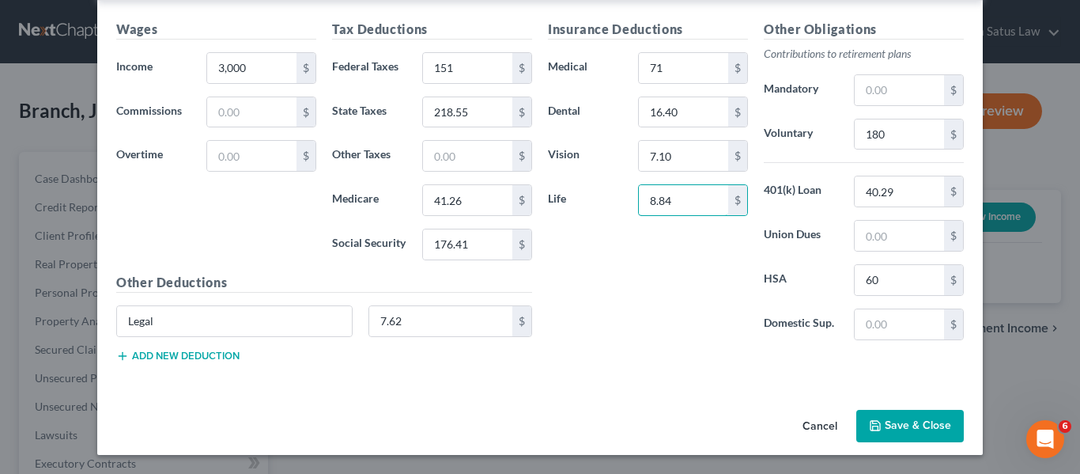
type input "8.84"
click at [882, 428] on button "Save & Close" at bounding box center [910, 426] width 108 height 33
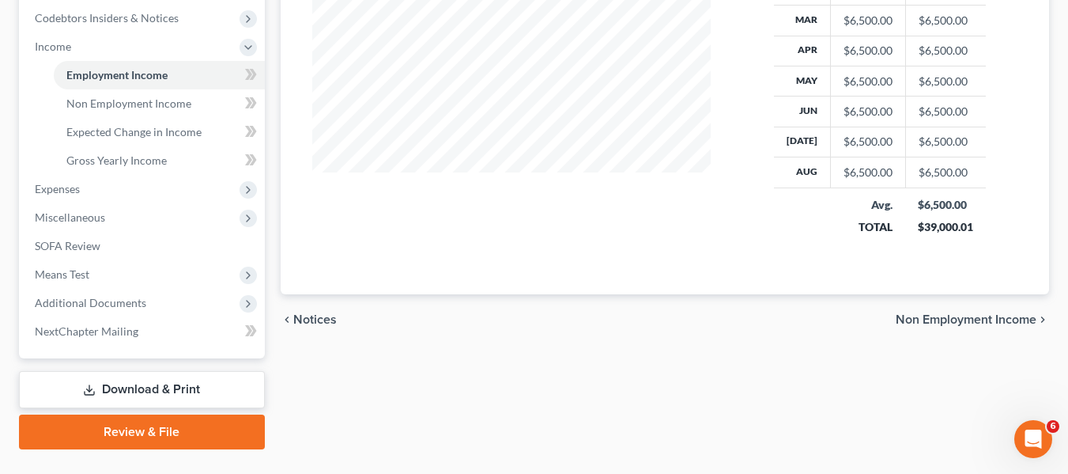
scroll to position [509, 0]
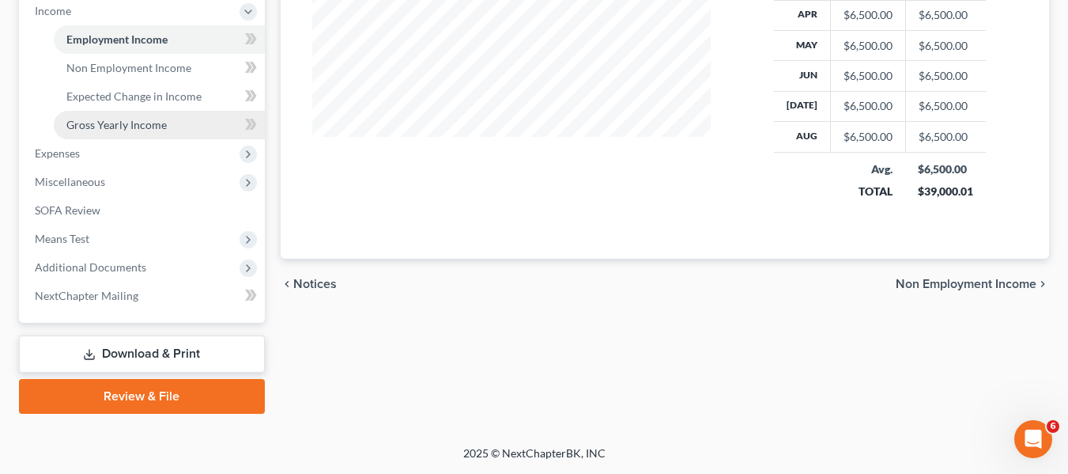
click at [121, 124] on span "Gross Yearly Income" at bounding box center [116, 124] width 100 height 13
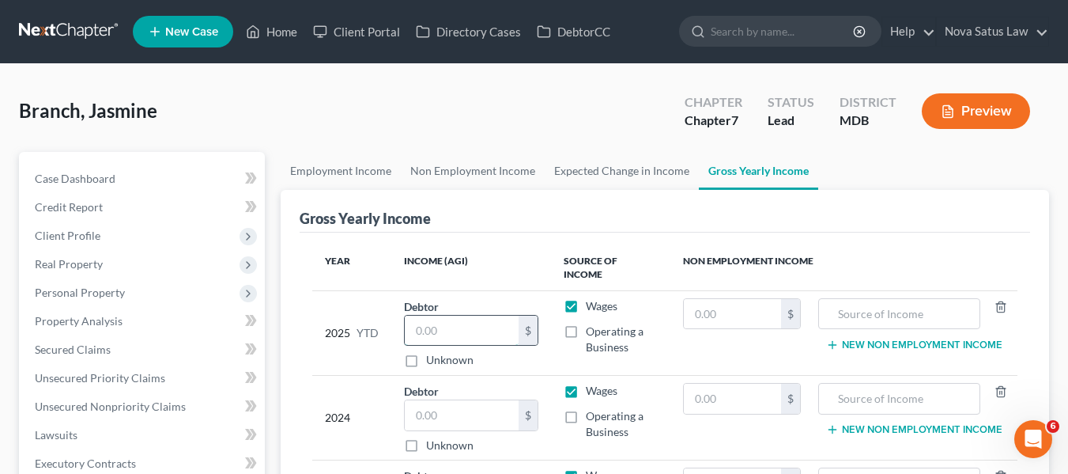
click at [481, 316] on input "text" at bounding box center [462, 331] width 115 height 30
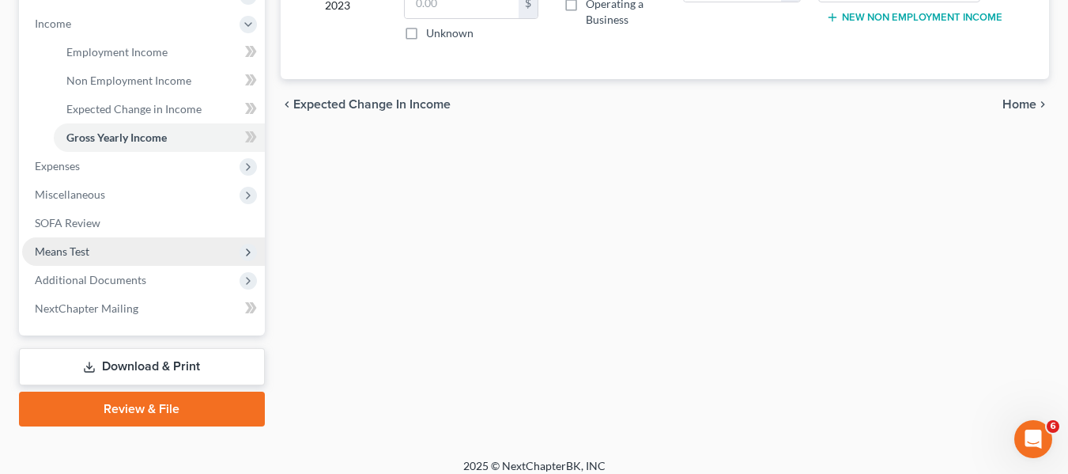
scroll to position [497, 0]
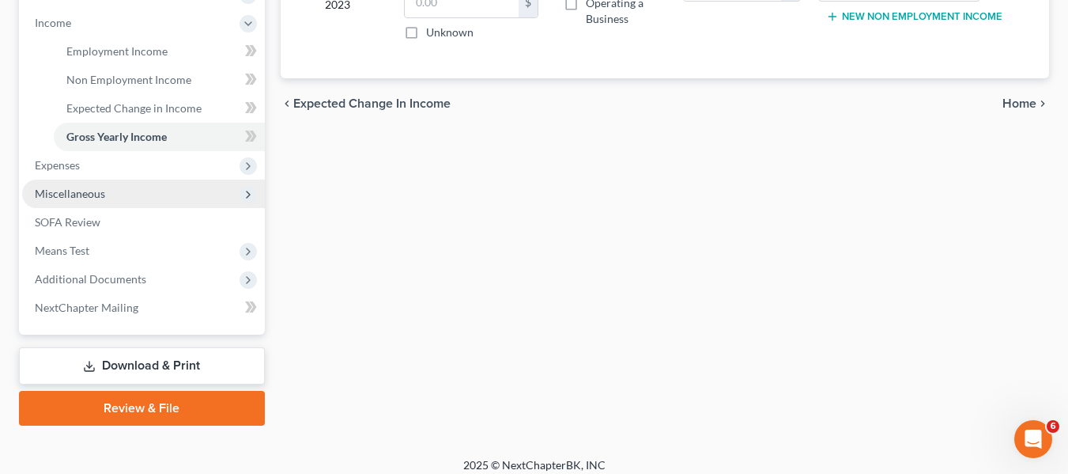
type input "50,113"
click at [71, 196] on span "Miscellaneous" at bounding box center [70, 193] width 70 height 13
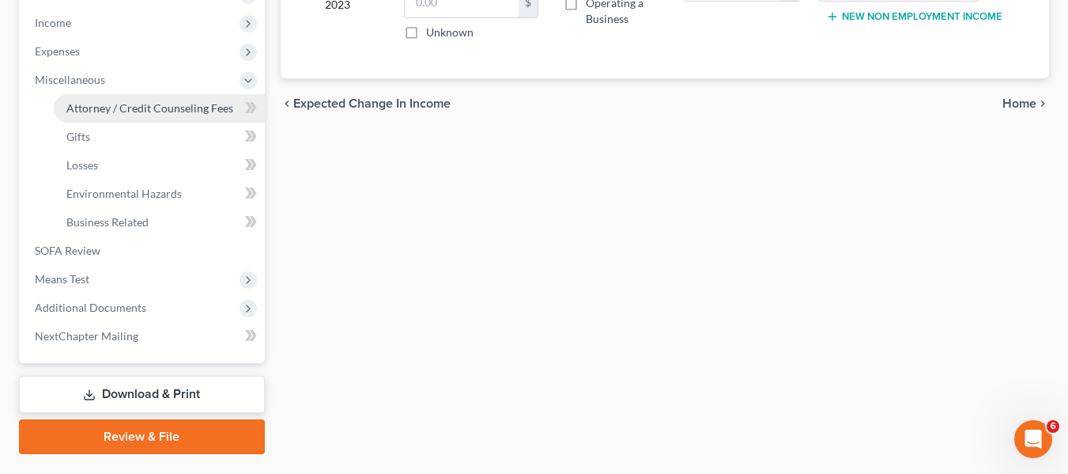
click at [122, 115] on link "Attorney / Credit Counseling Fees" at bounding box center [159, 108] width 211 height 28
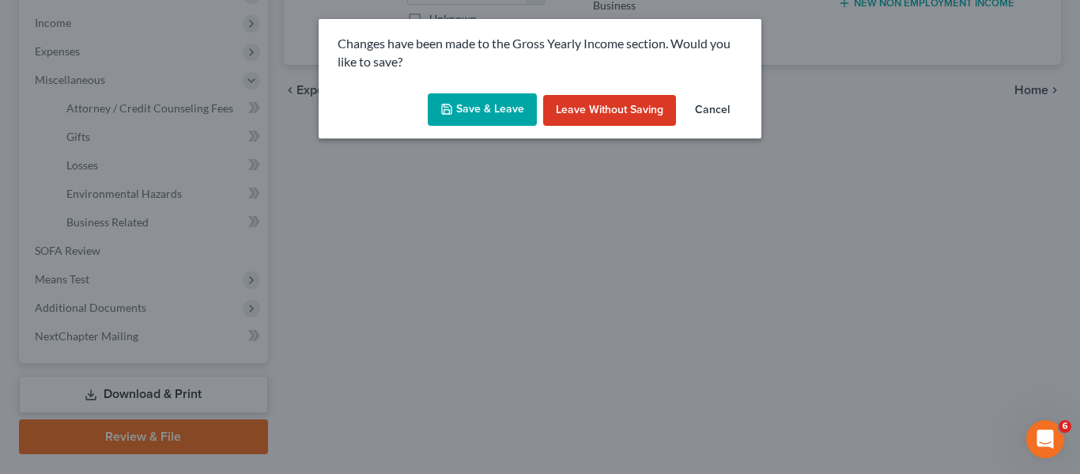
click at [471, 98] on button "Save & Leave" at bounding box center [482, 109] width 109 height 33
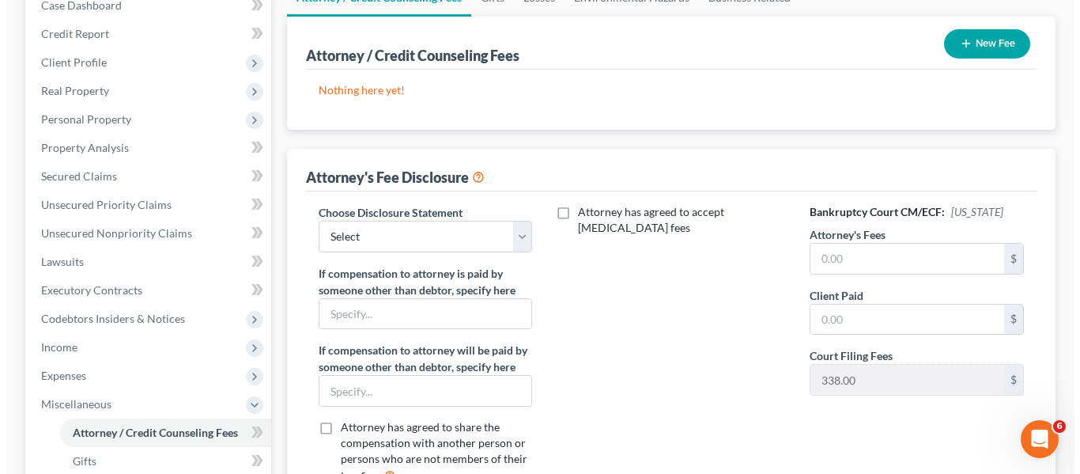
scroll to position [175, 0]
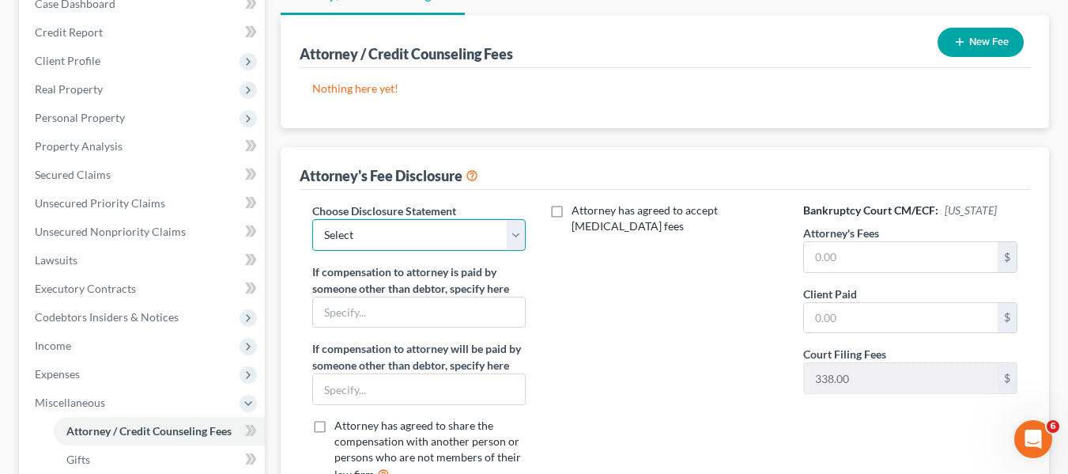
click at [406, 232] on select "Select [PERSON_NAME] Disclosure 7 Disclosure 13" at bounding box center [419, 235] width 214 height 32
select select "1"
click at [312, 219] on select "Select [PERSON_NAME] Disclosure 7 Disclosure 13" at bounding box center [419, 235] width 214 height 32
click at [865, 259] on input "text" at bounding box center [901, 257] width 194 height 30
type input "3"
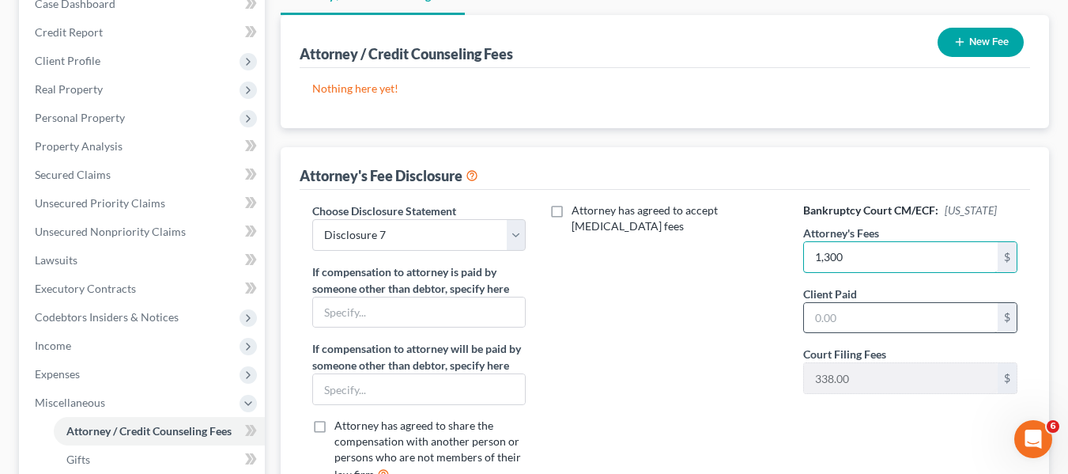
type input "1,300"
click at [852, 316] on input "text" at bounding box center [901, 318] width 194 height 30
type input "1,300"
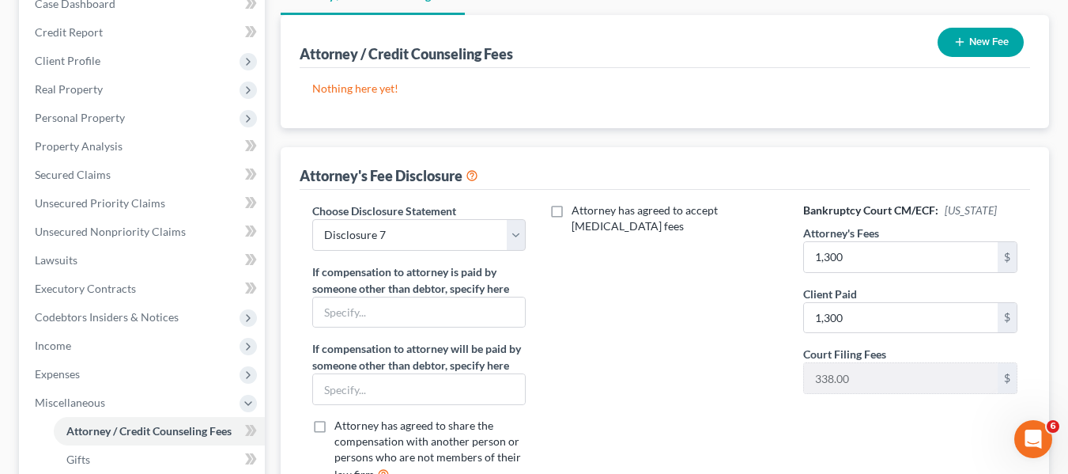
click at [971, 40] on button "New Fee" at bounding box center [981, 42] width 86 height 29
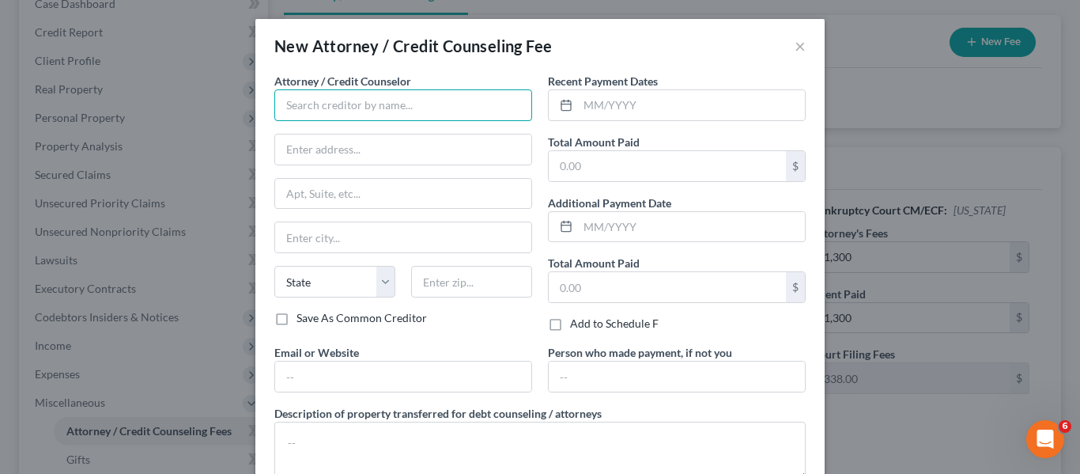
click at [369, 92] on input "text" at bounding box center [403, 105] width 258 height 32
type input "[PERSON_NAME] PA"
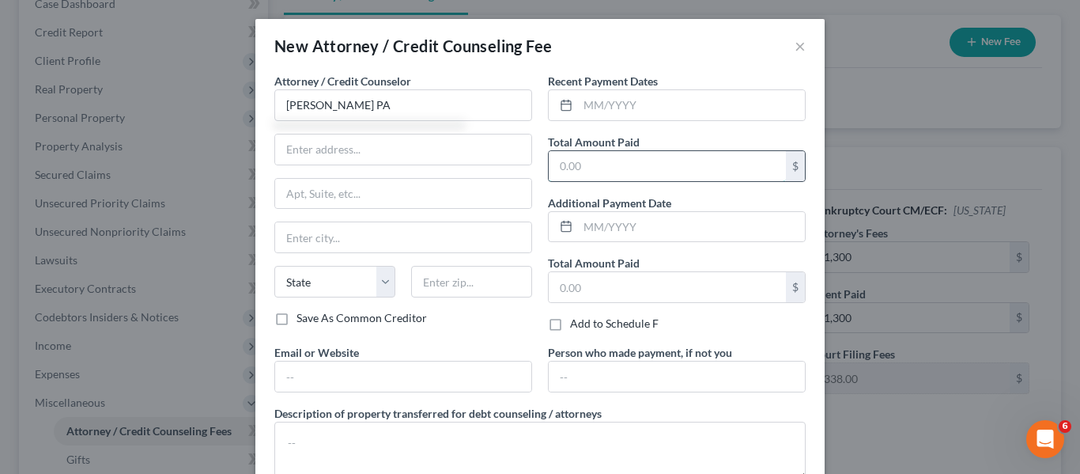
click at [600, 173] on input "text" at bounding box center [667, 166] width 237 height 30
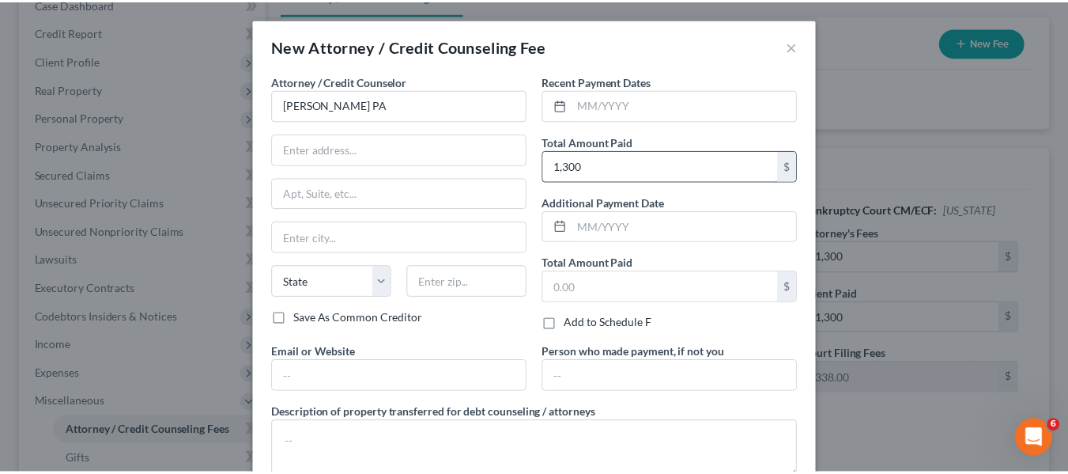
scroll to position [106, 0]
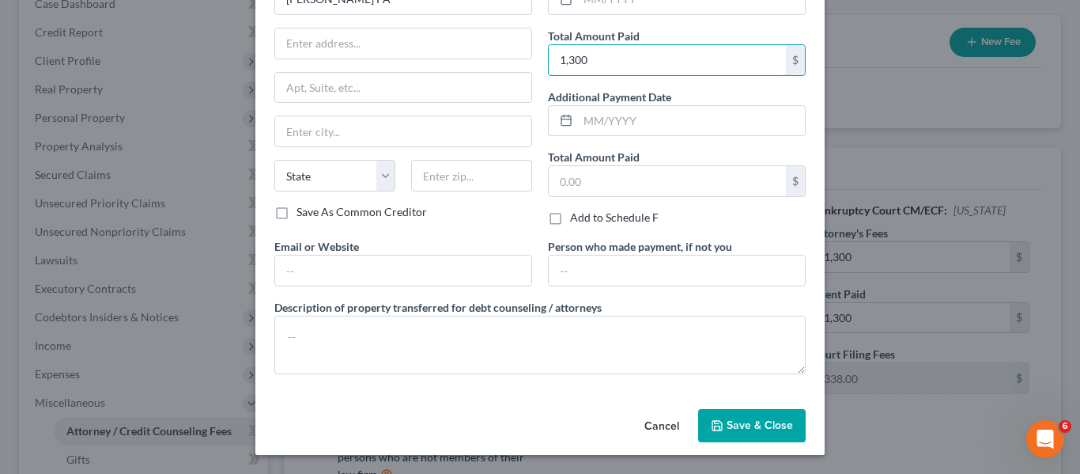
type input "1,300"
click at [724, 432] on button "Save & Close" at bounding box center [752, 425] width 108 height 33
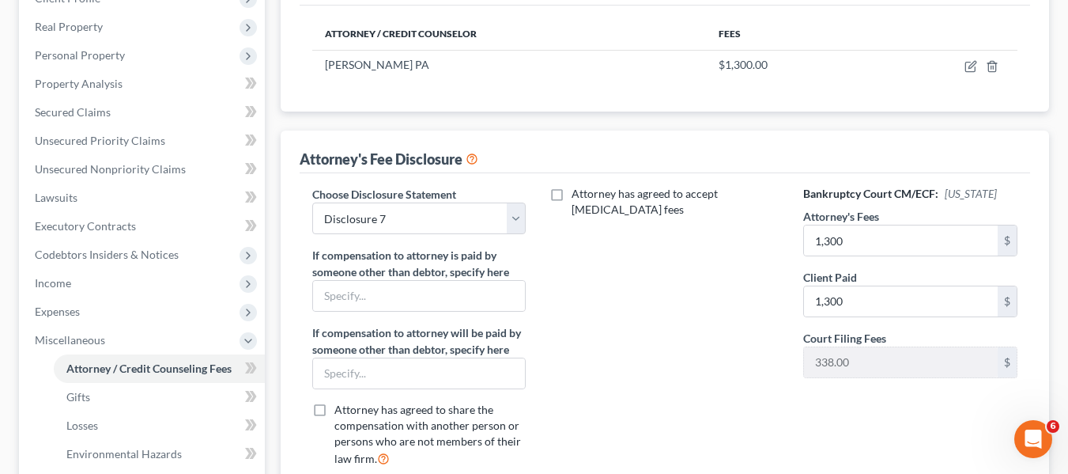
scroll to position [101, 0]
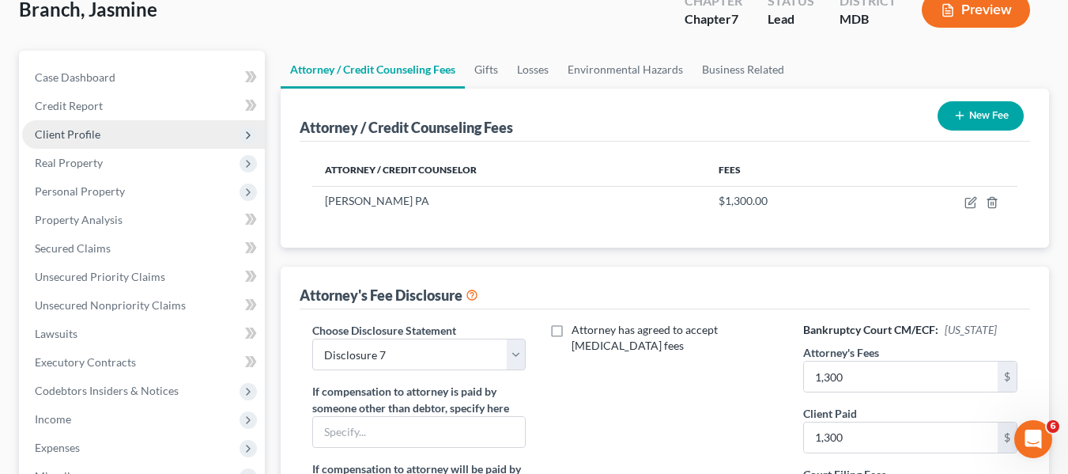
click at [66, 127] on span "Client Profile" at bounding box center [68, 133] width 66 height 13
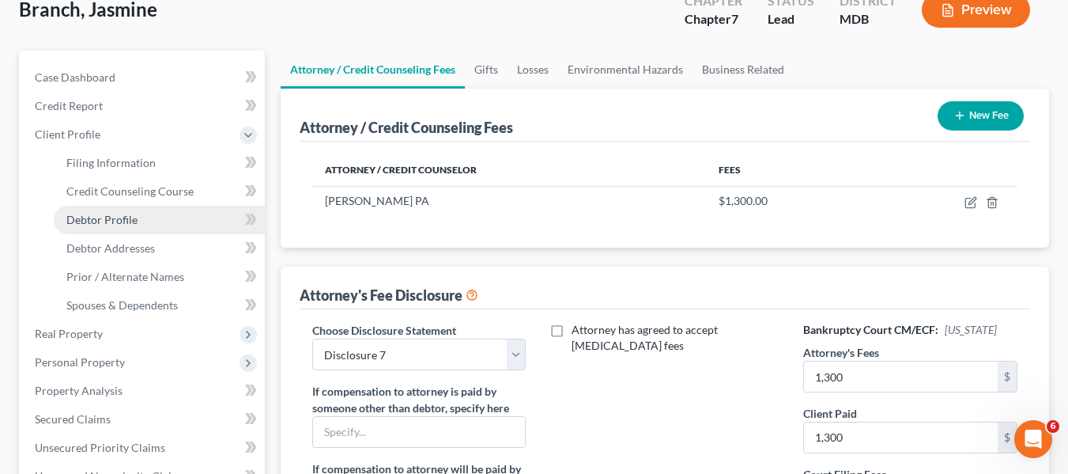
click at [108, 214] on span "Debtor Profile" at bounding box center [101, 219] width 71 height 13
select select "0"
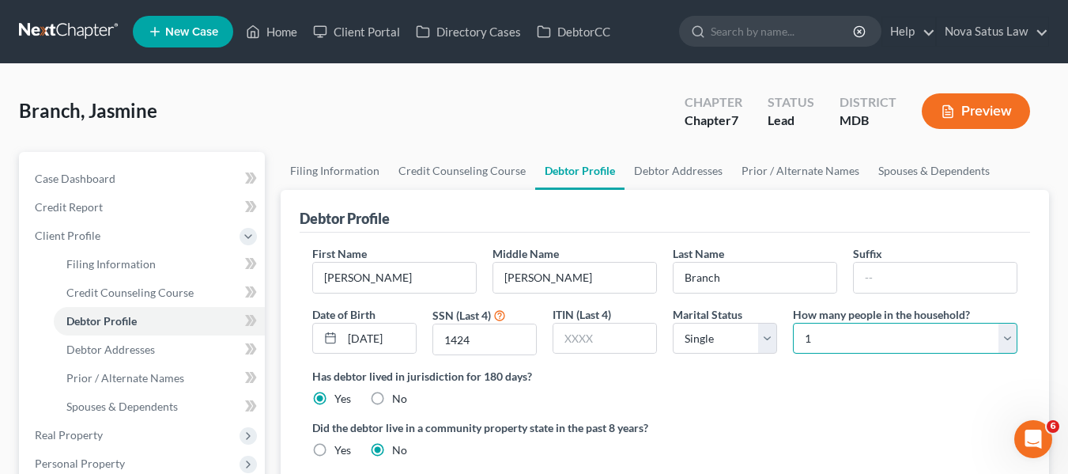
click at [849, 349] on select "Select 1 2 3 4 5 6 7 8 9 10 11 12 13 14 15 16 17 18 19 20" at bounding box center [905, 339] width 225 height 32
select select "1"
click at [793, 323] on select "Select 1 2 3 4 5 6 7 8 9 10 11 12 13 14 15 16 17 18 19 20" at bounding box center [905, 339] width 225 height 32
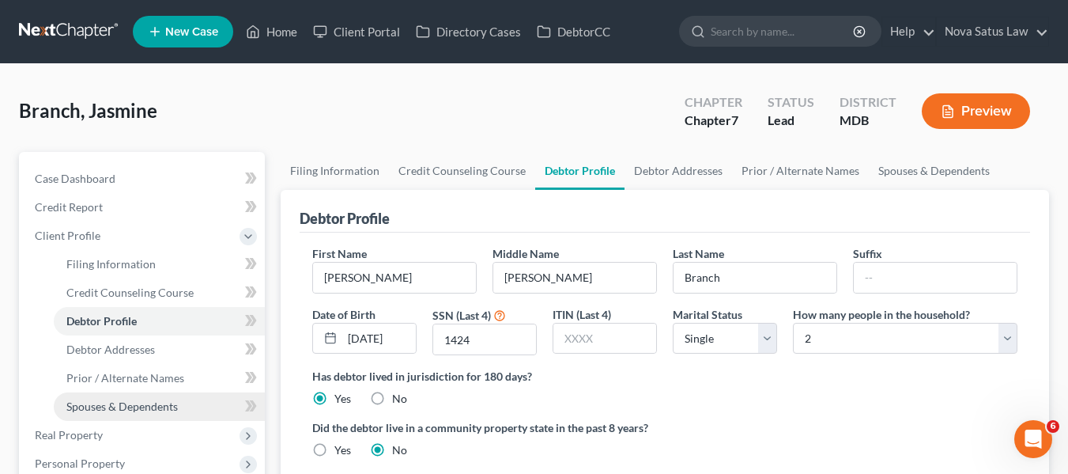
click at [121, 403] on span "Spouses & Dependents" at bounding box center [122, 405] width 112 height 13
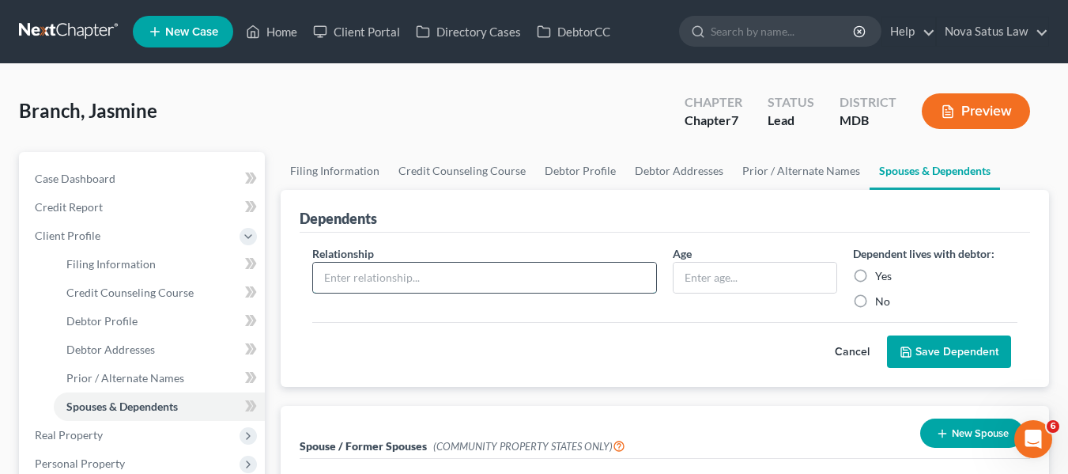
click at [418, 289] on input "text" at bounding box center [484, 278] width 343 height 30
type input "Son"
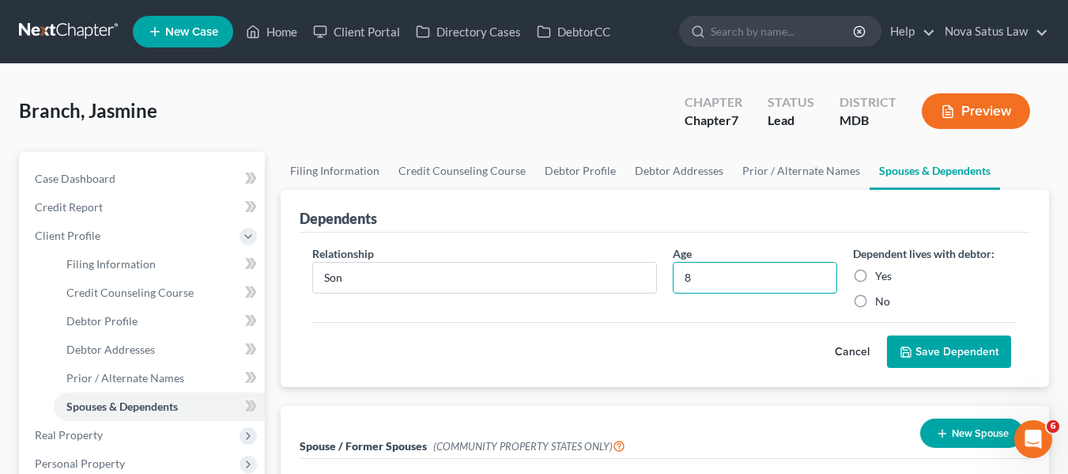
type input "8"
click at [875, 279] on label "Yes" at bounding box center [883, 276] width 17 height 16
click at [882, 278] on input "Yes" at bounding box center [887, 273] width 10 height 10
radio input "true"
click at [909, 338] on button "Save Dependent" at bounding box center [949, 351] width 124 height 33
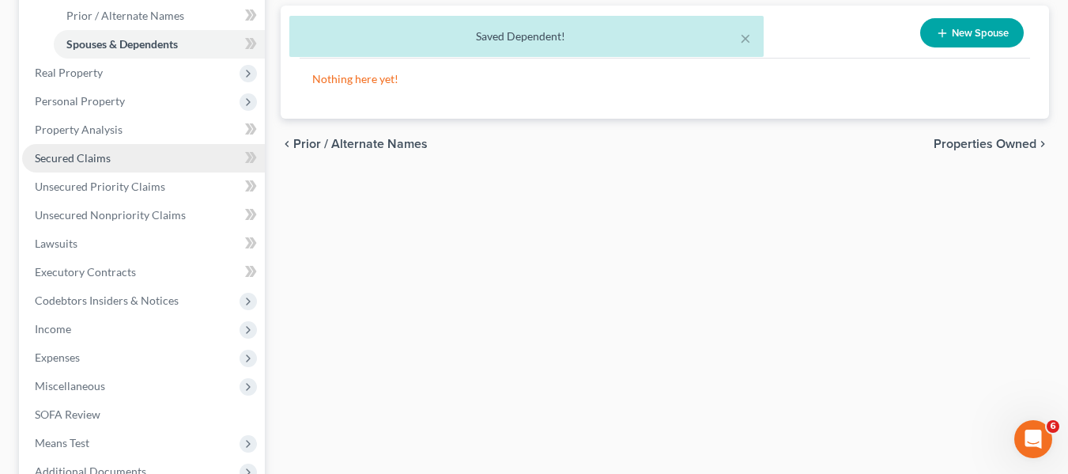
scroll to position [363, 0]
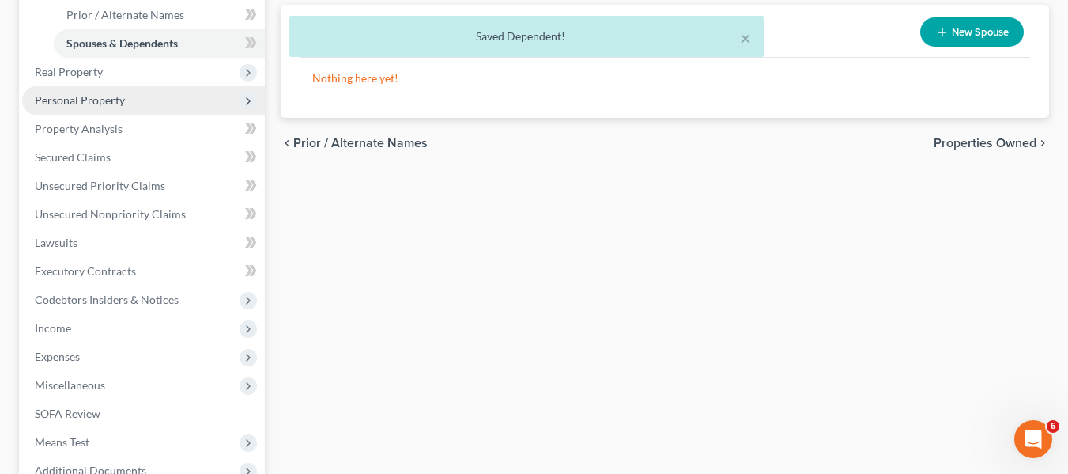
click at [66, 94] on span "Personal Property" at bounding box center [80, 99] width 90 height 13
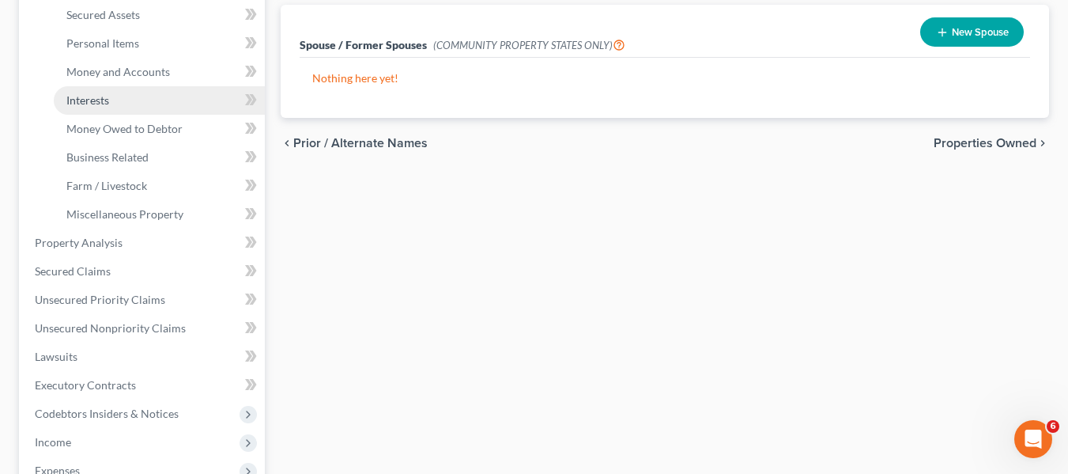
click at [74, 102] on span "Interests" at bounding box center [87, 99] width 43 height 13
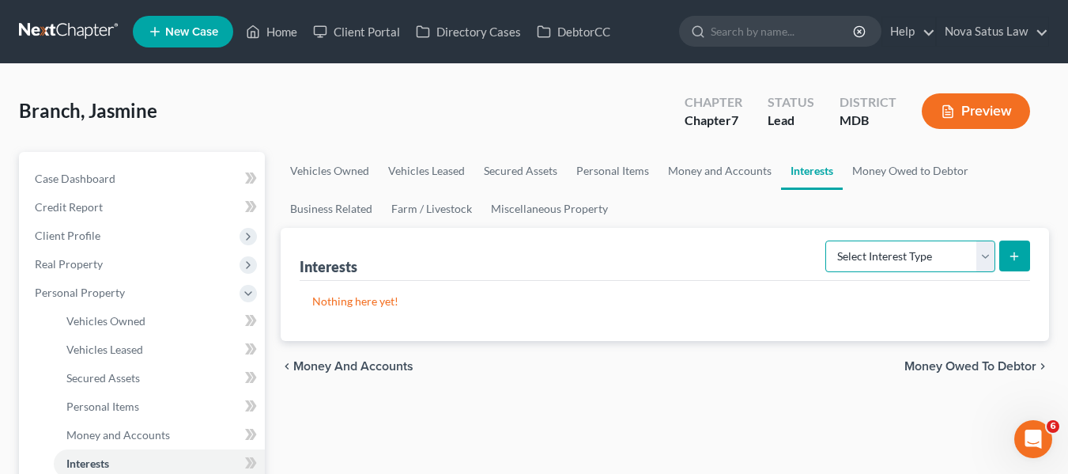
click at [887, 256] on select "Select Interest Type 401K Annuity Bond Education IRA Government Bond Government…" at bounding box center [911, 256] width 170 height 32
select select "401k"
click at [827, 240] on select "Select Interest Type 401K Annuity Bond Education IRA Government Bond Government…" at bounding box center [911, 256] width 170 height 32
click at [1007, 243] on button "submit" at bounding box center [1015, 255] width 31 height 31
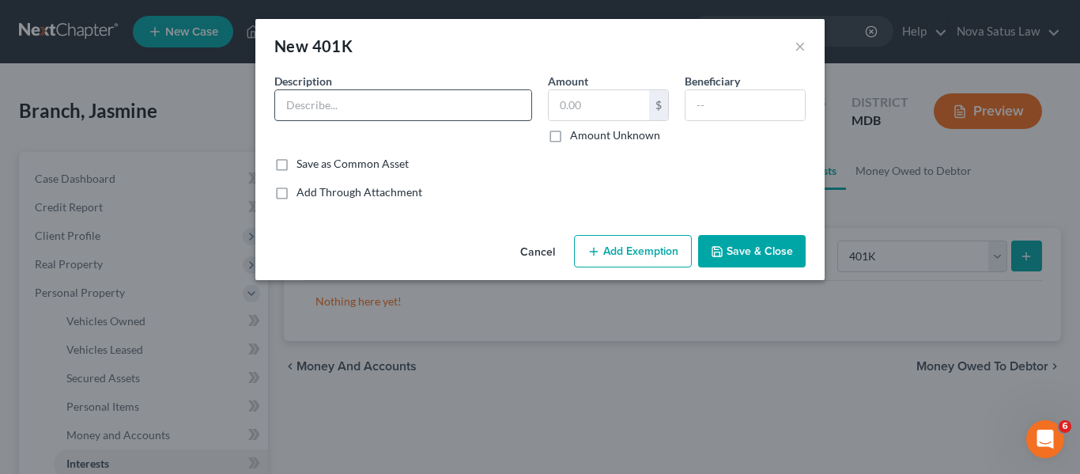
click at [346, 103] on input "text" at bounding box center [403, 105] width 256 height 30
type input "401K"
click at [740, 249] on button "Save & Close" at bounding box center [752, 251] width 108 height 33
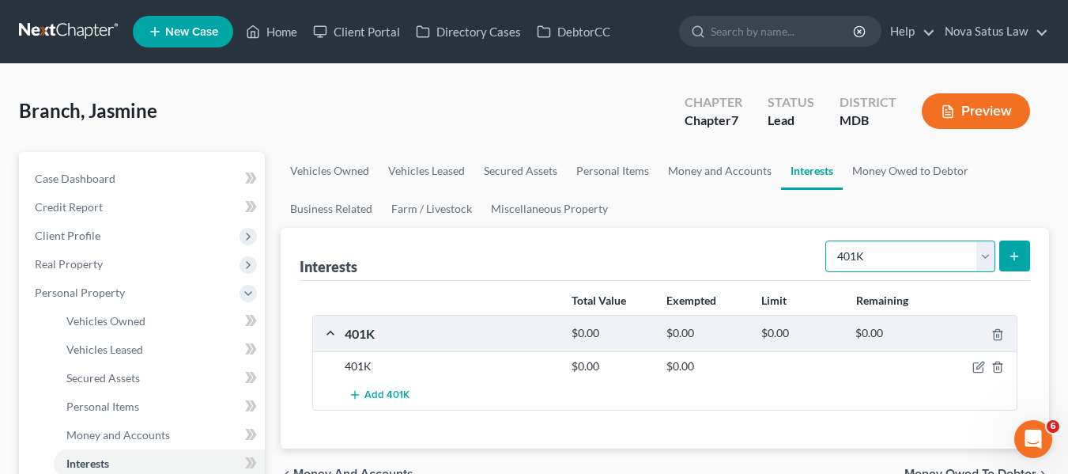
click at [885, 264] on select "Select Interest Type 401K Annuity Bond Education IRA Government Bond Government…" at bounding box center [911, 256] width 170 height 32
select select "term_life_insurance"
click at [827, 240] on select "Select Interest Type 401K Annuity Bond Education IRA Government Bond Government…" at bounding box center [911, 256] width 170 height 32
click at [1020, 259] on icon "submit" at bounding box center [1014, 256] width 13 height 13
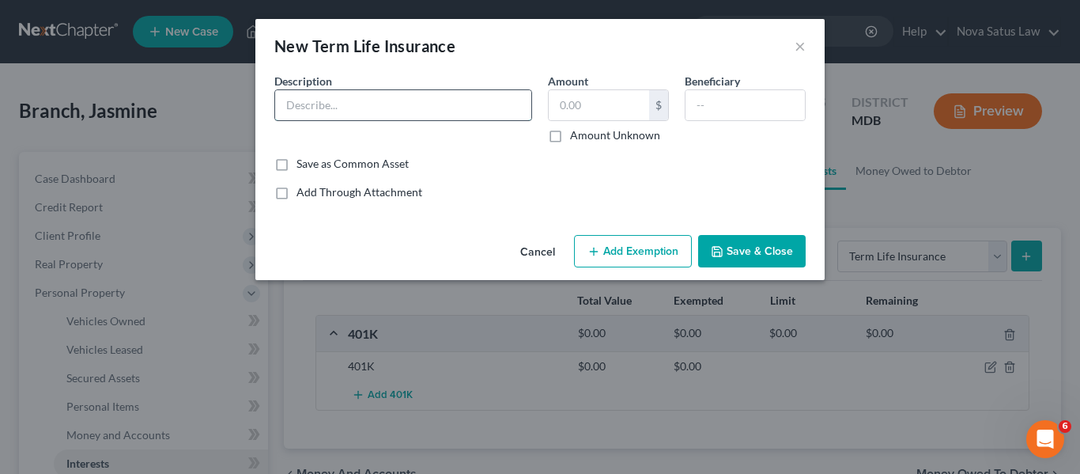
click at [384, 109] on input "text" at bounding box center [403, 105] width 256 height 30
type input "Term Life Ins"
click at [725, 244] on button "Save & Close" at bounding box center [752, 251] width 108 height 33
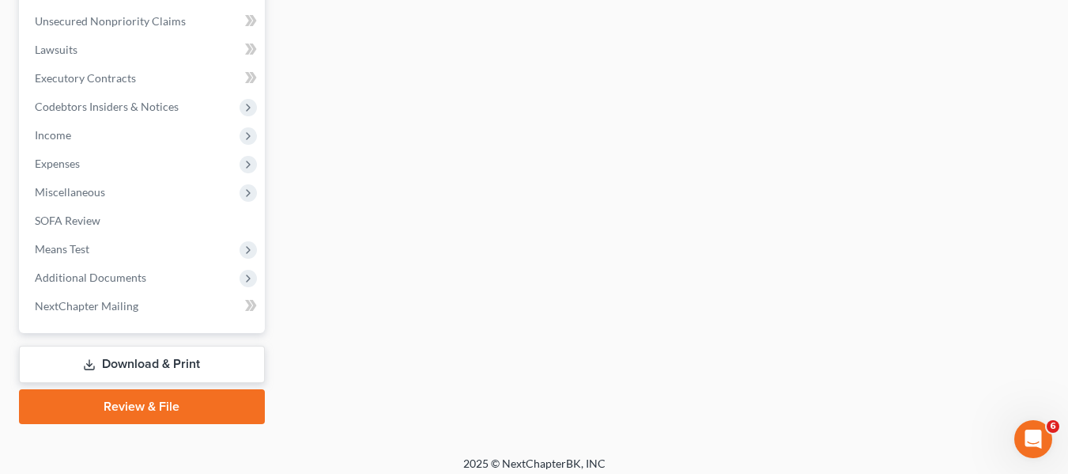
scroll to position [671, 0]
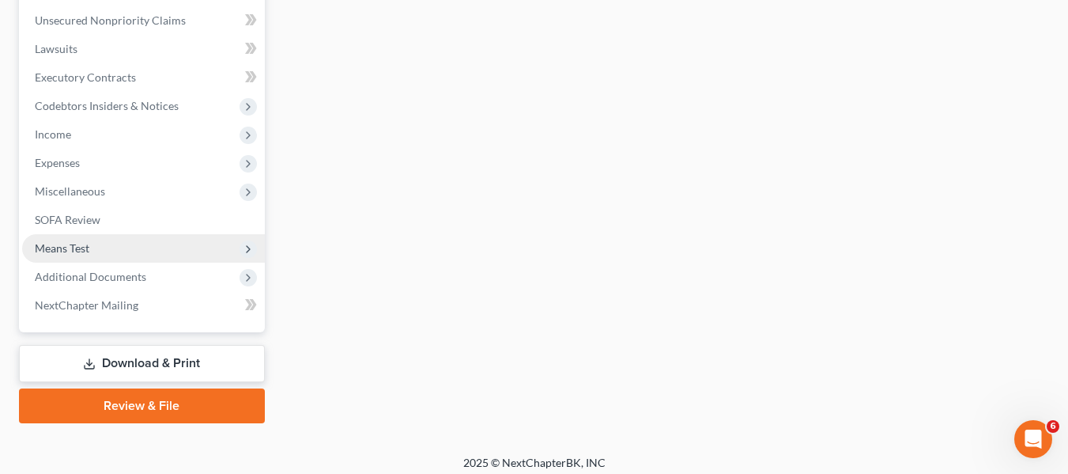
click at [68, 238] on span "Means Test" at bounding box center [143, 248] width 243 height 28
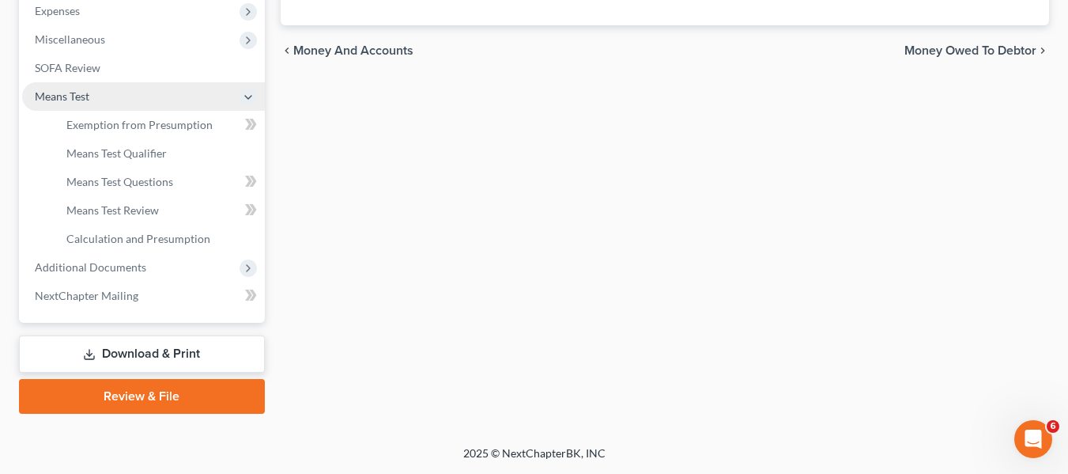
scroll to position [386, 0]
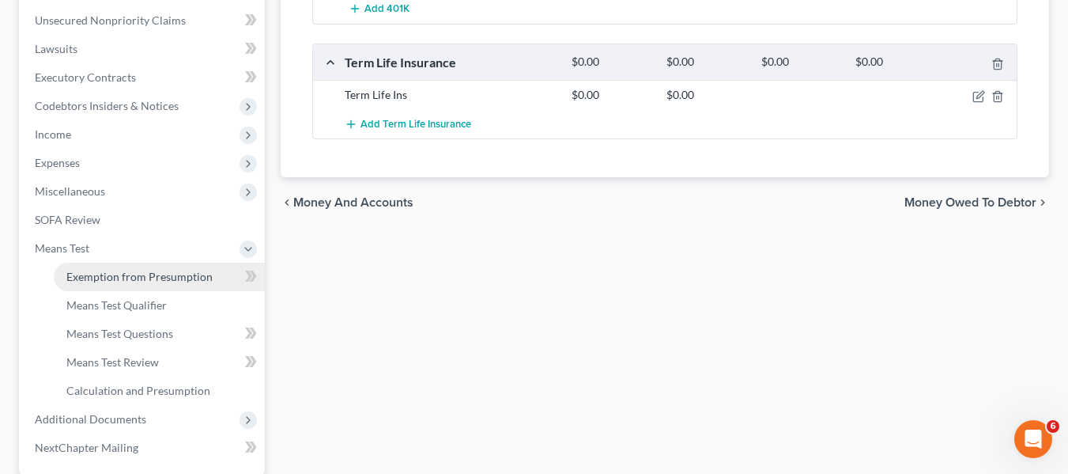
click at [89, 267] on link "Exemption from Presumption" at bounding box center [159, 277] width 211 height 28
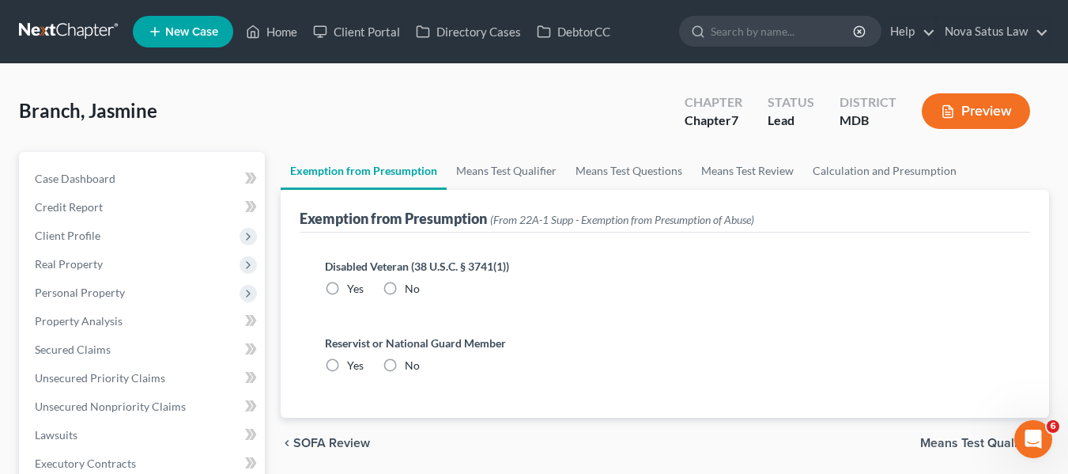
click at [405, 289] on label "No" at bounding box center [412, 289] width 15 height 16
click at [411, 289] on input "No" at bounding box center [416, 286] width 10 height 10
radio input "true"
click at [405, 365] on label "No" at bounding box center [412, 365] width 15 height 16
click at [411, 365] on input "No" at bounding box center [416, 362] width 10 height 10
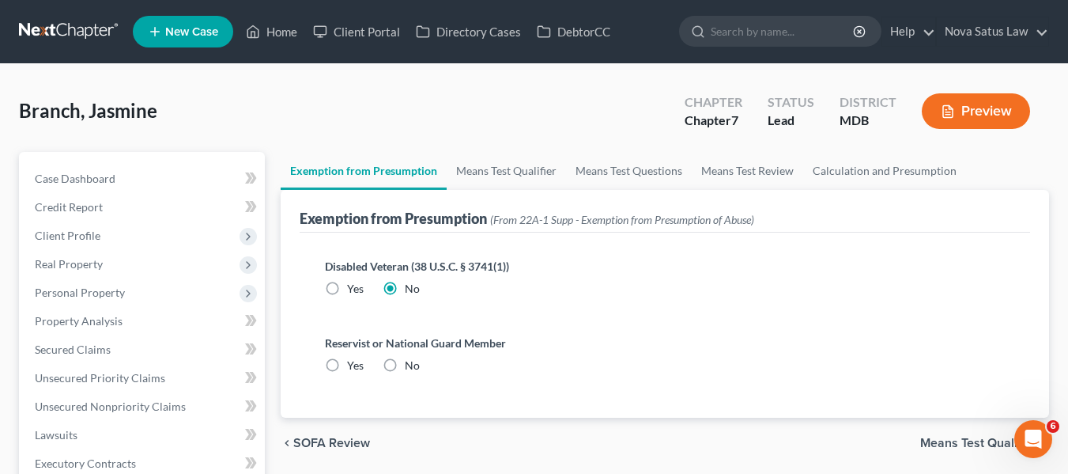
radio input "true"
click at [510, 167] on link "Means Test Qualifier" at bounding box center [506, 171] width 119 height 38
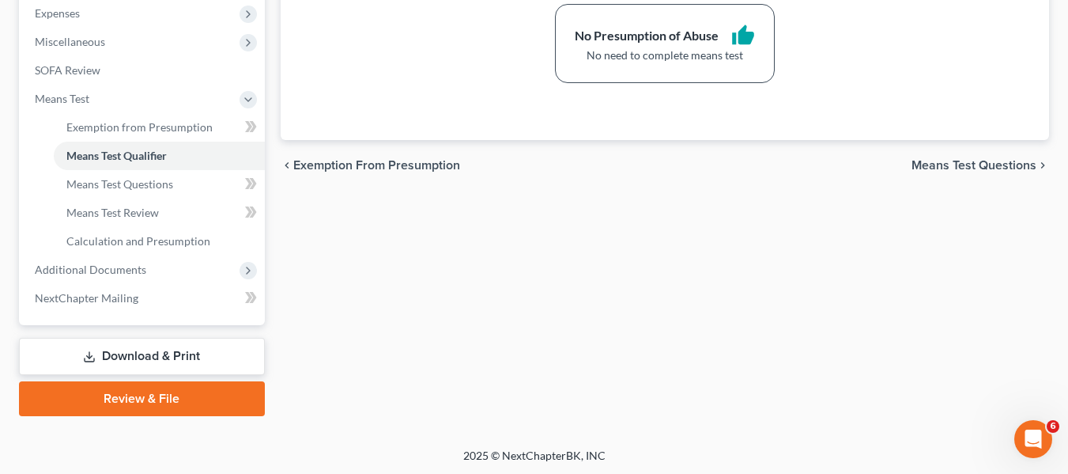
scroll to position [538, 0]
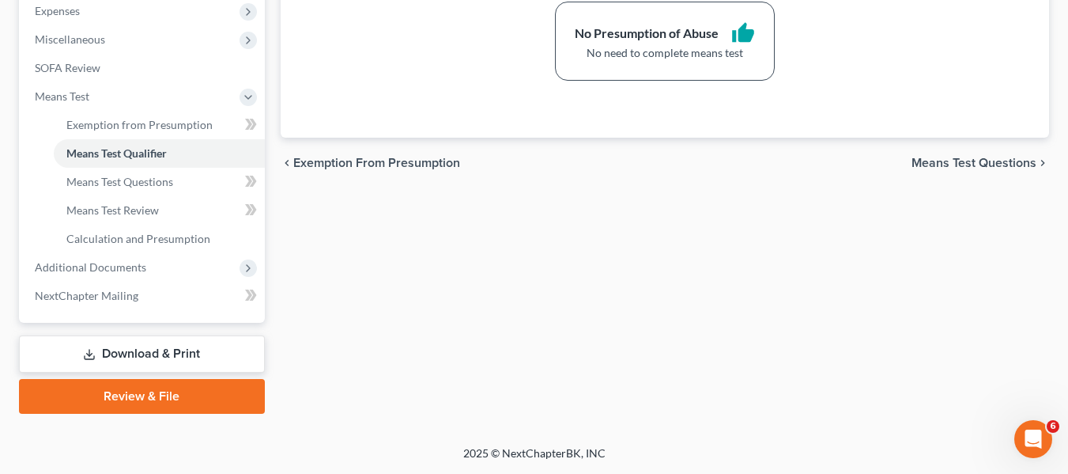
click at [140, 352] on link "Download & Print" at bounding box center [142, 353] width 246 height 37
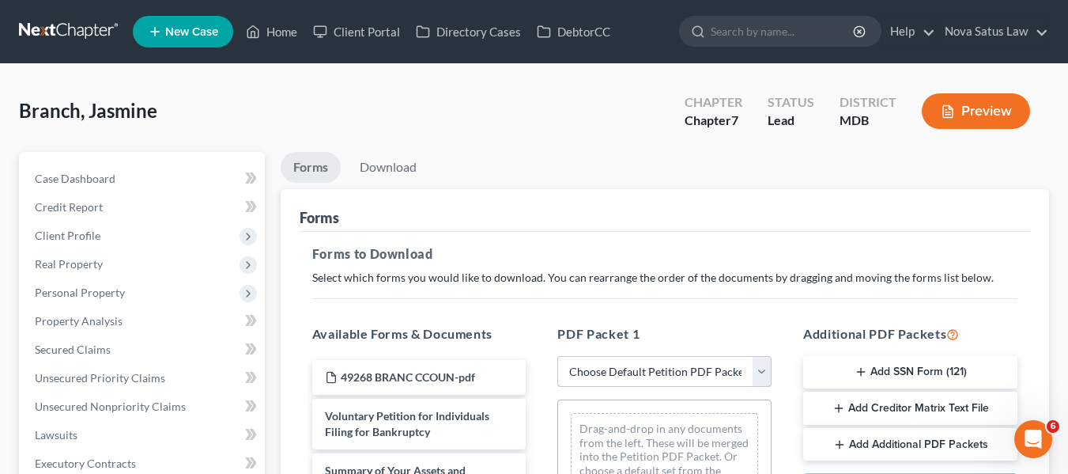
click at [618, 379] on select "Choose Default Petition PDF Packet Complete Bankruptcy Petition (all forms and …" at bounding box center [665, 372] width 214 height 32
select select "0"
click at [558, 356] on select "Choose Default Petition PDF Packet Complete Bankruptcy Petition (all forms and …" at bounding box center [665, 372] width 214 height 32
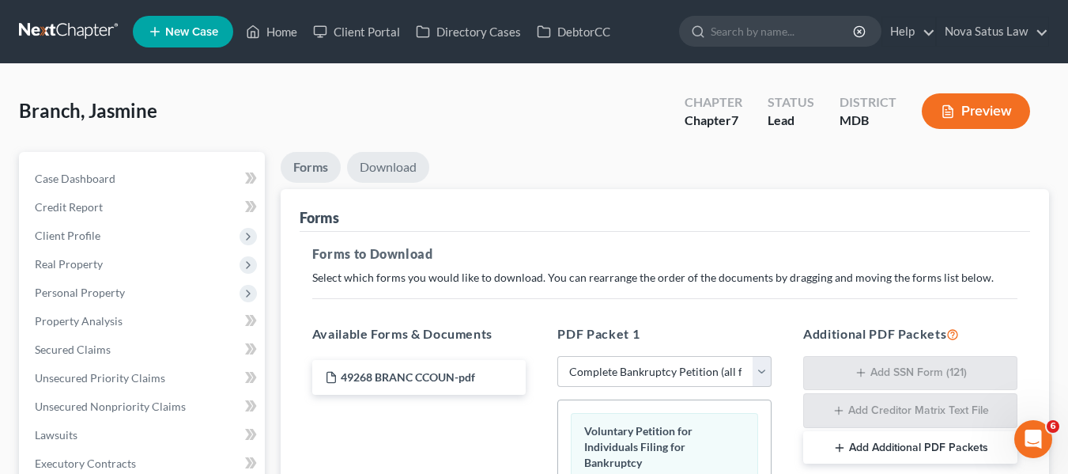
click at [401, 160] on link "Download" at bounding box center [388, 167] width 82 height 31
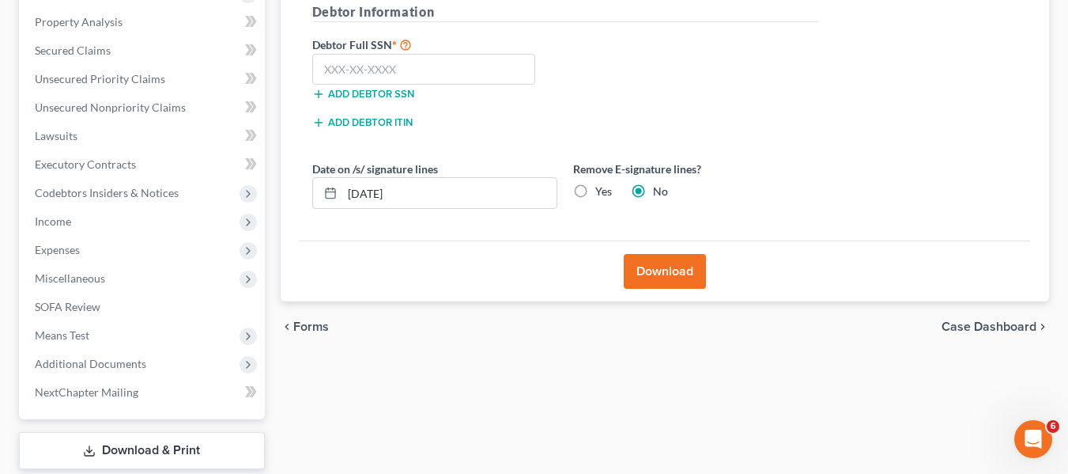
scroll to position [302, 0]
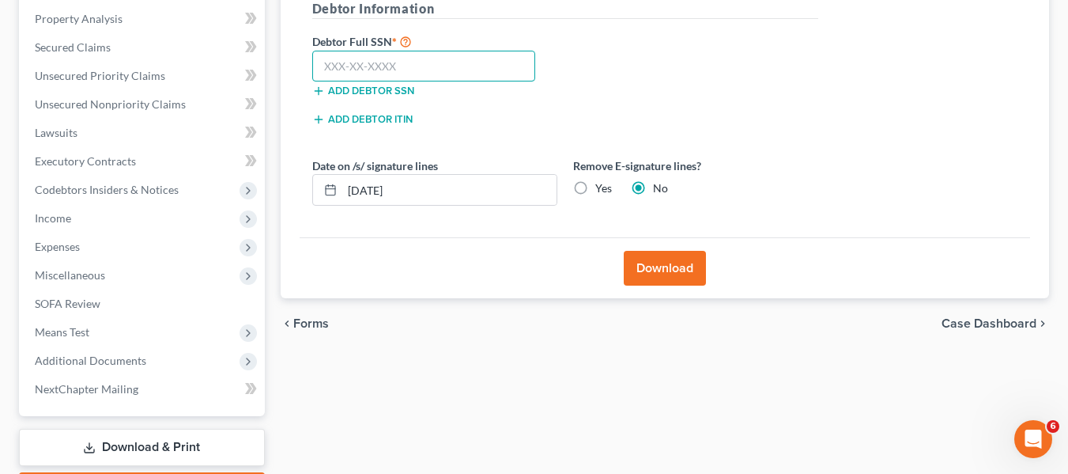
click at [324, 66] on input "text" at bounding box center [424, 67] width 224 height 32
type input "216-39-1424"
click at [649, 265] on button "Download" at bounding box center [665, 268] width 82 height 35
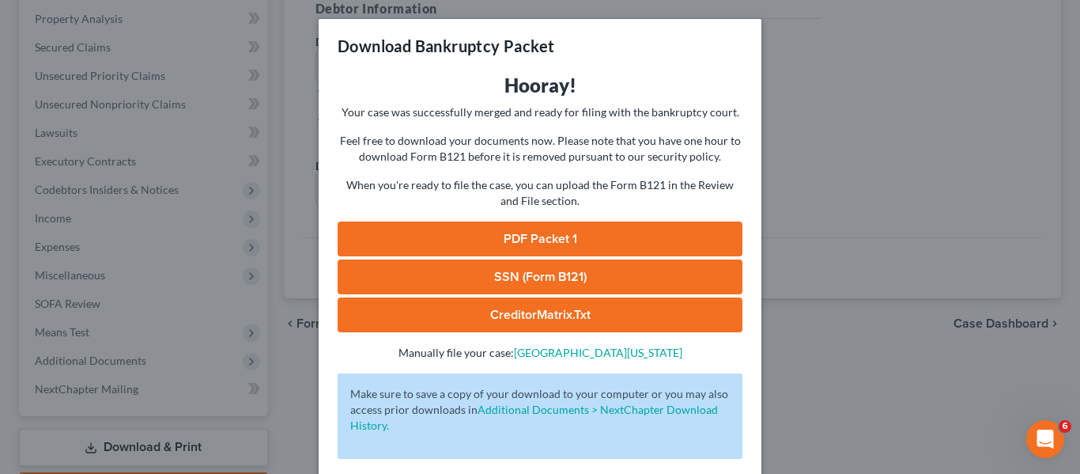
click at [542, 231] on link "PDF Packet 1" at bounding box center [540, 238] width 405 height 35
click at [535, 282] on link "SSN (Form B121)" at bounding box center [540, 276] width 405 height 35
click at [531, 305] on link "CreditorMatrix.txt" at bounding box center [540, 314] width 405 height 35
click at [853, 100] on div "Download Bankruptcy Packet Hooray! Your case was successfully merged and ready …" at bounding box center [540, 237] width 1080 height 474
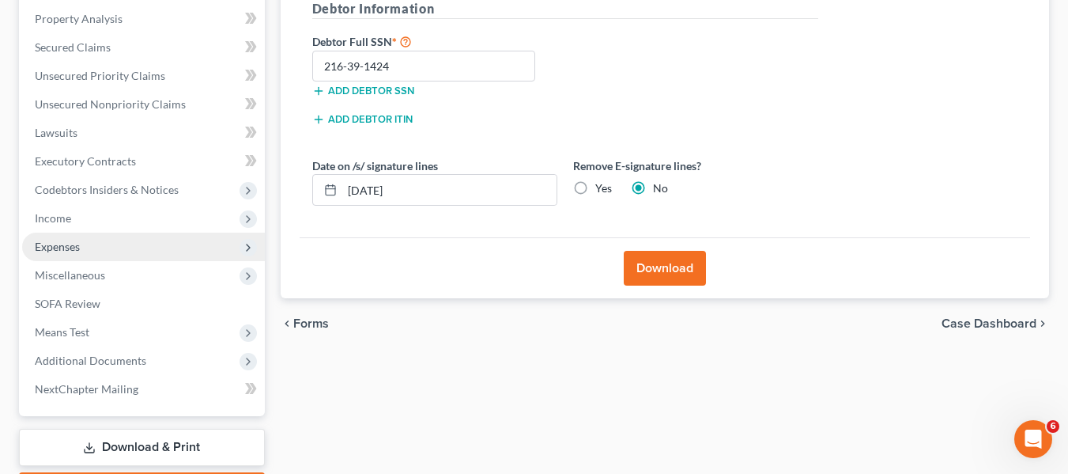
click at [100, 246] on span "Expenses" at bounding box center [143, 246] width 243 height 28
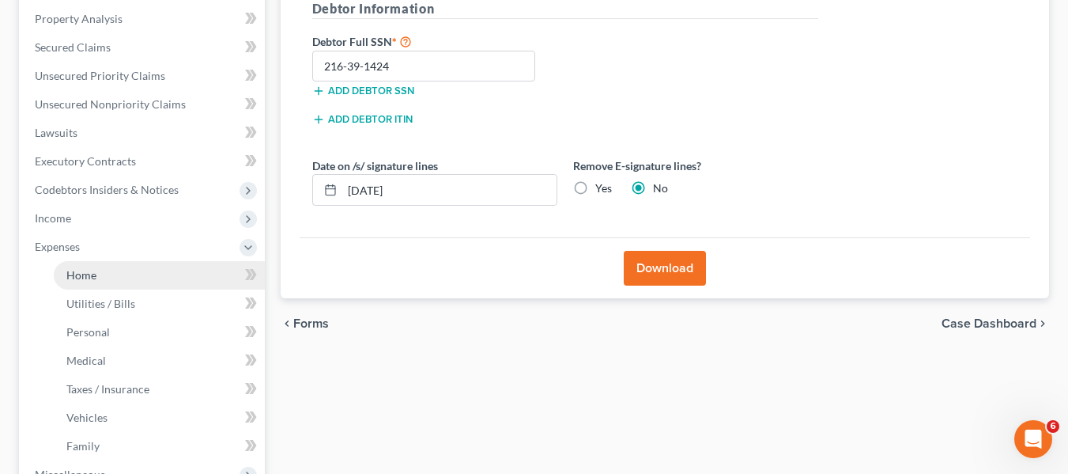
click at [93, 280] on span "Home" at bounding box center [81, 274] width 30 height 13
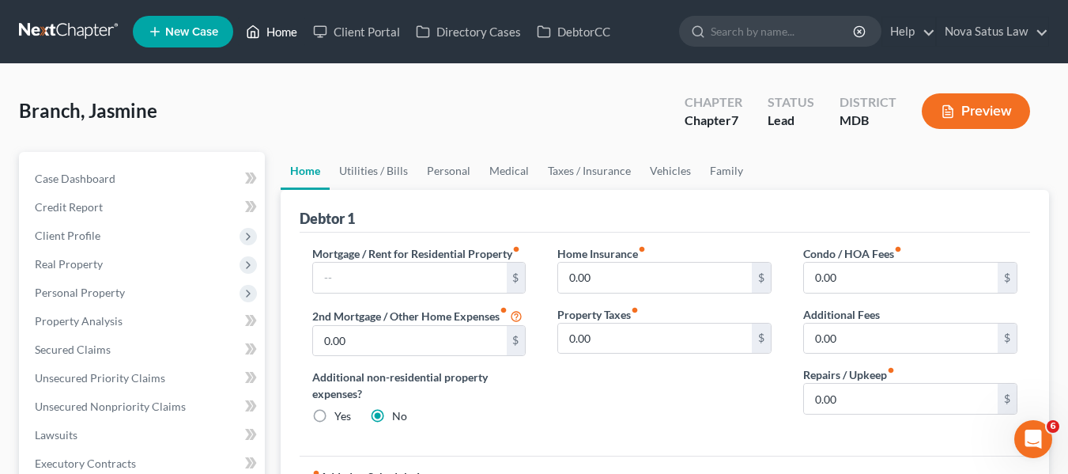
click at [283, 31] on link "Home" at bounding box center [271, 31] width 67 height 28
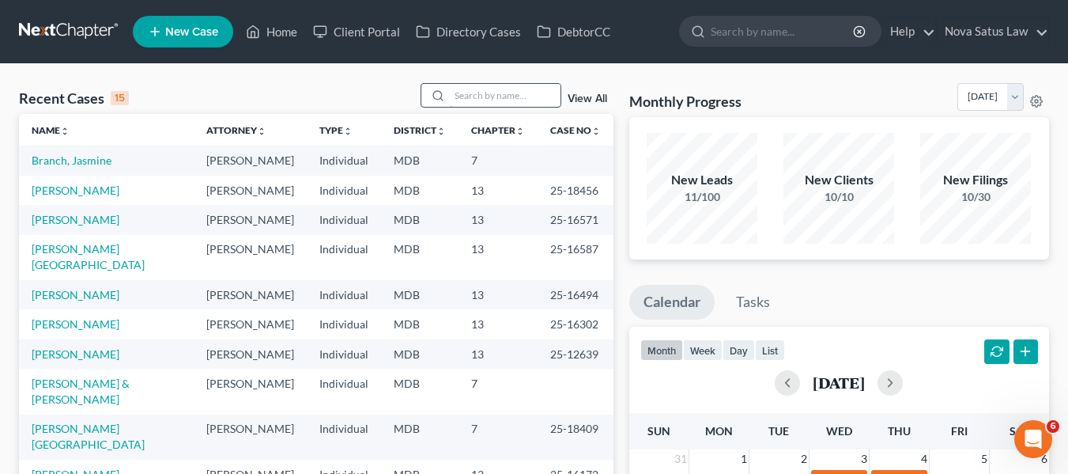
click at [493, 89] on input "search" at bounding box center [505, 95] width 111 height 23
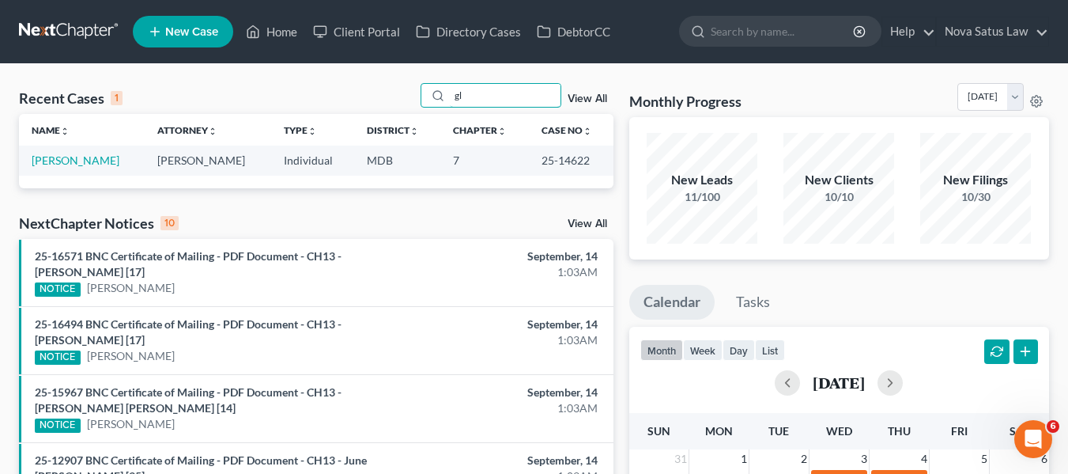
type input "g"
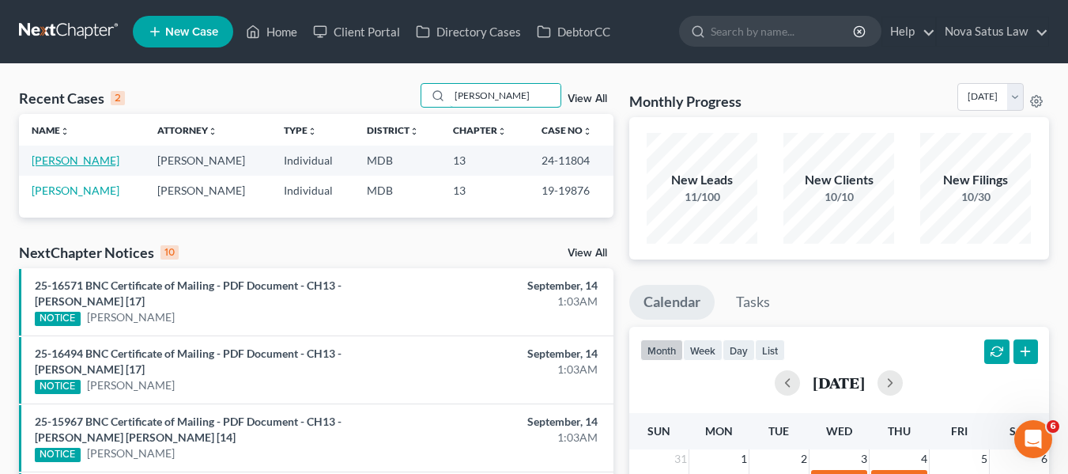
type input "[PERSON_NAME]"
click at [82, 159] on link "[PERSON_NAME]" at bounding box center [76, 159] width 88 height 13
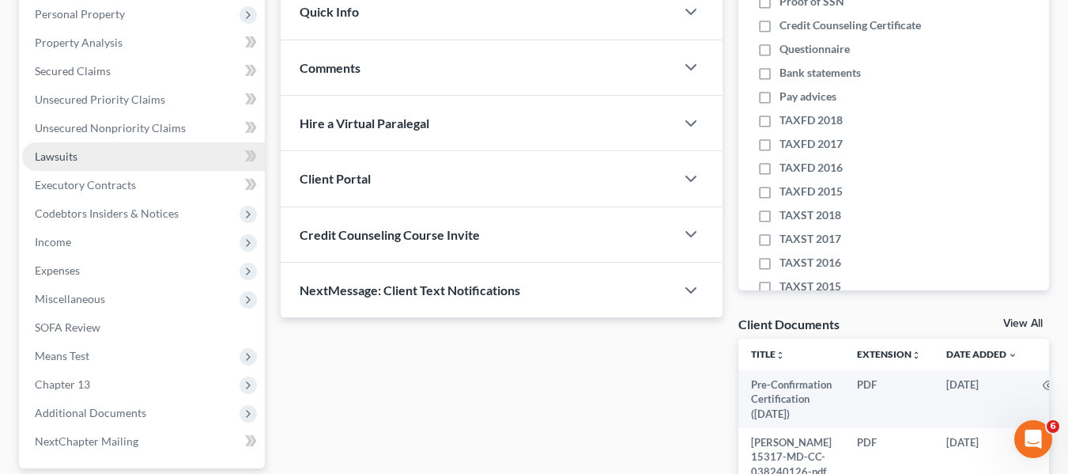
scroll to position [279, 0]
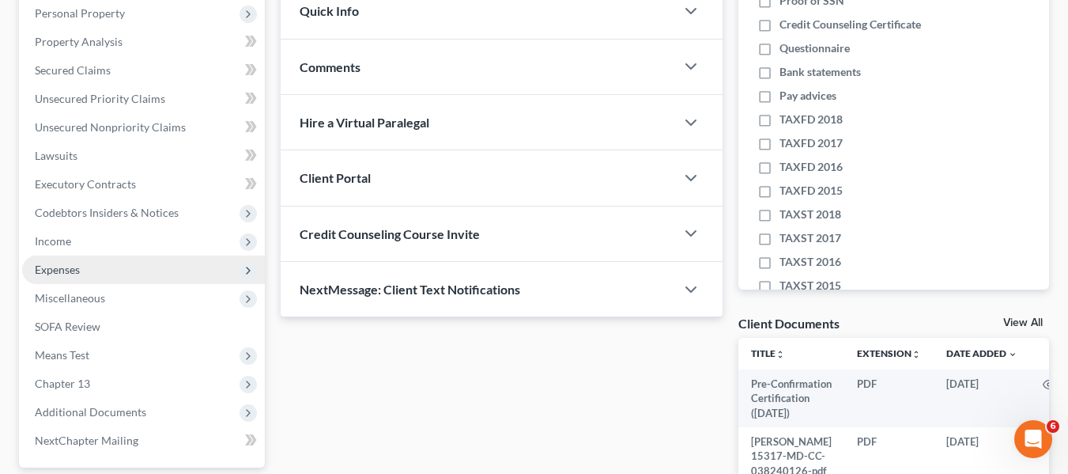
click at [71, 269] on span "Expenses" at bounding box center [57, 269] width 45 height 13
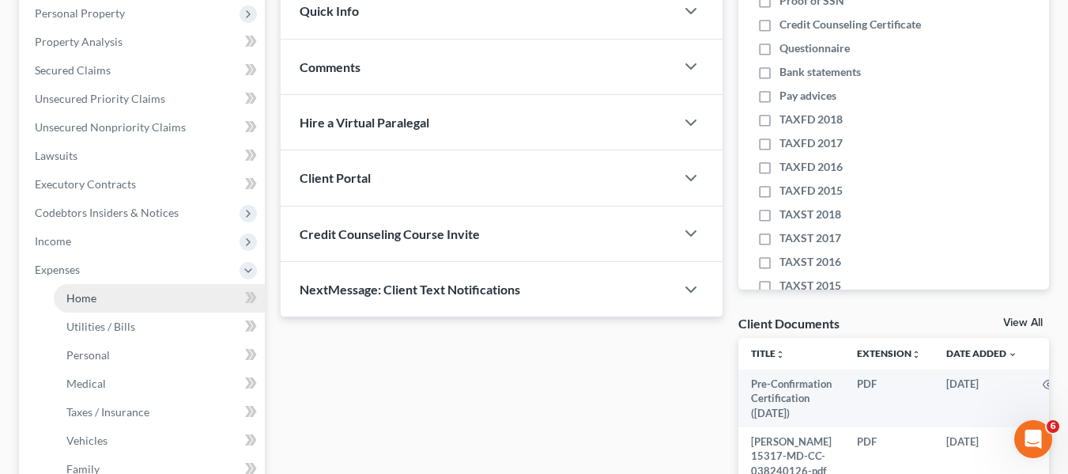
click at [85, 302] on span "Home" at bounding box center [81, 297] width 30 height 13
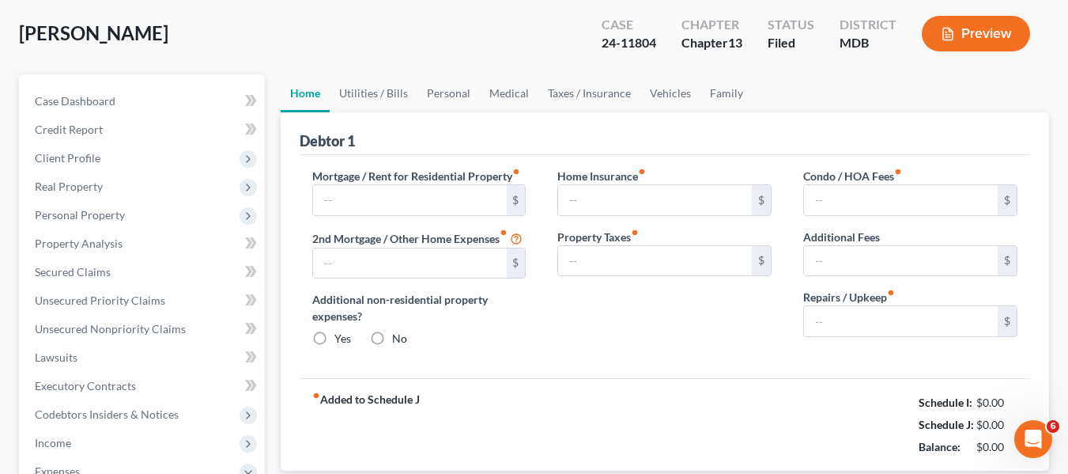
scroll to position [12, 0]
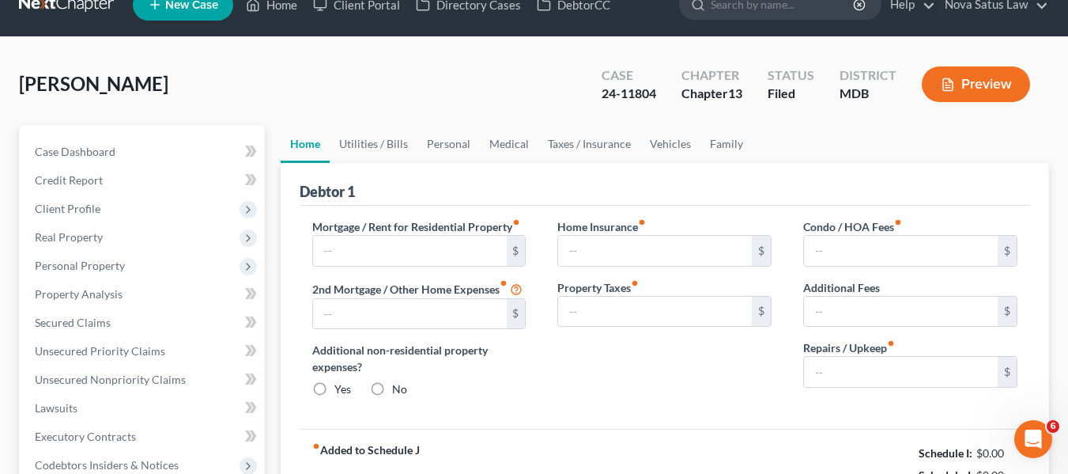
type input "1,800.00"
type input "0.00"
radio input "true"
type input "0.00"
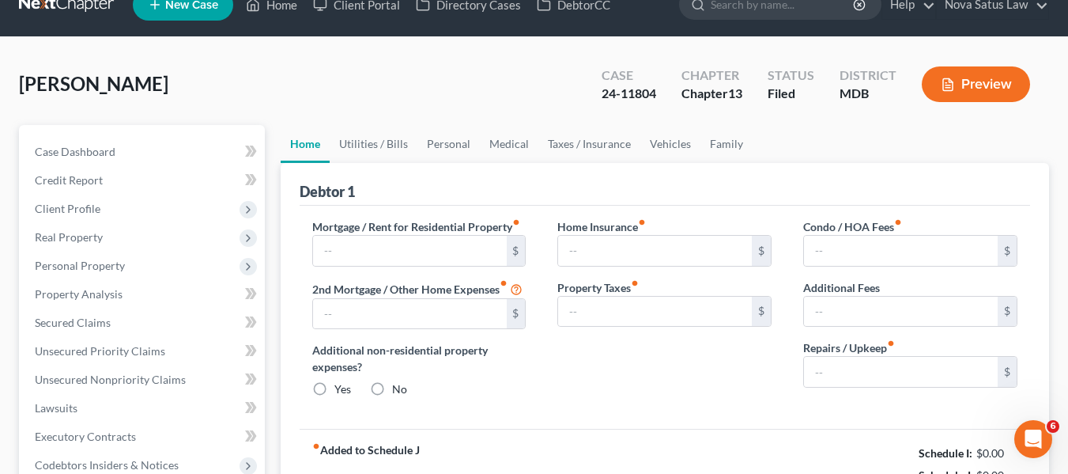
type input "0.00"
type input "150.00"
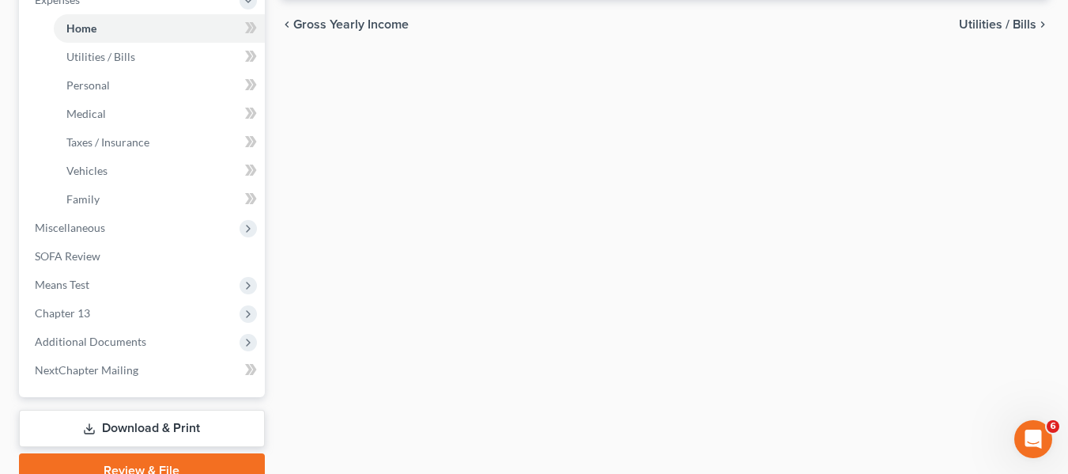
scroll to position [550, 0]
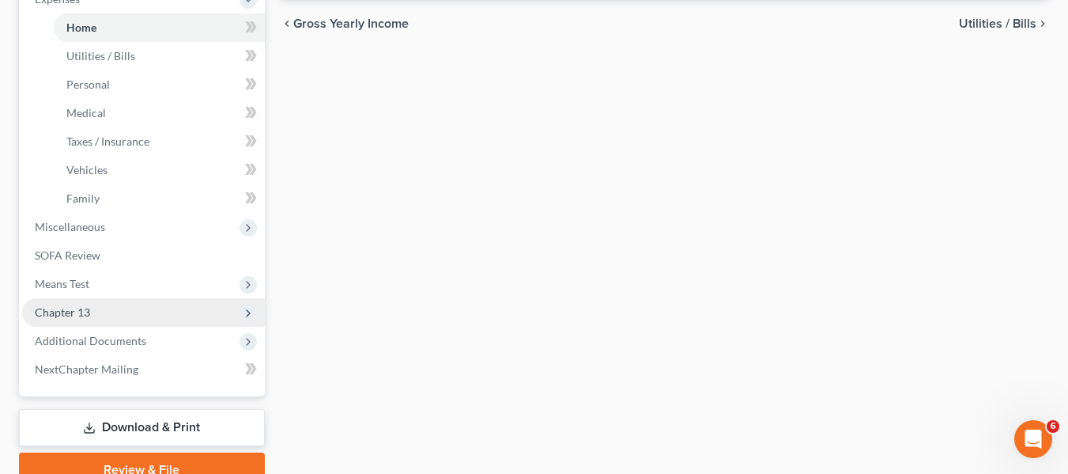
click at [85, 324] on span "Chapter 13" at bounding box center [143, 312] width 243 height 28
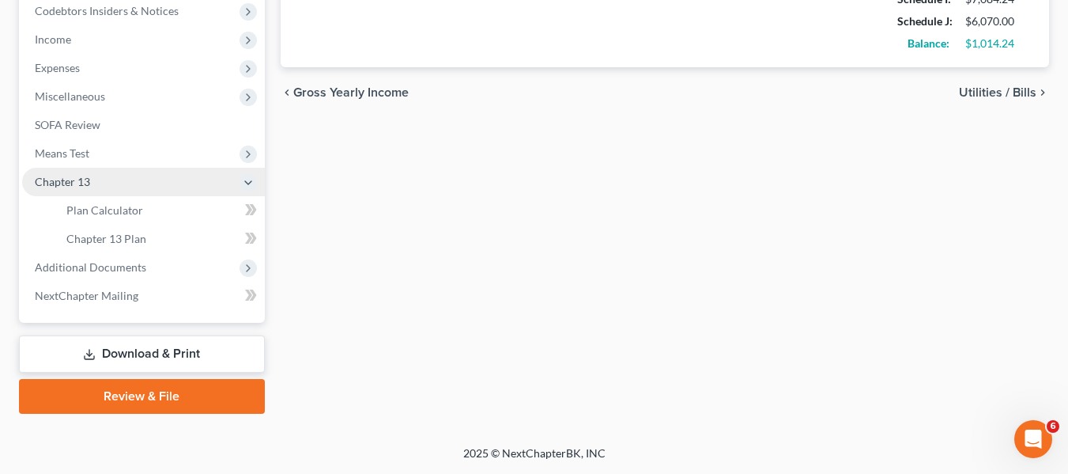
scroll to position [481, 0]
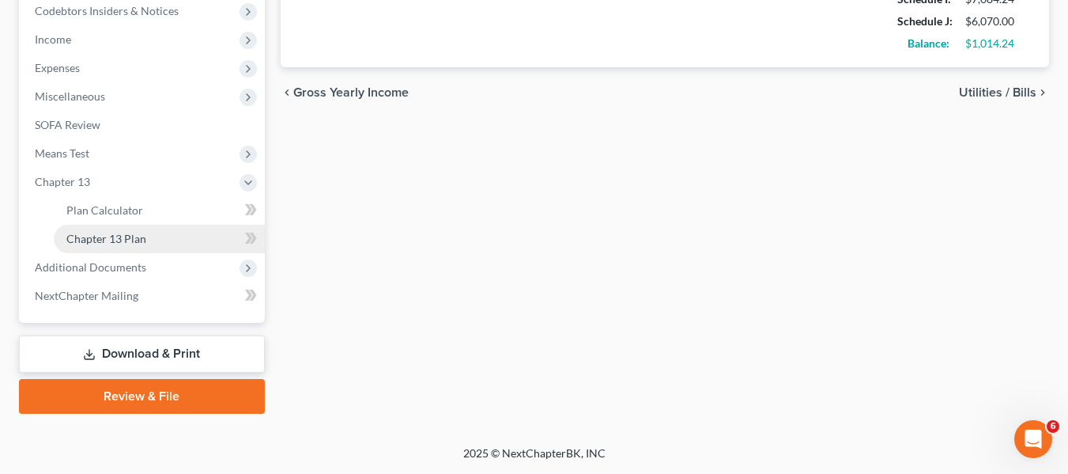
click at [98, 234] on span "Chapter 13 Plan" at bounding box center [106, 238] width 80 height 13
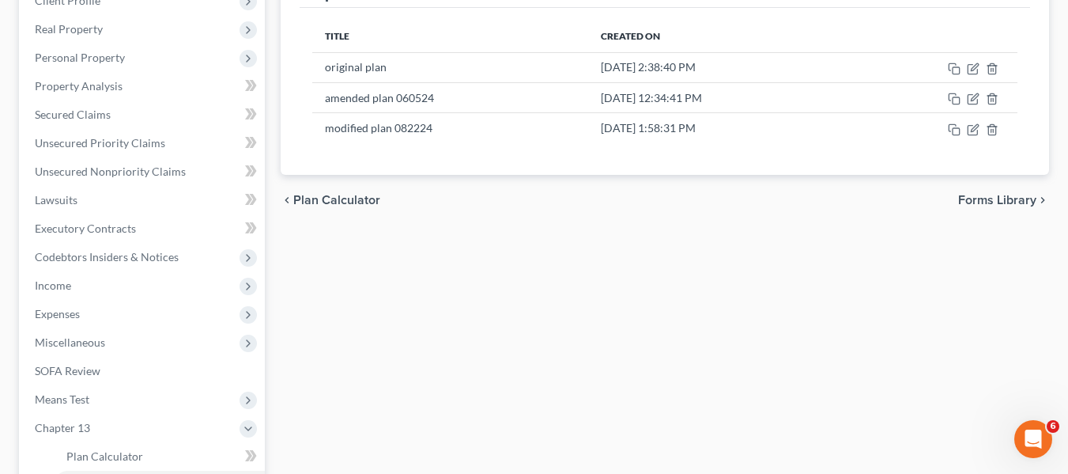
scroll to position [236, 0]
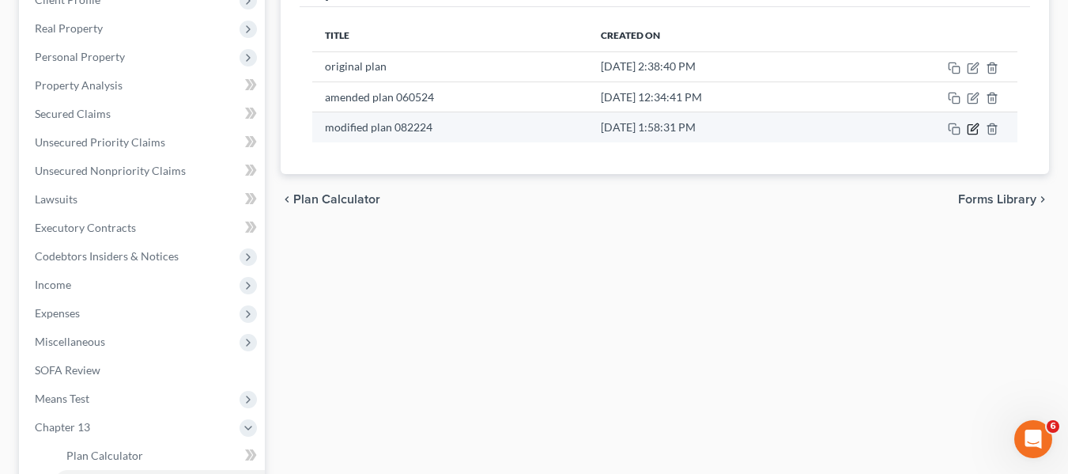
click at [979, 129] on icon "button" at bounding box center [973, 129] width 13 height 13
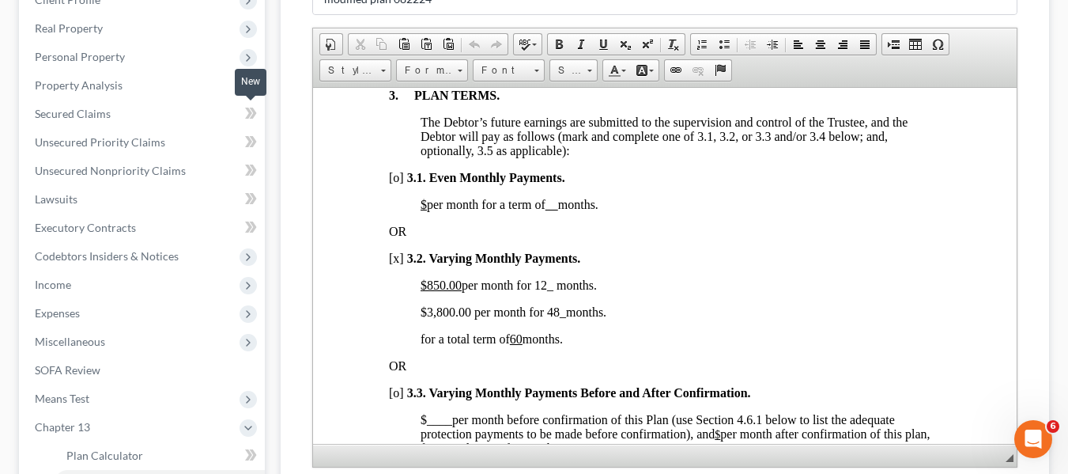
scroll to position [0, 0]
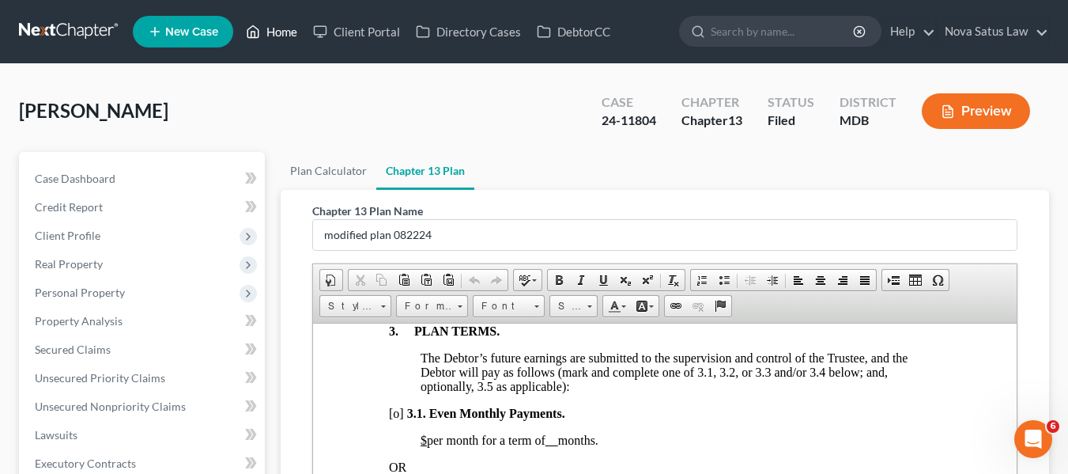
click at [269, 31] on link "Home" at bounding box center [271, 31] width 67 height 28
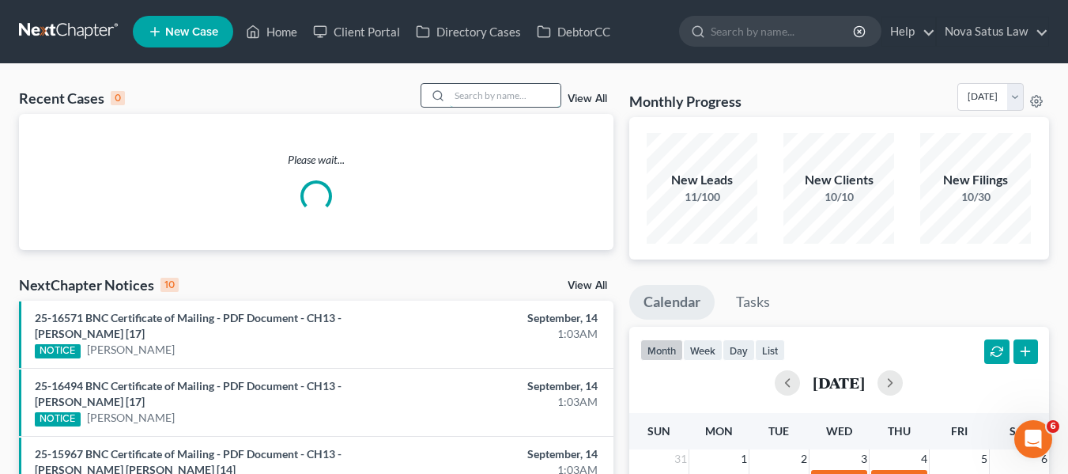
click at [507, 97] on input "search" at bounding box center [505, 95] width 111 height 23
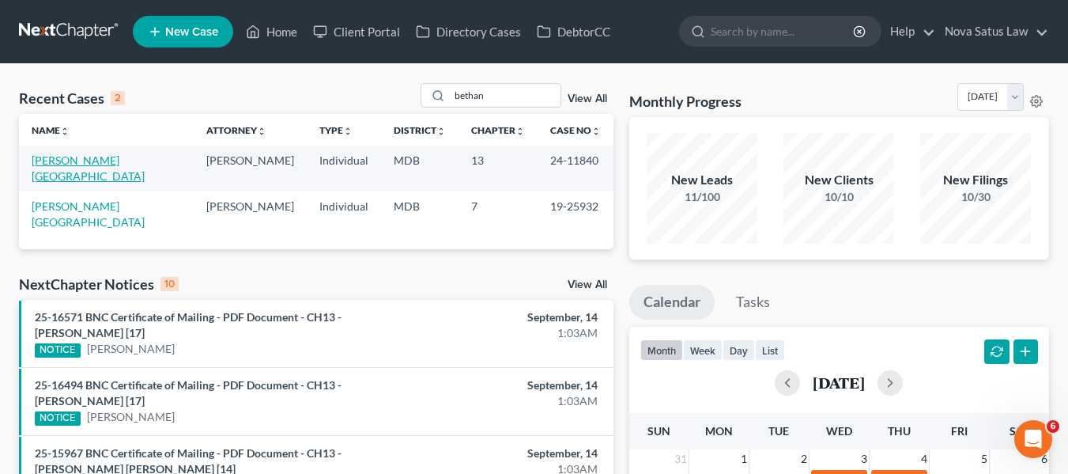
click at [74, 161] on link "[PERSON_NAME][GEOGRAPHIC_DATA]" at bounding box center [88, 167] width 113 height 29
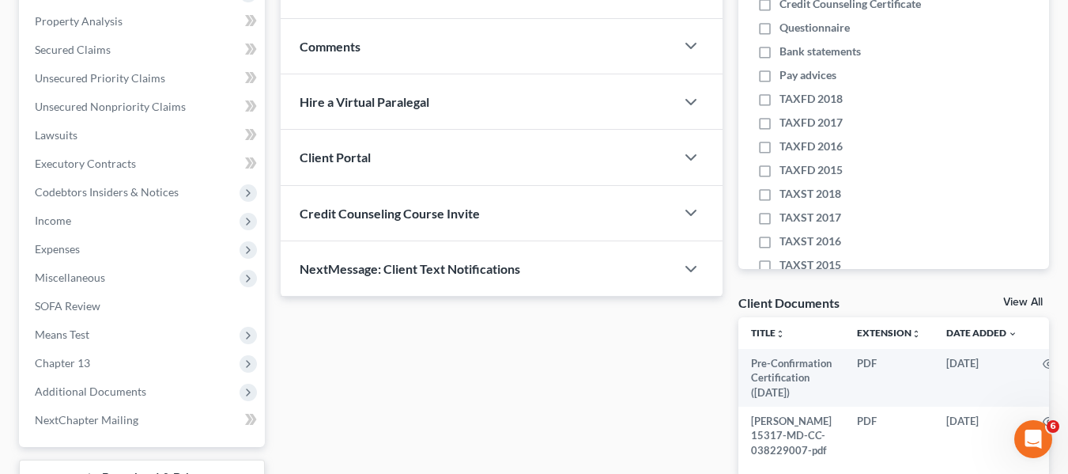
scroll to position [447, 0]
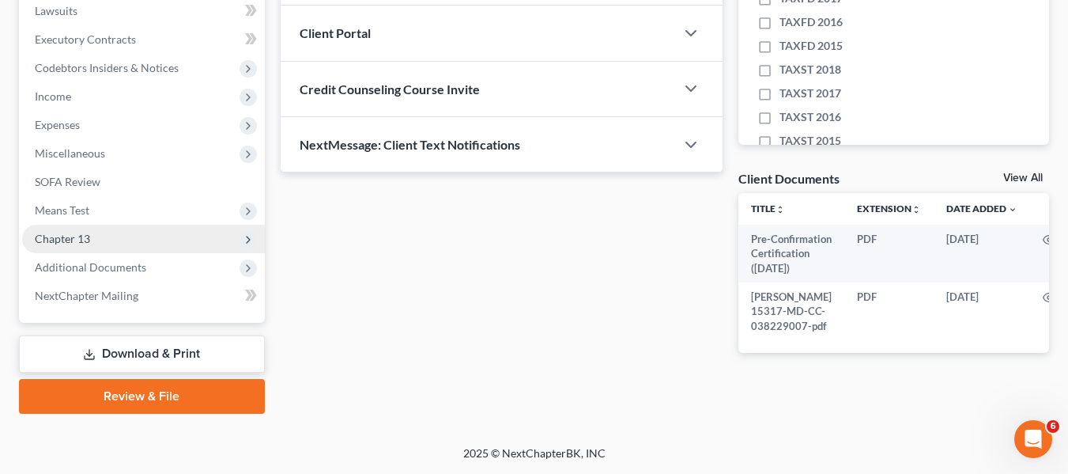
click at [54, 232] on span "Chapter 13" at bounding box center [62, 238] width 55 height 13
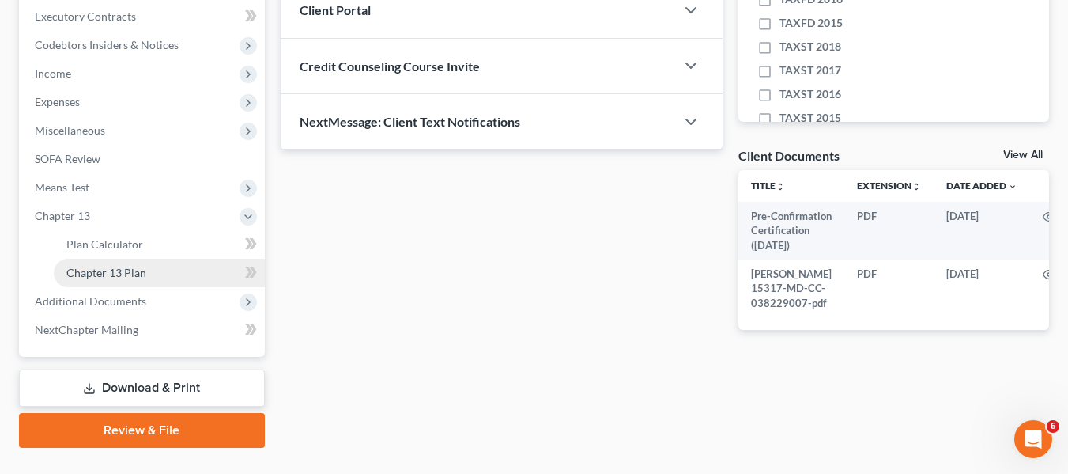
click at [81, 270] on span "Chapter 13 Plan" at bounding box center [106, 272] width 80 height 13
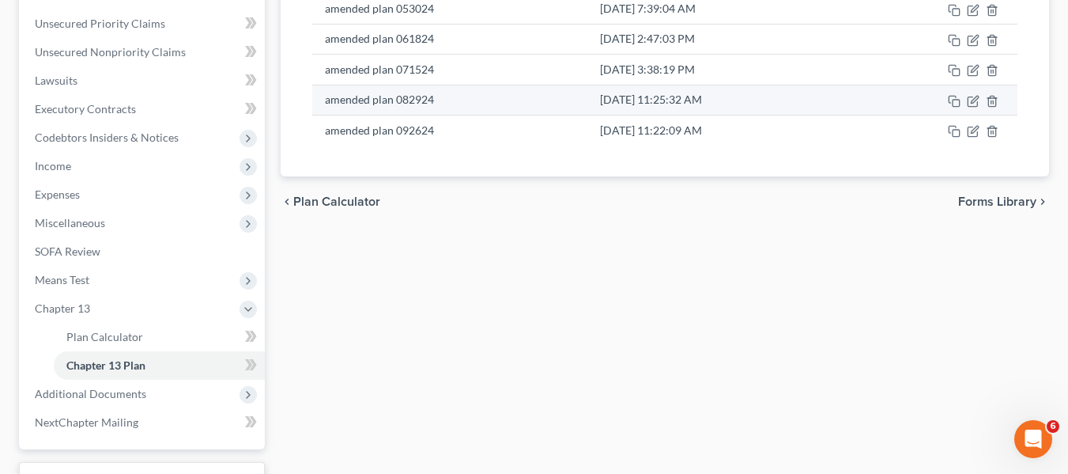
scroll to position [355, 0]
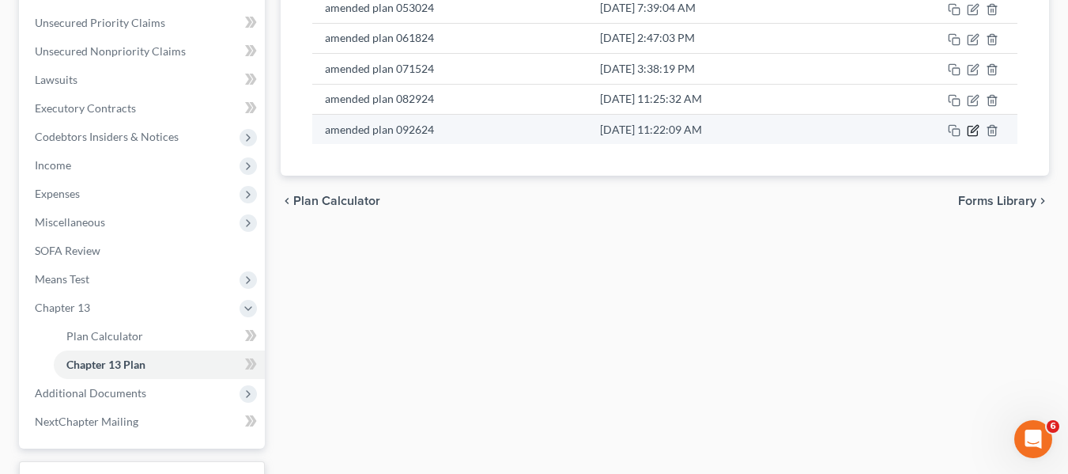
click at [970, 130] on icon "button" at bounding box center [973, 130] width 13 height 13
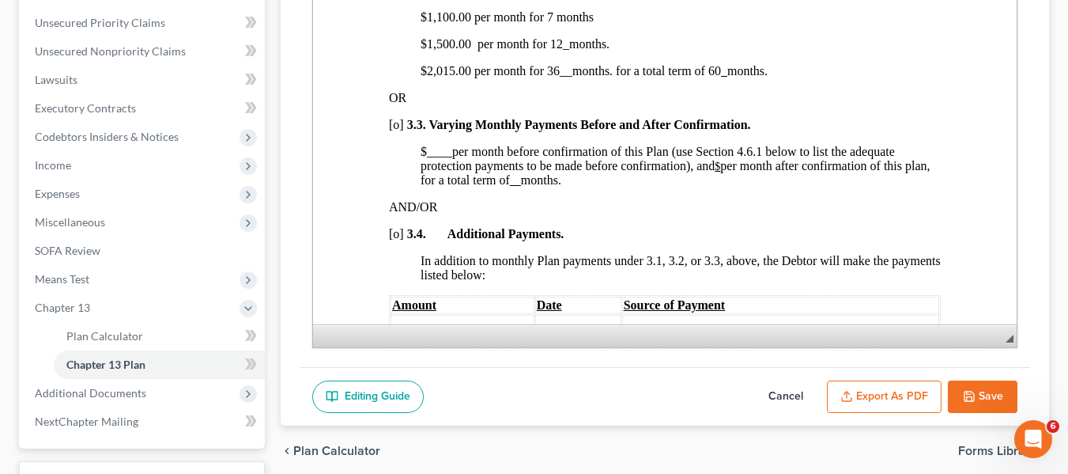
scroll to position [1298, 0]
click at [958, 390] on button "Save" at bounding box center [983, 396] width 70 height 33
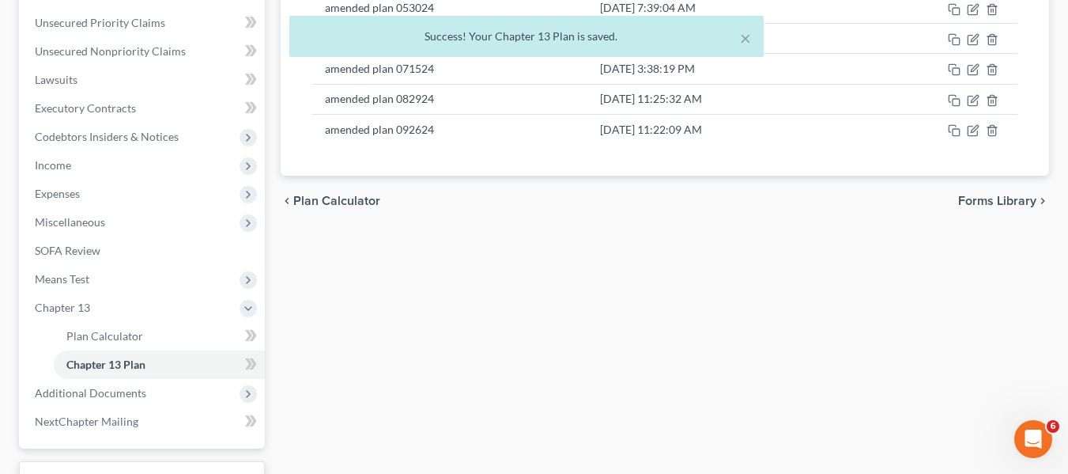
scroll to position [0, 0]
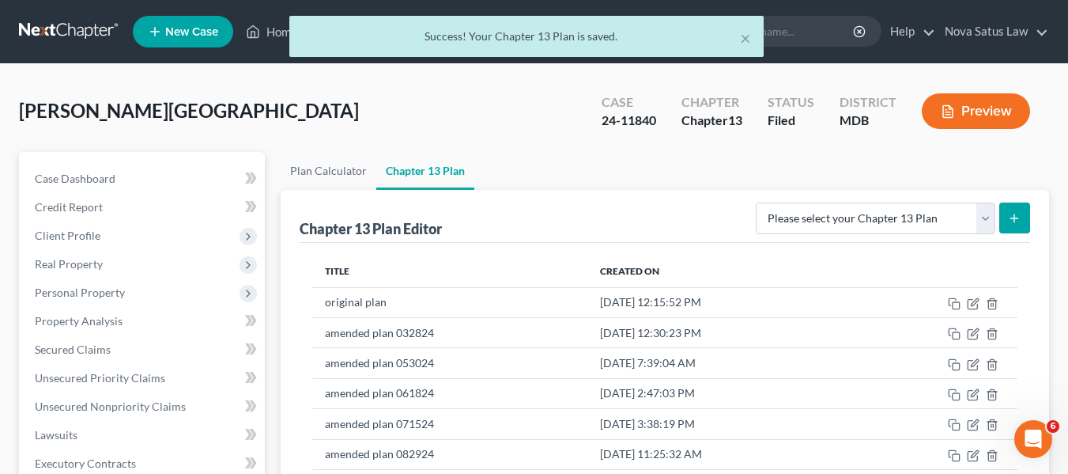
click at [269, 34] on div "× Success! Your Chapter 13 Plan is saved." at bounding box center [526, 40] width 1068 height 49
click at [270, 33] on div "× Success! Your Chapter 13 Plan is saved." at bounding box center [526, 40] width 1068 height 49
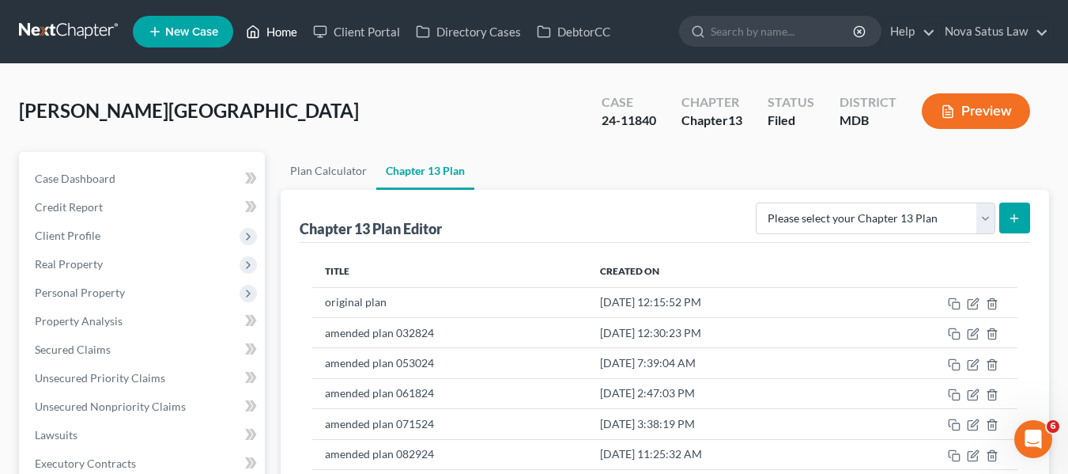
click at [272, 36] on link "Home" at bounding box center [271, 31] width 67 height 28
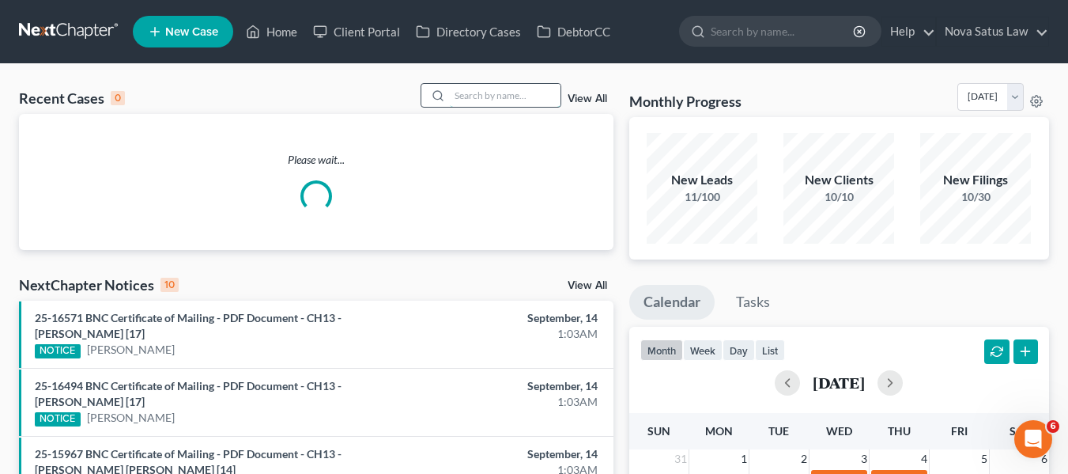
click at [467, 91] on input "search" at bounding box center [505, 95] width 111 height 23
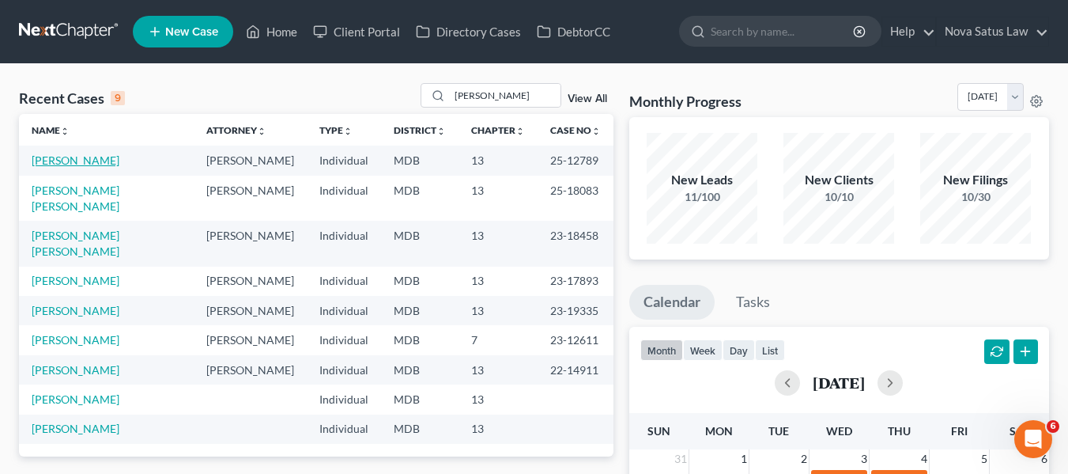
click at [57, 161] on link "[PERSON_NAME]" at bounding box center [76, 159] width 88 height 13
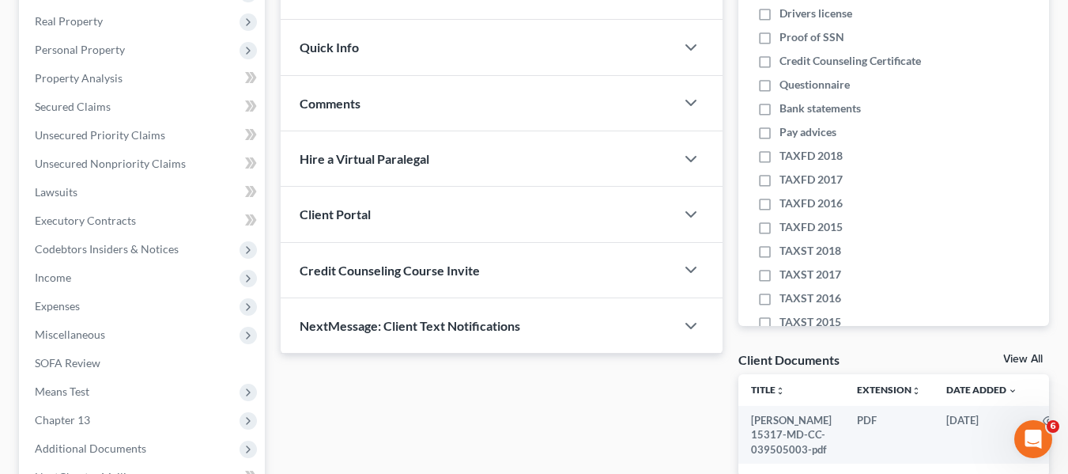
scroll to position [244, 0]
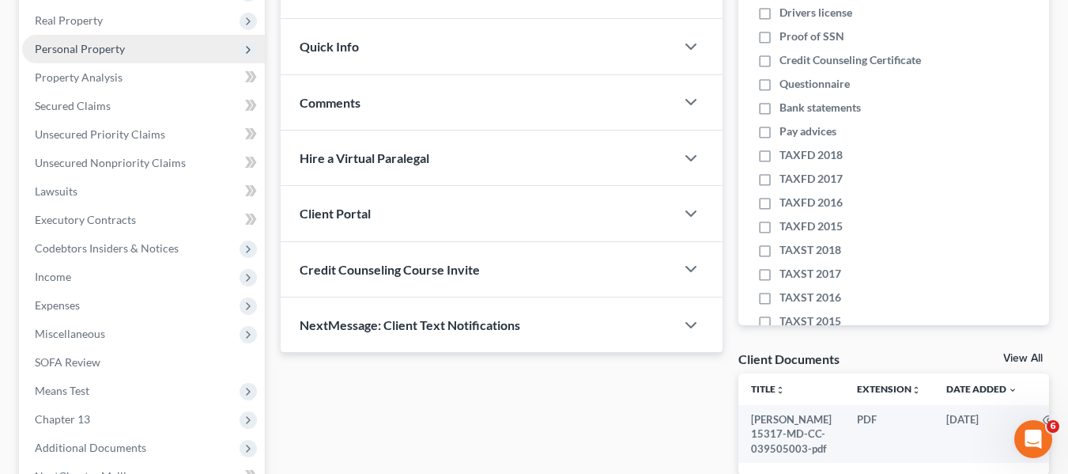
click at [68, 55] on span "Personal Property" at bounding box center [143, 49] width 243 height 28
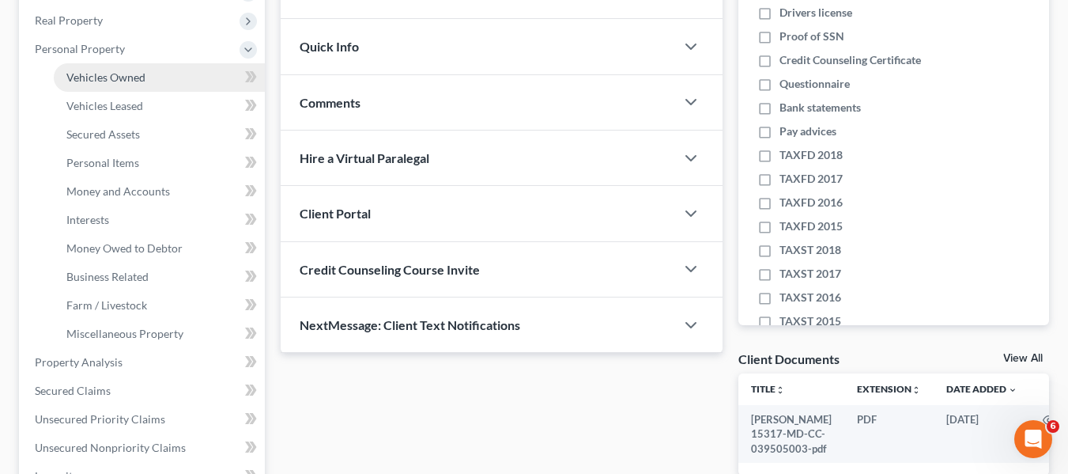
click at [77, 71] on span "Vehicles Owned" at bounding box center [105, 76] width 79 height 13
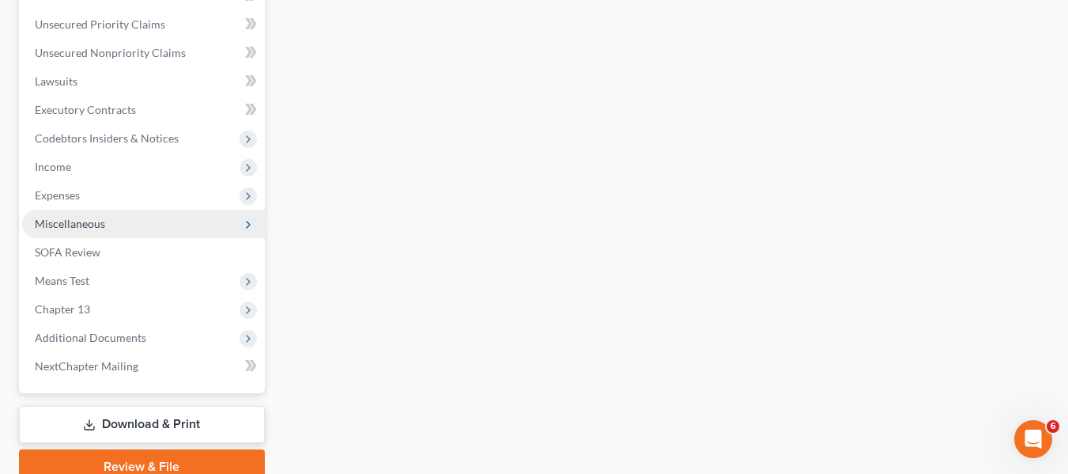
scroll to position [639, 0]
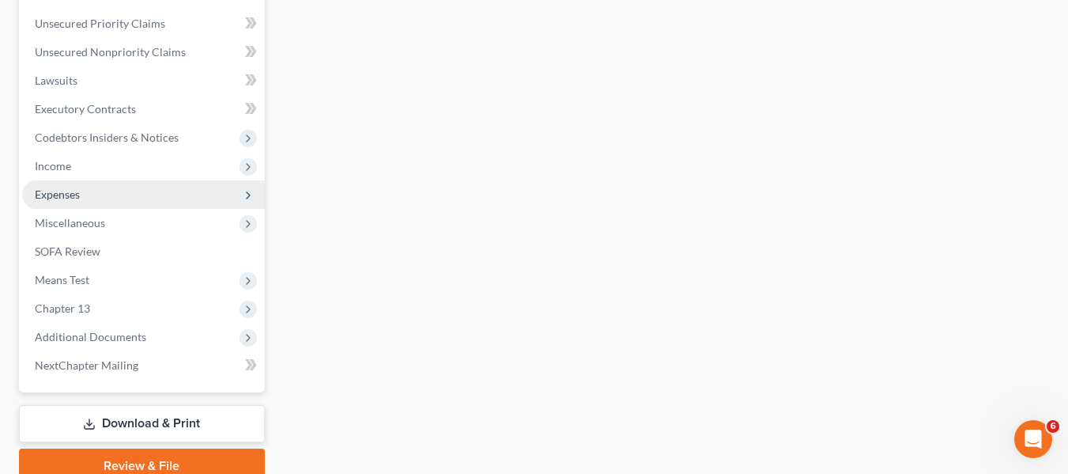
click at [65, 195] on span "Expenses" at bounding box center [57, 193] width 45 height 13
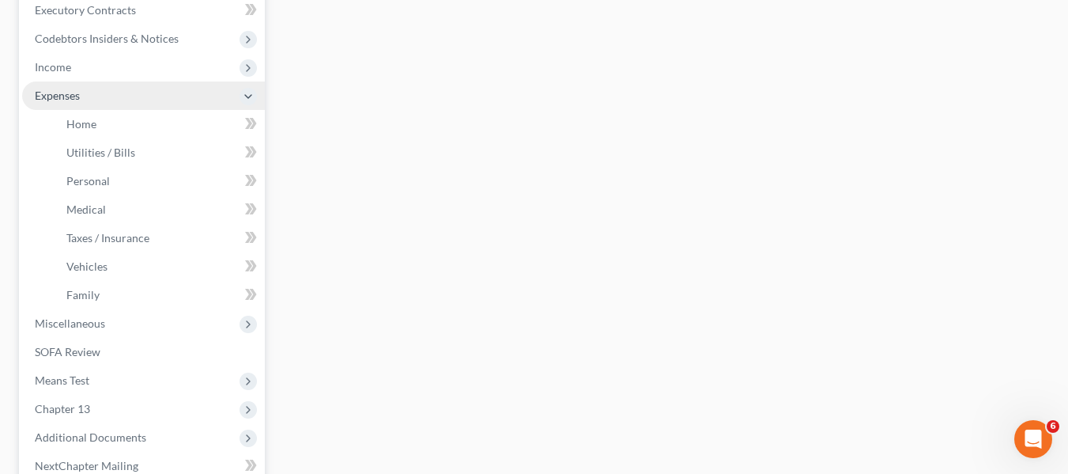
scroll to position [354, 0]
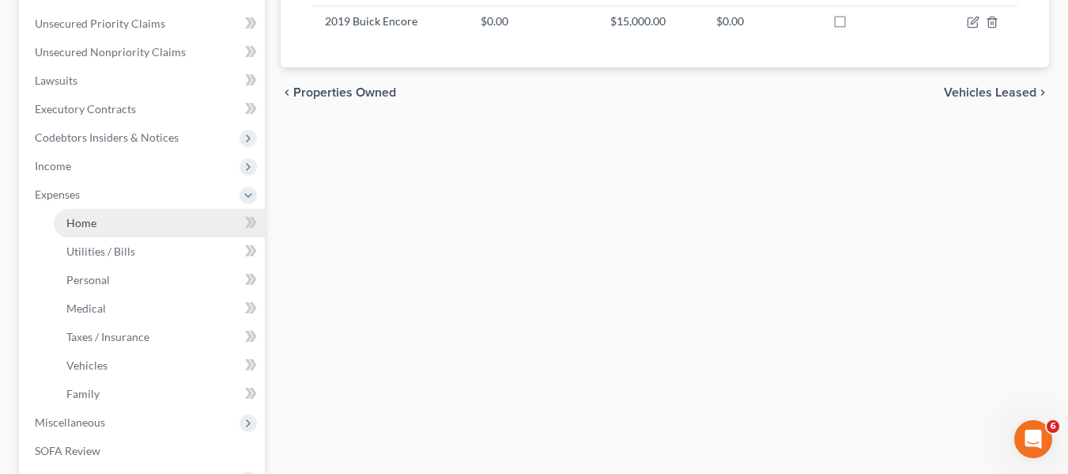
click at [79, 222] on span "Home" at bounding box center [81, 222] width 30 height 13
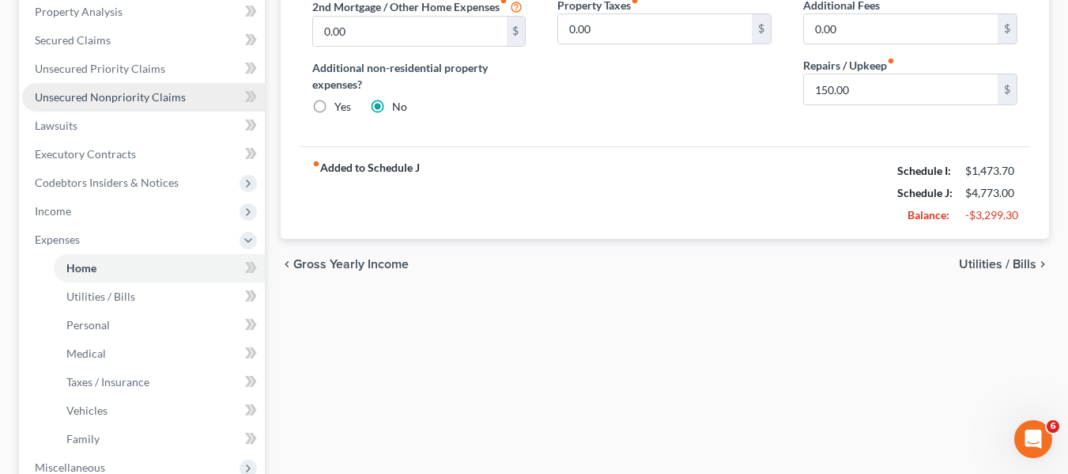
scroll to position [316, 0]
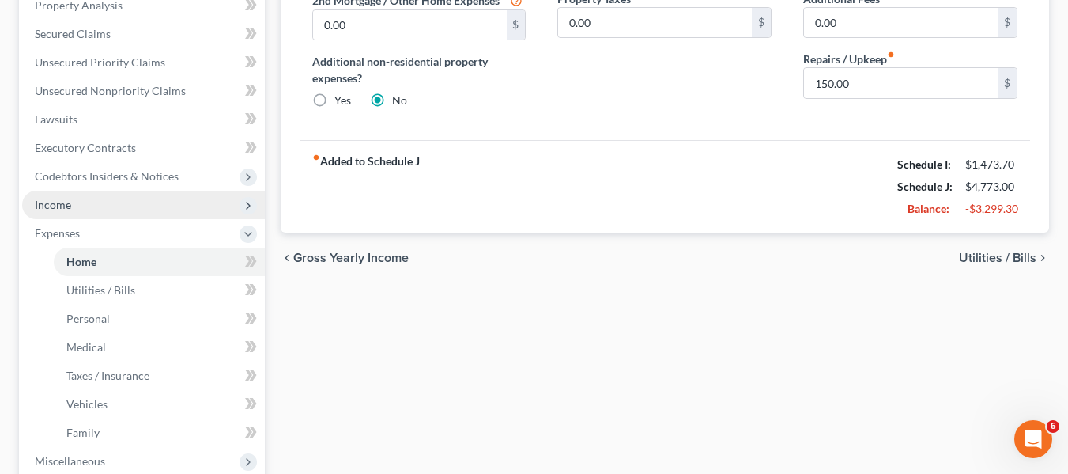
click at [80, 210] on span "Income" at bounding box center [143, 205] width 243 height 28
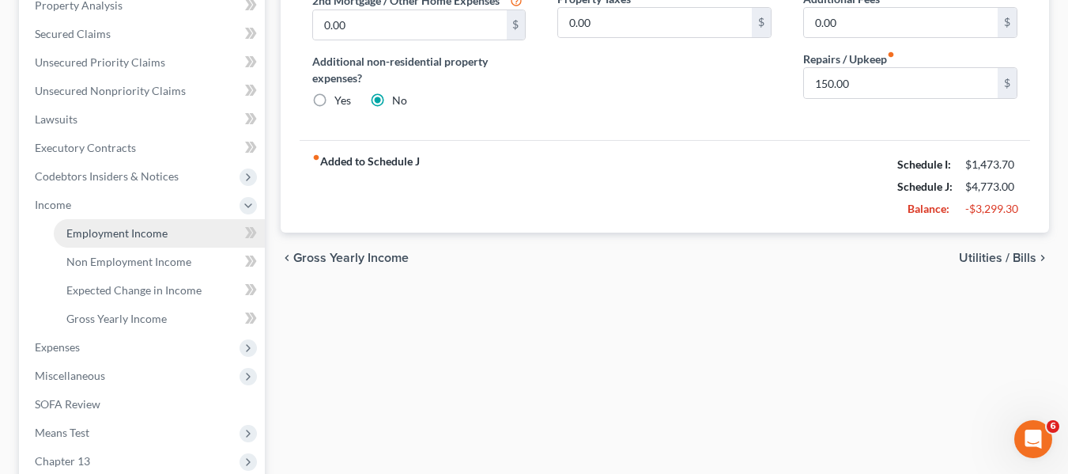
click at [89, 228] on span "Employment Income" at bounding box center [116, 232] width 101 height 13
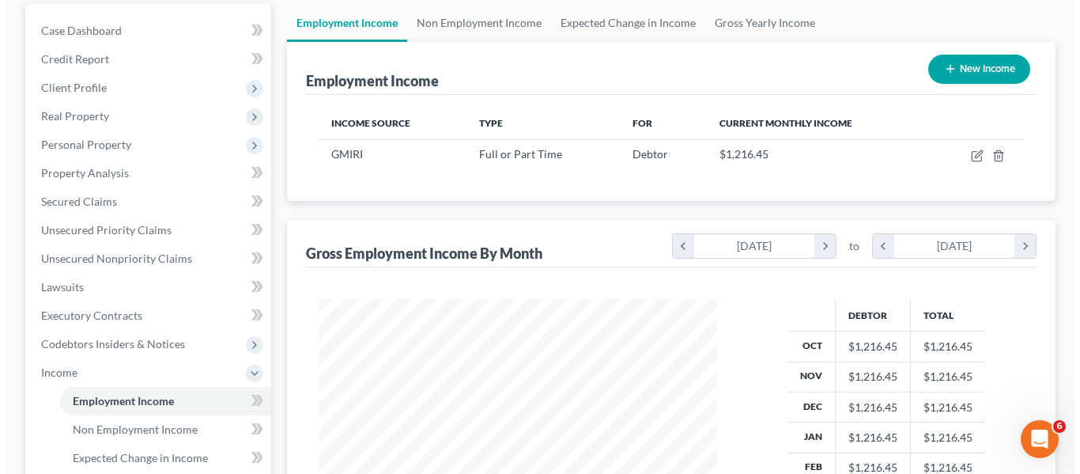
scroll to position [149, 0]
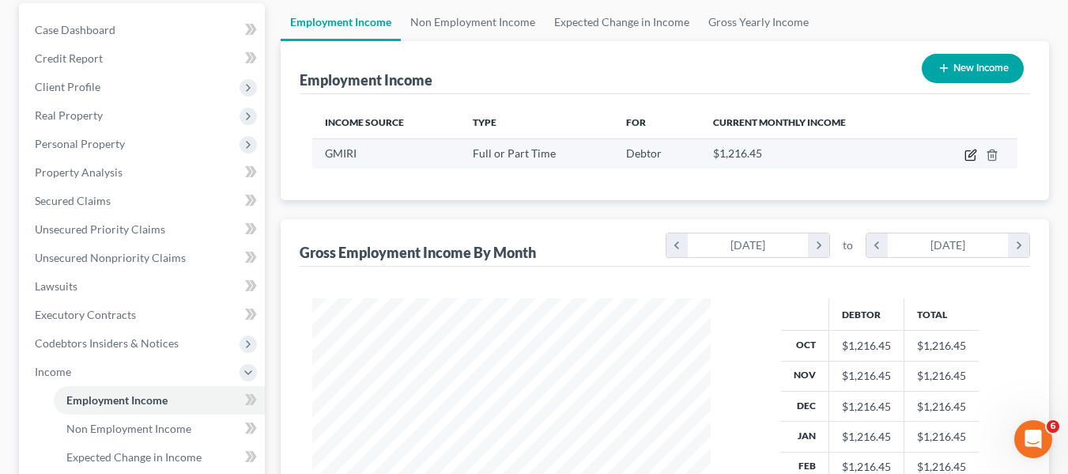
click at [970, 156] on icon "button" at bounding box center [971, 155] width 13 height 13
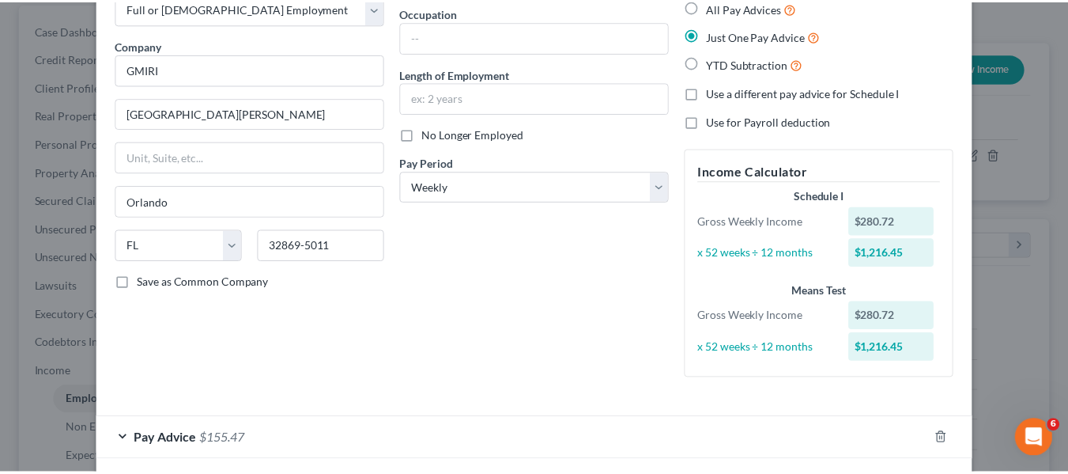
scroll to position [170, 0]
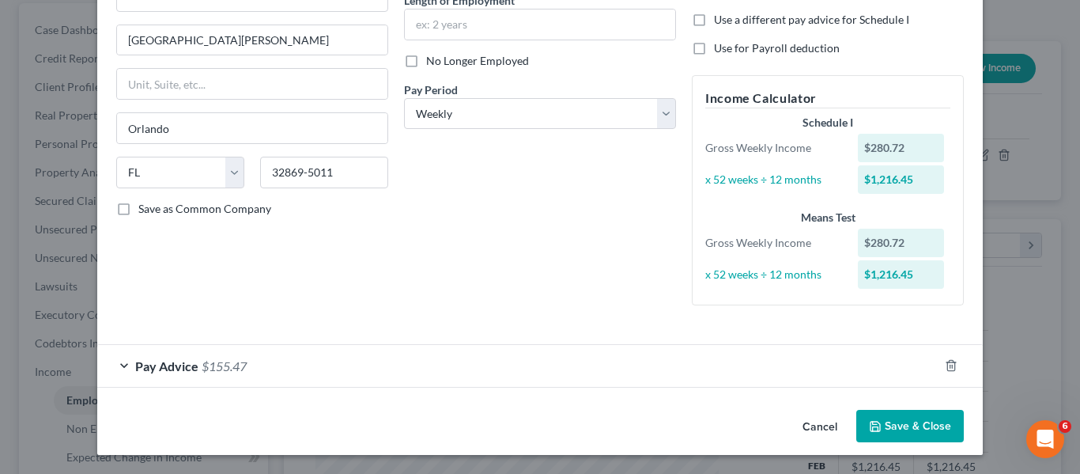
click at [869, 422] on icon "button" at bounding box center [875, 426] width 13 height 13
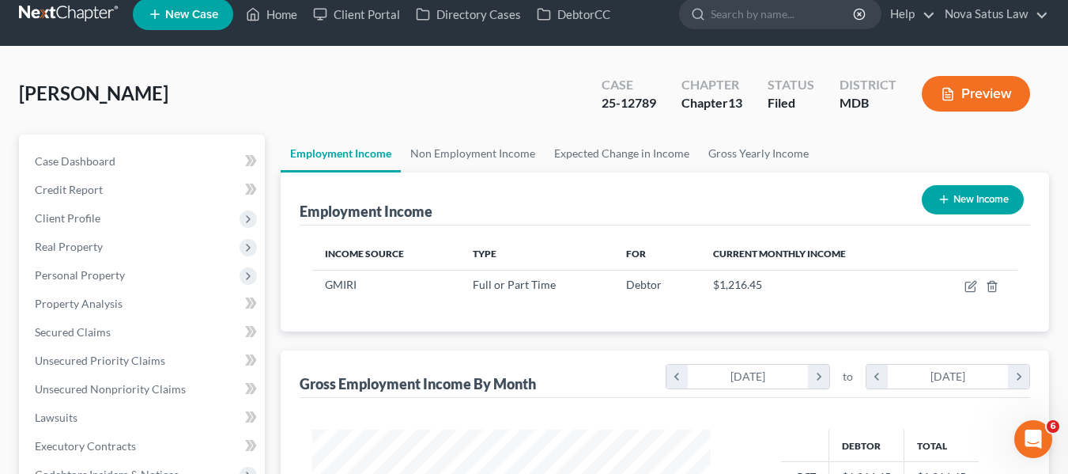
scroll to position [17, 0]
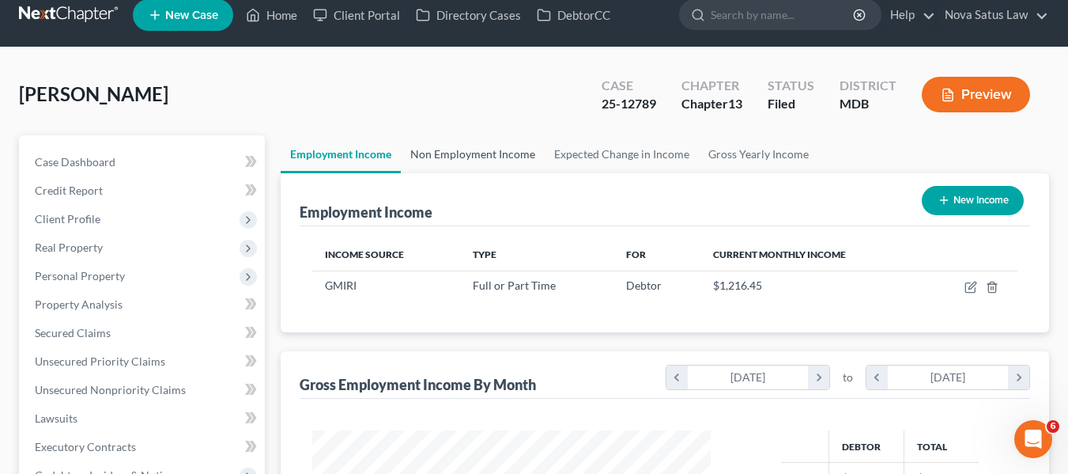
click at [445, 147] on link "Non Employment Income" at bounding box center [473, 154] width 144 height 38
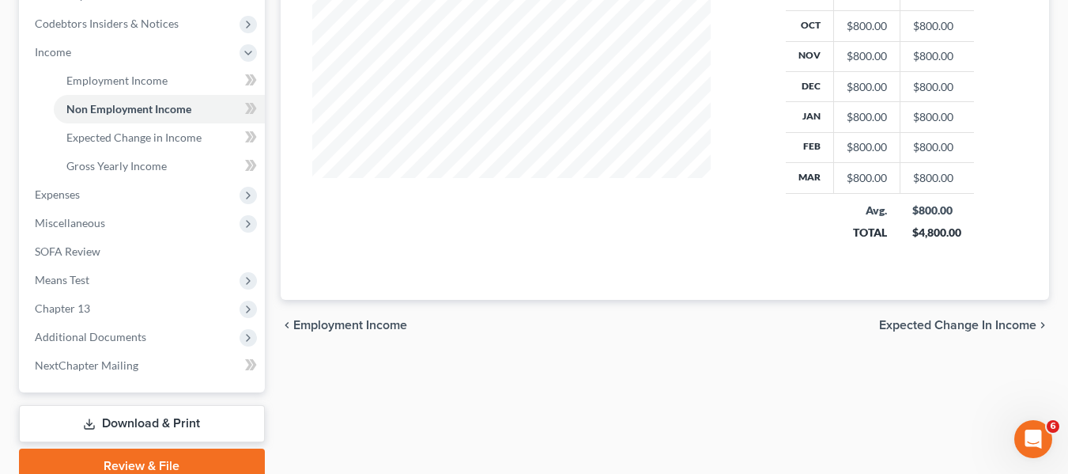
scroll to position [469, 0]
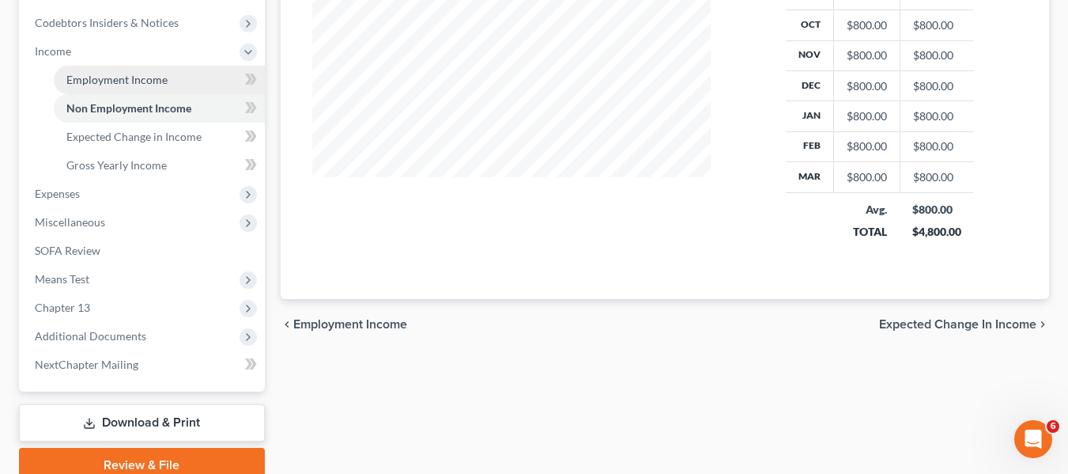
click at [135, 79] on span "Employment Income" at bounding box center [116, 79] width 101 height 13
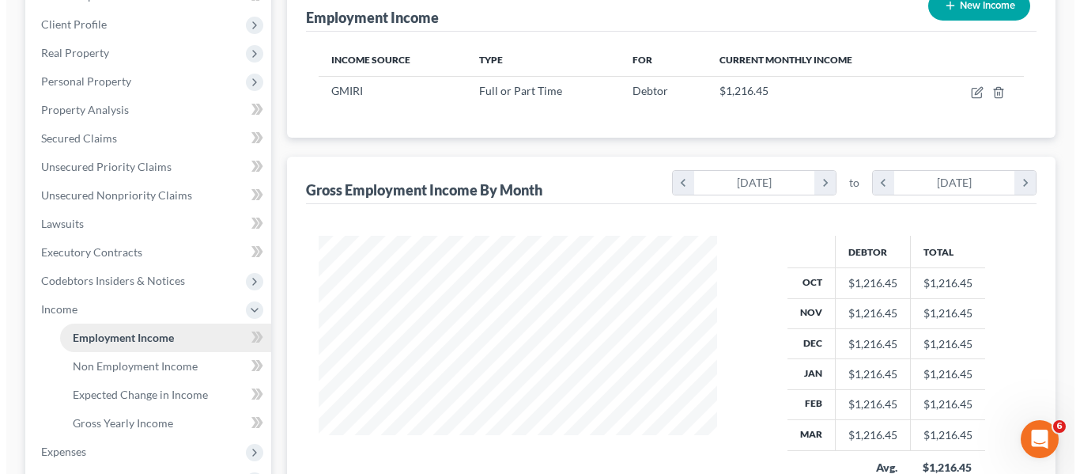
scroll to position [215, 0]
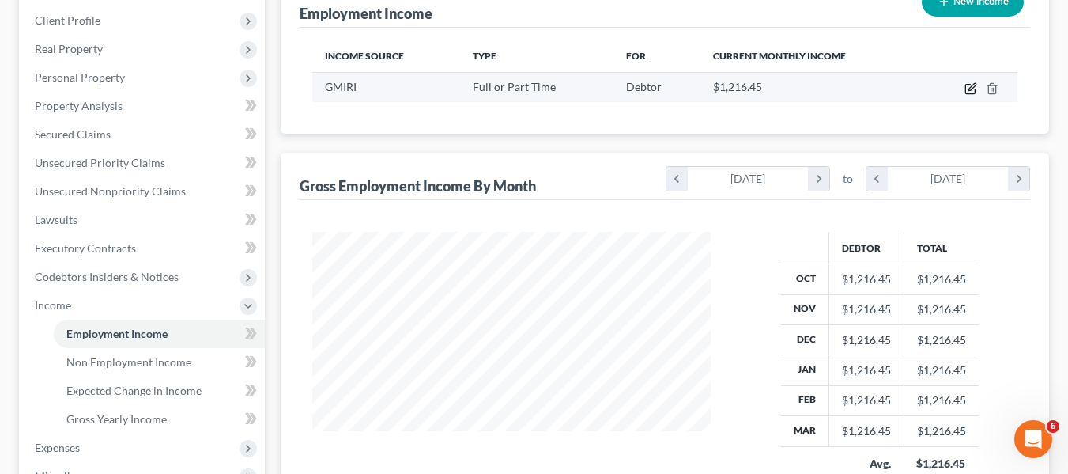
click at [967, 88] on icon "button" at bounding box center [971, 88] width 13 height 13
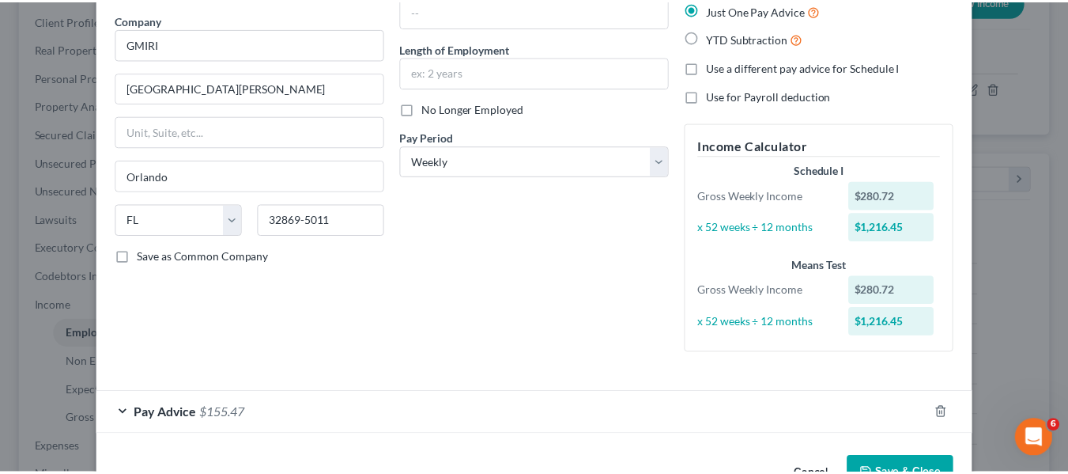
scroll to position [170, 0]
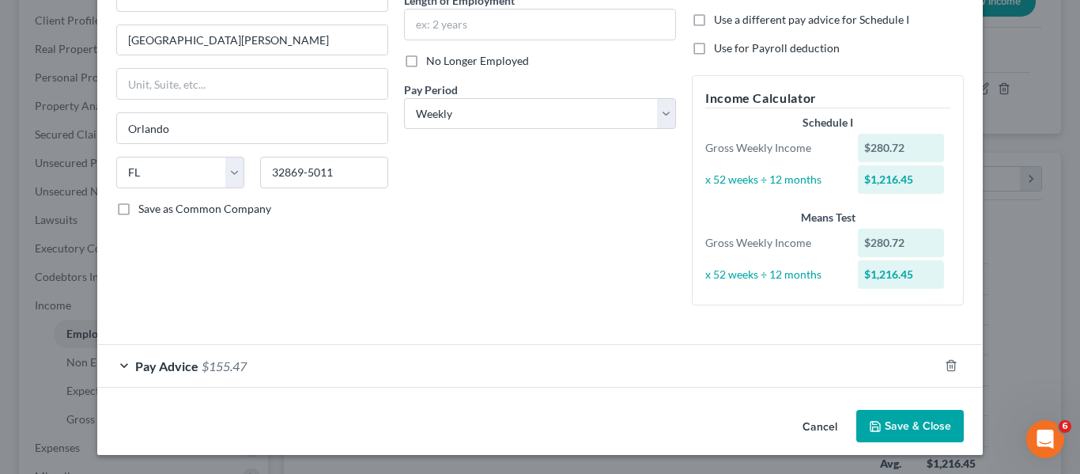
click at [873, 418] on button "Save & Close" at bounding box center [910, 426] width 108 height 33
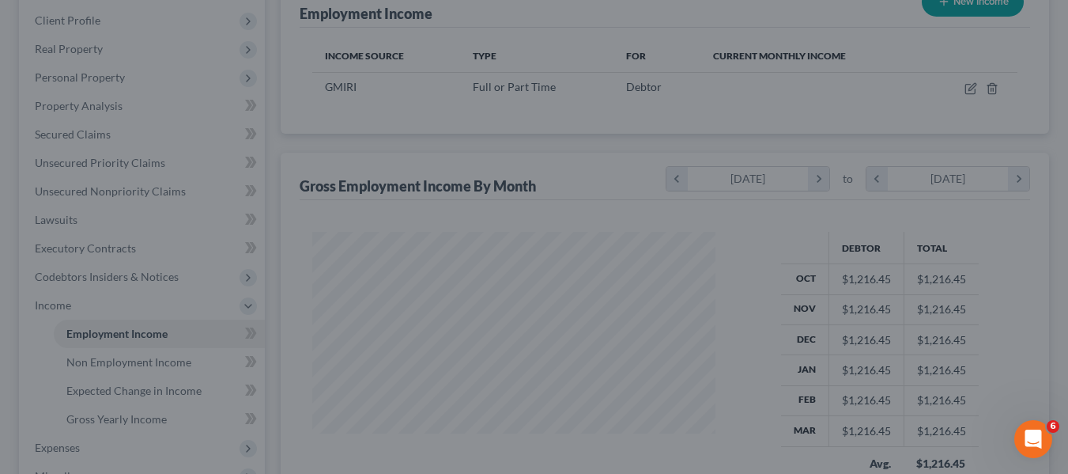
scroll to position [790529, 790382]
